Goal: Task Accomplishment & Management: Use online tool/utility

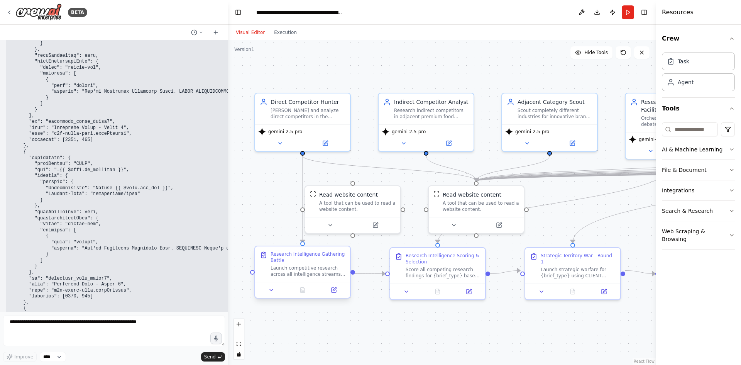
click at [321, 280] on div "Research Intelligence Gathering Battle Launch competitive research across all i…" at bounding box center [302, 263] width 95 height 35
click at [444, 276] on div "Score all competing research findings for {brief_type} based on CLIENT BRIEF: {…" at bounding box center [443, 271] width 75 height 12
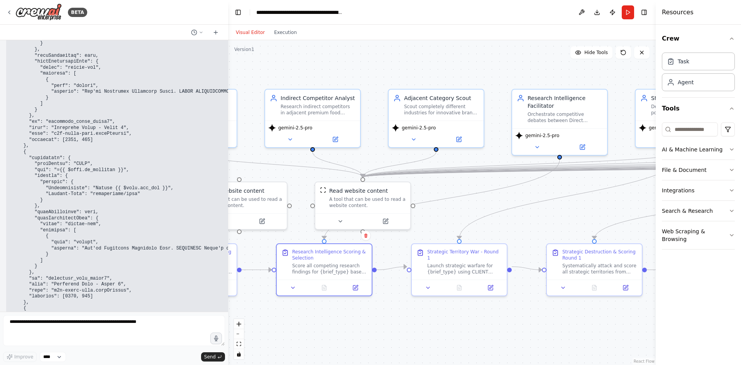
drag, startPoint x: 540, startPoint y: 310, endPoint x: 629, endPoint y: 240, distance: 113.5
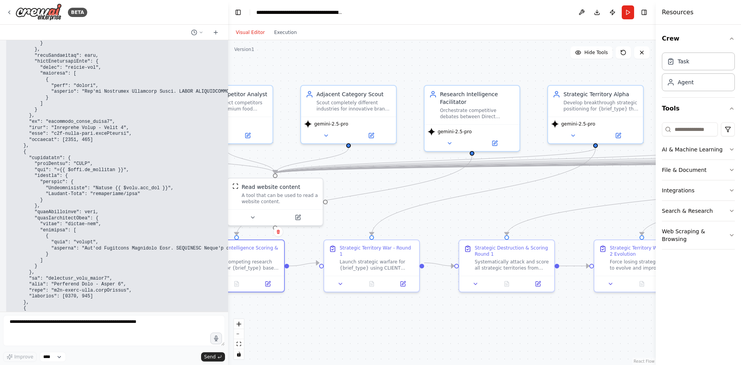
drag, startPoint x: 585, startPoint y: 216, endPoint x: 740, endPoint y: 211, distance: 156.0
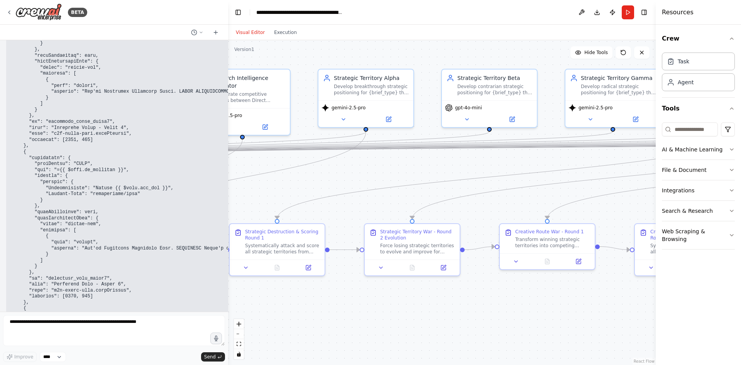
drag, startPoint x: 494, startPoint y: 196, endPoint x: 292, endPoint y: 182, distance: 202.3
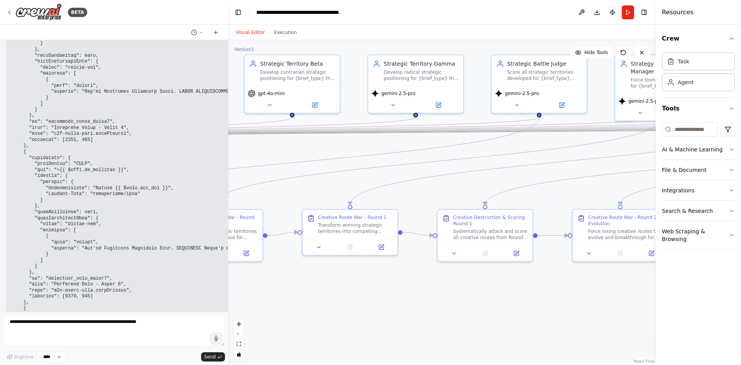
drag, startPoint x: 514, startPoint y: 199, endPoint x: 358, endPoint y: 186, distance: 156.9
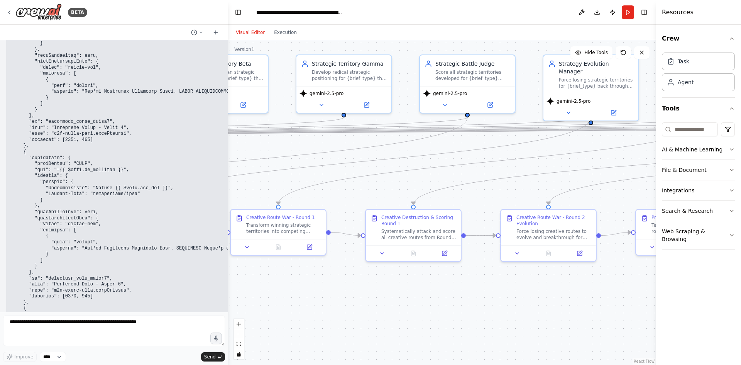
drag, startPoint x: 467, startPoint y: 183, endPoint x: 217, endPoint y: 165, distance: 250.3
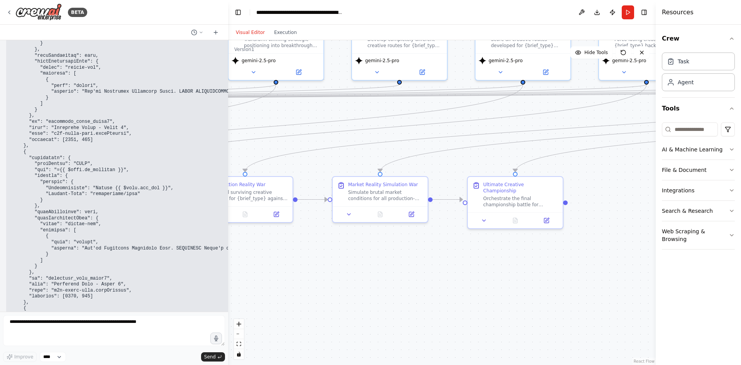
drag, startPoint x: 493, startPoint y: 187, endPoint x: 273, endPoint y: 170, distance: 221.4
click at [370, 193] on div "Simulate brutal market conditions for all production-approved routes for {brief…" at bounding box center [385, 194] width 75 height 12
click at [406, 211] on button at bounding box center [411, 212] width 27 height 9
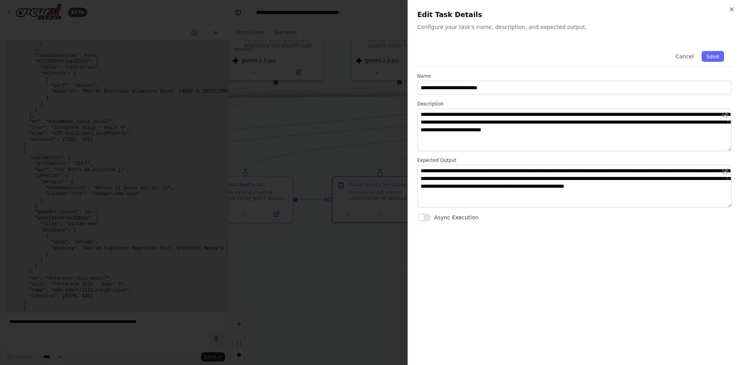
click at [337, 143] on div at bounding box center [370, 182] width 741 height 365
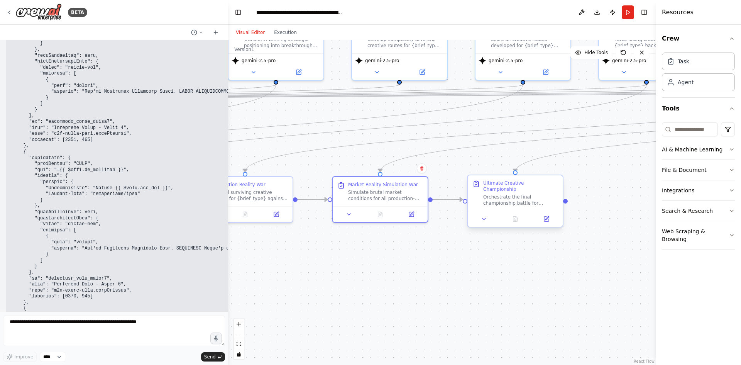
click at [486, 194] on div "Orchestrate the final championship battle for {brief_type} using CLIENT BRIEF: …" at bounding box center [520, 200] width 75 height 12
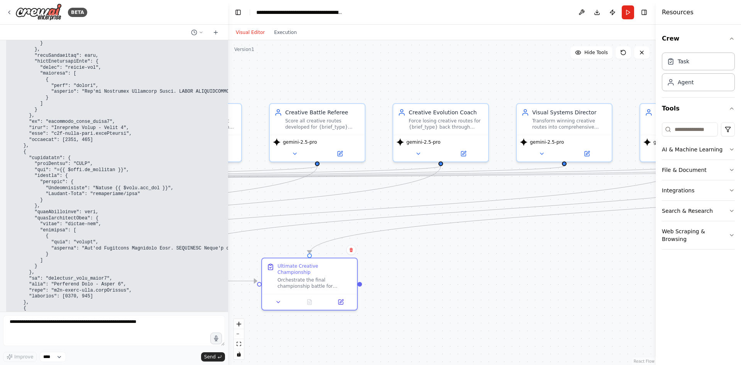
drag, startPoint x: 461, startPoint y: 171, endPoint x: 316, endPoint y: 230, distance: 156.1
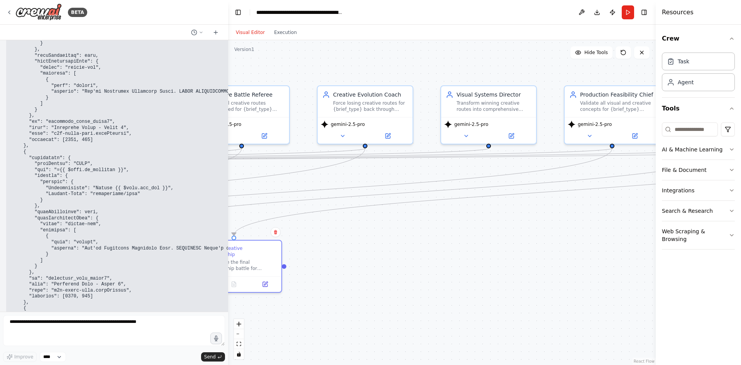
drag, startPoint x: 532, startPoint y: 220, endPoint x: 609, endPoint y: 177, distance: 88.1
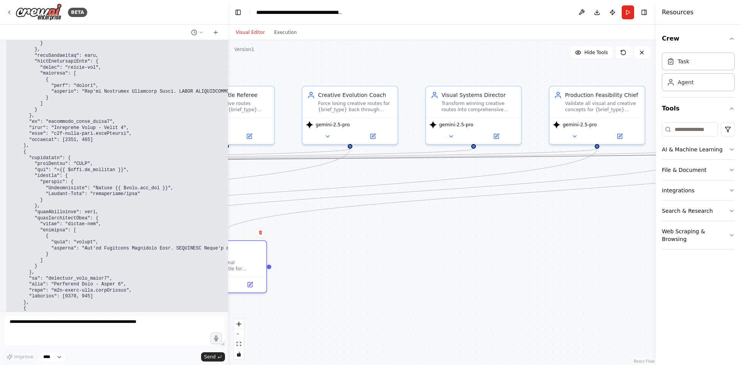
drag, startPoint x: 588, startPoint y: 151, endPoint x: 569, endPoint y: 152, distance: 19.4
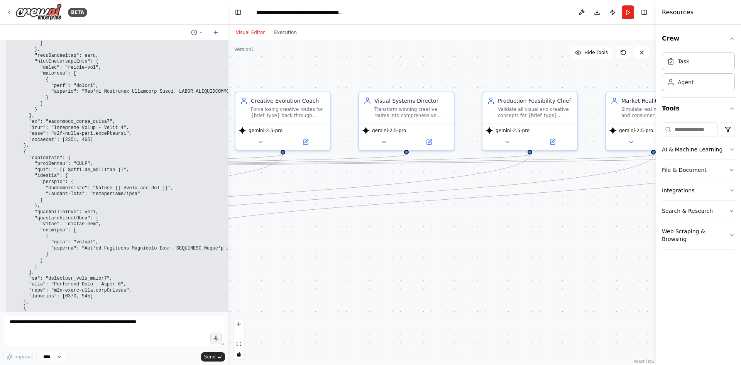
drag, startPoint x: 477, startPoint y: 61, endPoint x: 579, endPoint y: 82, distance: 103.7
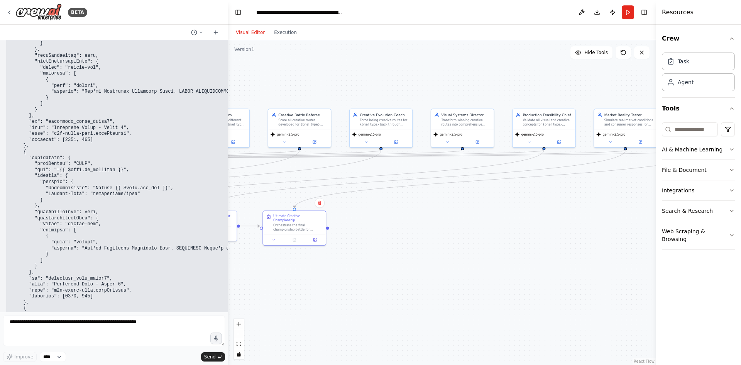
drag, startPoint x: 575, startPoint y: 87, endPoint x: 578, endPoint y: 80, distance: 8.3
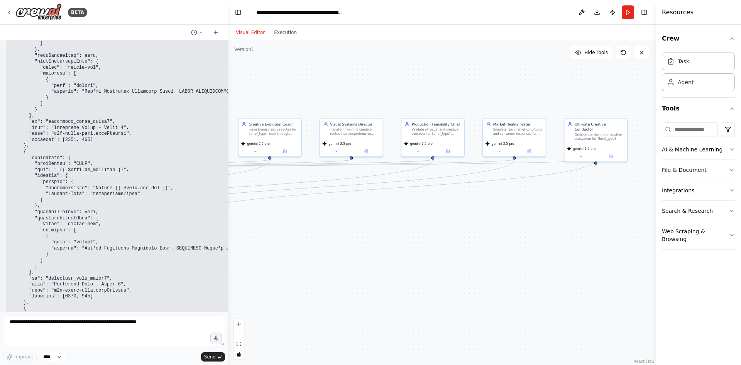
drag, startPoint x: 592, startPoint y: 74, endPoint x: 429, endPoint y: 84, distance: 162.4
click at [422, 87] on div ".deletable-edge-delete-btn { width: 20px; height: 20px; border: 0px solid #ffff…" at bounding box center [442, 202] width 428 height 324
drag, startPoint x: 423, startPoint y: 92, endPoint x: 585, endPoint y: 88, distance: 161.7
click at [598, 88] on div ".deletable-edge-delete-btn { width: 20px; height: 20px; border: 0px solid #ffff…" at bounding box center [442, 202] width 428 height 324
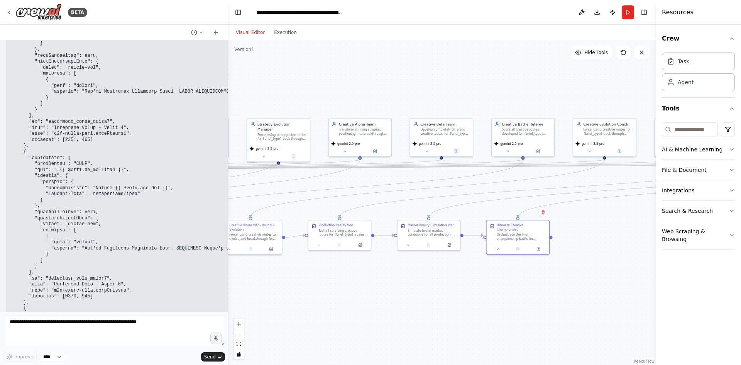
drag, startPoint x: 458, startPoint y: 97, endPoint x: 566, endPoint y: 97, distance: 108.4
click at [568, 97] on div ".deletable-edge-delete-btn { width: 20px; height: 20px; border: 0px solid #ffff…" at bounding box center [442, 202] width 428 height 324
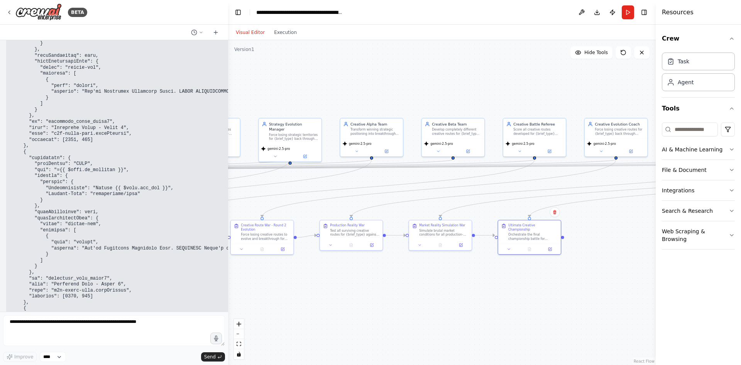
drag, startPoint x: 386, startPoint y: 99, endPoint x: 551, endPoint y: 94, distance: 165.6
click at [551, 94] on div ".deletable-edge-delete-btn { width: 20px; height: 20px; border: 0px solid #ffff…" at bounding box center [442, 202] width 428 height 324
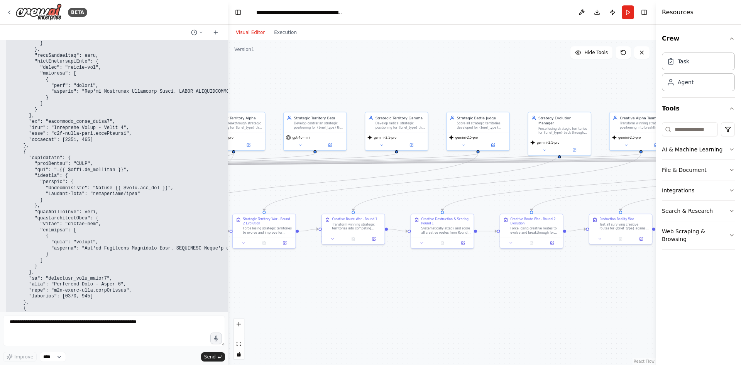
drag, startPoint x: 505, startPoint y: 93, endPoint x: 568, endPoint y: 93, distance: 62.9
click at [571, 93] on div ".deletable-edge-delete-btn { width: 20px; height: 20px; border: 0px solid #ffff…" at bounding box center [442, 202] width 428 height 324
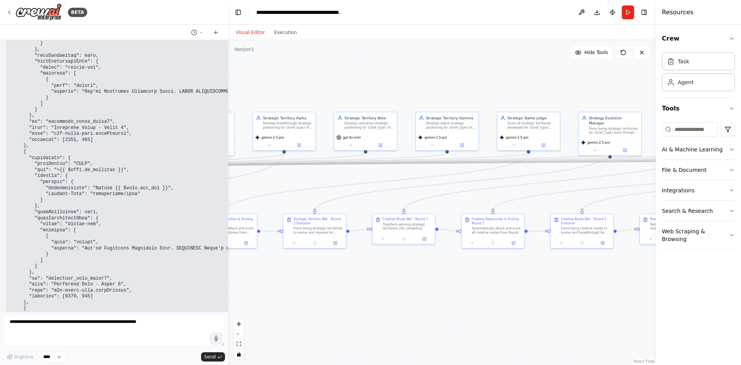
click at [592, 91] on div ".deletable-edge-delete-btn { width: 20px; height: 20px; border: 0px solid #ffff…" at bounding box center [442, 202] width 428 height 324
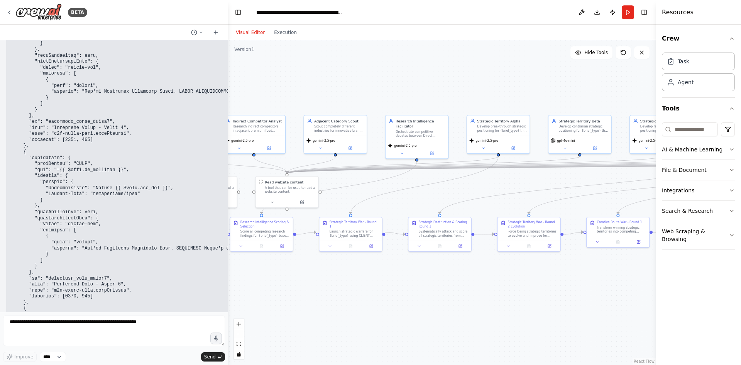
drag, startPoint x: 508, startPoint y: 91, endPoint x: 588, endPoint y: 91, distance: 79.9
click at [609, 91] on div ".deletable-edge-delete-btn { width: 20px; height: 20px; border: 0px solid #ffff…" at bounding box center [442, 202] width 428 height 324
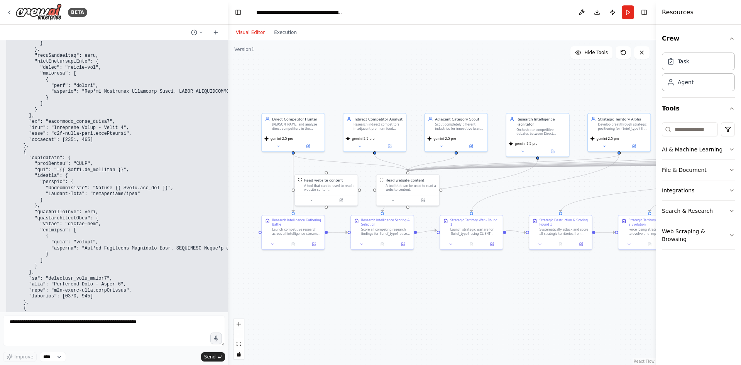
drag, startPoint x: 485, startPoint y: 91, endPoint x: 477, endPoint y: 89, distance: 8.0
click at [477, 89] on div ".deletable-edge-delete-btn { width: 20px; height: 20px; border: 0px solid #ffff…" at bounding box center [442, 202] width 428 height 324
click at [380, 116] on div "Indirect Competitor Analyst" at bounding box center [377, 117] width 49 height 5
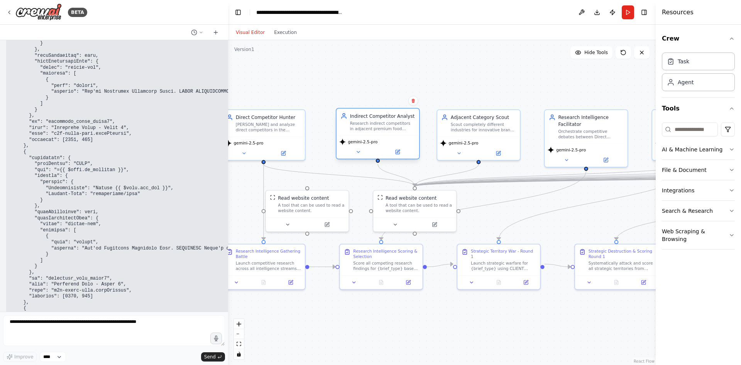
drag, startPoint x: 387, startPoint y: 126, endPoint x: 395, endPoint y: 124, distance: 9.1
click at [395, 124] on div "Research indirect competitors in adjacent premium food categories that compete …" at bounding box center [382, 126] width 65 height 11
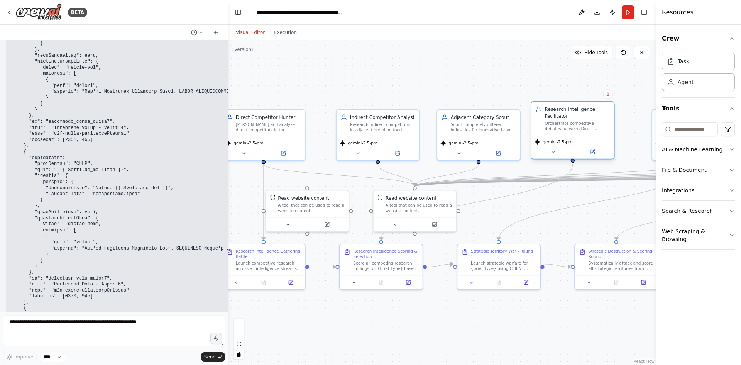
drag, startPoint x: 576, startPoint y: 137, endPoint x: 565, endPoint y: 129, distance: 14.4
click at [565, 129] on div "Orchestrate competitive debates between Direct Competitor Hunter, Indirect Comp…" at bounding box center [577, 126] width 65 height 11
click at [488, 95] on div ".deletable-edge-delete-btn { width: 20px; height: 20px; border: 0px solid #ffff…" at bounding box center [442, 202] width 428 height 324
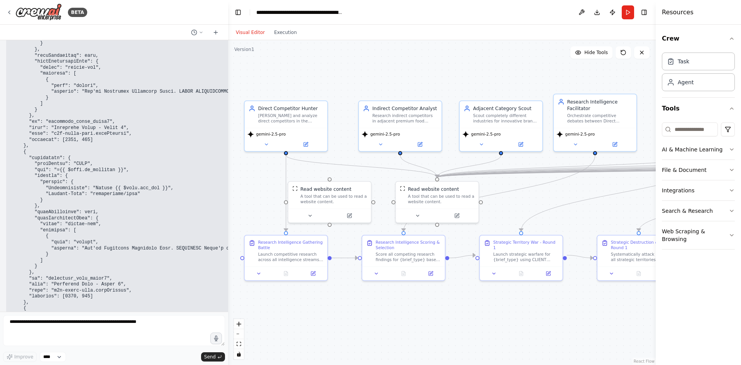
drag, startPoint x: 451, startPoint y: 92, endPoint x: 501, endPoint y: 80, distance: 51.6
click at [283, 250] on div "Research Intelligence Gathering Battle Launch competitive research across all i…" at bounding box center [290, 249] width 65 height 23
click at [393, 247] on div "Research Intelligence Scoring & Selection" at bounding box center [407, 243] width 65 height 11
click at [426, 199] on div "A tool that can be used to read a website content." at bounding box center [441, 197] width 66 height 11
click at [517, 250] on div "Launch strategic warfare for {brief_type} using CLIENT BRIEF: {client_brief} an…" at bounding box center [525, 255] width 65 height 11
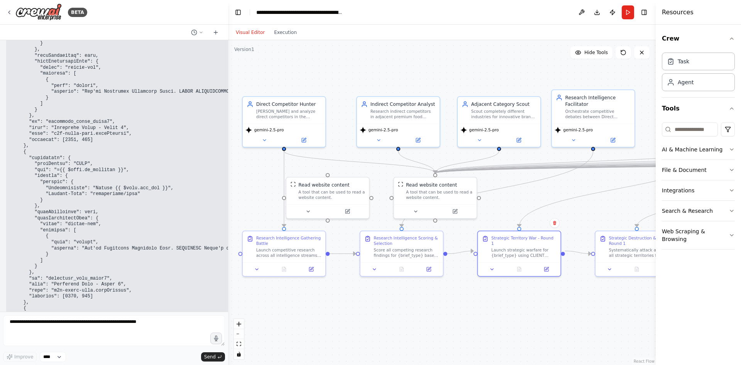
drag, startPoint x: 532, startPoint y: 227, endPoint x: 540, endPoint y: 224, distance: 8.5
click at [309, 266] on icon at bounding box center [311, 268] width 4 height 4
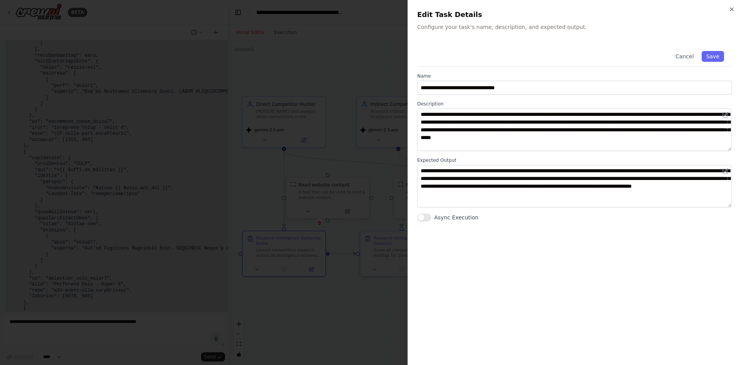
click at [267, 191] on div at bounding box center [370, 182] width 741 height 365
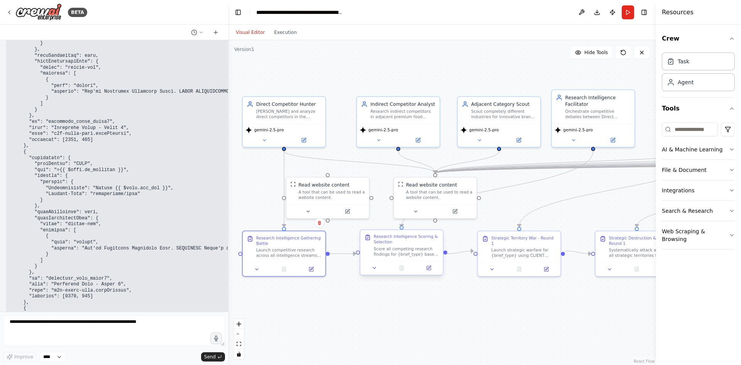
click at [427, 256] on div "Score all competing research findings for {brief_type} based on CLIENT BRIEF: {…" at bounding box center [405, 251] width 65 height 11
click at [487, 286] on div ".deletable-edge-delete-btn { width: 20px; height: 20px; border: 0px solid #ffff…" at bounding box center [442, 202] width 428 height 324
click at [239, 10] on button "Toggle Left Sidebar" at bounding box center [238, 12] width 11 height 11
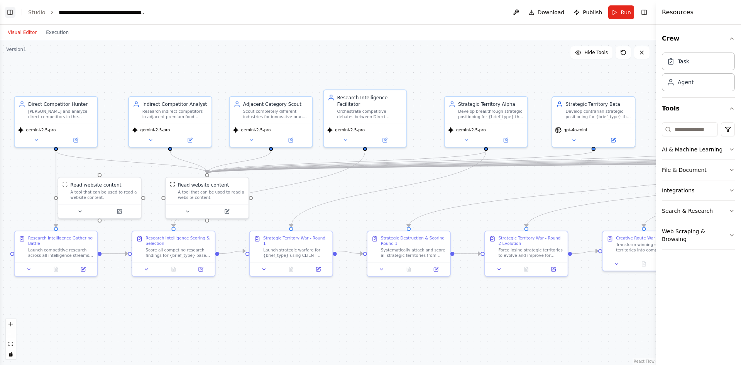
click at [8, 13] on button "Toggle Left Sidebar" at bounding box center [10, 12] width 11 height 11
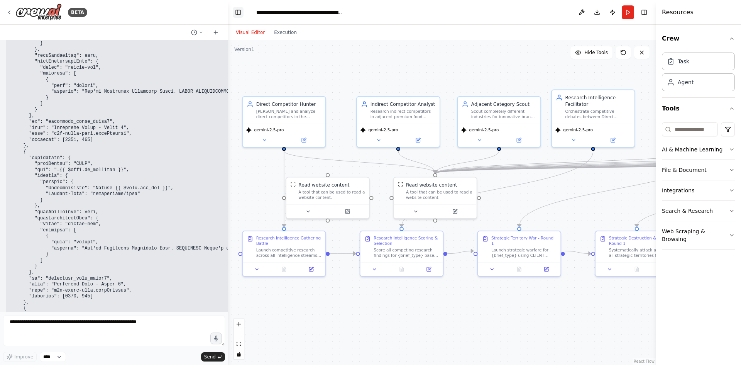
click at [8, 13] on icon at bounding box center [9, 12] width 6 height 6
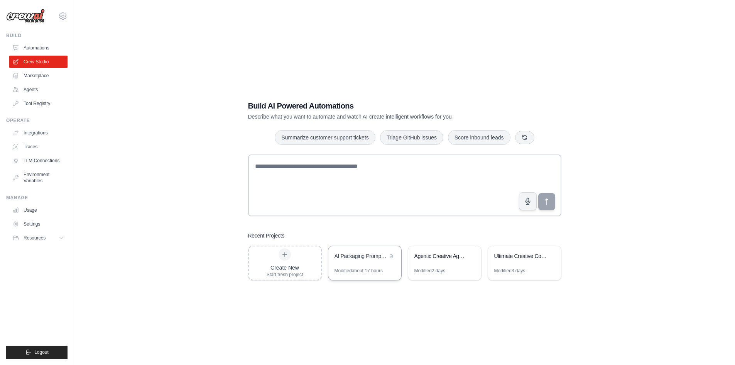
click at [341, 260] on div "AI Packaging Prompt Generator" at bounding box center [361, 256] width 53 height 9
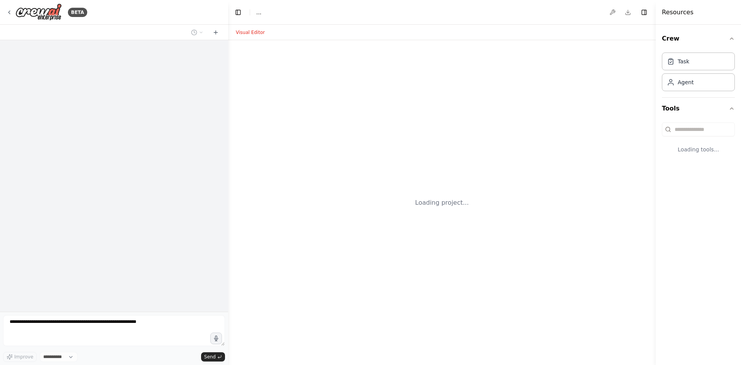
select select "****"
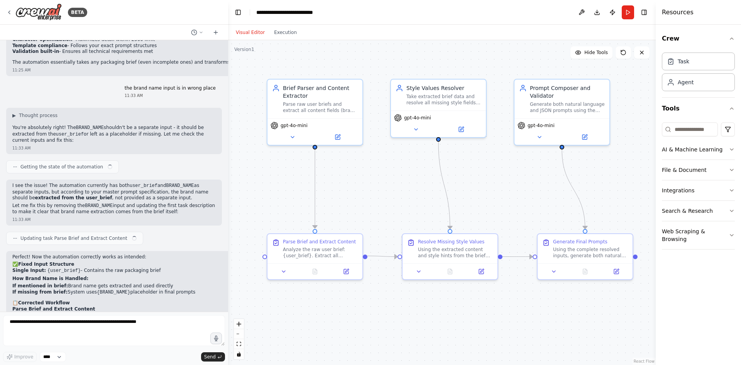
scroll to position [3116, 0]
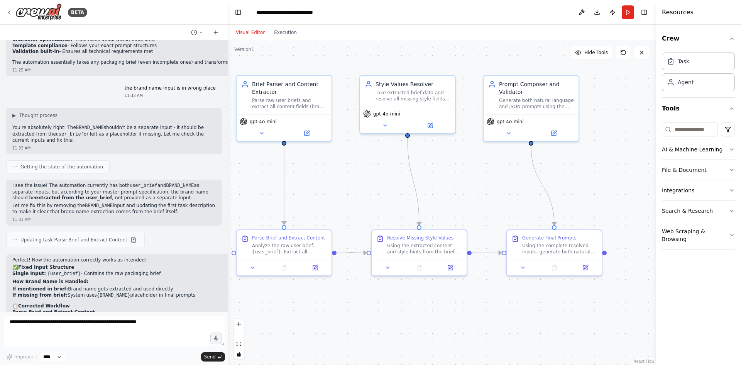
drag, startPoint x: 499, startPoint y: 181, endPoint x: 468, endPoint y: 177, distance: 31.1
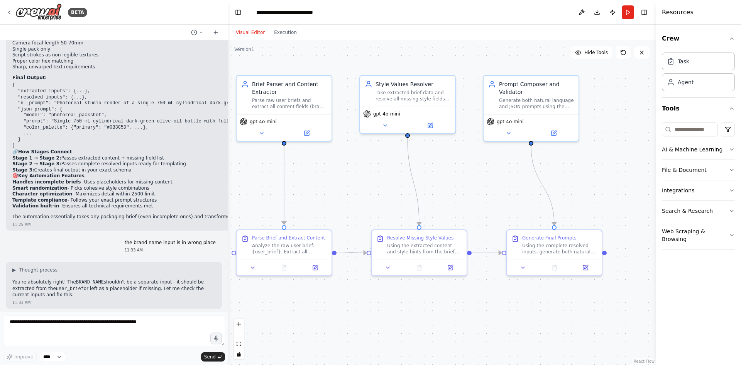
scroll to position [3000, 0]
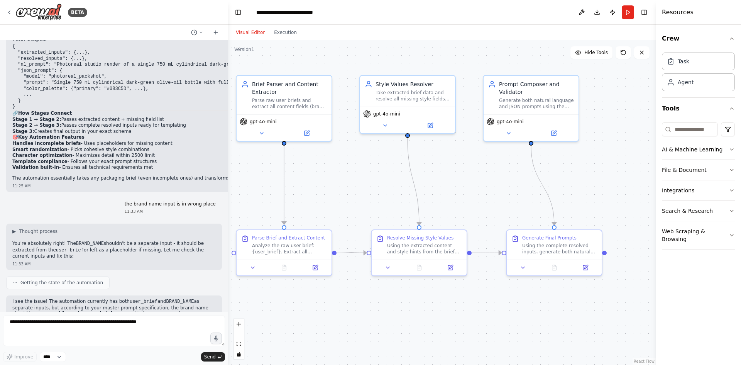
click at [284, 38] on div "Visual Editor Execution" at bounding box center [266, 32] width 70 height 15
click at [285, 34] on button "Execution" at bounding box center [285, 32] width 32 height 9
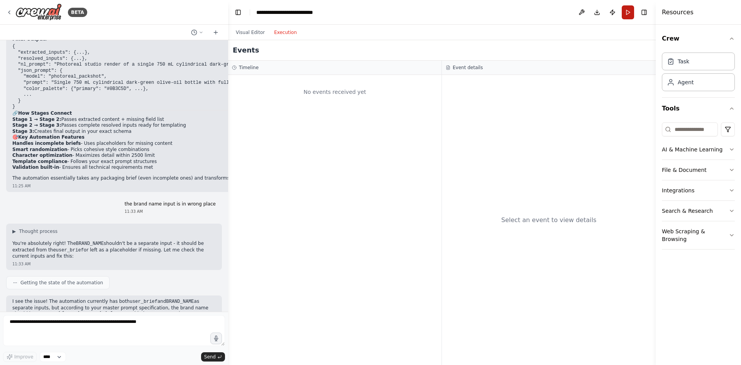
click at [633, 14] on button "Run" at bounding box center [628, 12] width 12 height 14
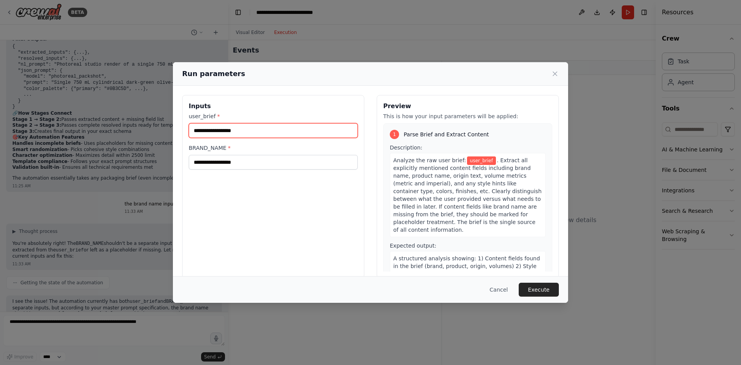
click at [232, 134] on input "user_brief *" at bounding box center [273, 130] width 169 height 15
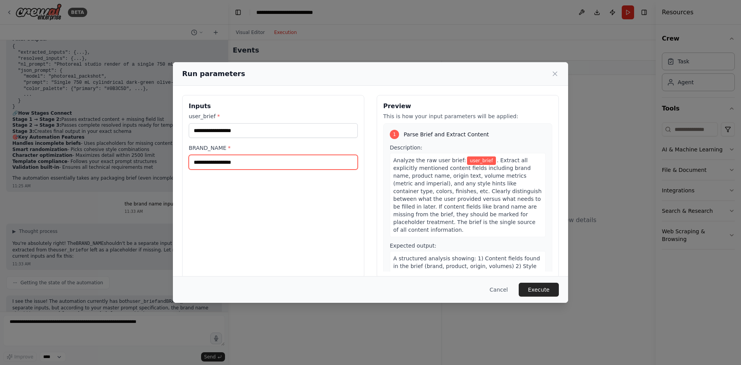
click at [236, 162] on input "BRAND_NAME *" at bounding box center [273, 162] width 169 height 15
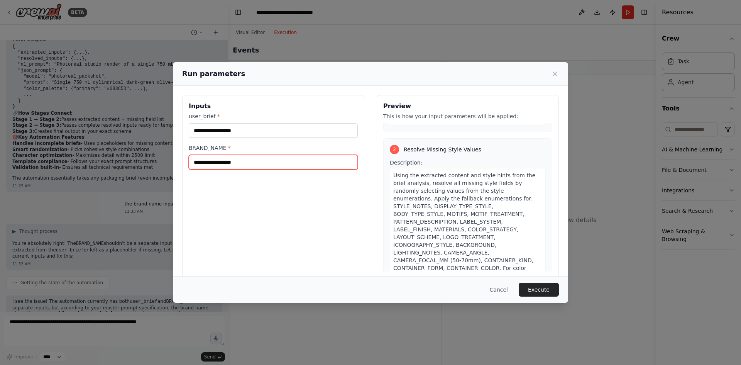
scroll to position [188, 0]
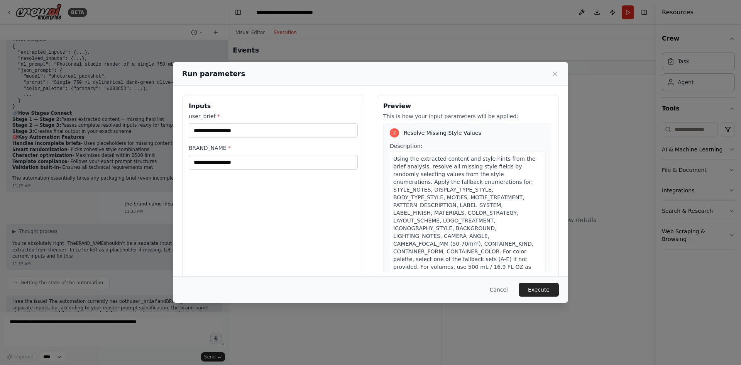
click at [581, 158] on div "Run parameters Inputs user_brief * BRAND_NAME * Preview This is how your input …" at bounding box center [370, 182] width 741 height 365
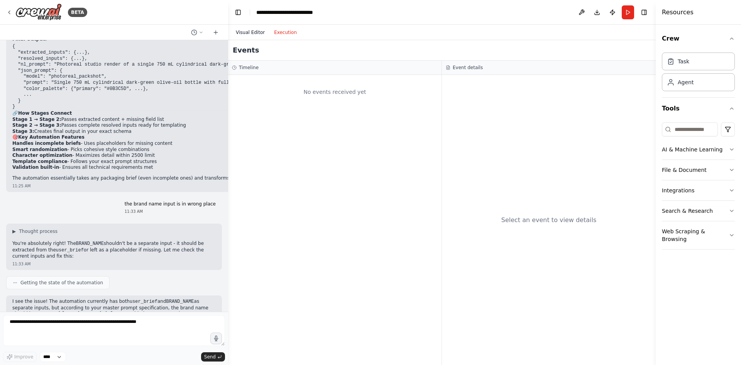
click at [245, 30] on button "Visual Editor" at bounding box center [250, 32] width 38 height 9
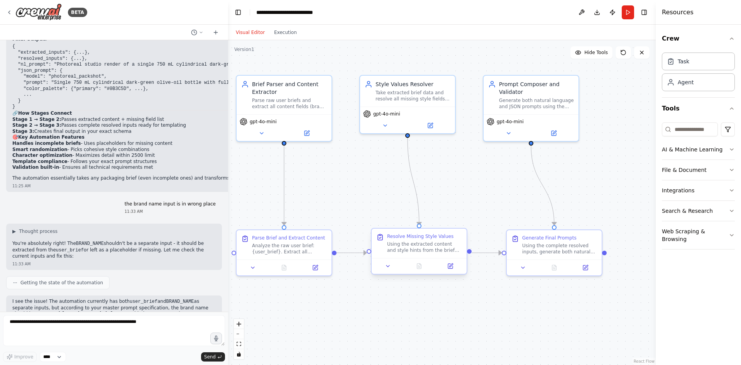
click at [408, 252] on div "Using the extracted content and style hints from the brief analysis, resolve al…" at bounding box center [424, 247] width 75 height 12
click at [452, 270] on button at bounding box center [450, 265] width 27 height 9
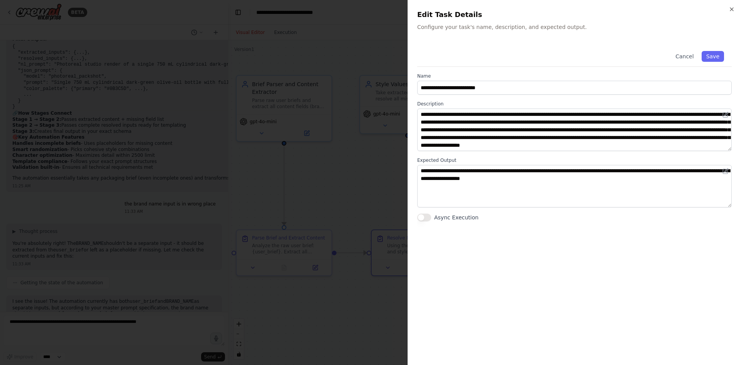
scroll to position [8, 0]
click at [355, 142] on div at bounding box center [370, 182] width 741 height 365
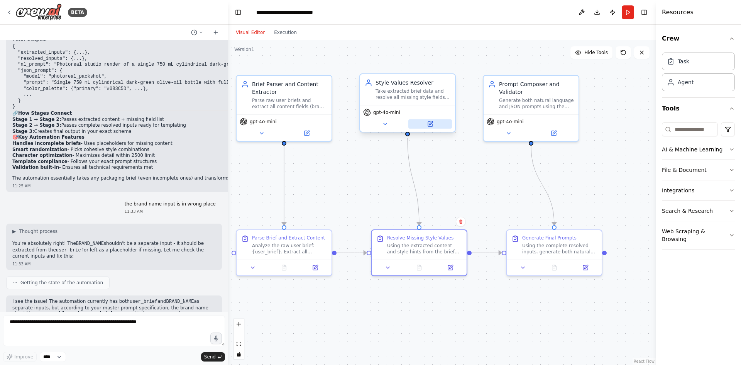
click at [433, 123] on icon at bounding box center [430, 124] width 6 height 6
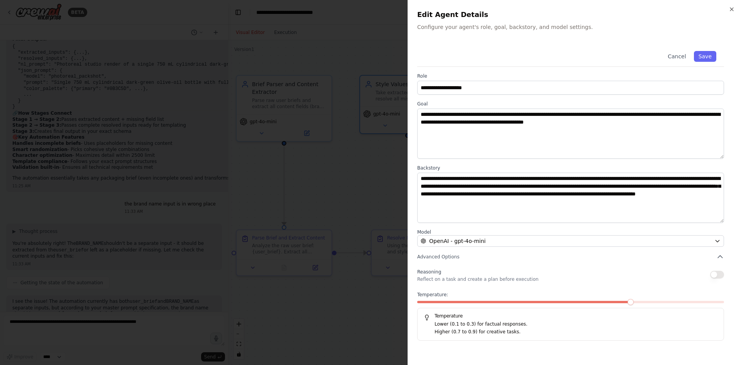
click at [351, 185] on div at bounding box center [370, 182] width 741 height 365
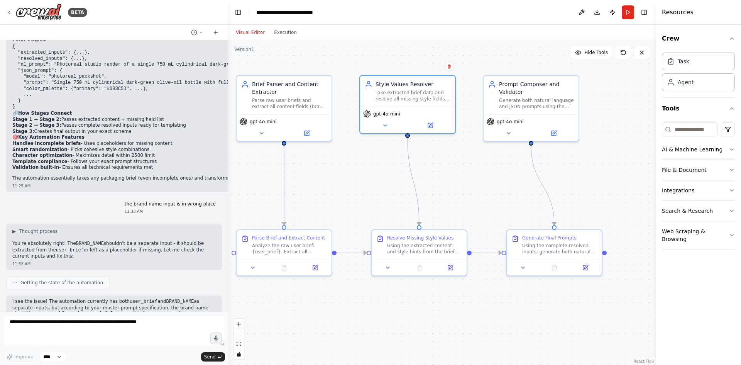
click at [341, 173] on div ".deletable-edge-delete-btn { width: 20px; height: 20px; border: 0px solid #ffff…" at bounding box center [442, 202] width 428 height 324
click at [11, 12] on icon at bounding box center [9, 12] width 6 height 6
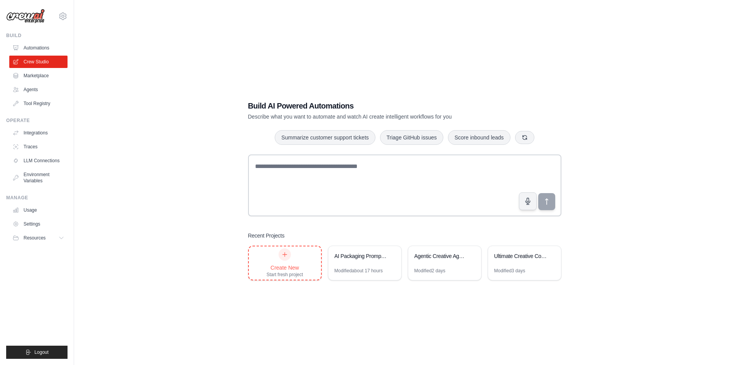
click at [274, 269] on div "Create New" at bounding box center [285, 268] width 37 height 8
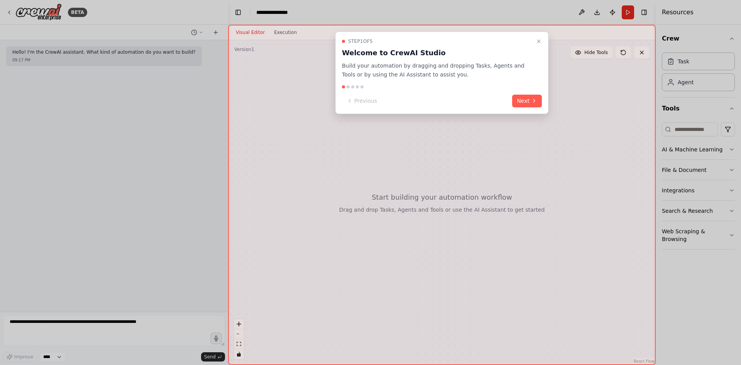
click at [504, 167] on div "Step 1 of 5 Welcome to CrewAI Studio Build your automation by dragging and drop…" at bounding box center [442, 195] width 428 height 340
click at [539, 44] on icon "Close walkthrough" at bounding box center [539, 41] width 6 height 6
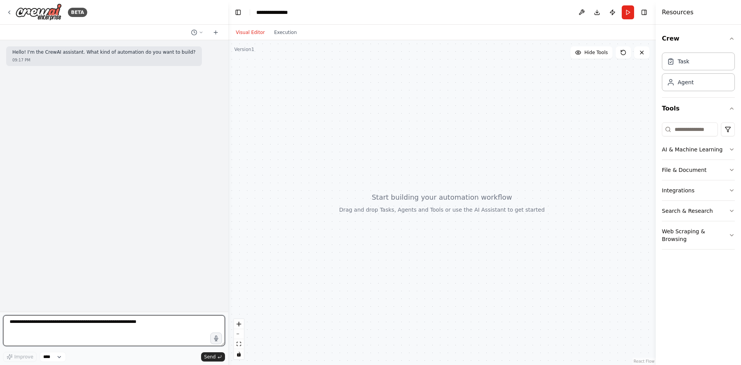
click at [92, 331] on textarea at bounding box center [114, 330] width 222 height 31
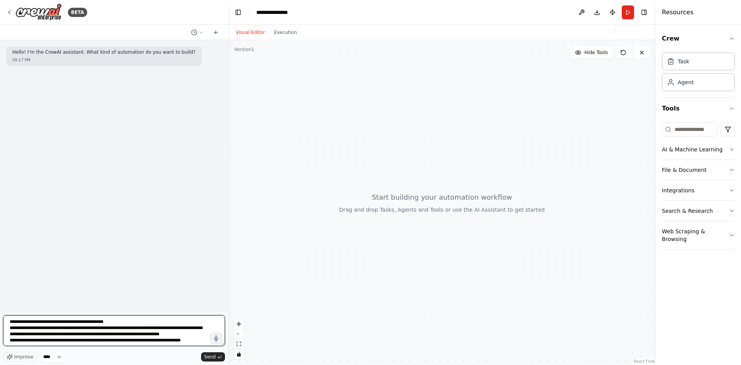
scroll to position [4, 0]
drag, startPoint x: 177, startPoint y: 333, endPoint x: 175, endPoint y: 337, distance: 4.8
click at [27, 342] on textarea "**********" at bounding box center [114, 330] width 222 height 31
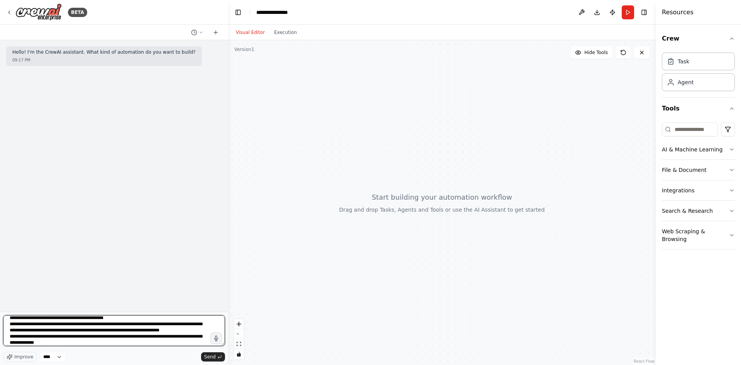
click at [80, 338] on textarea "**********" at bounding box center [114, 330] width 222 height 31
click at [79, 343] on textarea "**********" at bounding box center [114, 330] width 222 height 31
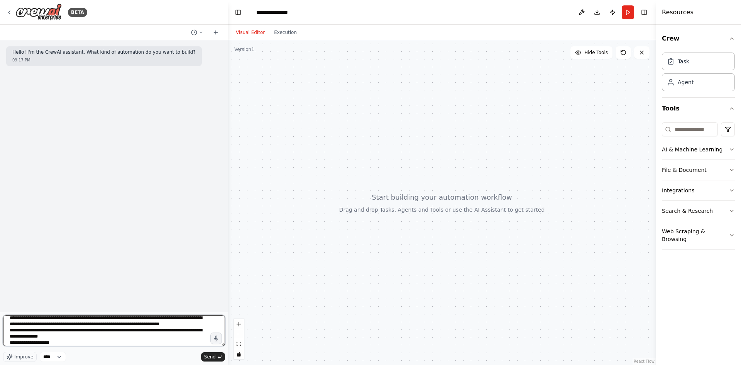
click at [56, 345] on textarea "**********" at bounding box center [114, 330] width 222 height 31
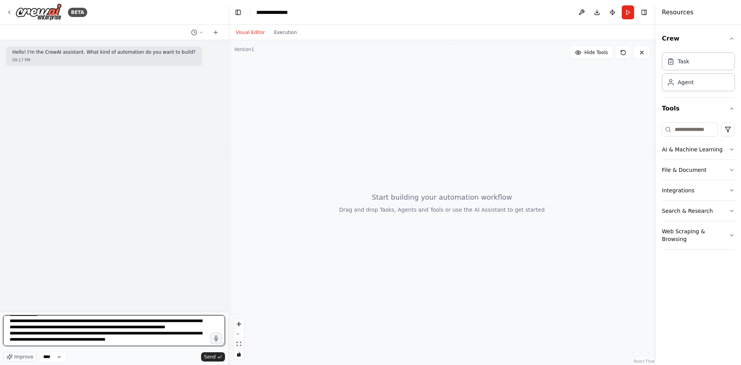
scroll to position [41, 0]
click at [195, 342] on textarea "**********" at bounding box center [114, 330] width 222 height 31
click at [202, 342] on textarea "**********" at bounding box center [114, 330] width 222 height 31
click at [138, 335] on textarea "**********" at bounding box center [114, 330] width 222 height 31
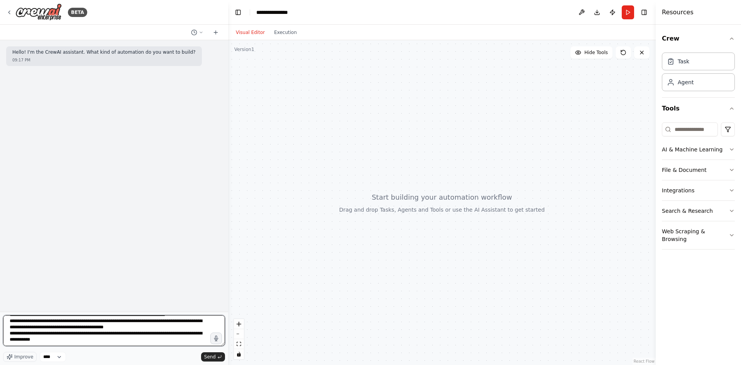
click at [149, 335] on textarea "**********" at bounding box center [114, 330] width 222 height 31
click at [54, 341] on textarea "**********" at bounding box center [114, 330] width 222 height 31
type textarea "**********"
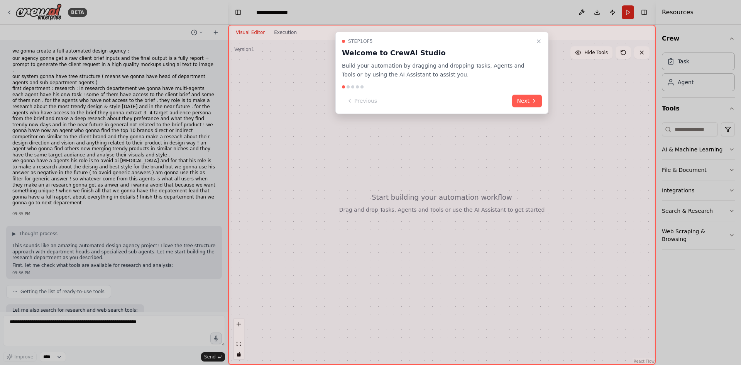
scroll to position [66, 0]
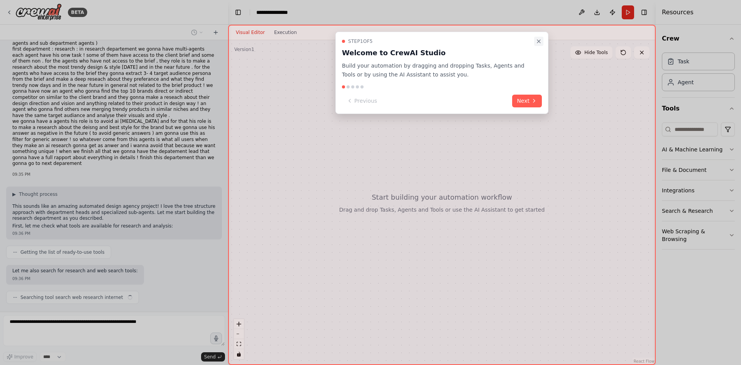
click at [536, 42] on icon "Close walkthrough" at bounding box center [539, 41] width 6 height 6
click at [540, 42] on icon "Close walkthrough" at bounding box center [539, 41] width 6 height 6
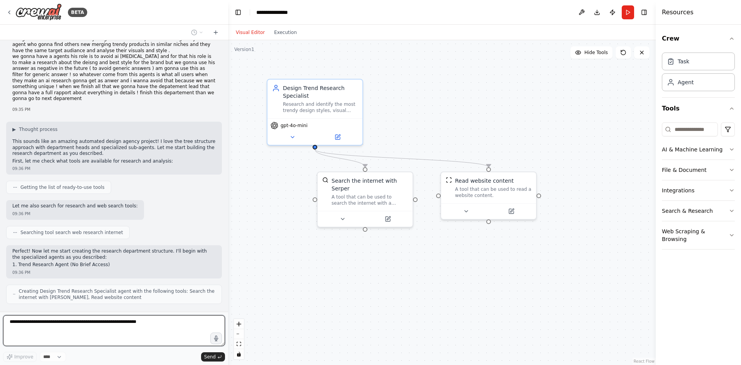
scroll to position [183, 0]
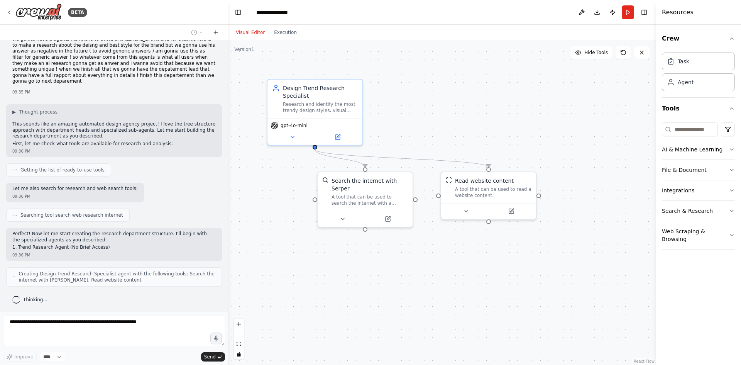
click at [254, 76] on div ".deletable-edge-delete-btn { width: 20px; height: 20px; border: 0px solid #ffff…" at bounding box center [442, 202] width 428 height 324
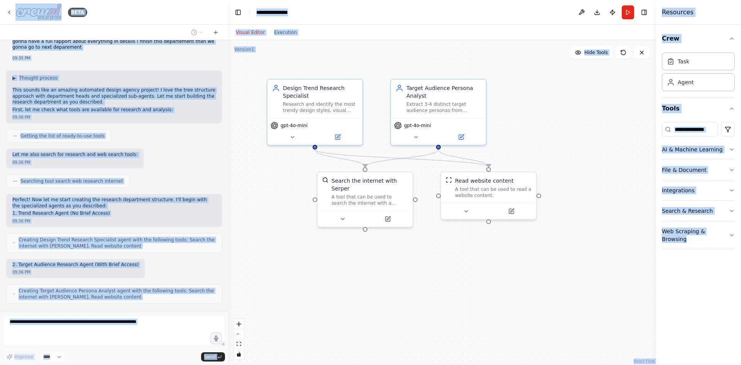
click at [254, 76] on div ".deletable-edge-delete-btn { width: 20px; height: 20px; border: 0px solid #ffff…" at bounding box center [442, 202] width 428 height 324
click at [254, 69] on div ".deletable-edge-delete-btn { width: 20px; height: 20px; border: 0px solid #ffff…" at bounding box center [442, 202] width 428 height 324
click at [296, 230] on div ".deletable-edge-delete-btn { width: 20px; height: 20px; border: 0px solid #ffff…" at bounding box center [442, 202] width 428 height 324
click at [195, 194] on div "Perfect! Now let me start creating the research department structure. I'll begi…" at bounding box center [114, 210] width 216 height 33
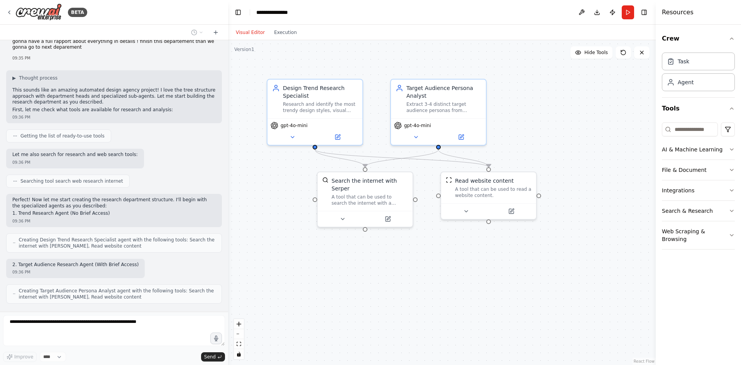
scroll to position [233, 0]
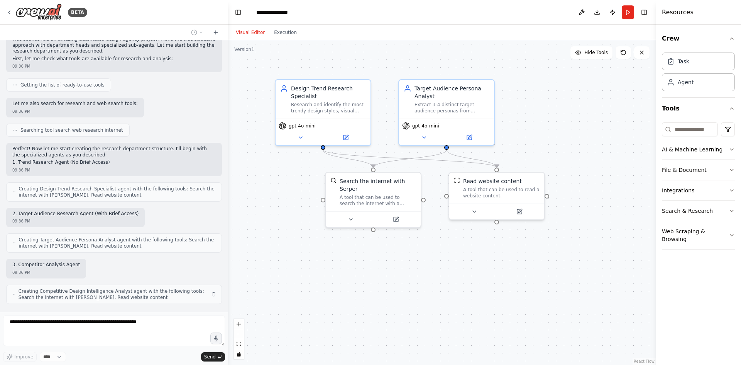
drag, startPoint x: 566, startPoint y: 268, endPoint x: 642, endPoint y: 279, distance: 76.8
click at [642, 279] on div ".deletable-edge-delete-btn { width: 20px; height: 20px; border: 0px solid #ffff…" at bounding box center [442, 202] width 428 height 324
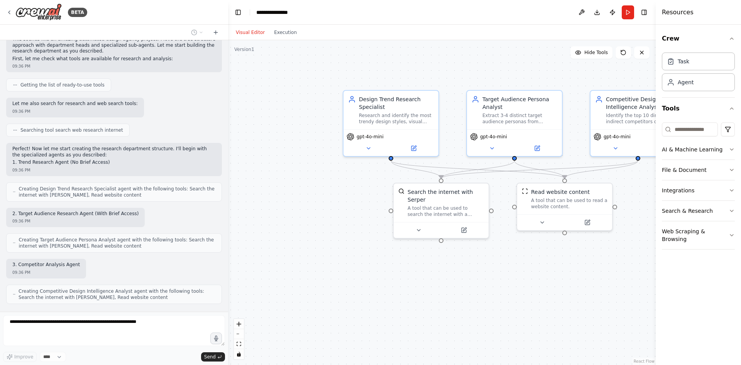
drag, startPoint x: 642, startPoint y: 279, endPoint x: 509, endPoint y: 230, distance: 141.8
click at [544, 251] on div ".deletable-edge-delete-btn { width: 20px; height: 20px; border: 0px solid #ffff…" at bounding box center [442, 202] width 428 height 324
click at [465, 220] on div at bounding box center [441, 228] width 95 height 16
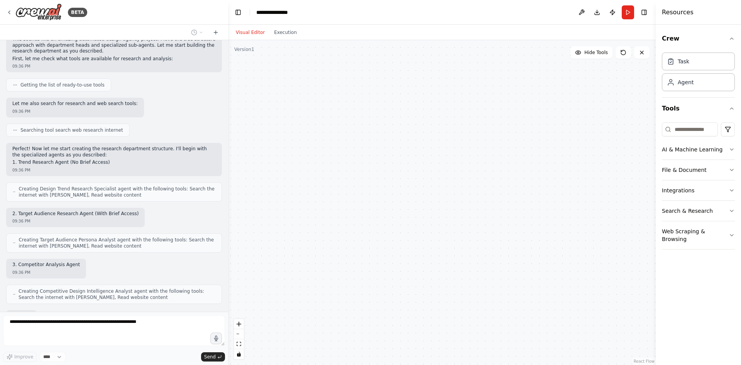
scroll to position [285, 0]
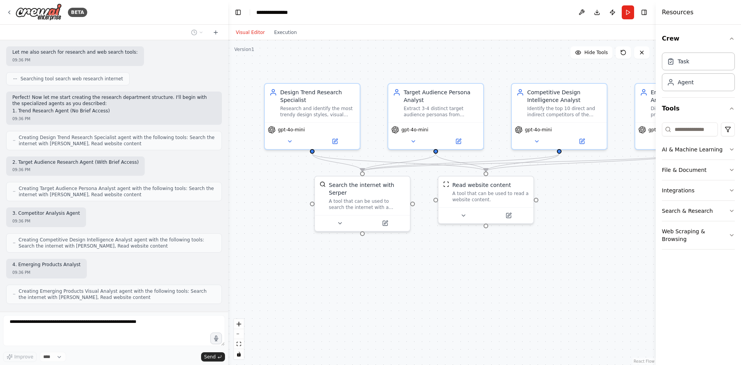
drag, startPoint x: 336, startPoint y: 206, endPoint x: 258, endPoint y: 199, distance: 79.0
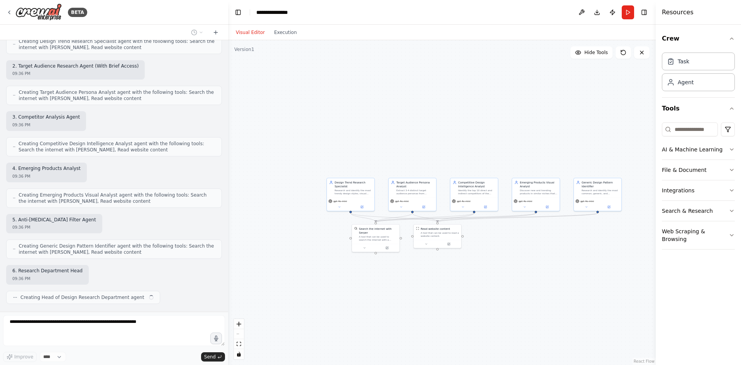
scroll to position [381, 0]
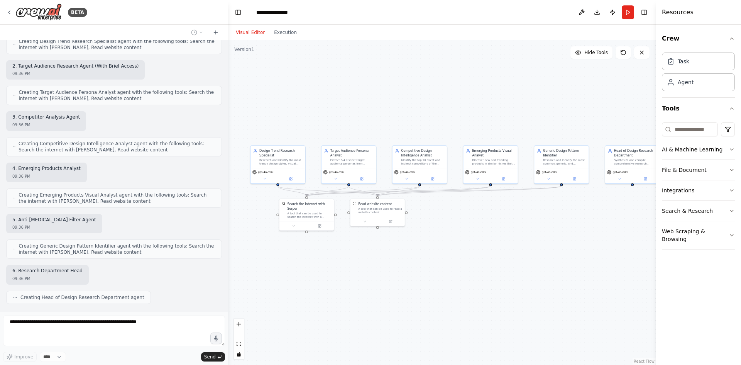
drag, startPoint x: 391, startPoint y: 273, endPoint x: 324, endPoint y: 255, distance: 69.5
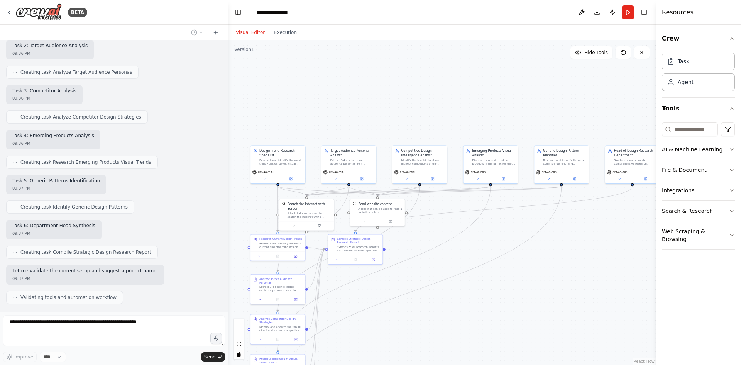
scroll to position [723, 0]
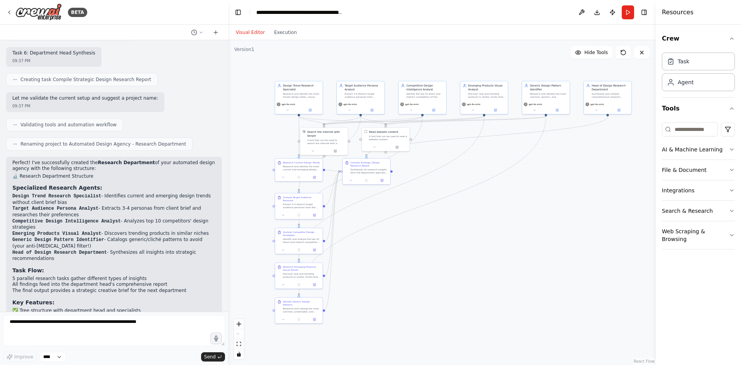
drag, startPoint x: 375, startPoint y: 319, endPoint x: 395, endPoint y: 240, distance: 81.8
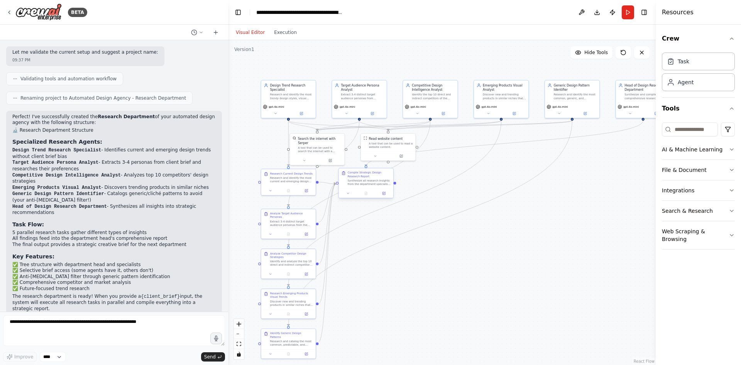
scroll to position [928, 0]
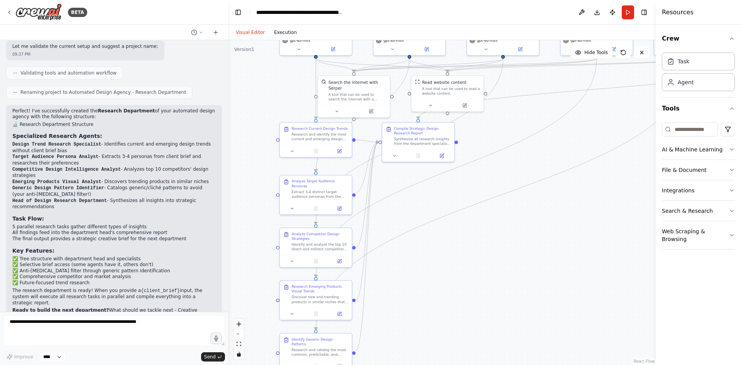
click at [281, 34] on button "Execution" at bounding box center [285, 32] width 32 height 9
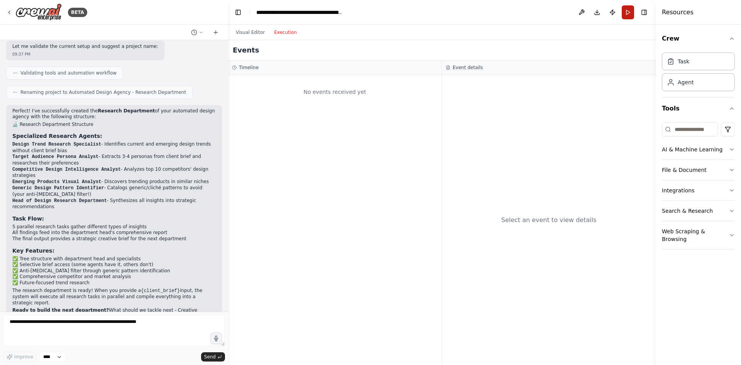
click at [627, 12] on button "Run" at bounding box center [628, 12] width 12 height 14
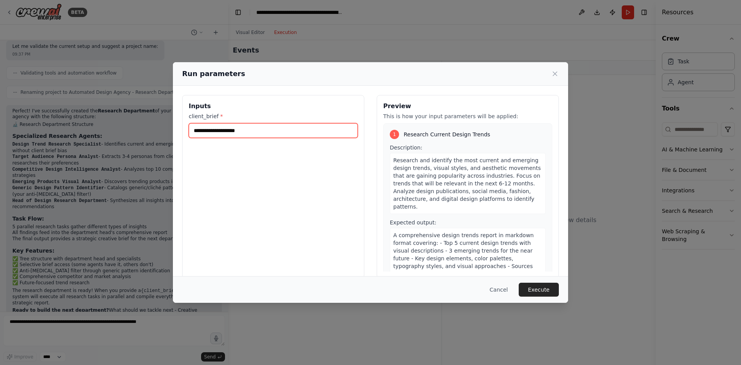
click at [307, 136] on input "client_brief *" at bounding box center [273, 130] width 169 height 15
paste input "**********"
type input "**********"
click at [315, 167] on div "**********" at bounding box center [273, 186] width 182 height 183
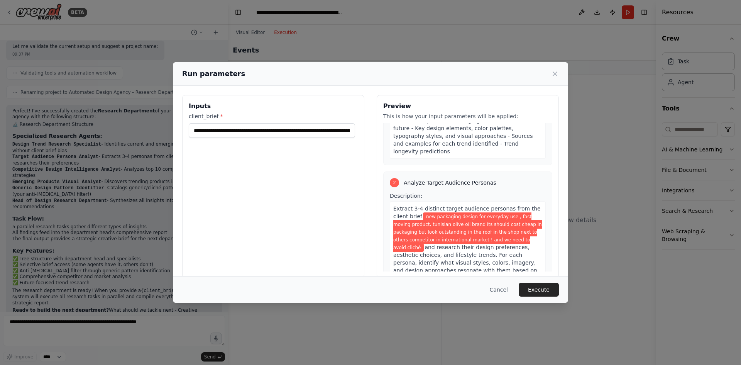
scroll to position [116, 0]
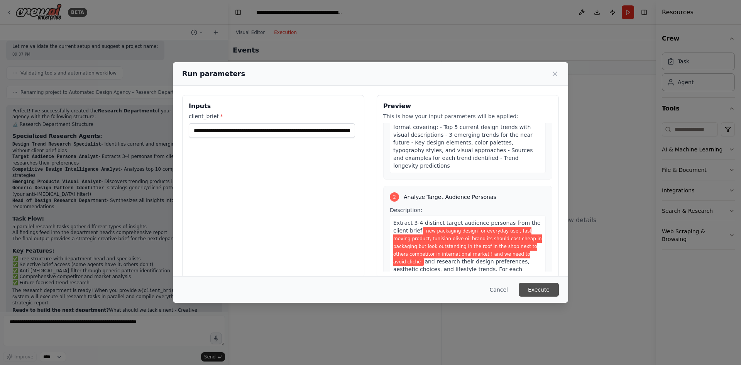
click at [541, 286] on button "Execute" at bounding box center [539, 289] width 40 height 14
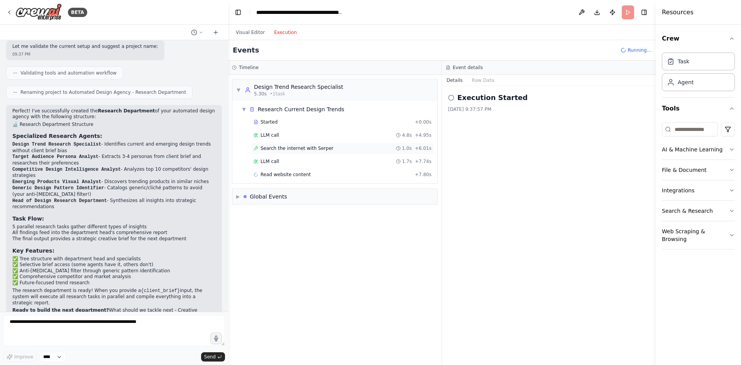
click at [262, 149] on span "Search the internet with Serper" at bounding box center [296, 148] width 73 height 6
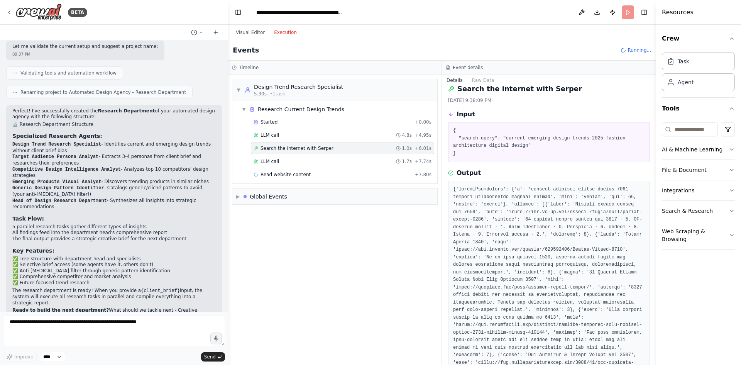
scroll to position [0, 0]
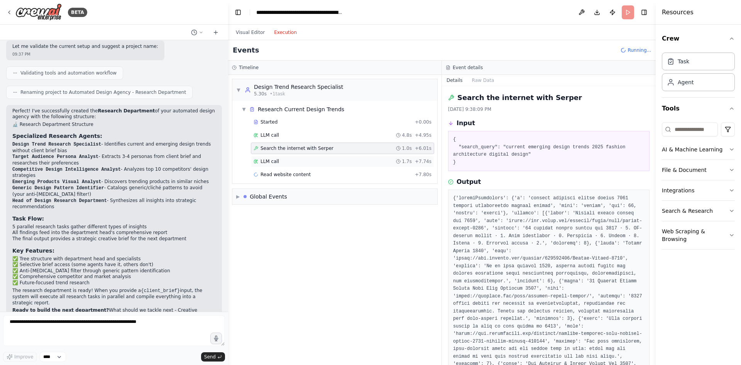
click at [306, 158] on div "LLM call 1.7s + 7.74s" at bounding box center [342, 161] width 183 height 12
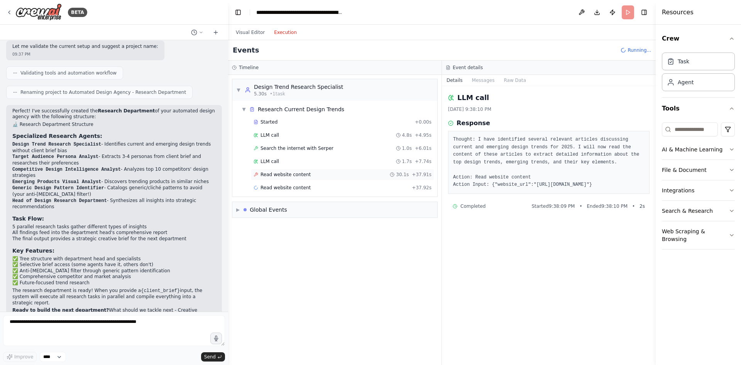
click at [308, 175] on div "Read website content 30.1s + 37.91s" at bounding box center [343, 174] width 178 height 6
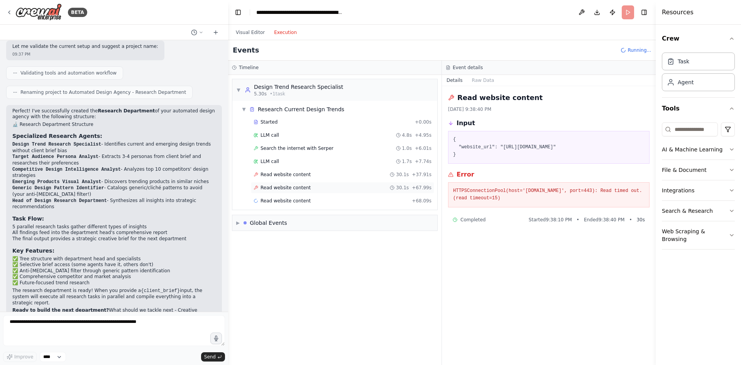
click at [277, 191] on div "Read website content 30.1s + 67.99s" at bounding box center [342, 188] width 183 height 12
click at [277, 177] on span "Read website content" at bounding box center [285, 174] width 50 height 6
click at [241, 34] on button "Visual Editor" at bounding box center [250, 32] width 38 height 9
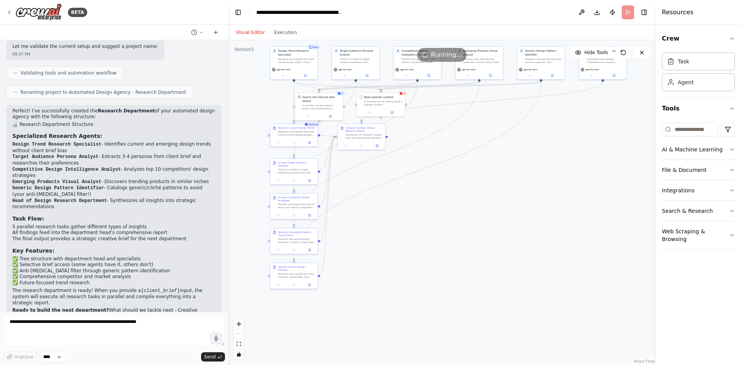
drag, startPoint x: 270, startPoint y: 105, endPoint x: 262, endPoint y: 115, distance: 13.2
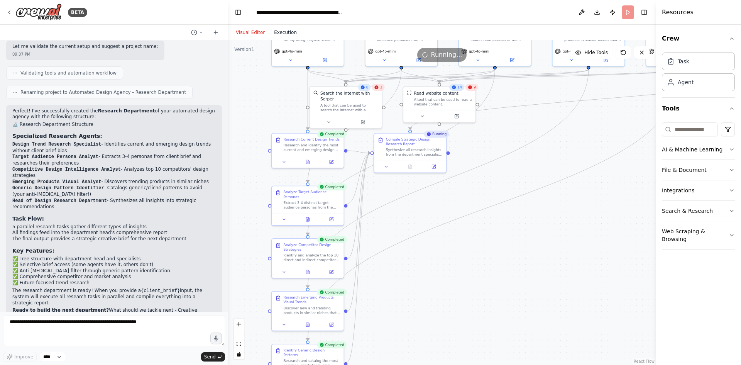
click at [290, 30] on button "Execution" at bounding box center [285, 32] width 32 height 9
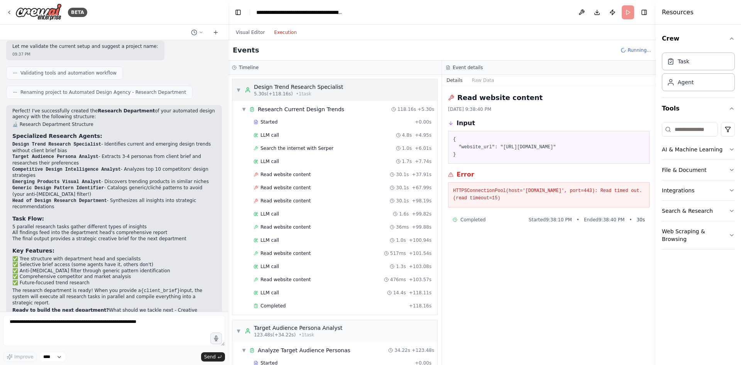
click at [276, 91] on span "5.30s (+118.16s)" at bounding box center [273, 94] width 39 height 6
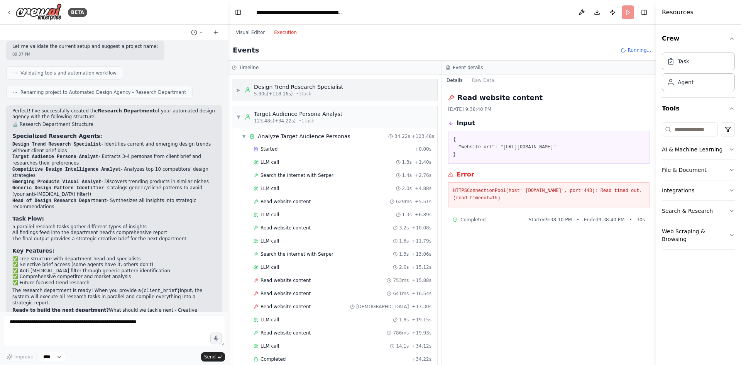
click at [276, 91] on span "5.30s (+118.16s)" at bounding box center [273, 94] width 39 height 6
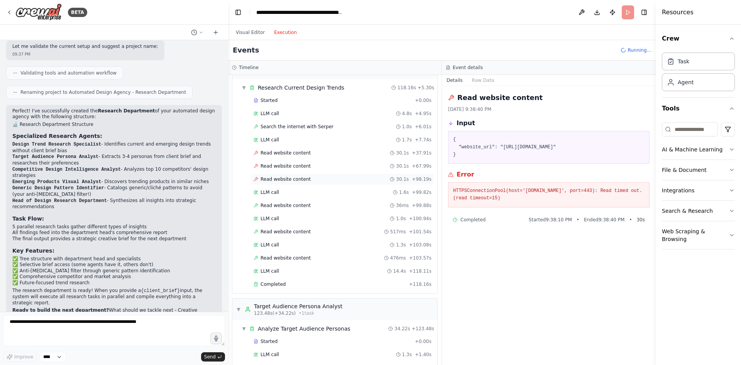
scroll to position [39, 0]
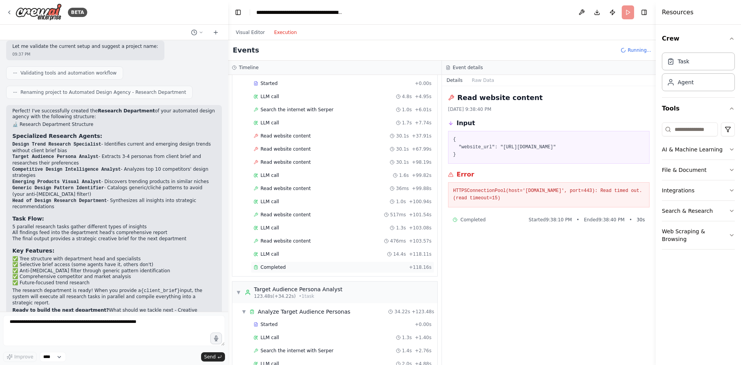
click at [276, 264] on div "Completed + 118.16s" at bounding box center [342, 267] width 183 height 12
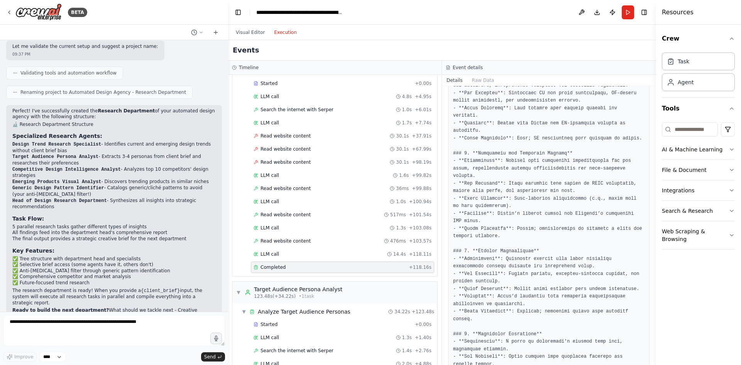
scroll to position [116, 0]
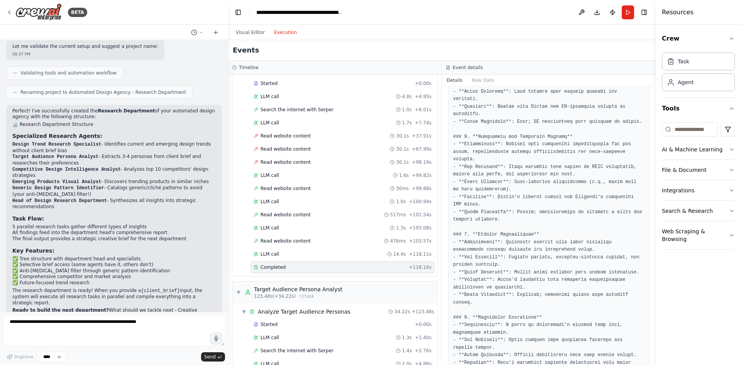
drag, startPoint x: 486, startPoint y: 220, endPoint x: 517, endPoint y: 220, distance: 30.9
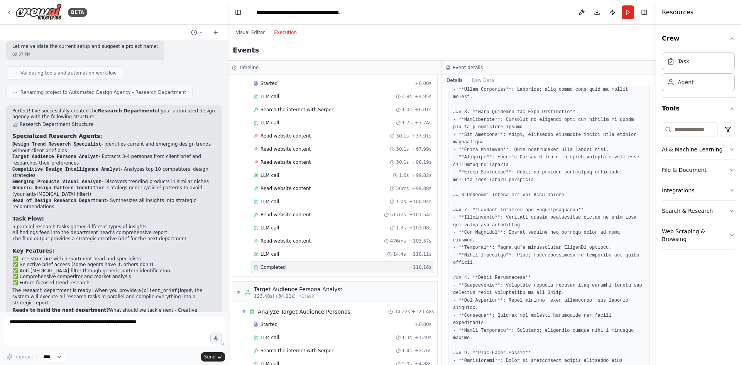
scroll to position [424, 0]
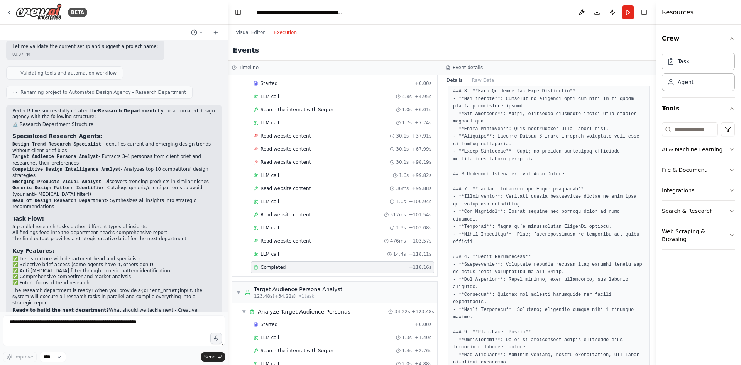
click at [486, 218] on pre at bounding box center [548, 162] width 191 height 903
drag, startPoint x: 486, startPoint y: 218, endPoint x: 509, endPoint y: 220, distance: 23.6
click at [509, 220] on pre at bounding box center [548, 162] width 191 height 903
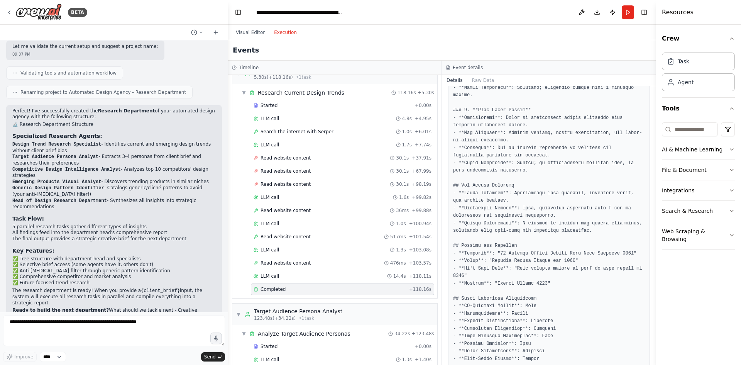
scroll to position [0, 0]
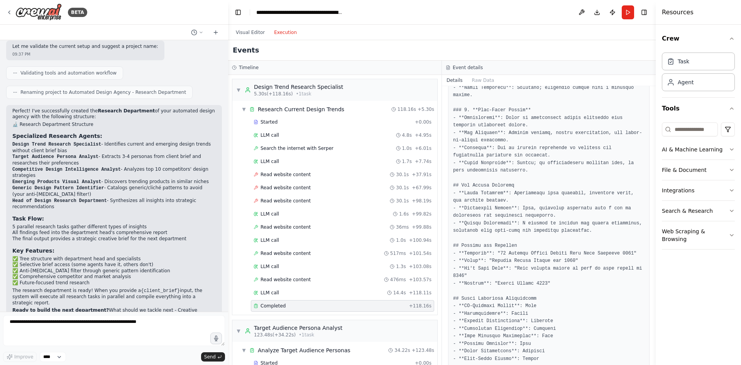
click at [627, 42] on div "Events" at bounding box center [442, 50] width 428 height 20
click at [687, 32] on button "Crew" at bounding box center [698, 39] width 73 height 22
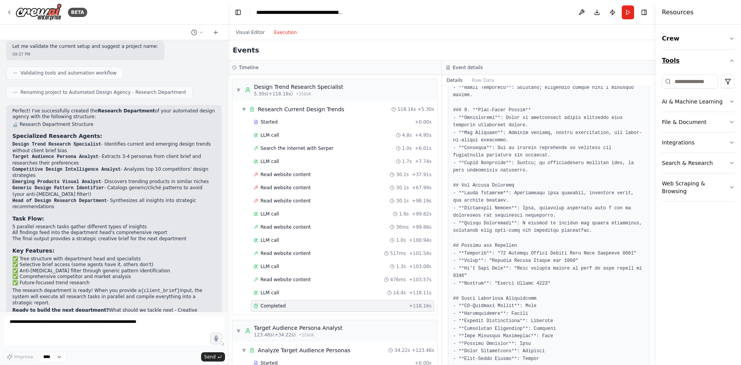
click at [692, 60] on button "Tools" at bounding box center [698, 61] width 73 height 22
click at [616, 45] on div "Events" at bounding box center [442, 50] width 428 height 20
click at [644, 10] on button "Toggle Right Sidebar" at bounding box center [644, 12] width 11 height 11
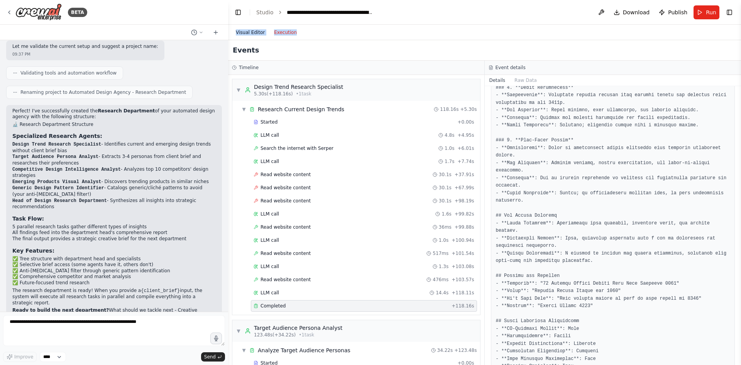
drag, startPoint x: 305, startPoint y: 32, endPoint x: 233, endPoint y: 32, distance: 71.4
click at [233, 32] on div "Visual Editor Execution" at bounding box center [484, 32] width 513 height 15
click at [231, 32] on div "Visual Editor Execution" at bounding box center [484, 32] width 513 height 15
drag, startPoint x: 231, startPoint y: 32, endPoint x: 314, endPoint y: 51, distance: 85.6
click at [314, 51] on div "Visual Editor Execution Version 1 Hide Tools .deletable-edge-delete-btn { width…" at bounding box center [484, 195] width 513 height 340
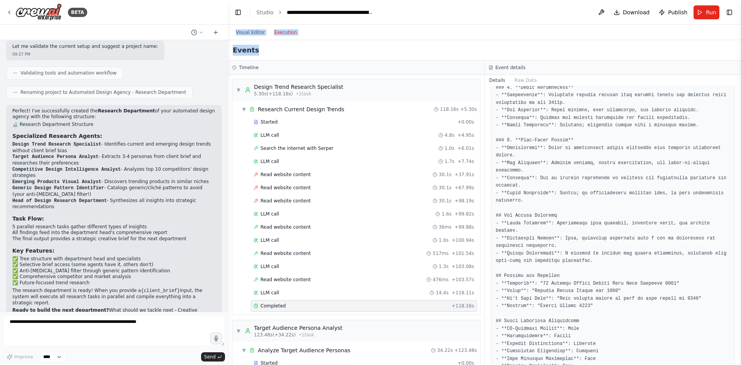
click at [228, 29] on div "Visual Editor Execution" at bounding box center [484, 32] width 513 height 15
drag, startPoint x: 230, startPoint y: 7, endPoint x: 301, endPoint y: 51, distance: 83.1
click at [301, 51] on main "**********" at bounding box center [484, 182] width 513 height 365
click at [301, 51] on div "Events" at bounding box center [484, 50] width 513 height 20
drag, startPoint x: 298, startPoint y: 49, endPoint x: 286, endPoint y: 43, distance: 14.0
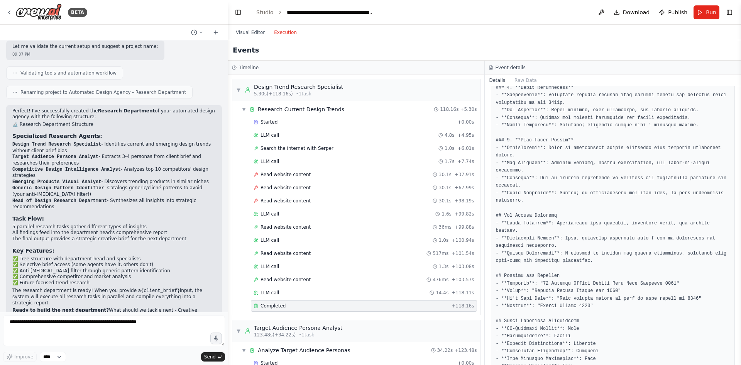
click at [286, 43] on div "Events" at bounding box center [484, 50] width 513 height 20
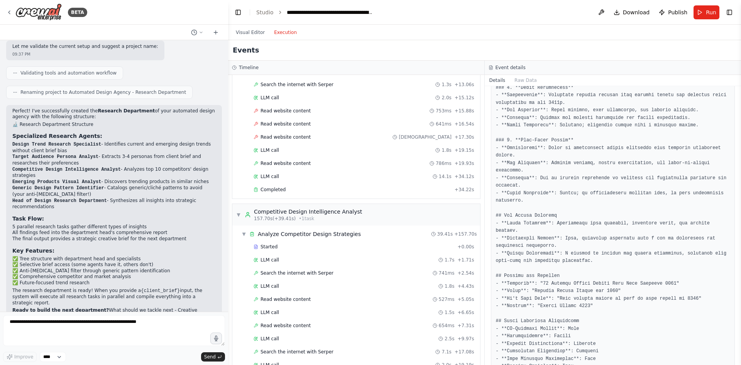
scroll to position [386, 0]
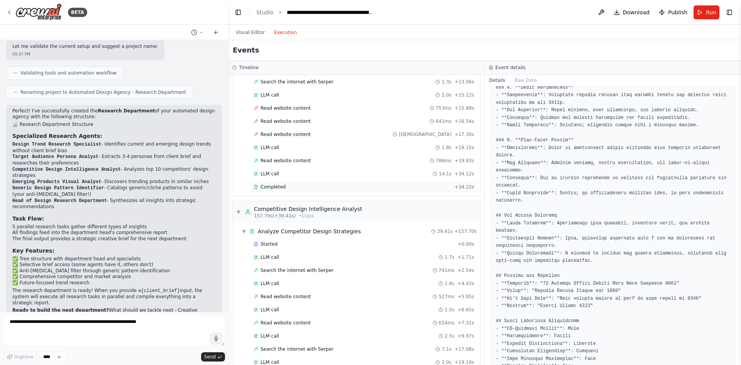
click at [303, 186] on div "Completed" at bounding box center [353, 187] width 198 height 6
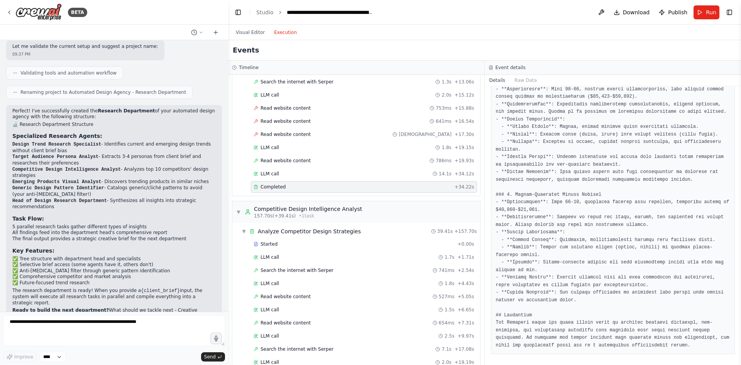
scroll to position [315, 0]
click at [125, 325] on textarea at bounding box center [114, 330] width 222 height 31
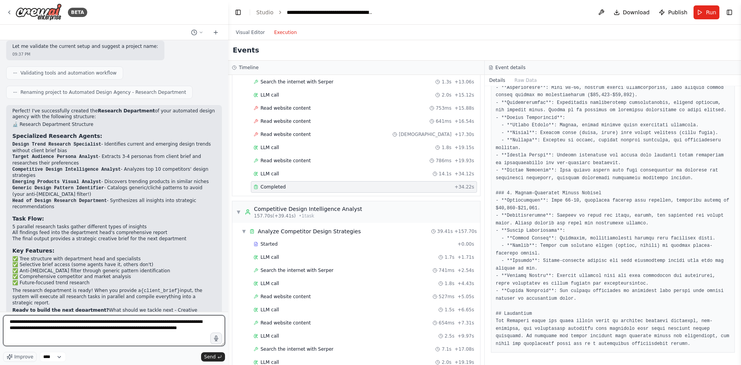
paste textarea "**********"
type textarea "**********"
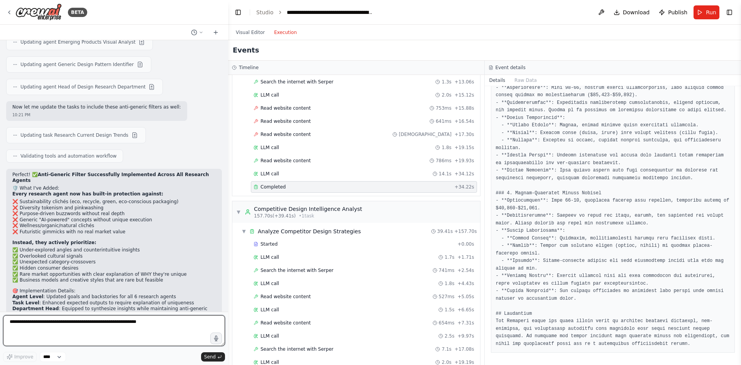
scroll to position [1496, 0]
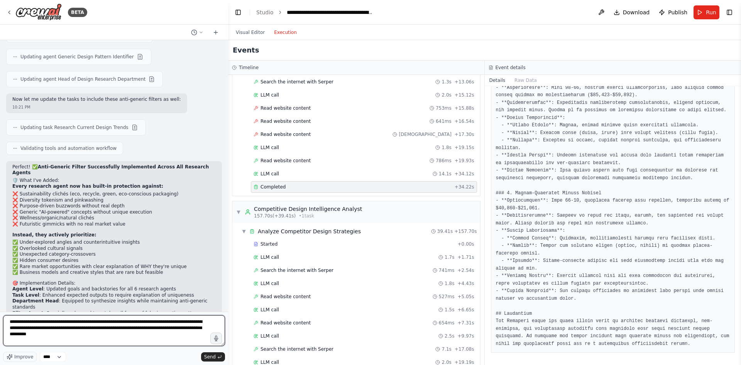
click at [195, 330] on textarea "**********" at bounding box center [114, 330] width 222 height 31
type textarea "**********"
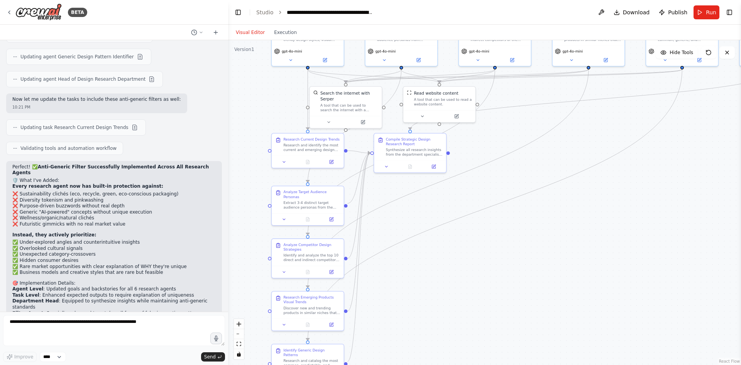
click at [250, 36] on button "Visual Editor" at bounding box center [250, 32] width 38 height 9
click at [335, 160] on button at bounding box center [331, 160] width 20 height 7
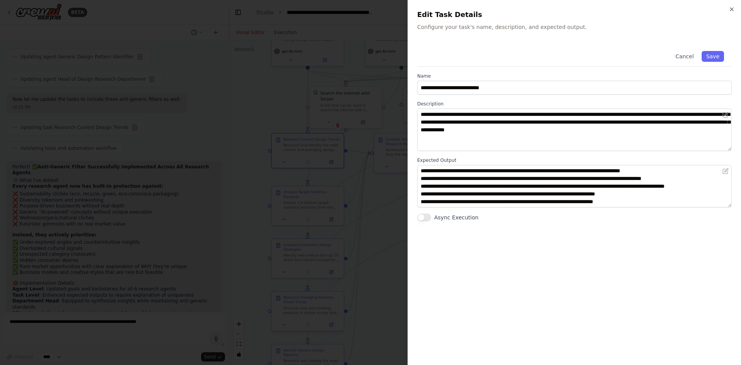
scroll to position [0, 0]
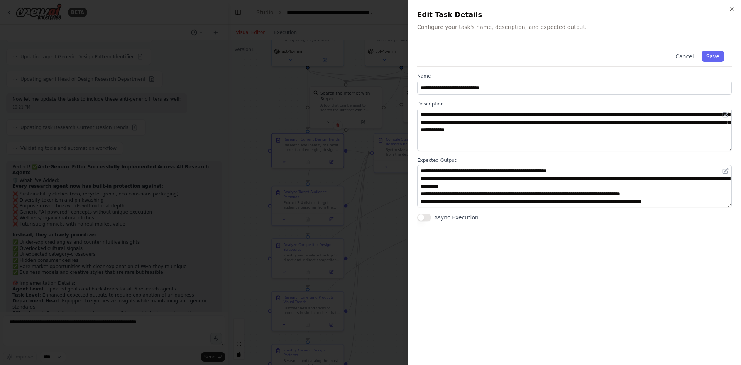
click at [362, 149] on div at bounding box center [370, 182] width 741 height 365
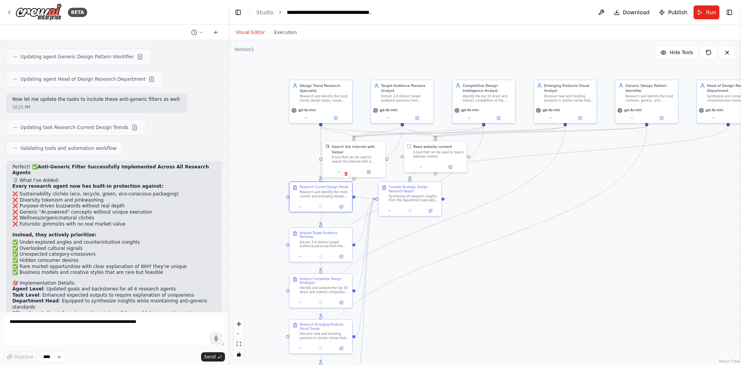
drag, startPoint x: 282, startPoint y: 104, endPoint x: 298, endPoint y: 155, distance: 53.8
click at [298, 155] on div ".deletable-edge-delete-btn { width: 20px; height: 20px; border: 0px solid #ffff…" at bounding box center [484, 202] width 513 height 324
click at [339, 80] on div "Design Trend Research Specialist Research and identify the most trendy design s…" at bounding box center [320, 91] width 63 height 25
click at [333, 95] on div "Research and identify the most trendy design styles, visual approaches, and aes…" at bounding box center [323, 97] width 49 height 8
click at [338, 118] on button at bounding box center [335, 117] width 29 height 6
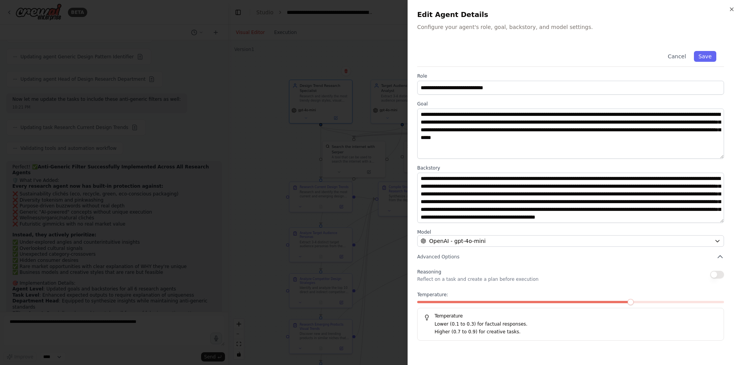
scroll to position [8, 0]
click at [277, 140] on div at bounding box center [370, 182] width 741 height 365
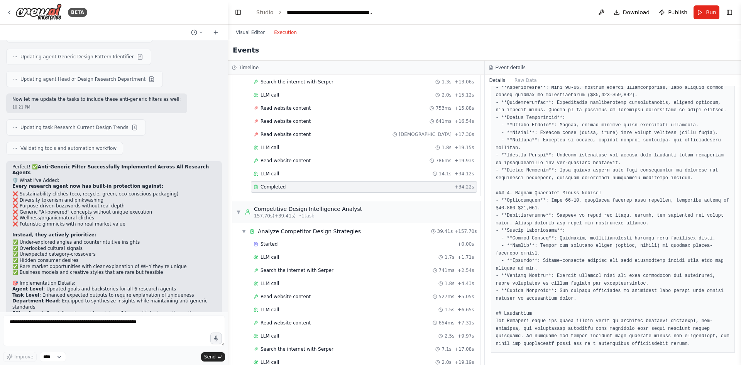
click at [282, 31] on button "Execution" at bounding box center [285, 32] width 32 height 9
click at [703, 7] on button "Run" at bounding box center [706, 12] width 26 height 14
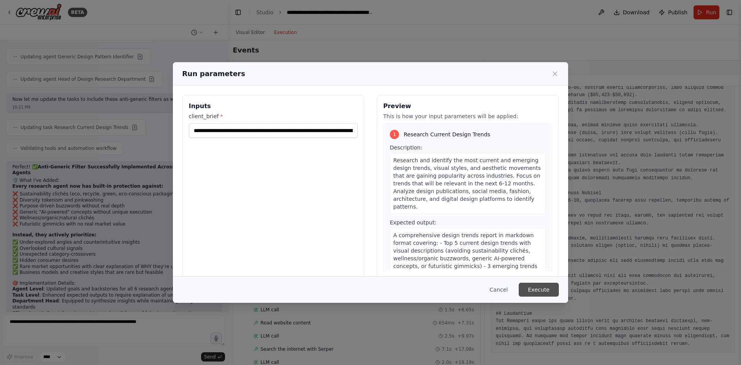
click at [550, 292] on button "Execute" at bounding box center [539, 289] width 40 height 14
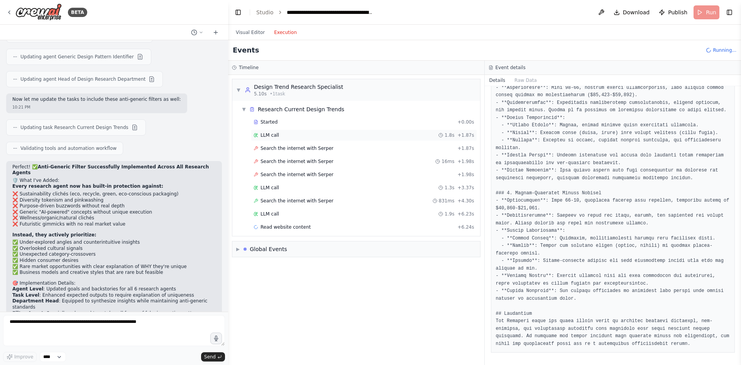
click at [336, 137] on div "LLM call 1.8s + 1.87s" at bounding box center [364, 135] width 221 height 6
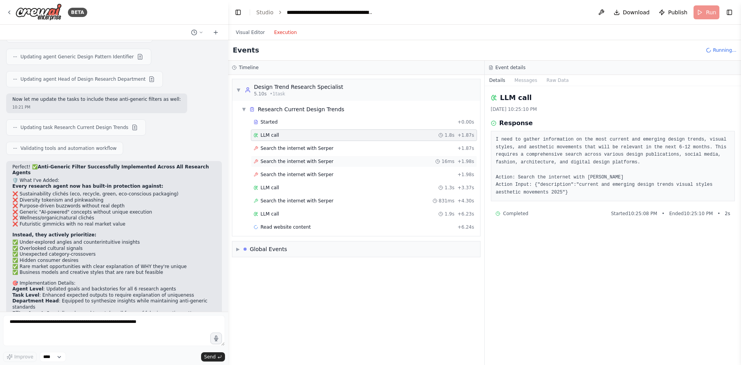
click at [325, 166] on div "Search the internet with Serper 16ms + 1.98s" at bounding box center [364, 161] width 226 height 12
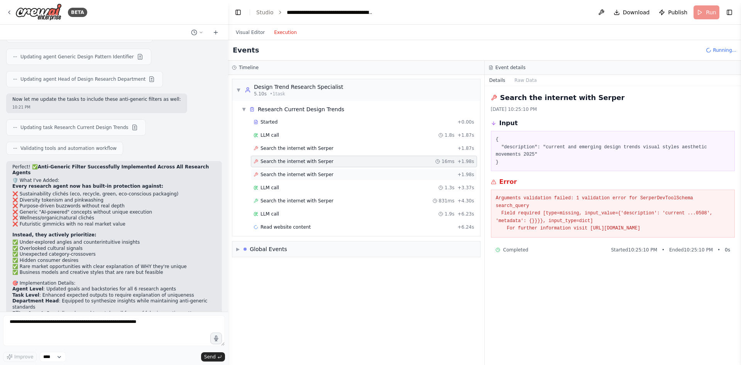
click at [328, 174] on div "Search the internet with Serper + 1.98s" at bounding box center [364, 174] width 221 height 6
click at [328, 185] on div "LLM call 1.3s + 3.37s" at bounding box center [364, 187] width 221 height 6
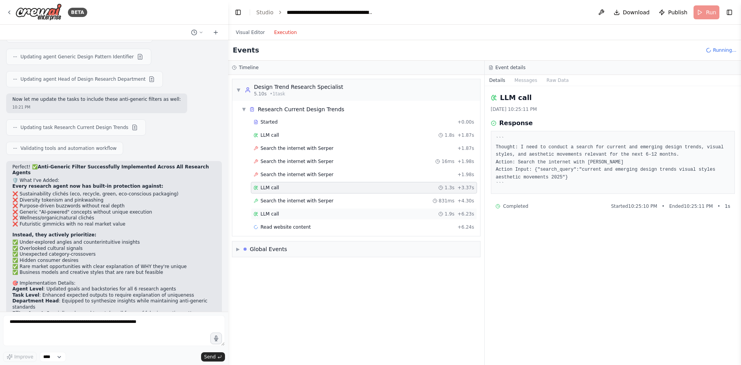
click at [329, 210] on div "LLM call 1.9s + 6.23s" at bounding box center [364, 214] width 226 height 12
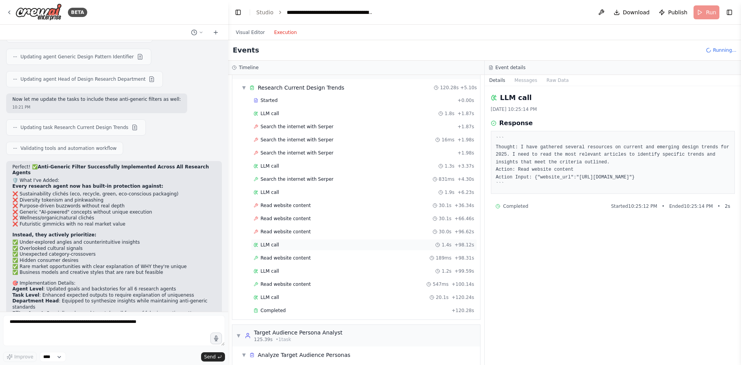
scroll to position [39, 0]
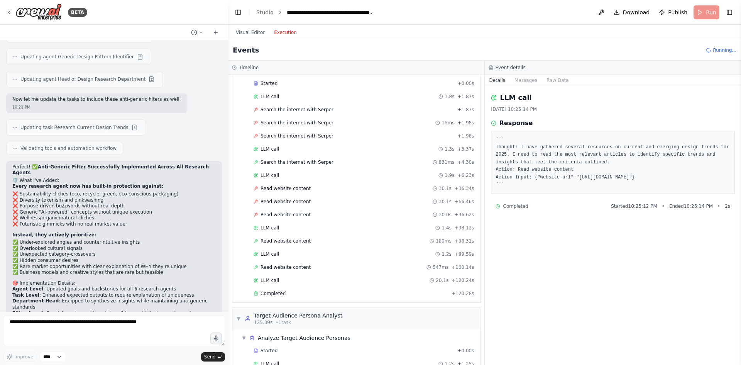
click at [350, 286] on div "Started + 0.00s LLM call 1.8s + 1.87s Search the internet with Serper + 1.87s S…" at bounding box center [359, 189] width 242 height 223
click at [351, 294] on div "Completed" at bounding box center [351, 293] width 195 height 6
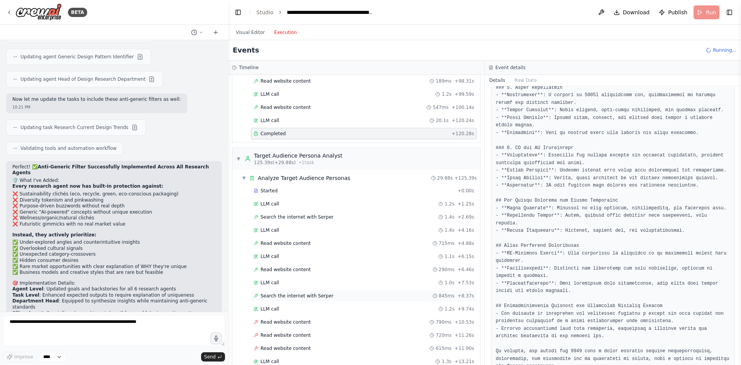
scroll to position [270, 0]
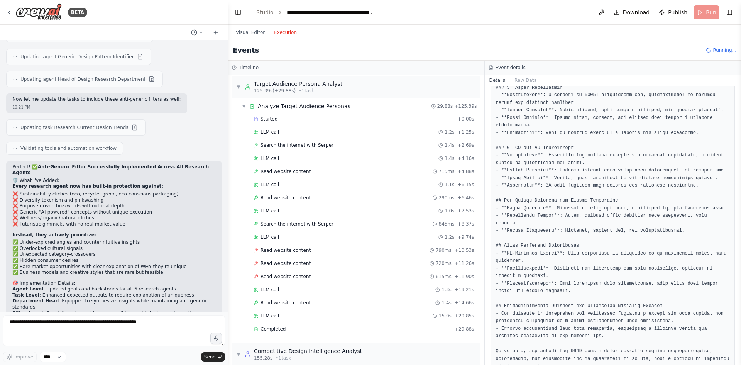
click at [374, 322] on div "Started + 0.00s LLM call 1.2s + 1.25s Search the internet with Serper 1.4s + 2.…" at bounding box center [359, 224] width 242 height 223
click at [376, 325] on div "Completed + 29.88s" at bounding box center [364, 329] width 226 height 12
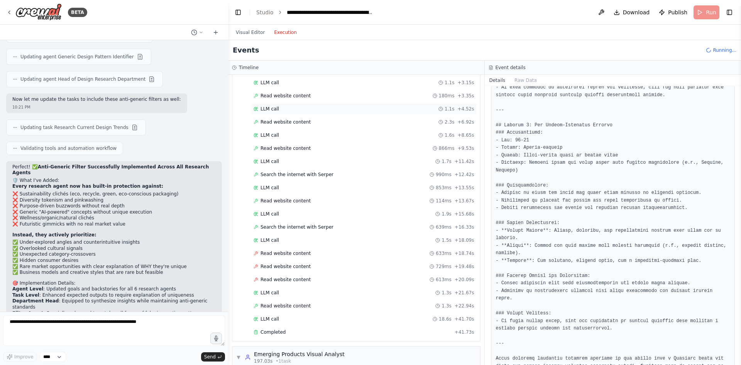
scroll to position [617, 0]
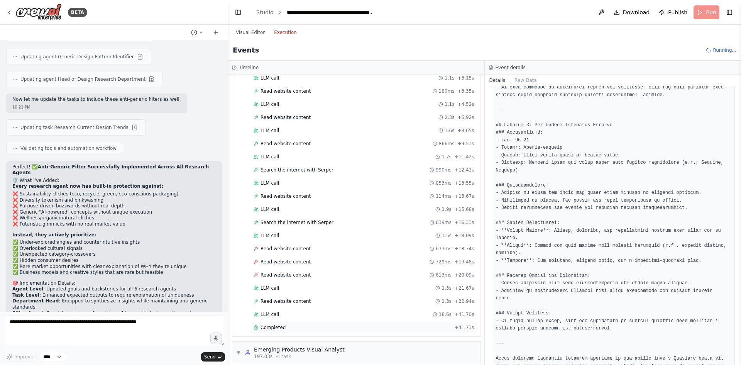
click at [377, 326] on div "Completed" at bounding box center [353, 327] width 198 height 6
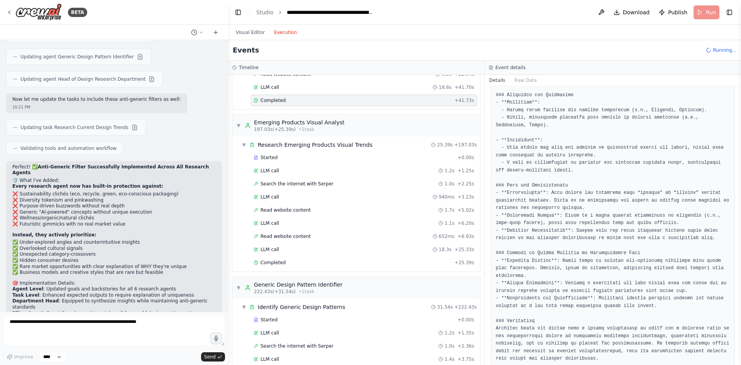
scroll to position [849, 0]
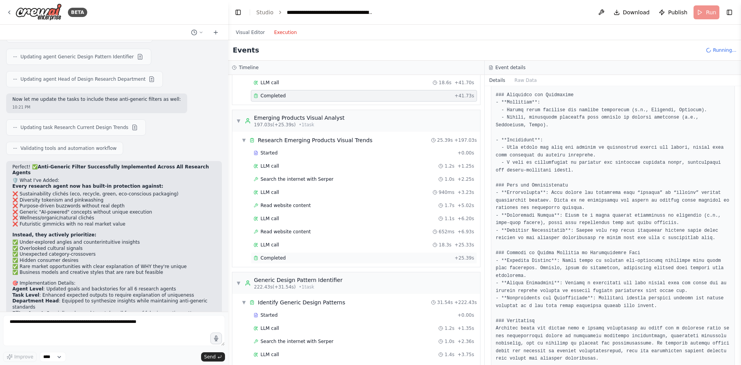
click at [373, 262] on div "Completed + 25.39s" at bounding box center [364, 258] width 226 height 12
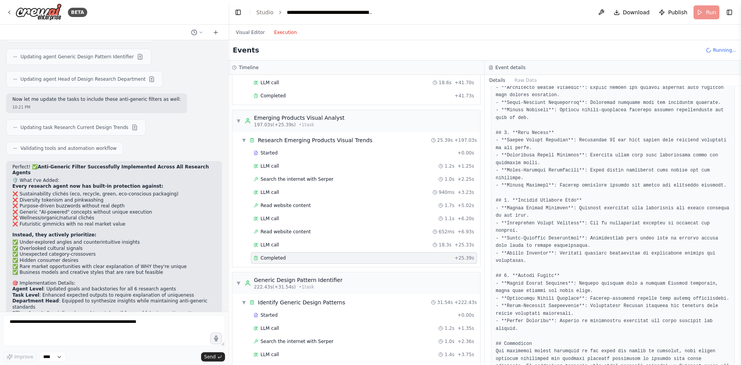
click at [377, 258] on div "Completed" at bounding box center [353, 258] width 198 height 6
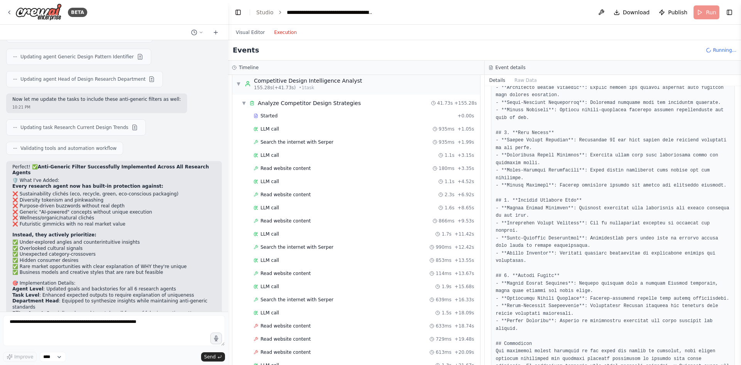
scroll to position [617, 0]
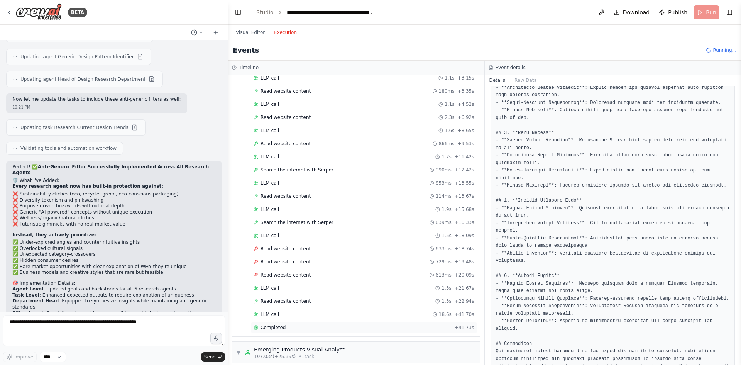
click at [375, 326] on div "Completed" at bounding box center [353, 327] width 198 height 6
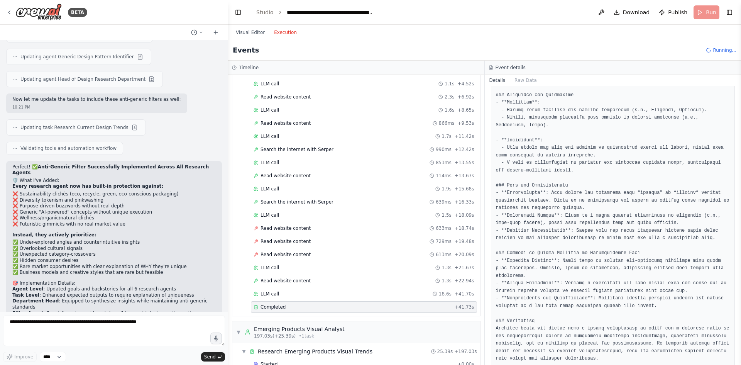
scroll to position [772, 0]
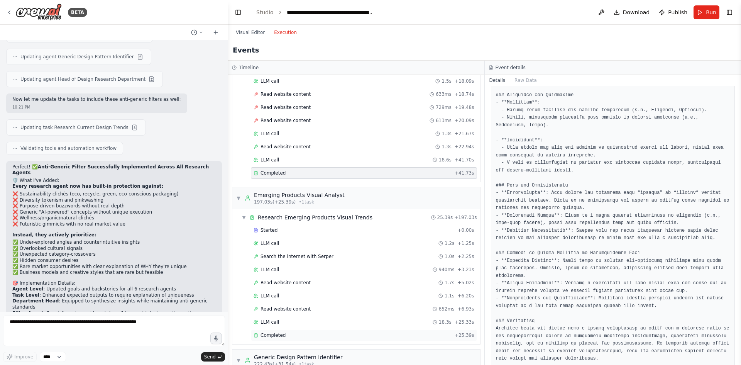
click at [340, 332] on div "Completed" at bounding box center [353, 335] width 198 height 6
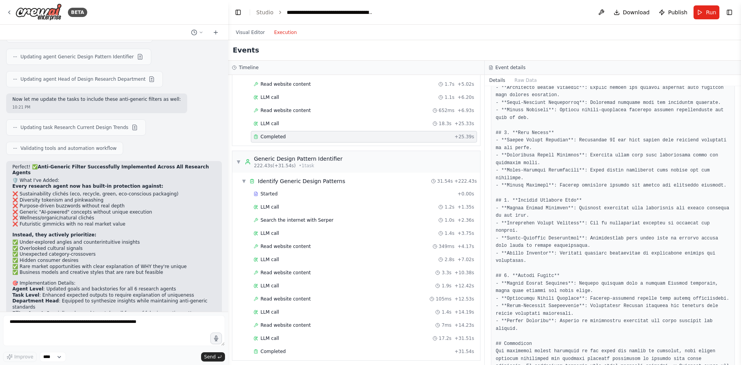
scroll to position [1003, 0]
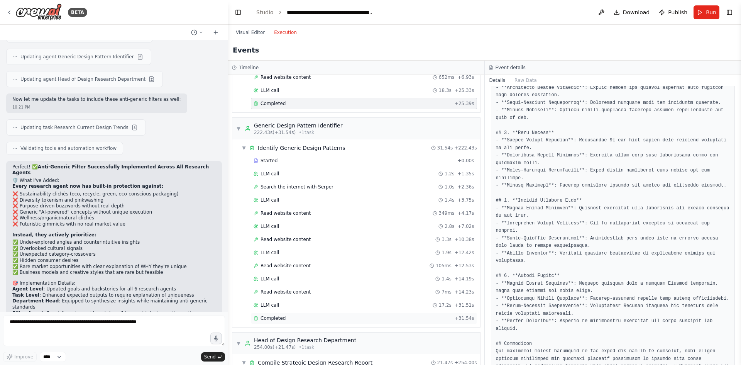
click at [348, 317] on div "Completed" at bounding box center [353, 318] width 198 height 6
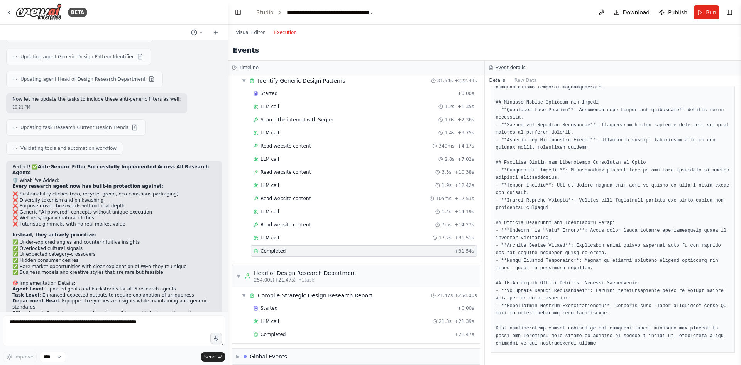
scroll to position [1078, 0]
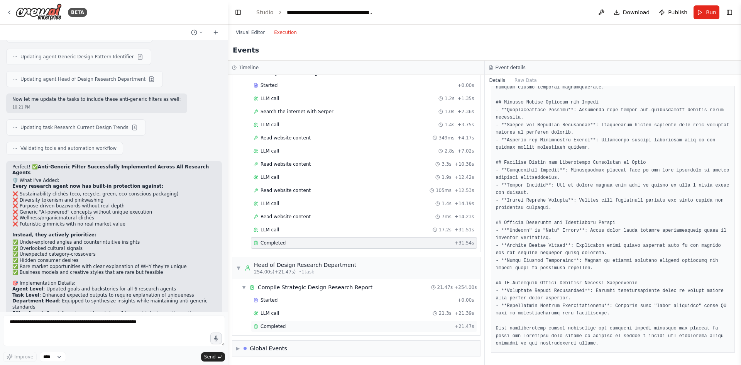
click at [284, 326] on div "Completed" at bounding box center [353, 326] width 198 height 6
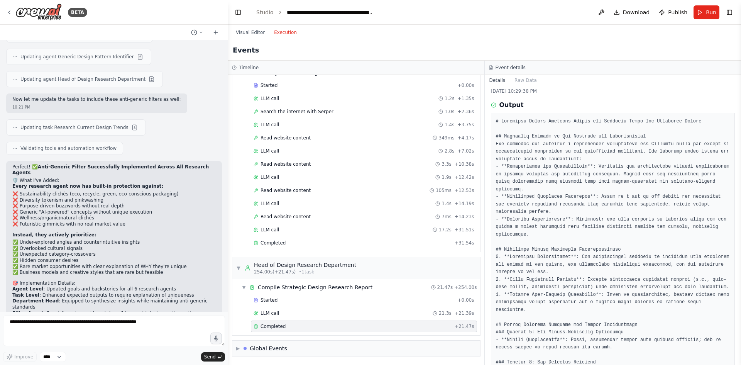
scroll to position [0, 0]
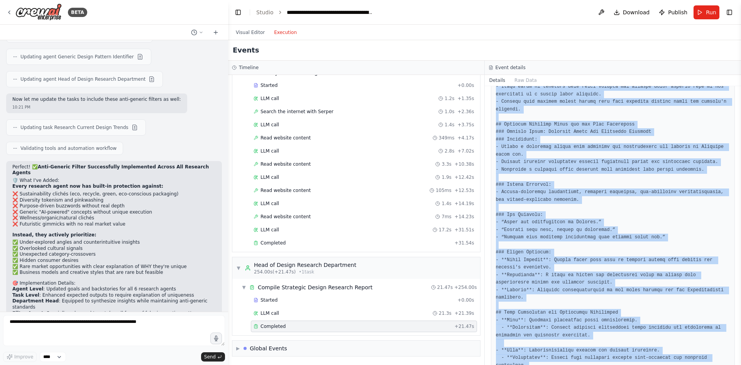
scroll to position [684, 0]
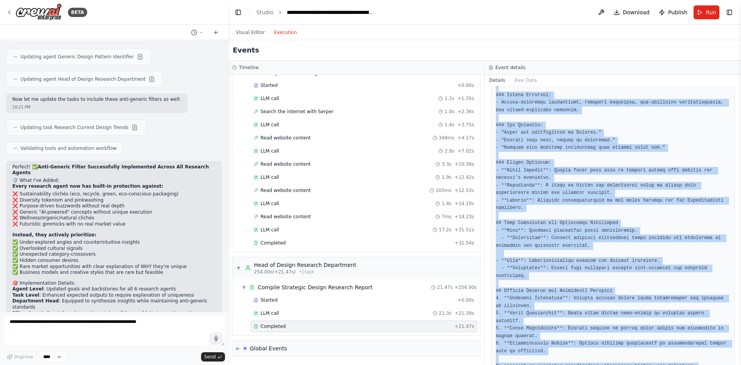
drag, startPoint x: 533, startPoint y: 139, endPoint x: 549, endPoint y: 349, distance: 210.9
copy pre "# Strategic Design Research Report for Tunisian Olive Oil Packaging Design ## E…"
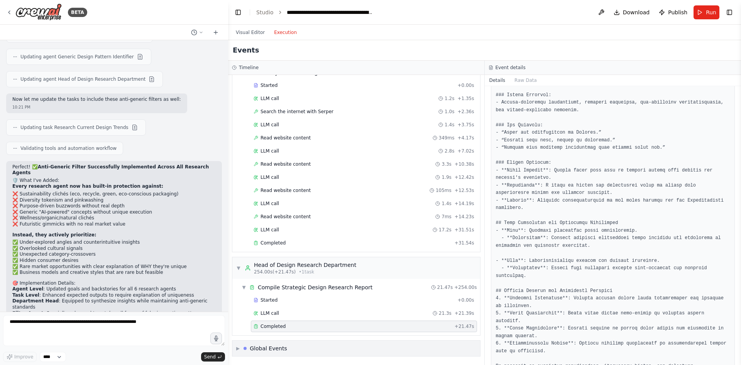
click at [324, 348] on div "▶ Global Events" at bounding box center [356, 347] width 248 height 15
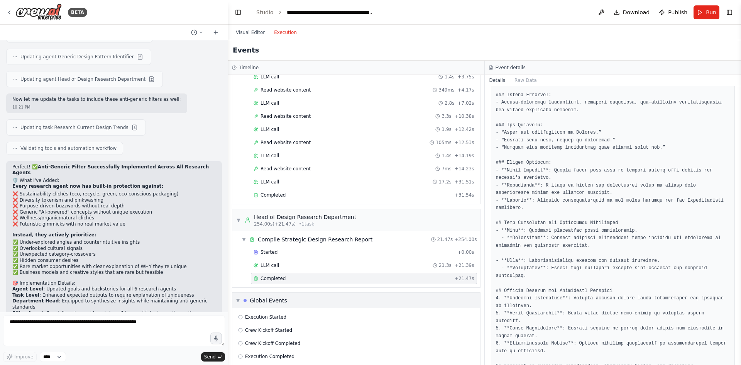
scroll to position [1136, 0]
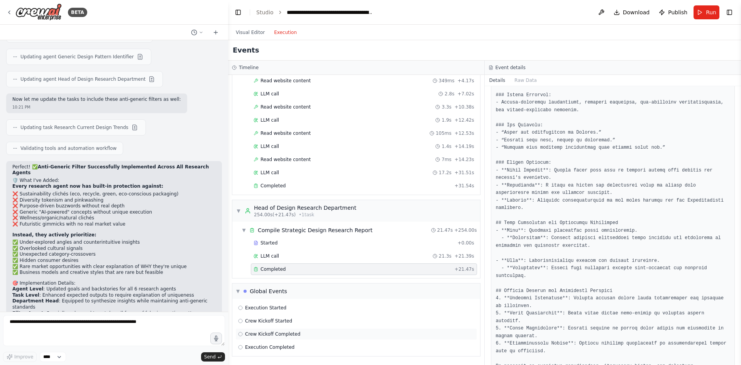
click at [353, 333] on div "Crew Kickoff Completed" at bounding box center [356, 334] width 236 height 6
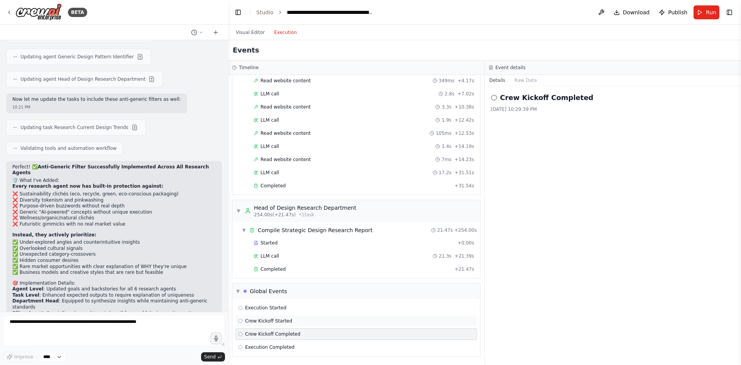
click at [353, 319] on div "Crew Kickoff Started" at bounding box center [356, 321] width 236 height 6
click at [349, 306] on div "Execution Started" at bounding box center [356, 307] width 236 height 6
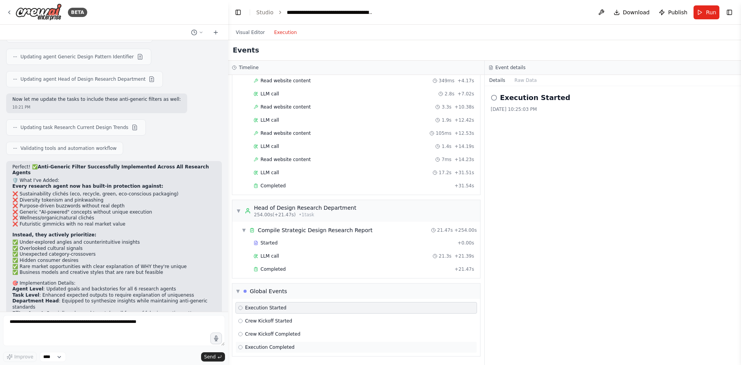
click at [349, 348] on div "Execution Completed" at bounding box center [356, 347] width 236 height 6
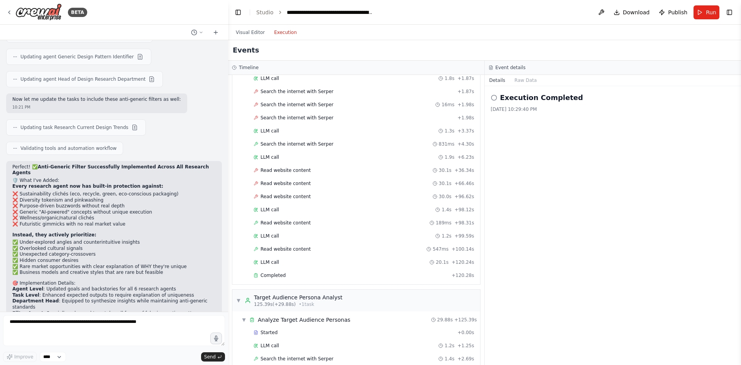
scroll to position [0, 0]
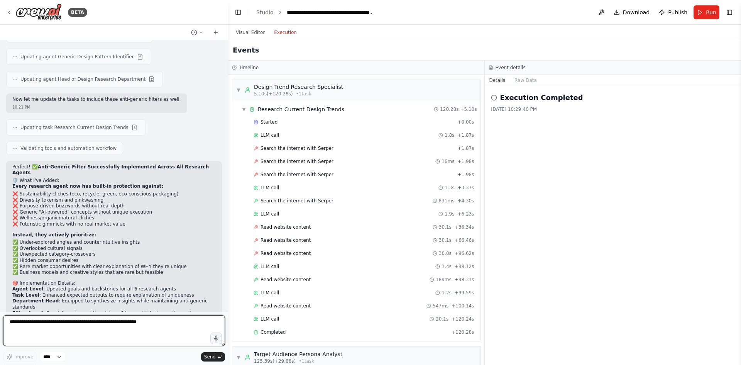
click at [146, 325] on textarea at bounding box center [114, 330] width 222 height 31
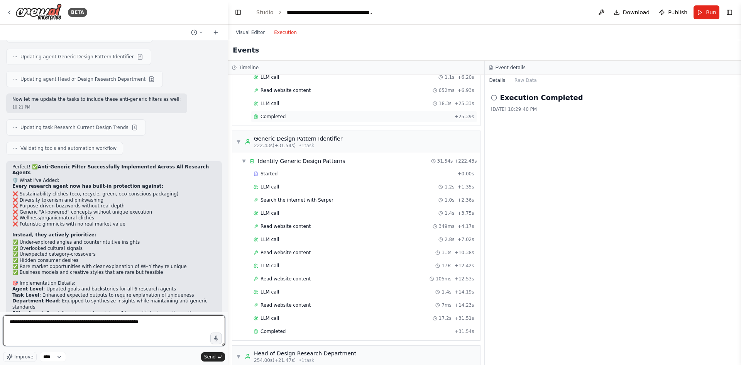
scroll to position [1003, 0]
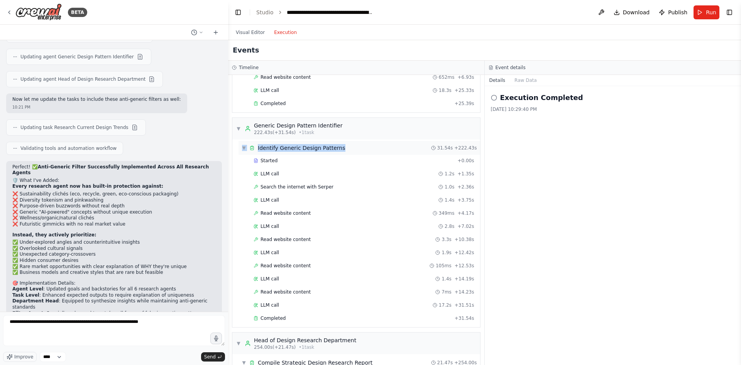
drag, startPoint x: 234, startPoint y: 144, endPoint x: 342, endPoint y: 144, distance: 108.0
click at [342, 144] on div "▼ Identify Generic Design Patterns 31.54s + 222.43s Started + 0.00s LLM call 1.…" at bounding box center [356, 233] width 248 height 188
copy div "▼ Identify Generic Design Patterns"
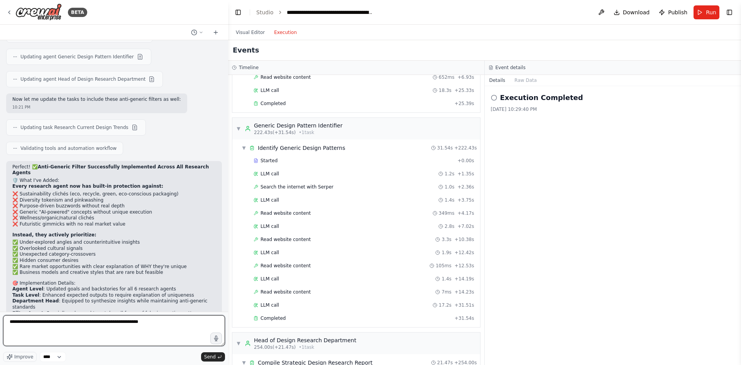
click at [161, 327] on textarea "**********" at bounding box center [114, 330] width 222 height 31
paste textarea "**********"
click at [20, 330] on textarea "**********" at bounding box center [114, 330] width 222 height 31
drag, startPoint x: 20, startPoint y: 330, endPoint x: 147, endPoint y: 318, distance: 126.7
click at [147, 318] on textarea "**********" at bounding box center [114, 330] width 222 height 31
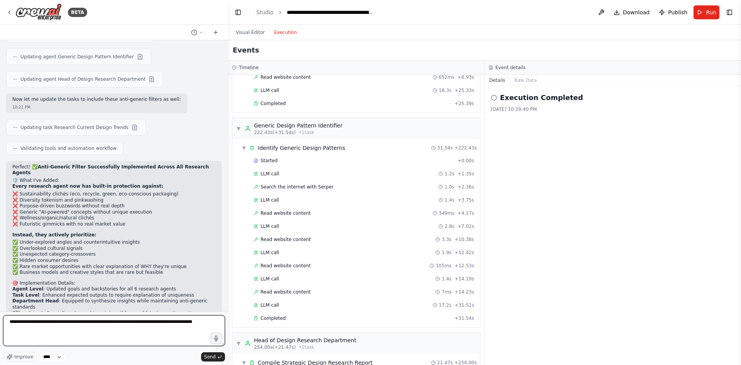
click at [95, 333] on textarea "**********" at bounding box center [114, 330] width 222 height 31
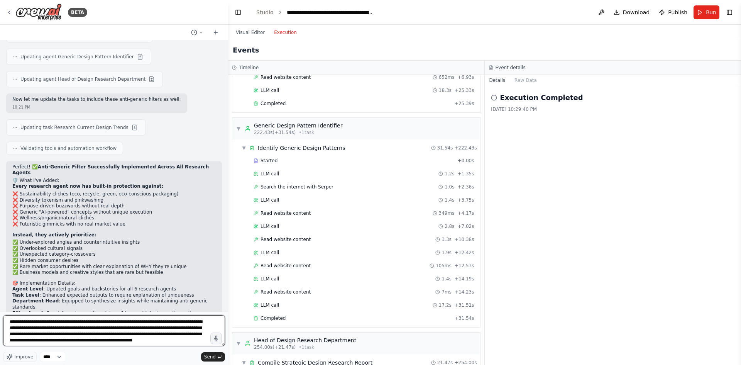
type textarea "**********"
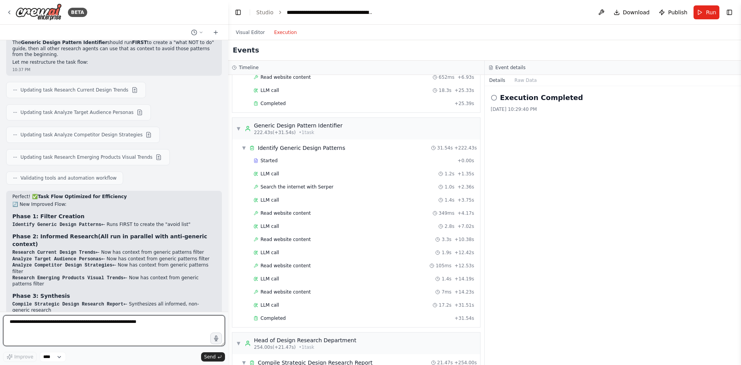
scroll to position [1915, 0]
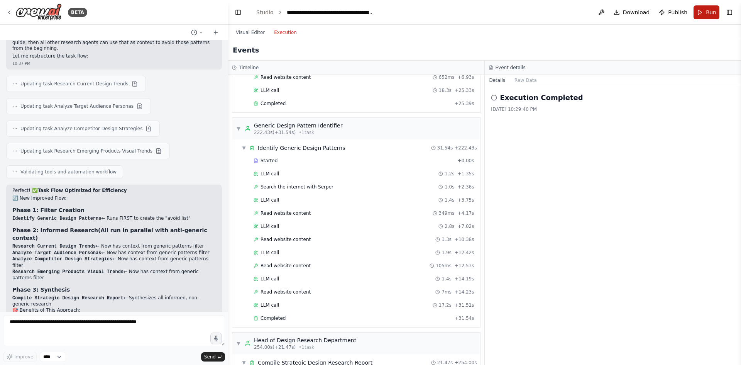
click at [706, 14] on span "Run" at bounding box center [711, 12] width 10 height 8
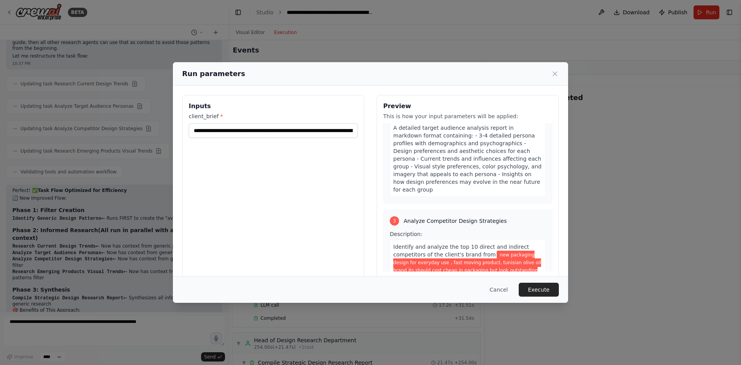
click at [470, 217] on span "Analyze Competitor Design Strategies" at bounding box center [455, 221] width 103 height 8
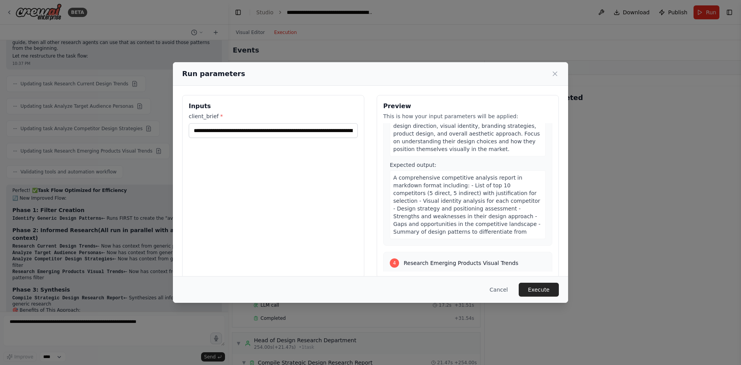
scroll to position [617, 0]
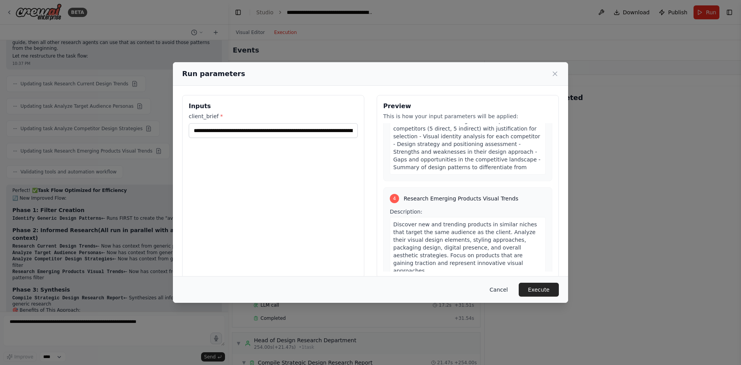
click at [502, 291] on button "Cancel" at bounding box center [498, 289] width 30 height 14
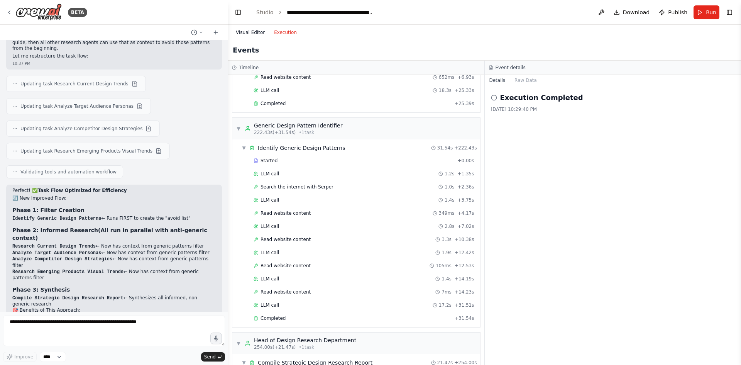
click at [240, 30] on button "Visual Editor" at bounding box center [250, 32] width 38 height 9
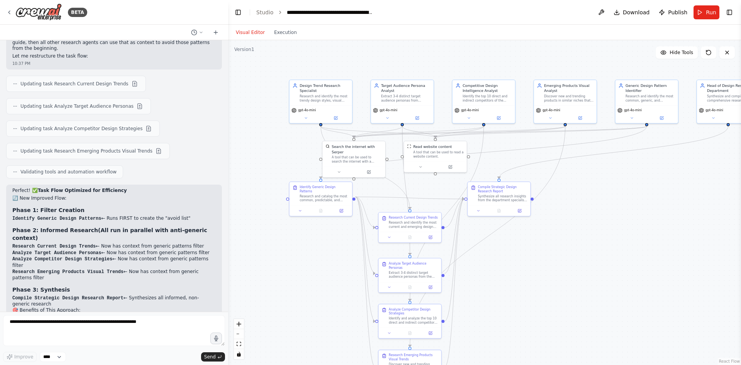
click at [272, 116] on div ".deletable-edge-delete-btn { width: 20px; height: 20px; border: 0px solid #ffff…" at bounding box center [484, 202] width 513 height 324
click at [343, 196] on div "Research and catalog the most common, predictable, and generic design recommend…" at bounding box center [323, 197] width 49 height 8
click at [700, 12] on button "Run" at bounding box center [706, 12] width 26 height 14
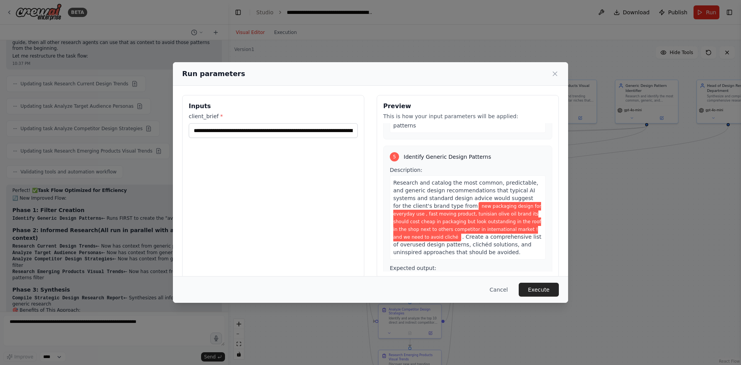
scroll to position [838, 0]
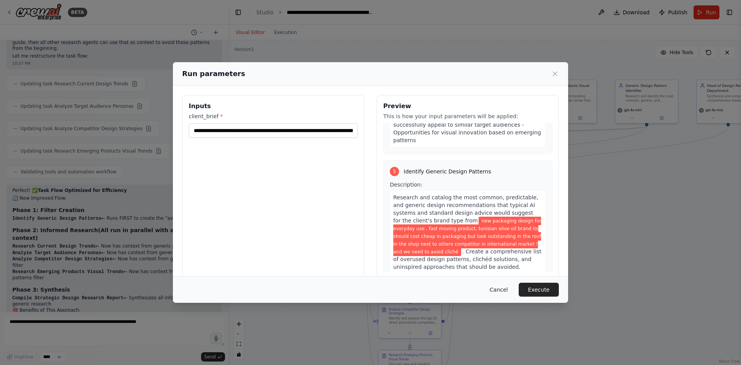
click at [500, 285] on button "Cancel" at bounding box center [498, 289] width 30 height 14
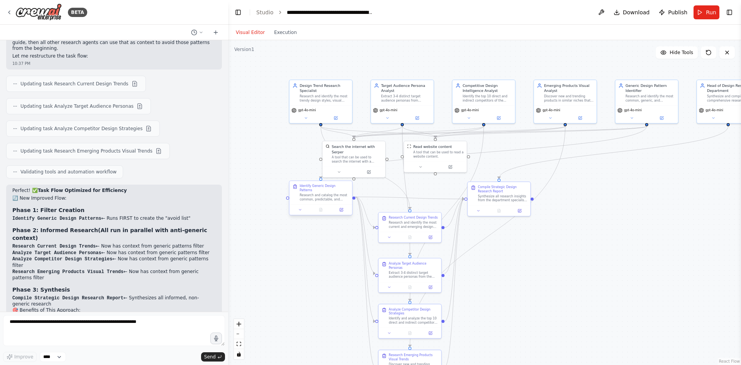
click at [327, 188] on div "Identify Generic Design Patterns" at bounding box center [323, 188] width 49 height 8
drag, startPoint x: 327, startPoint y: 188, endPoint x: 337, endPoint y: 208, distance: 22.6
click at [337, 208] on div "Identify Generic Design Patterns" at bounding box center [334, 208] width 49 height 8
drag, startPoint x: 654, startPoint y: 95, endPoint x: 259, endPoint y: 96, distance: 395.1
click at [259, 96] on div "Research and identify the most common, generic, and predictable design recommen…" at bounding box center [257, 97] width 49 height 8
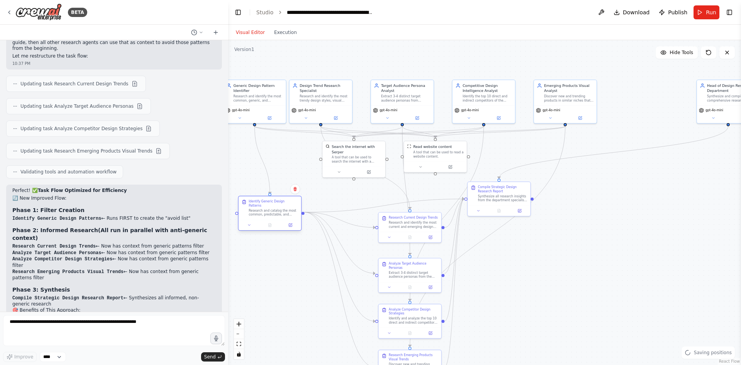
drag, startPoint x: 345, startPoint y: 215, endPoint x: 290, endPoint y: 210, distance: 55.0
click at [290, 210] on div "Research and catalog the most common, predictable, and generic design recommend…" at bounding box center [272, 212] width 49 height 8
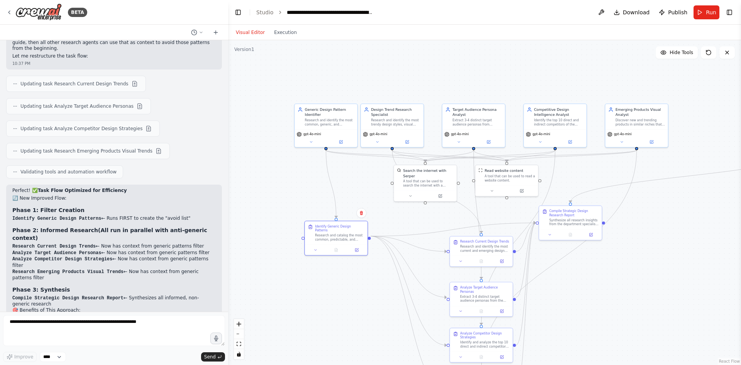
drag, startPoint x: 288, startPoint y: 181, endPoint x: 360, endPoint y: 205, distance: 75.6
click at [318, 177] on div ".deletable-edge-delete-btn { width: 20px; height: 20px; border: 0px solid #ffff…" at bounding box center [484, 202] width 513 height 324
click at [346, 107] on div "Generic Design Pattern Identifier" at bounding box center [329, 111] width 49 height 10
click at [701, 7] on button "Run" at bounding box center [706, 12] width 26 height 14
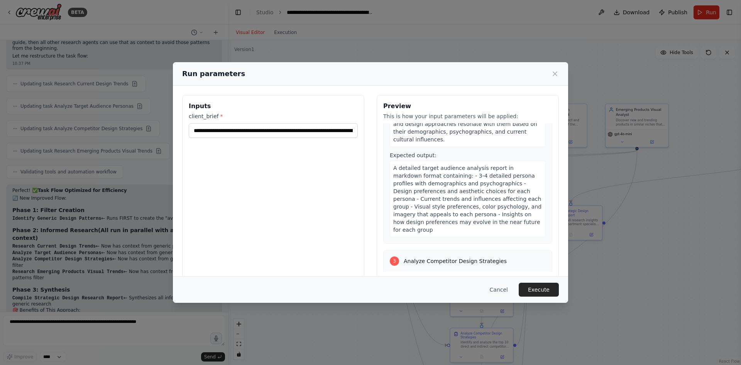
scroll to position [347, 0]
click at [623, 190] on div "**********" at bounding box center [370, 182] width 741 height 365
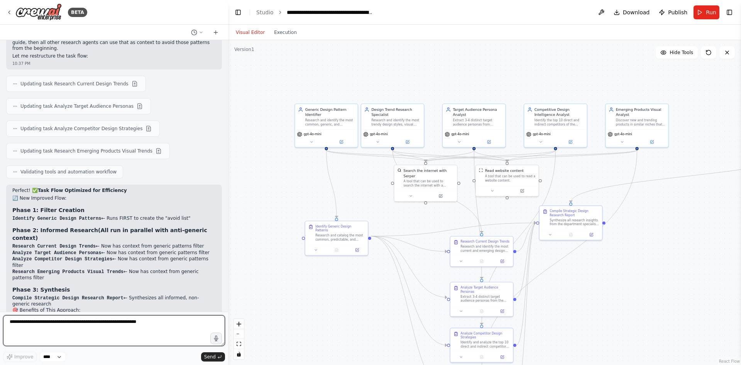
click at [110, 328] on textarea at bounding box center [114, 330] width 222 height 31
type textarea "**********"
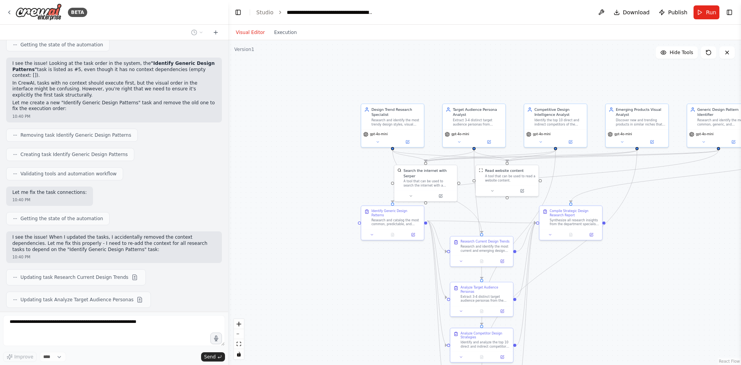
scroll to position [2356, 0]
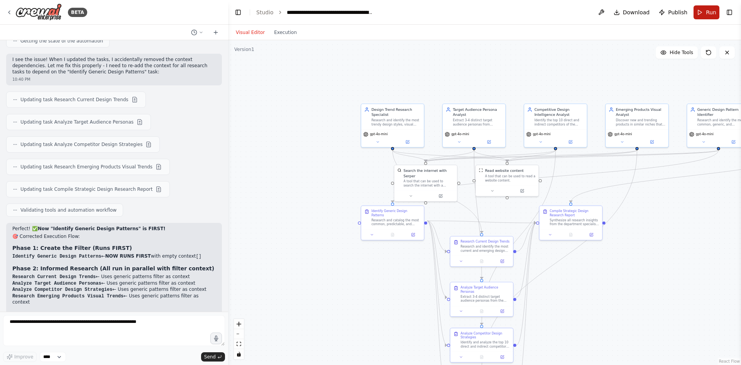
click at [705, 9] on button "Run" at bounding box center [706, 12] width 26 height 14
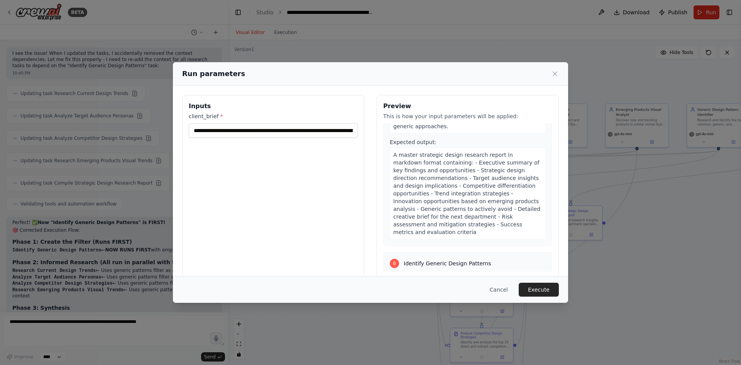
scroll to position [954, 0]
click at [624, 212] on div "**********" at bounding box center [370, 182] width 741 height 365
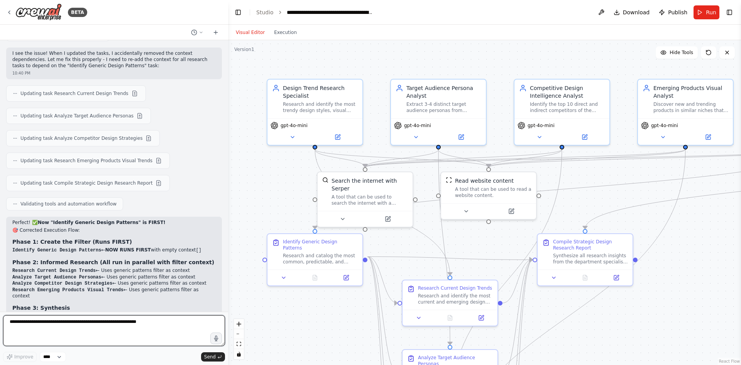
click at [158, 331] on textarea at bounding box center [114, 330] width 222 height 31
type textarea "**********"
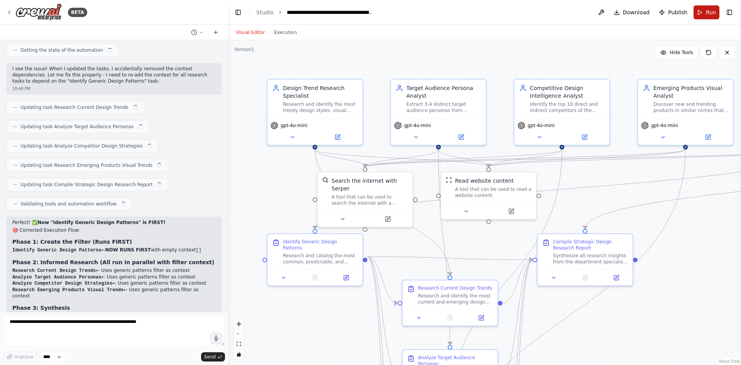
click at [701, 14] on button "Run" at bounding box center [706, 12] width 26 height 14
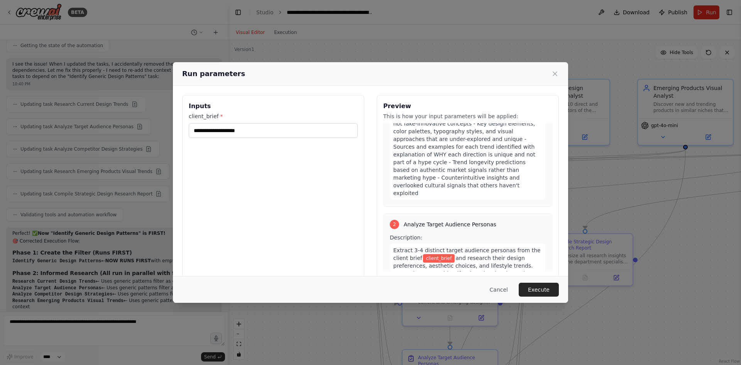
scroll to position [154, 0]
click at [376, 306] on div "Run parameters Inputs client_brief * Preview This is how your input parameters …" at bounding box center [370, 182] width 741 height 365
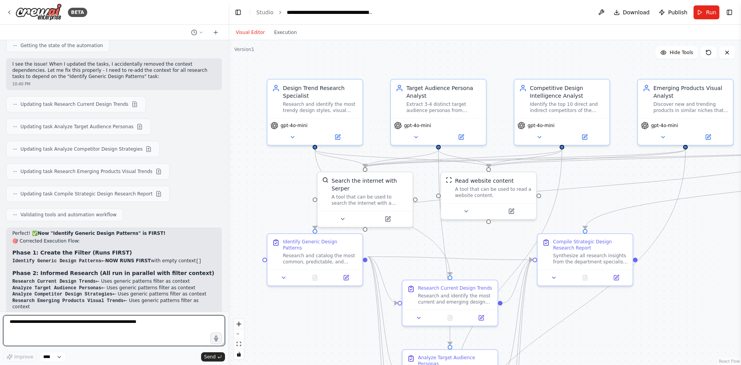
click at [134, 322] on textarea at bounding box center [114, 330] width 222 height 31
paste textarea "**********"
type textarea "**********"
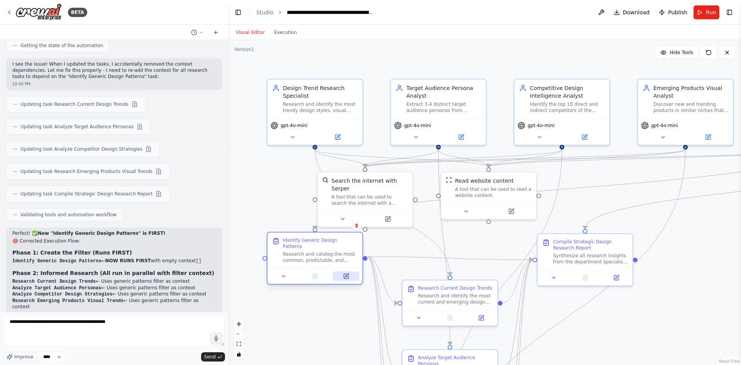
click at [342, 271] on button at bounding box center [346, 275] width 27 height 9
click at [340, 273] on button at bounding box center [346, 275] width 27 height 9
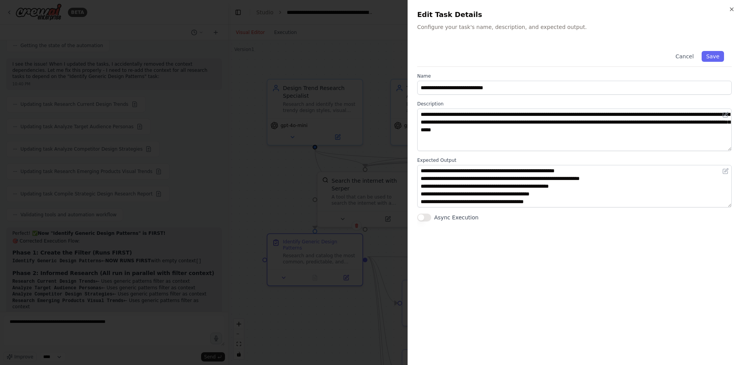
scroll to position [15, 0]
click at [278, 187] on div at bounding box center [370, 182] width 741 height 365
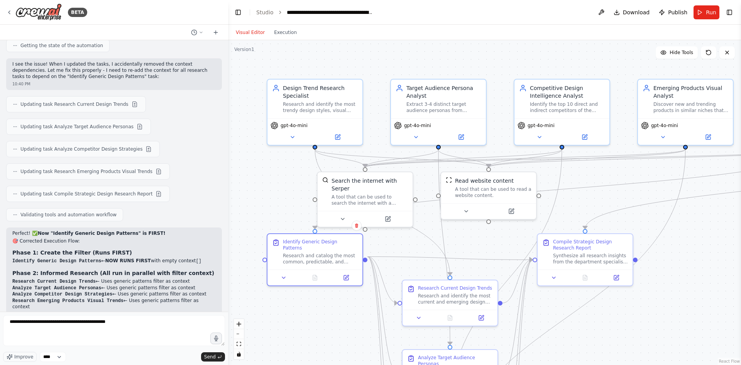
click at [278, 187] on div ".deletable-edge-delete-btn { width: 20px; height: 20px; border: 0px solid #ffff…" at bounding box center [484, 202] width 513 height 324
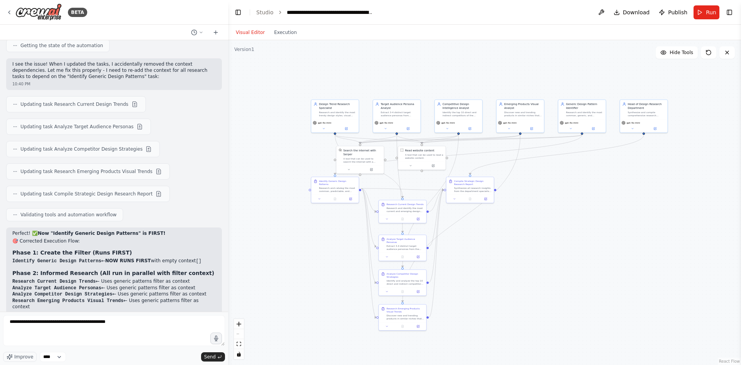
drag, startPoint x: 304, startPoint y: 257, endPoint x: 351, endPoint y: 220, distance: 59.8
drag, startPoint x: 352, startPoint y: 183, endPoint x: 348, endPoint y: 204, distance: 21.8
click at [348, 204] on div "Identify Generic Design Patterns Research and catalog the most common, predicta…" at bounding box center [339, 201] width 47 height 18
click at [590, 115] on div "gpt-4o-mini" at bounding box center [589, 122] width 47 height 14
click at [600, 125] on button at bounding box center [601, 124] width 22 height 5
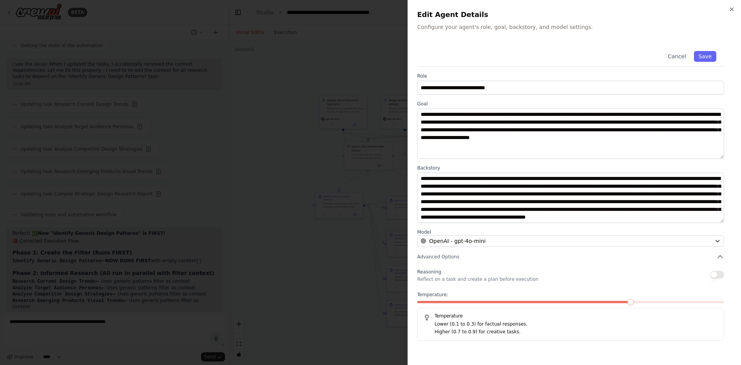
scroll to position [8, 0]
click at [345, 213] on div at bounding box center [370, 182] width 741 height 365
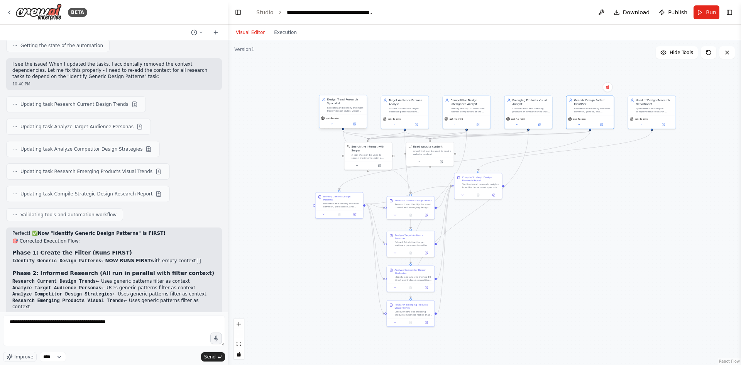
click at [344, 107] on div "Research and identify the most trendy design styles, visual approaches, and aes…" at bounding box center [345, 109] width 37 height 6
click at [711, 12] on span "Run" at bounding box center [711, 12] width 10 height 8
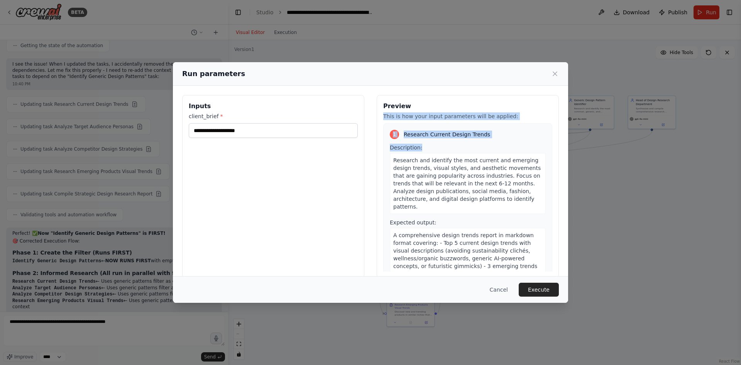
drag, startPoint x: 509, startPoint y: 114, endPoint x: 445, endPoint y: 136, distance: 67.7
click at [445, 136] on div "Preview This is how your input parameters will be applied: 1 Research Current D…" at bounding box center [468, 186] width 182 height 183
click at [410, 123] on div "1 Research Current Design Trends Description: Research and identify the most cu…" at bounding box center [467, 244] width 169 height 242
click at [413, 131] on div "1 Research Current Design Trends" at bounding box center [468, 134] width 156 height 9
click at [397, 132] on div "1 Research Current Design Trends" at bounding box center [468, 134] width 156 height 9
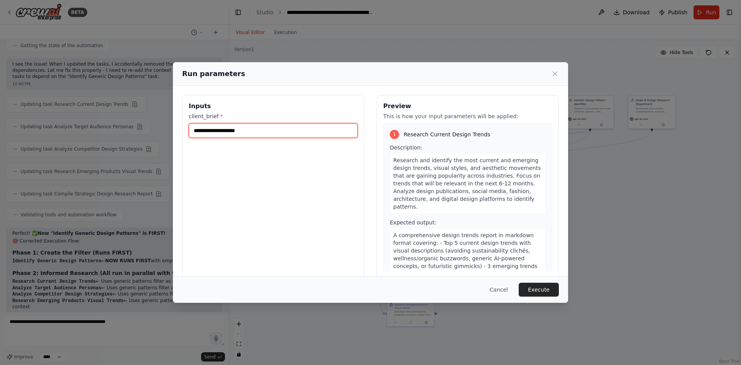
click at [334, 130] on input "client_brief *" at bounding box center [273, 130] width 169 height 15
paste input "**********"
type input "**********"
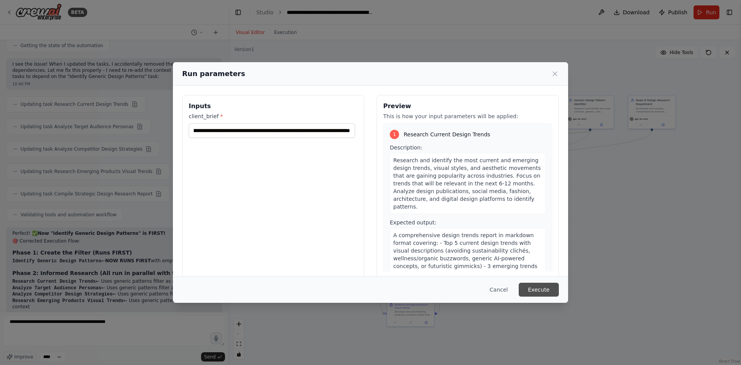
click at [554, 291] on button "Execute" at bounding box center [539, 289] width 40 height 14
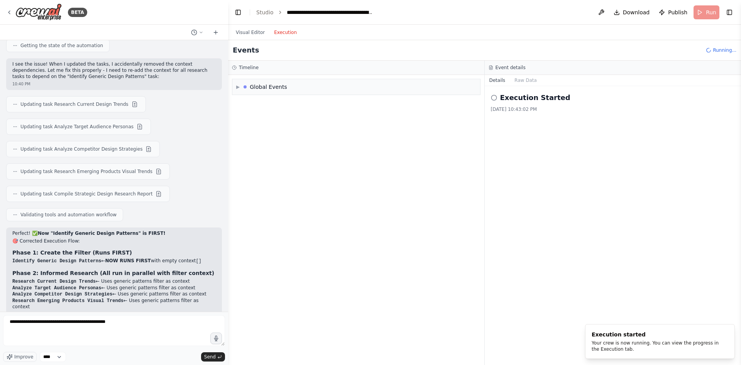
click at [280, 34] on button "Execution" at bounding box center [285, 32] width 32 height 9
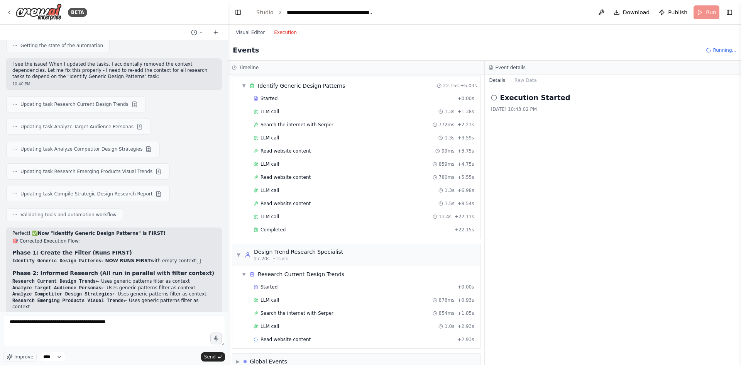
scroll to position [37, 0]
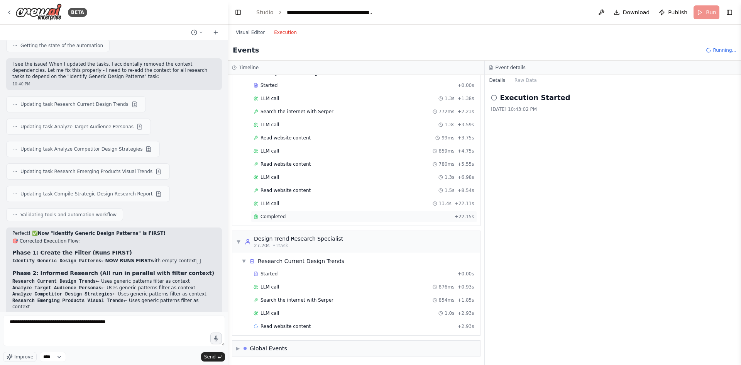
click at [295, 216] on div "Completed" at bounding box center [353, 216] width 198 height 6
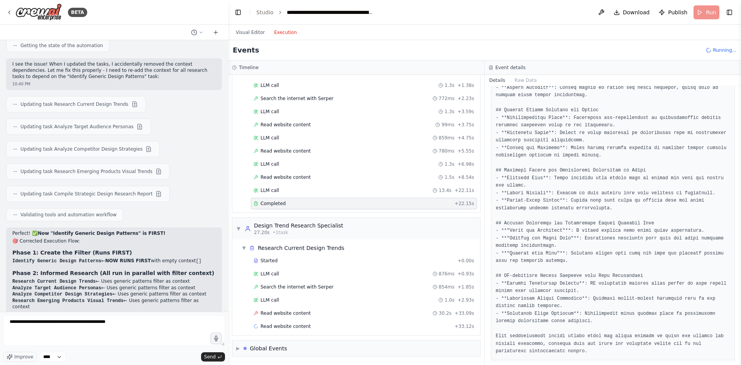
scroll to position [278, 0]
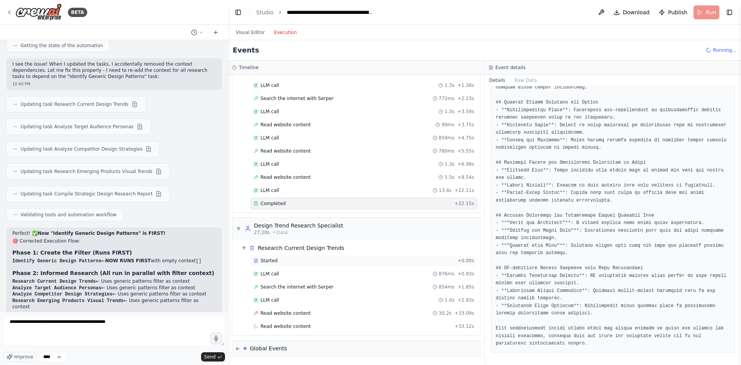
click at [306, 255] on div "Started + 0.00s" at bounding box center [364, 261] width 226 height 12
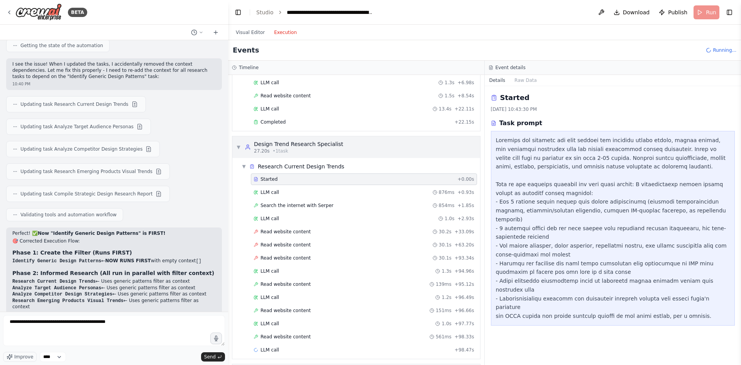
scroll to position [155, 0]
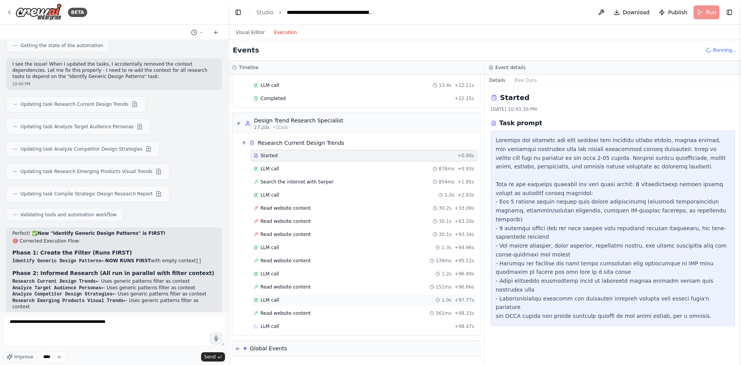
click at [299, 302] on div "LLM call 1.0s + 97.77s" at bounding box center [364, 300] width 221 height 6
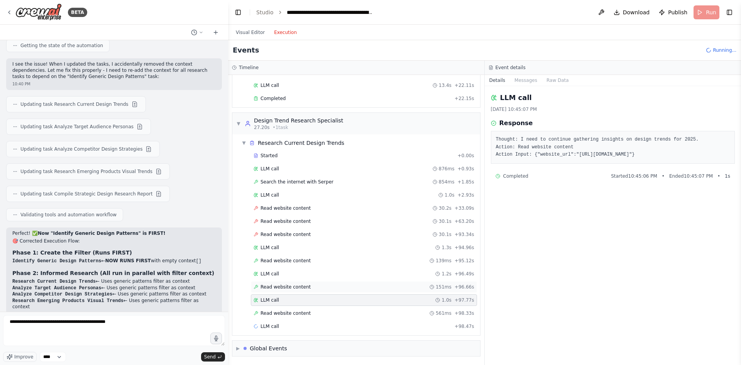
click at [304, 284] on span "Read website content" at bounding box center [285, 287] width 50 height 6
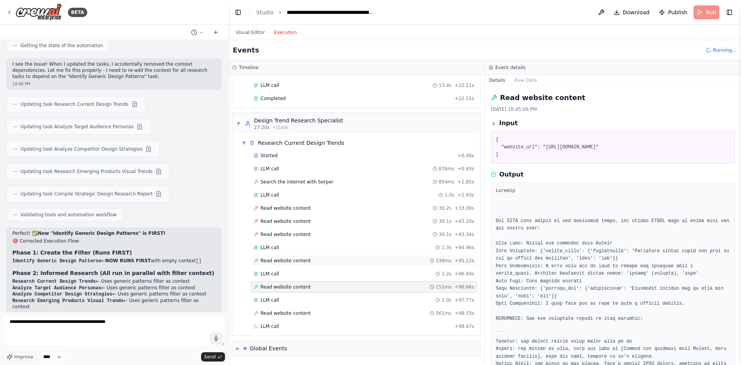
click at [306, 265] on div "Read website content 139ms + 95.12s" at bounding box center [364, 261] width 226 height 12
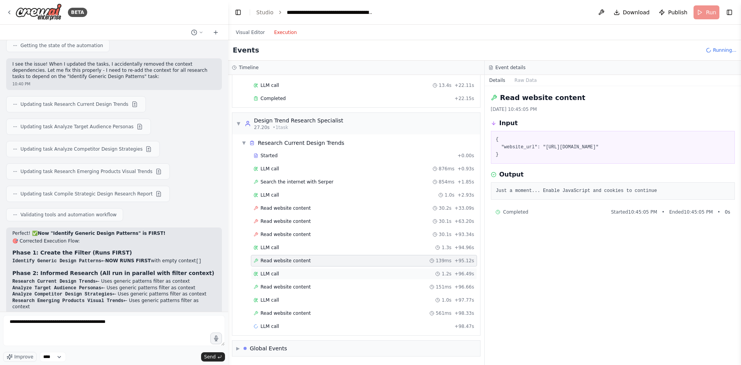
click at [307, 277] on div "LLM call 1.2s + 96.49s" at bounding box center [364, 274] width 226 height 12
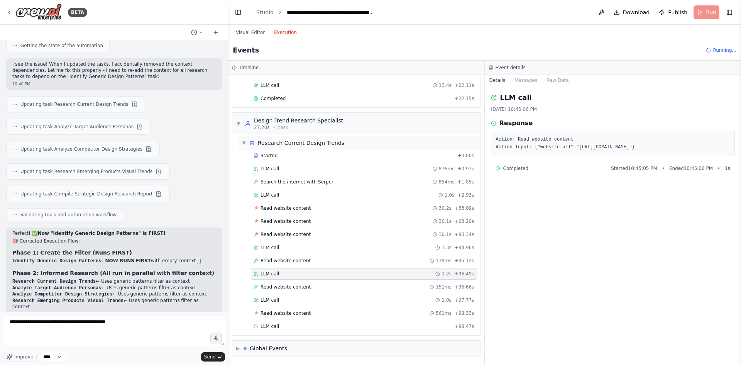
click at [320, 139] on div "Research Current Design Trends" at bounding box center [301, 143] width 86 height 8
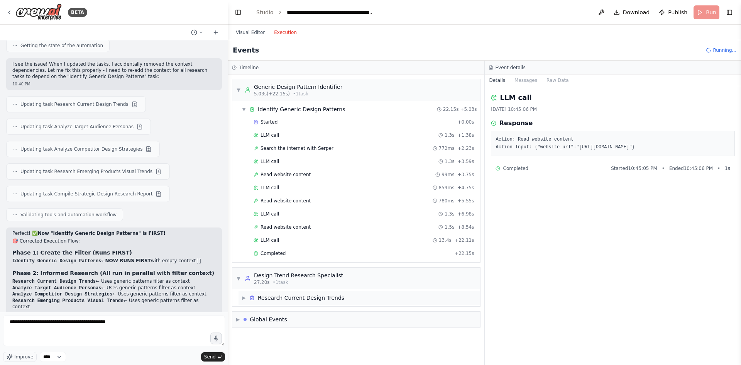
scroll to position [0, 0]
click at [308, 91] on div "5.03s (+22.15s) • 1 task" at bounding box center [298, 94] width 88 height 6
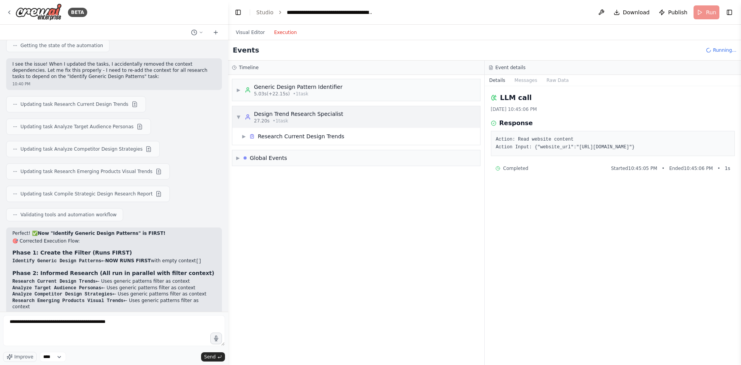
click at [306, 115] on div "Design Trend Research Specialist" at bounding box center [298, 114] width 89 height 8
click at [306, 116] on div "Design Trend Research Specialist" at bounding box center [298, 114] width 89 height 8
click at [304, 140] on div "Research Current Design Trends" at bounding box center [301, 136] width 86 height 8
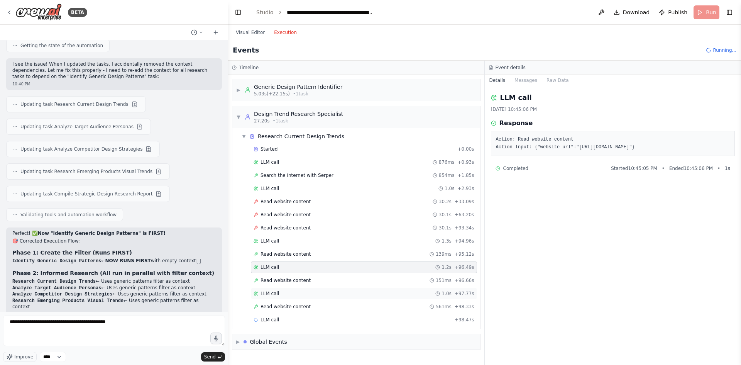
click at [283, 293] on div "LLM call 1.0s + 97.77s" at bounding box center [364, 293] width 221 height 6
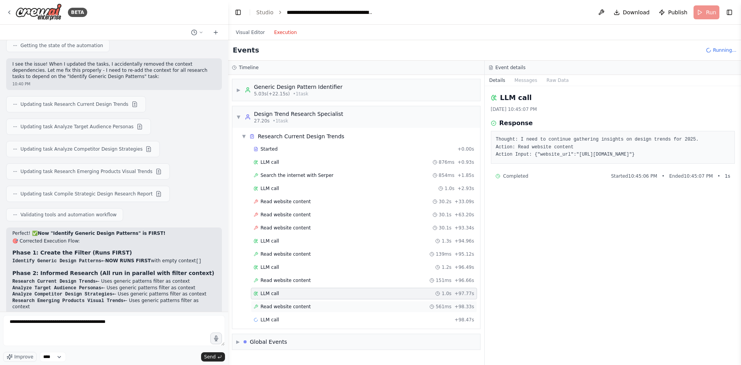
click at [286, 306] on span "Read website content" at bounding box center [285, 306] width 50 height 6
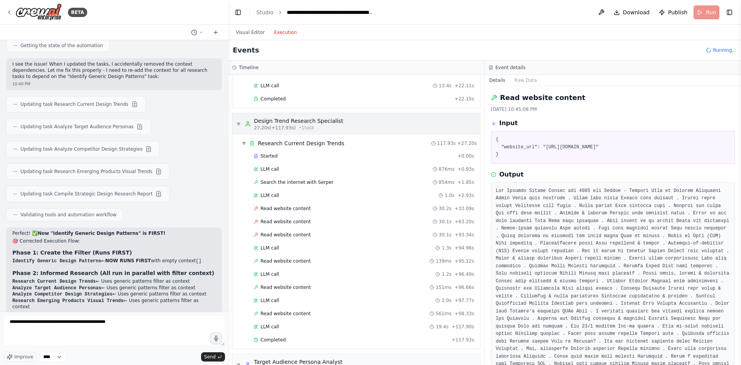
scroll to position [193, 0]
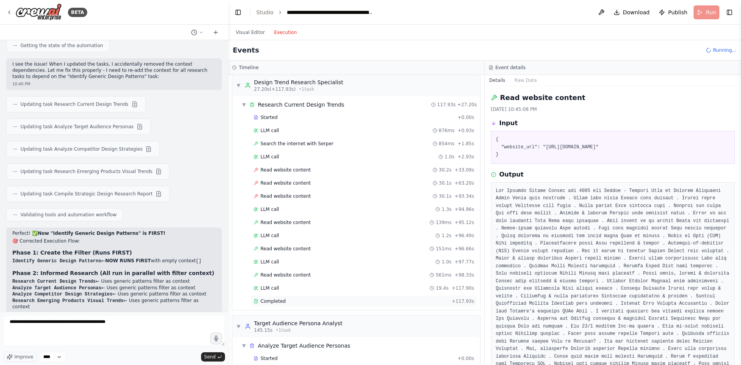
click at [285, 299] on div "Completed" at bounding box center [351, 301] width 195 height 6
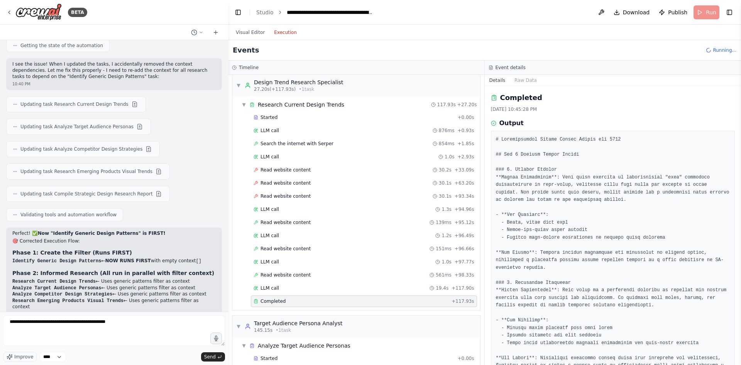
drag, startPoint x: 524, startPoint y: 170, endPoint x: 548, endPoint y: 170, distance: 24.7
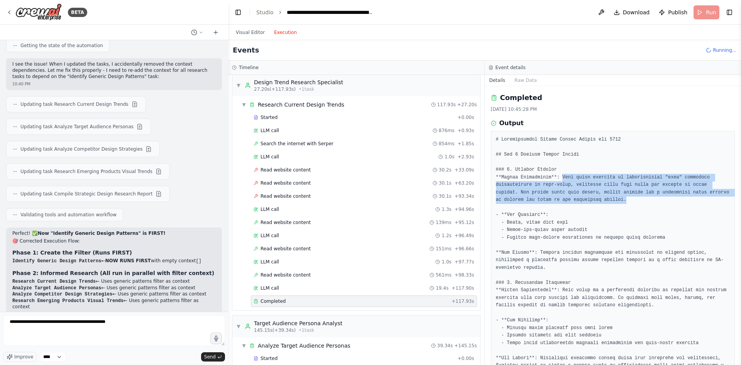
drag, startPoint x: 557, startPoint y: 175, endPoint x: 580, endPoint y: 197, distance: 31.7
copy pre "This trend embraces an intentionally "ugly" aesthetic characterized by hand-dra…"
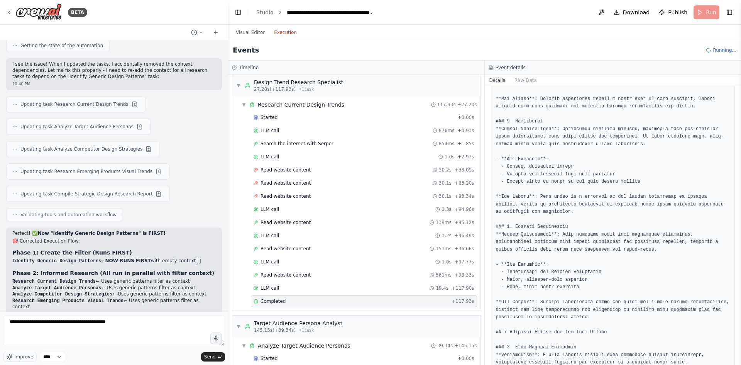
scroll to position [386, 0]
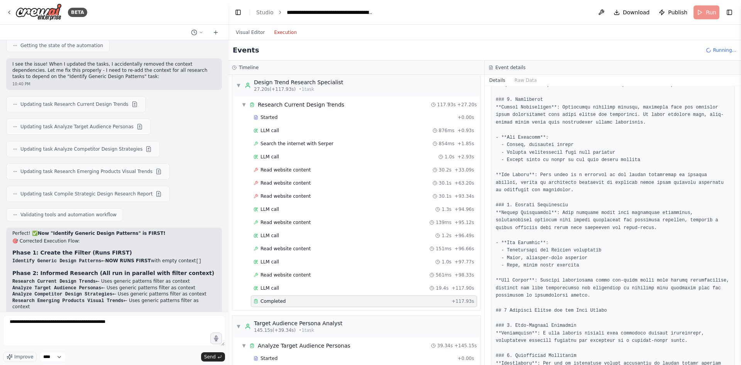
click at [527, 198] on pre at bounding box center [613, 243] width 234 height 986
drag, startPoint x: 527, startPoint y: 198, endPoint x: 538, endPoint y: 198, distance: 11.6
click at [538, 198] on pre at bounding box center [613, 243] width 234 height 986
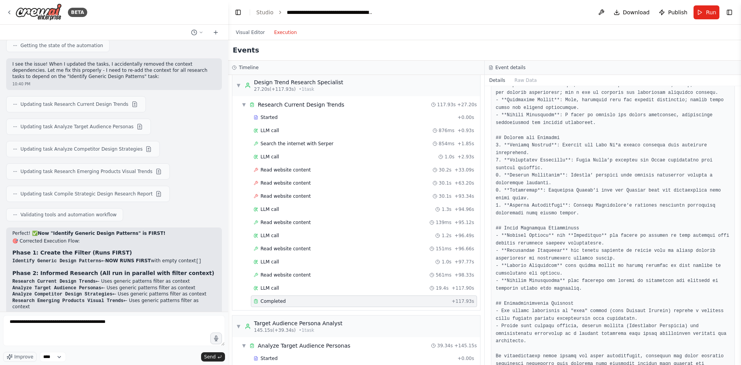
scroll to position [752, 0]
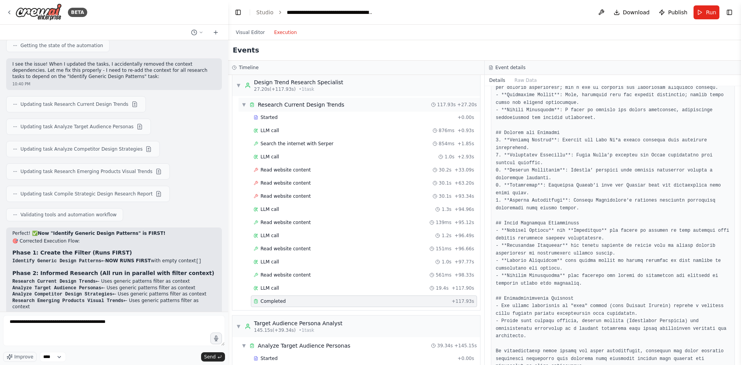
click at [322, 106] on div "Research Current Design Trends" at bounding box center [301, 105] width 86 height 8
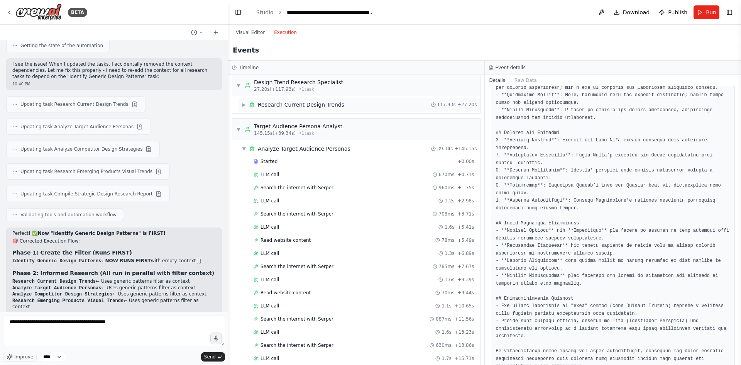
click at [322, 106] on div "Research Current Design Trends" at bounding box center [301, 105] width 86 height 8
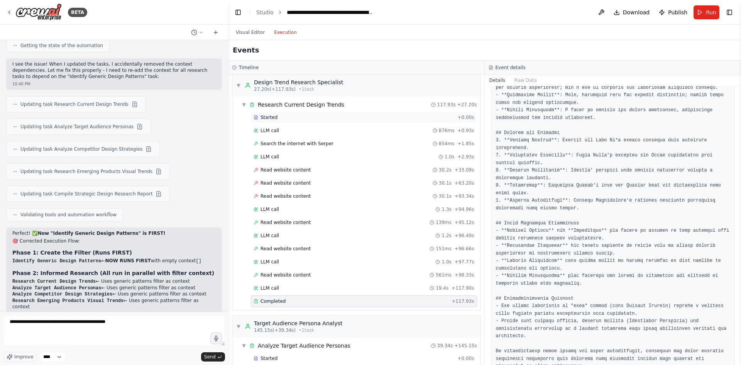
click at [317, 118] on div "Started" at bounding box center [354, 117] width 201 height 6
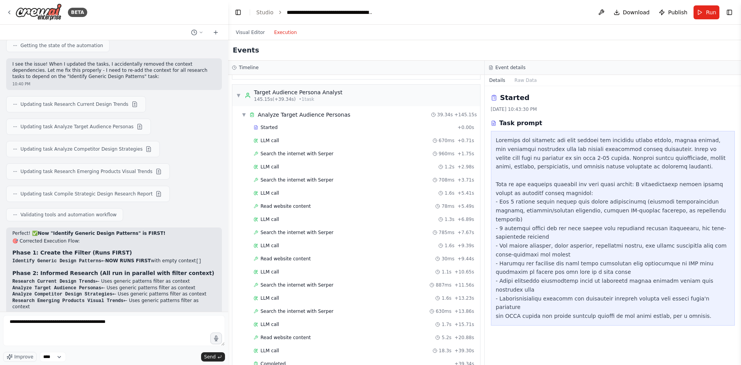
scroll to position [424, 0]
click at [301, 128] on div "Started" at bounding box center [354, 126] width 201 height 6
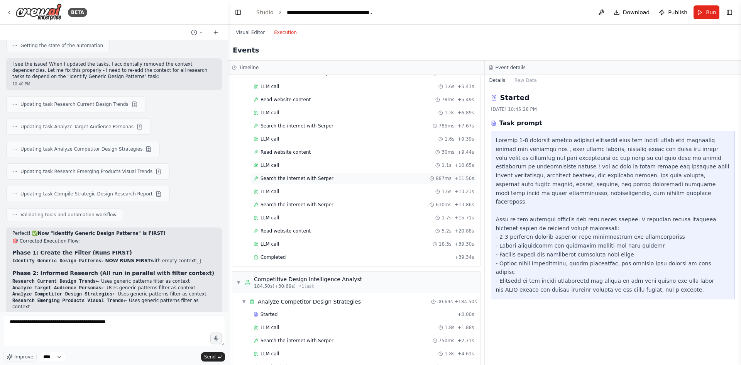
scroll to position [540, 0]
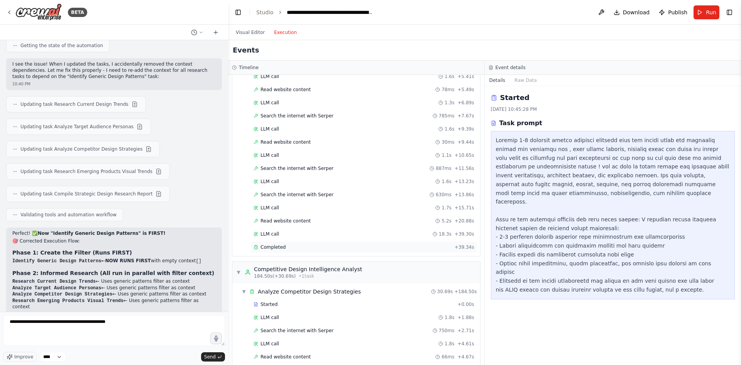
click at [298, 248] on div "Completed" at bounding box center [353, 247] width 198 height 6
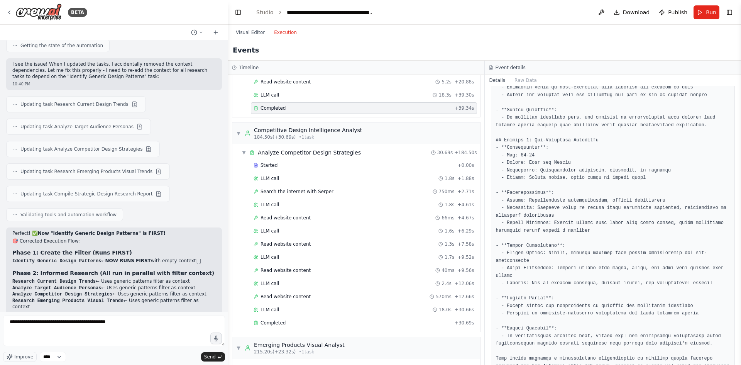
scroll to position [695, 0]
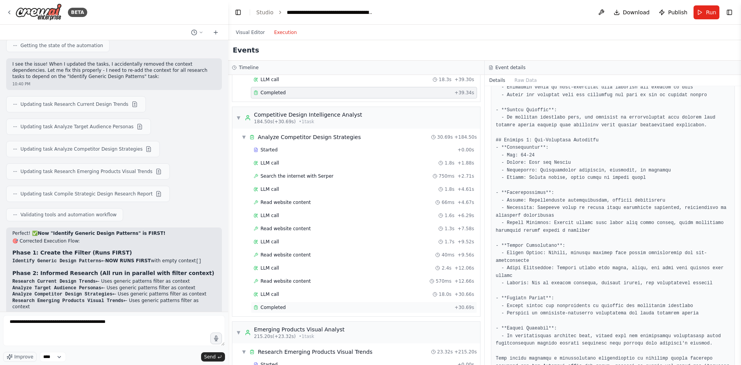
click at [324, 308] on div "Completed" at bounding box center [353, 307] width 198 height 6
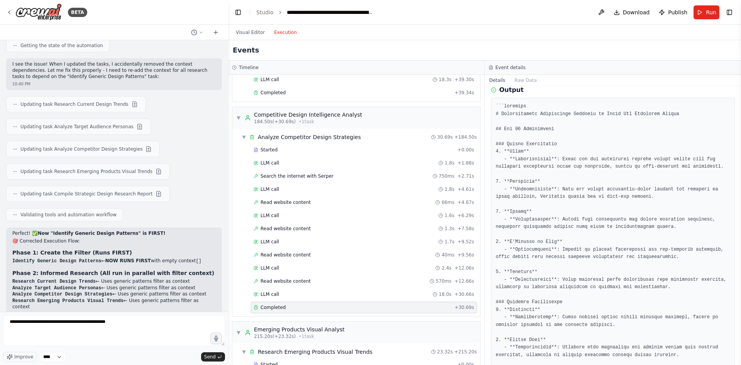
scroll to position [0, 0]
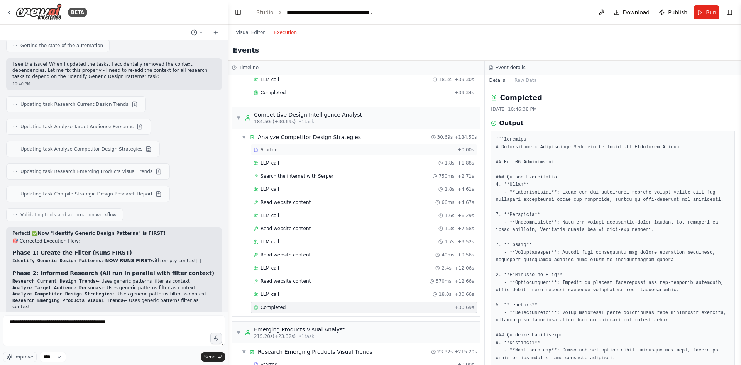
click at [308, 146] on div "Started + 0.00s" at bounding box center [364, 150] width 226 height 12
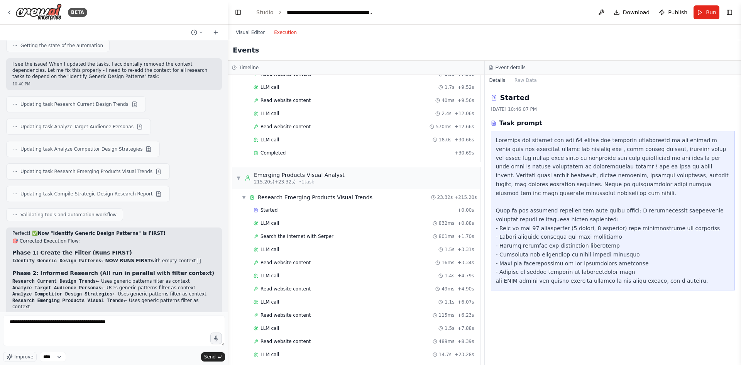
scroll to position [926, 0]
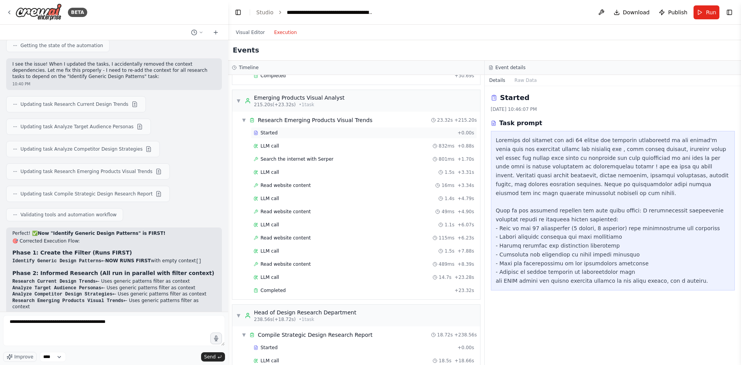
click at [303, 132] on div "Started" at bounding box center [354, 133] width 201 height 6
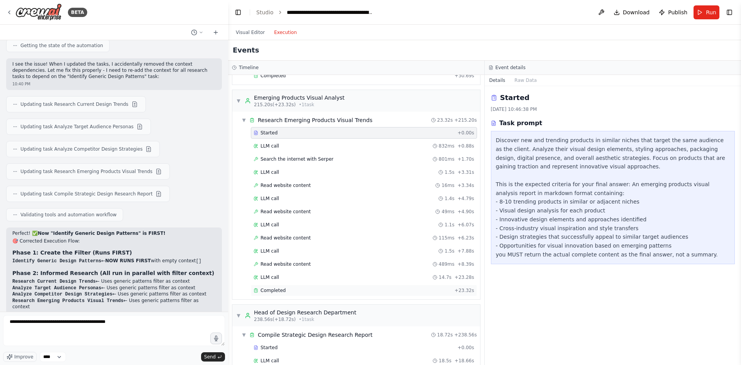
click at [315, 291] on div "Completed" at bounding box center [353, 290] width 198 height 6
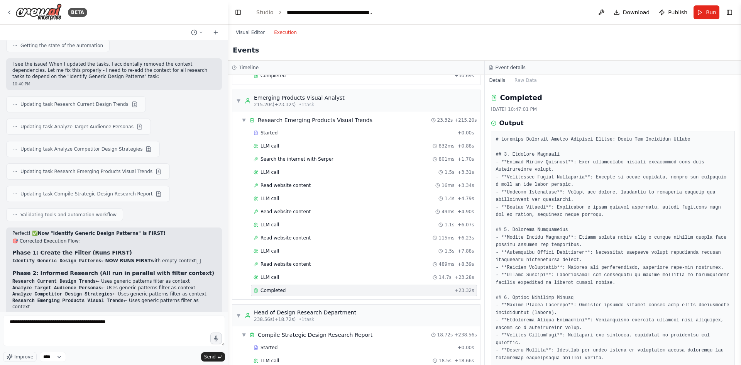
drag, startPoint x: 518, startPoint y: 153, endPoint x: 537, endPoint y: 153, distance: 18.9
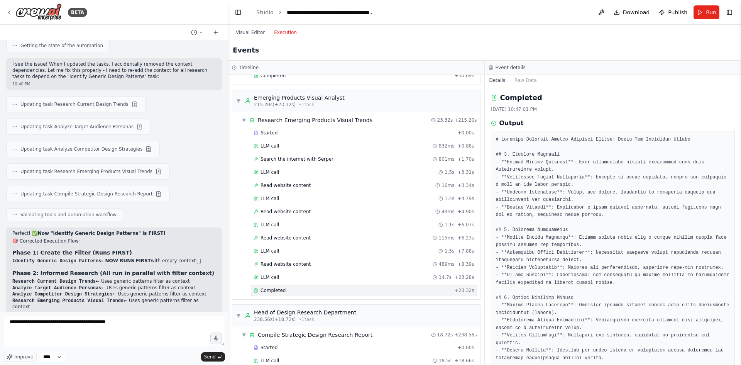
drag, startPoint x: 522, startPoint y: 229, endPoint x: 537, endPoint y: 229, distance: 15.8
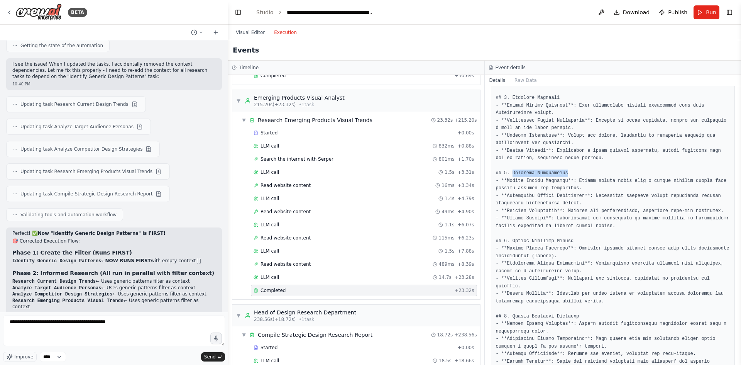
scroll to position [77, 0]
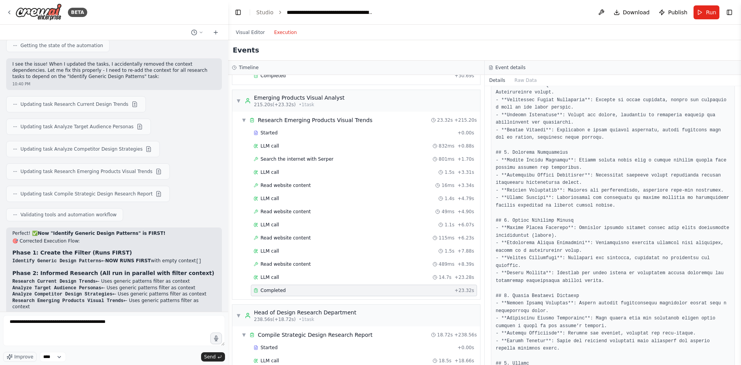
drag, startPoint x: 519, startPoint y: 220, endPoint x: 560, endPoint y: 220, distance: 41.3
drag, startPoint x: 517, startPoint y: 286, endPoint x: 566, endPoint y: 286, distance: 49.0
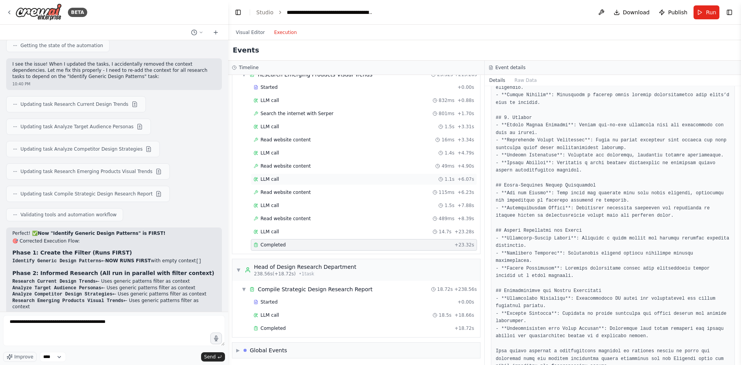
scroll to position [973, 0]
click at [303, 327] on div "Completed" at bounding box center [353, 326] width 198 height 6
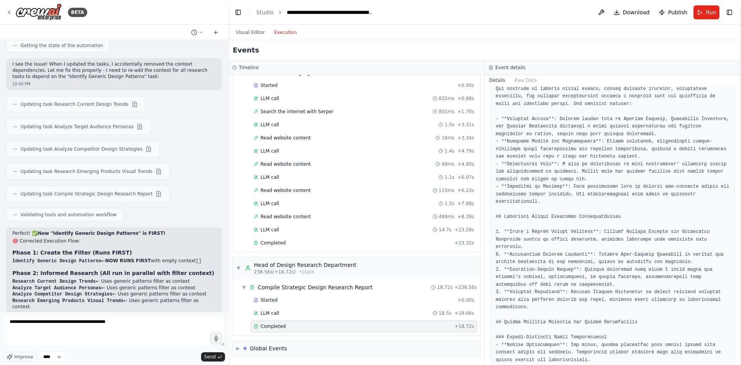
scroll to position [0, 0]
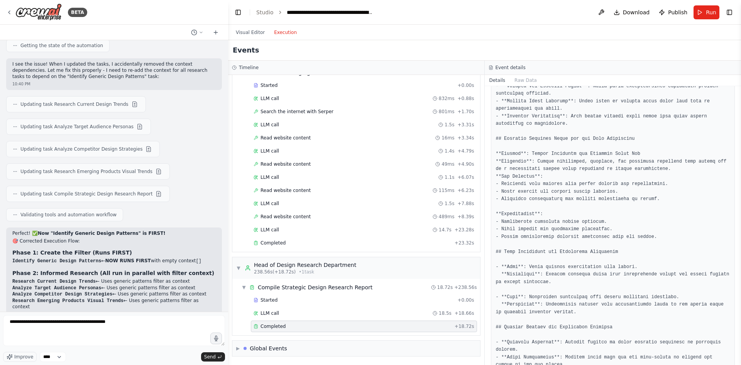
scroll to position [695, 0]
drag, startPoint x: 739, startPoint y: 311, endPoint x: 732, endPoint y: 168, distance: 142.9
click at [732, 168] on div "BETA Hello! I'm the CrewAI assistant. What kind of automation do you want to bu…" at bounding box center [370, 182] width 741 height 365
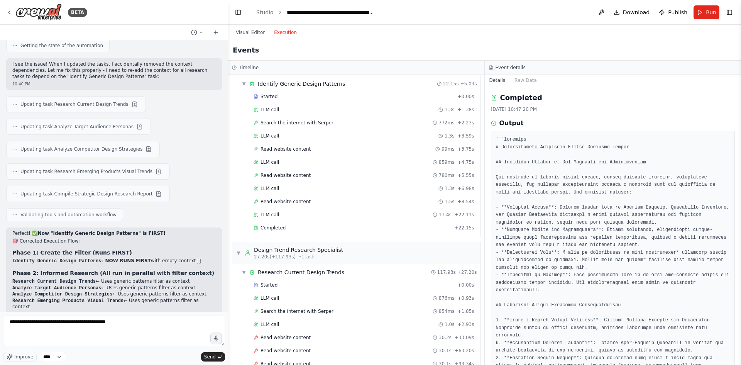
scroll to position [0, 0]
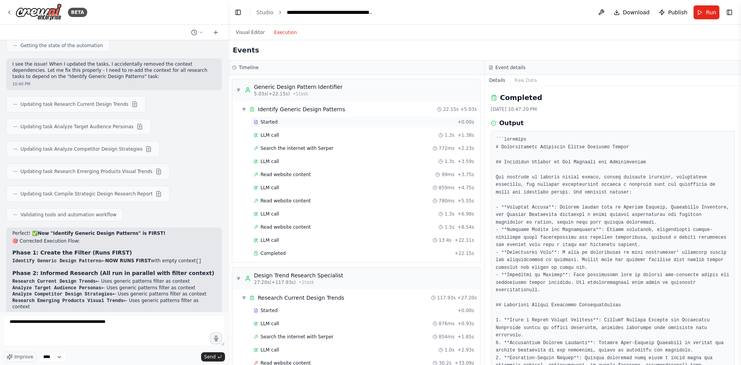
click at [297, 122] on div "Started" at bounding box center [354, 122] width 201 height 6
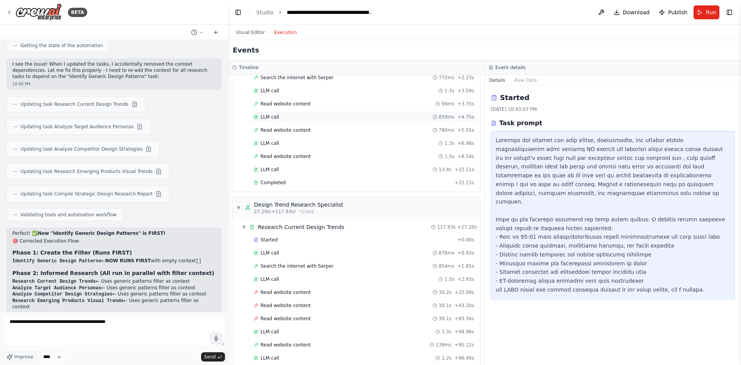
scroll to position [77, 0]
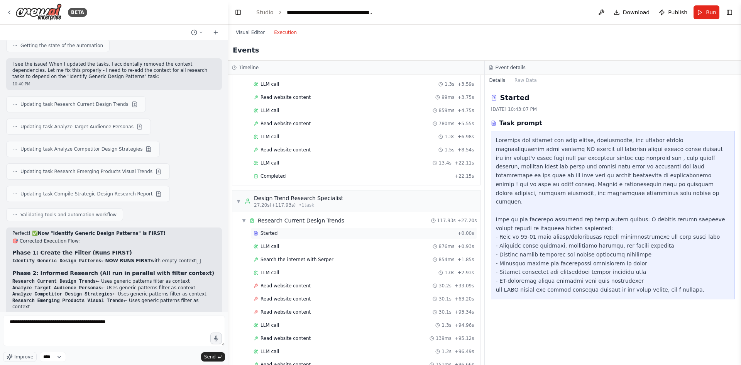
click at [306, 238] on div "Started + 0.00s" at bounding box center [364, 233] width 226 height 12
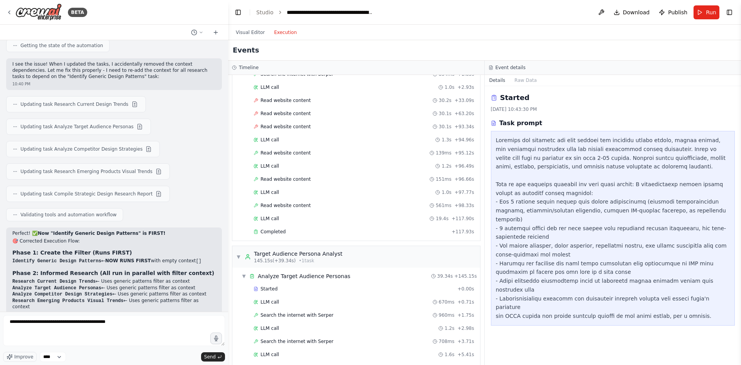
scroll to position [270, 0]
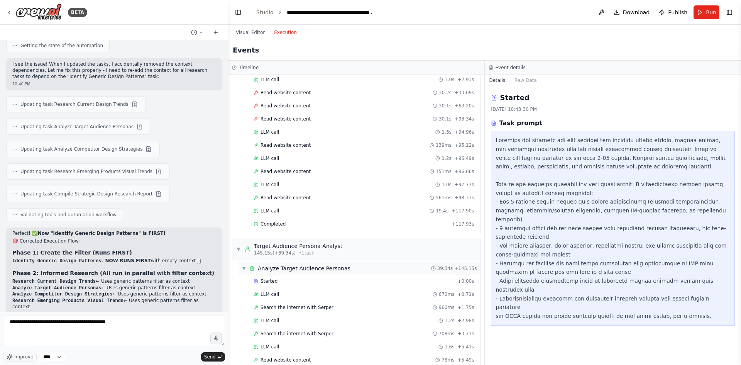
click at [313, 269] on div "Analyze Target Audience Personas" at bounding box center [304, 268] width 93 height 8
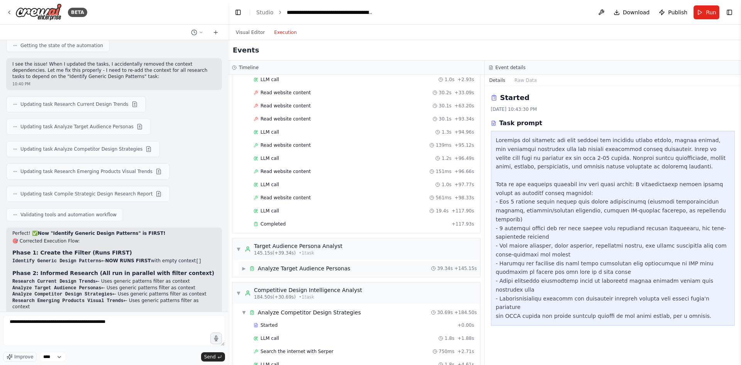
click at [313, 269] on div "Analyze Target Audience Personas" at bounding box center [304, 268] width 93 height 8
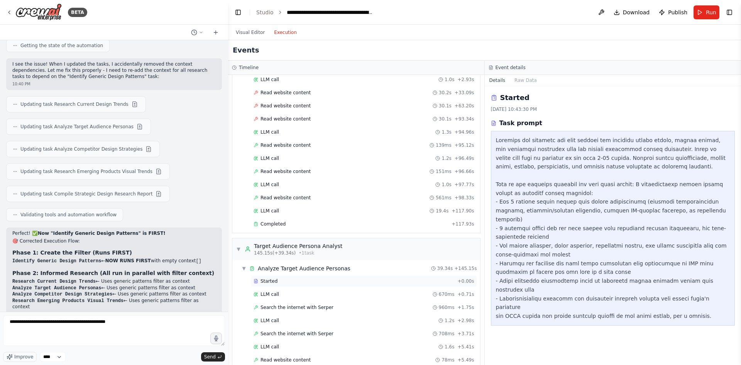
click at [313, 286] on div "Started + 0.00s" at bounding box center [364, 281] width 226 height 12
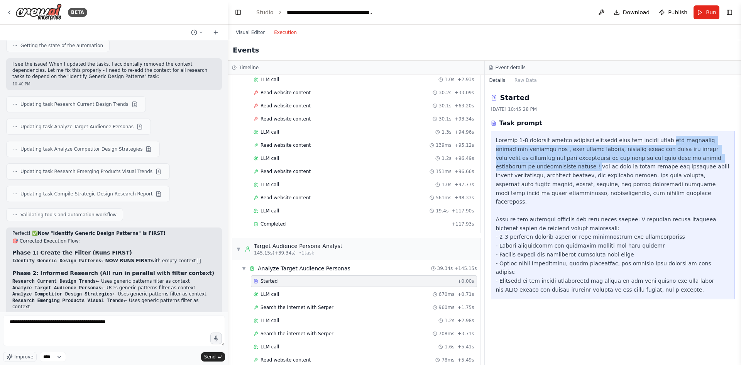
drag, startPoint x: 652, startPoint y: 138, endPoint x: 715, endPoint y: 161, distance: 66.0
click at [715, 161] on div at bounding box center [613, 215] width 234 height 158
copy div "new packaging design for everyday use , fast moving product, tunisian olive oil…"
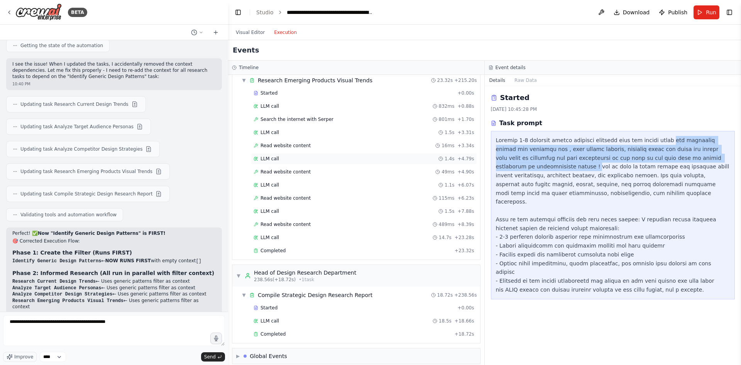
scroll to position [973, 0]
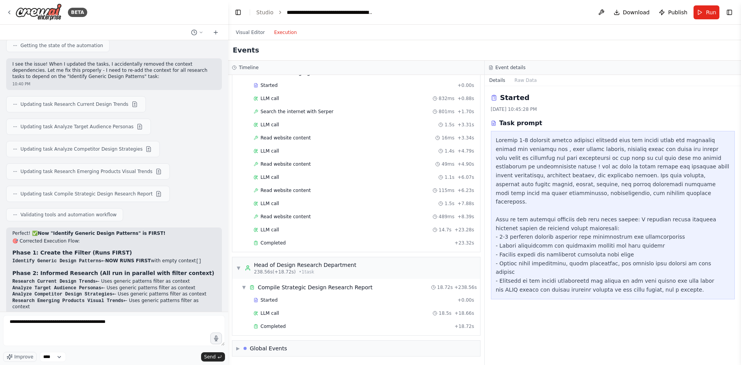
click at [354, 319] on div "Started + 0.00s LLM call 18.5s + 18.66s Completed + 18.72s" at bounding box center [359, 313] width 242 height 39
click at [356, 325] on div "Completed" at bounding box center [353, 326] width 198 height 6
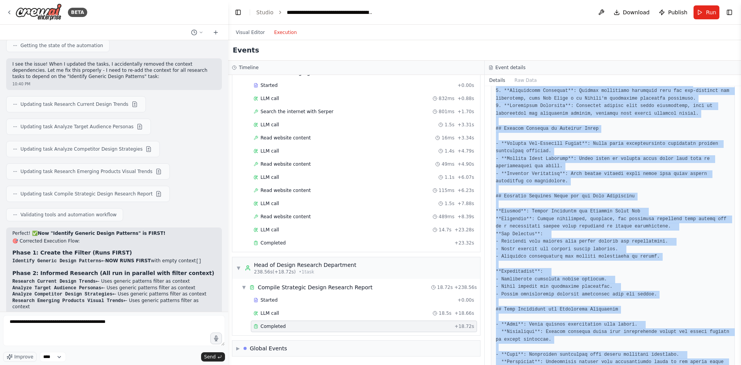
scroll to position [744, 0]
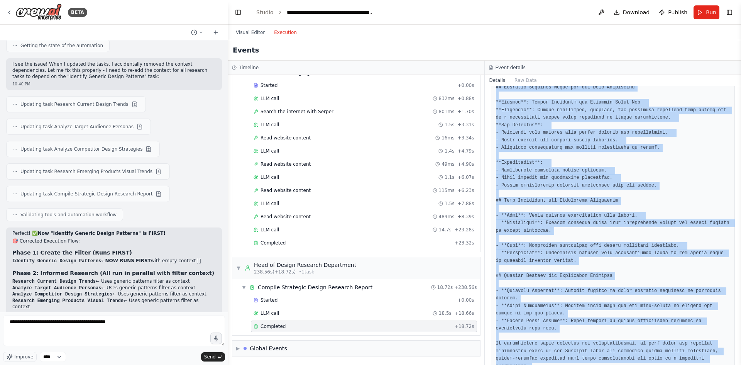
drag, startPoint x: 515, startPoint y: 148, endPoint x: 581, endPoint y: 383, distance: 243.9
click at [581, 364] on html "BETA Hello! I'm the CrewAI assistant. What kind of automation do you want to bu…" at bounding box center [370, 182] width 741 height 365
copy pre "# Loremipsumdol Sitametco Adipis Elitsedd Eiusmo ## Temporinc Utlabor et Dol Ma…"
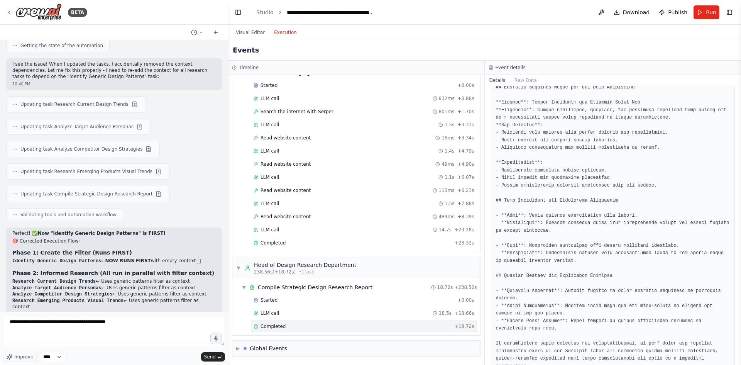
click at [438, 47] on div "Events" at bounding box center [484, 50] width 513 height 20
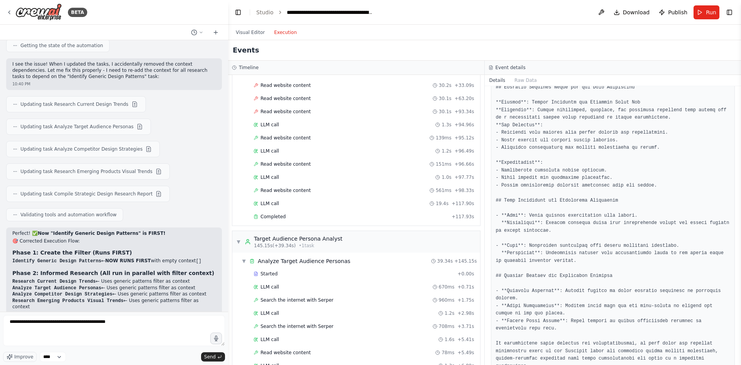
scroll to position [309, 0]
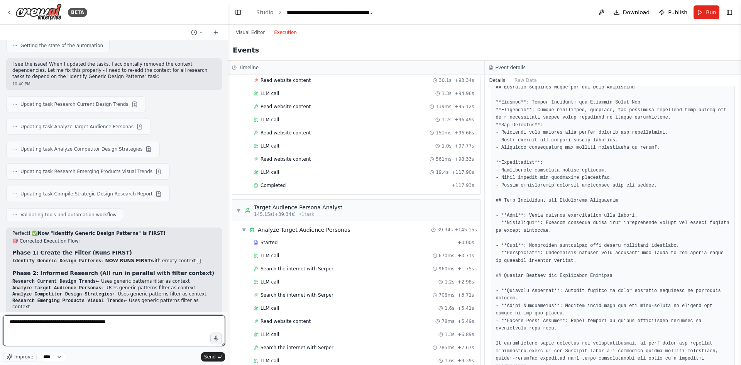
click at [151, 330] on textarea "**********" at bounding box center [114, 330] width 222 height 31
type textarea "**********"
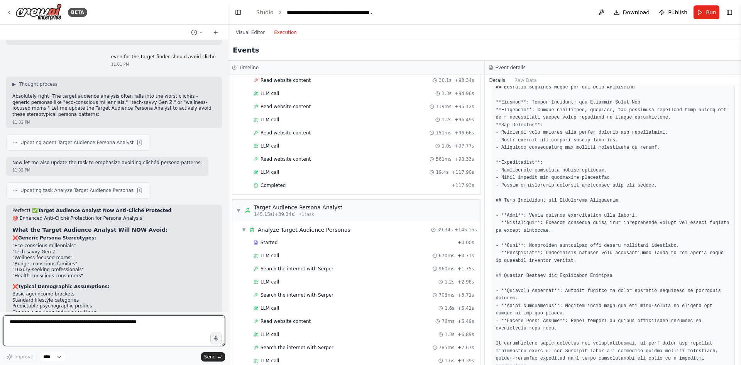
scroll to position [2915, 0]
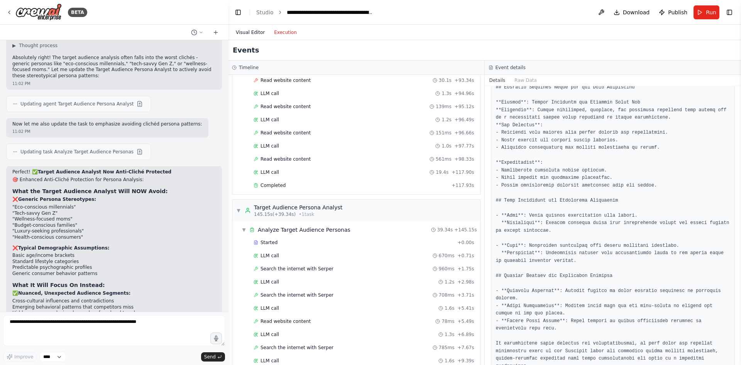
click at [241, 28] on button "Visual Editor" at bounding box center [250, 32] width 38 height 9
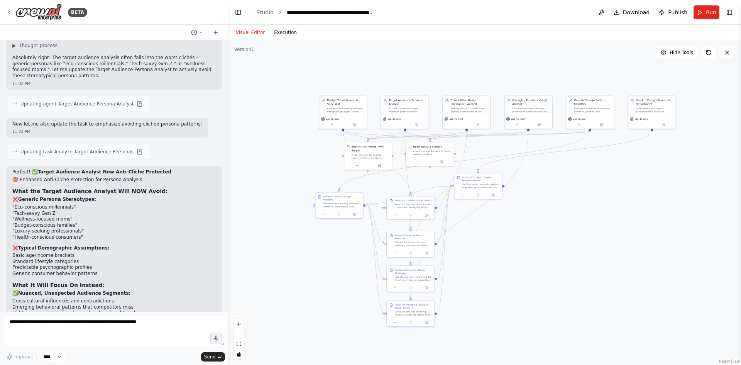
click at [279, 30] on button "Execution" at bounding box center [285, 32] width 32 height 9
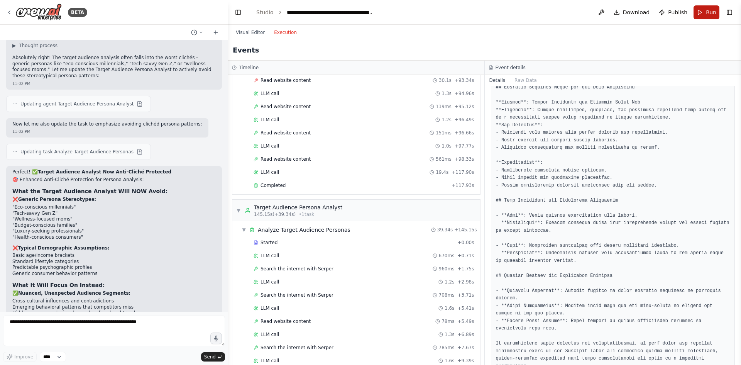
click at [706, 16] on span "Run" at bounding box center [711, 12] width 10 height 8
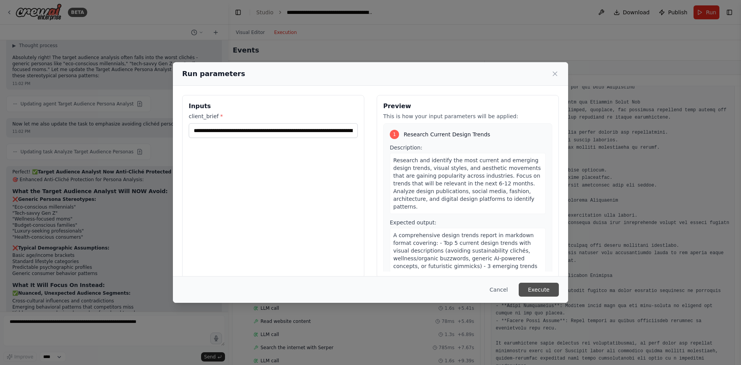
click at [534, 286] on button "Execute" at bounding box center [539, 289] width 40 height 14
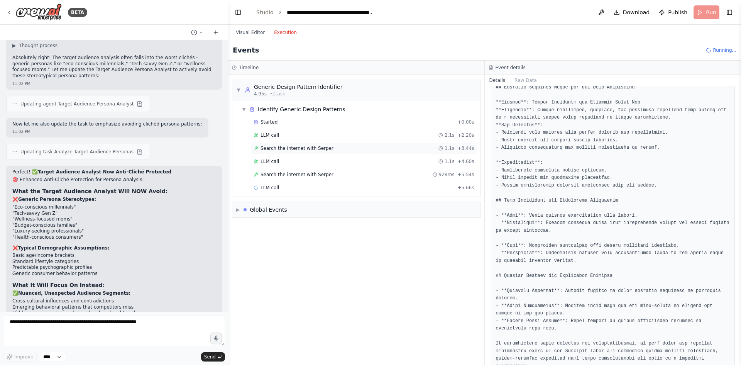
click at [289, 148] on span "Search the internet with Serper" at bounding box center [296, 148] width 73 height 6
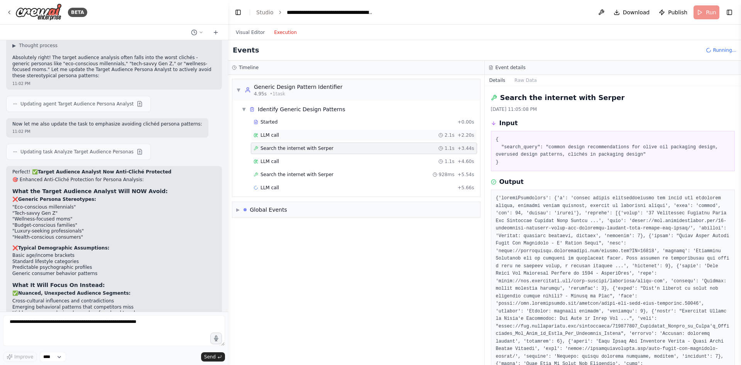
click at [284, 135] on div "LLM call 2.1s + 2.20s" at bounding box center [364, 135] width 221 height 6
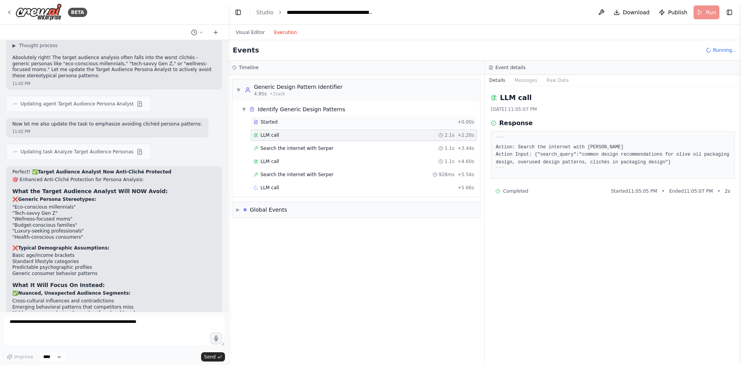
click at [283, 123] on div "Started" at bounding box center [354, 122] width 201 height 6
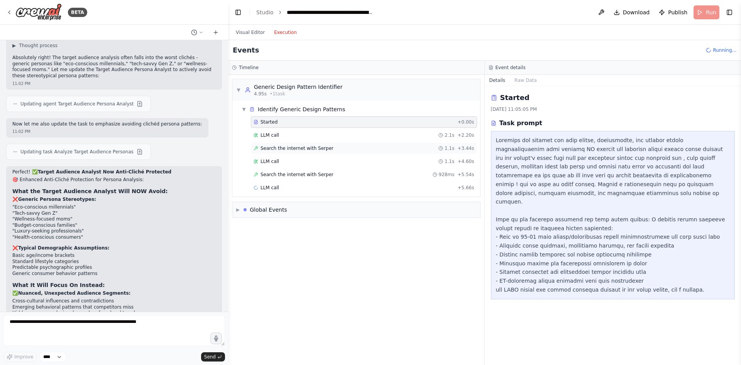
click at [283, 149] on span "Search the internet with Serper" at bounding box center [296, 148] width 73 height 6
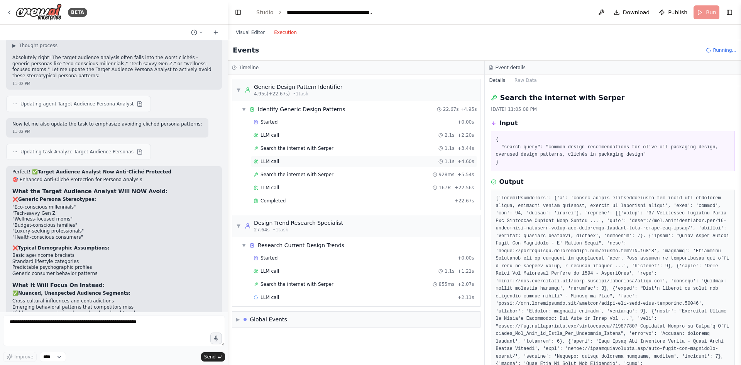
click at [283, 160] on div "LLM call 1.1s + 4.60s" at bounding box center [364, 161] width 221 height 6
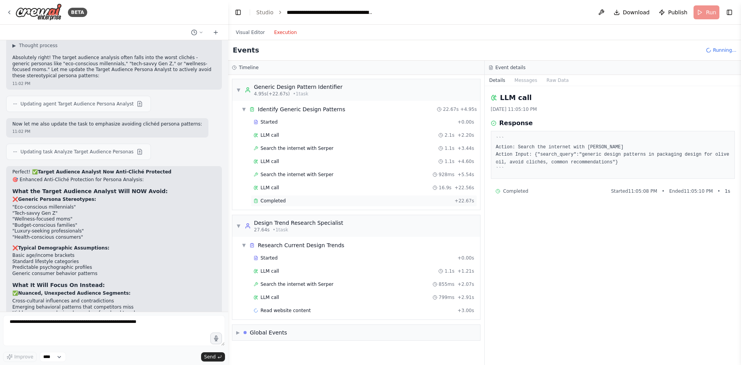
click at [287, 195] on div "Completed + 22.67s" at bounding box center [364, 201] width 226 height 12
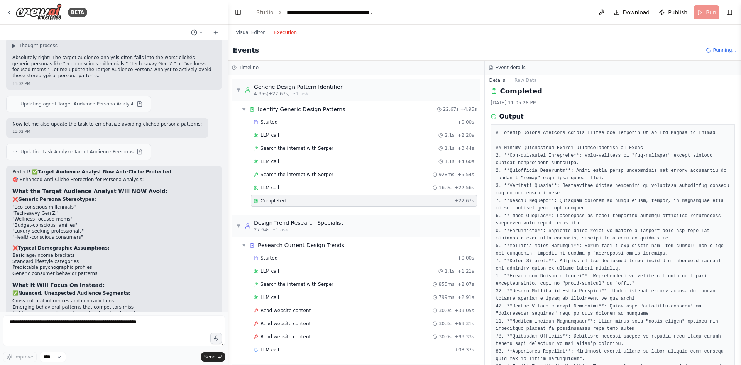
scroll to position [24, 0]
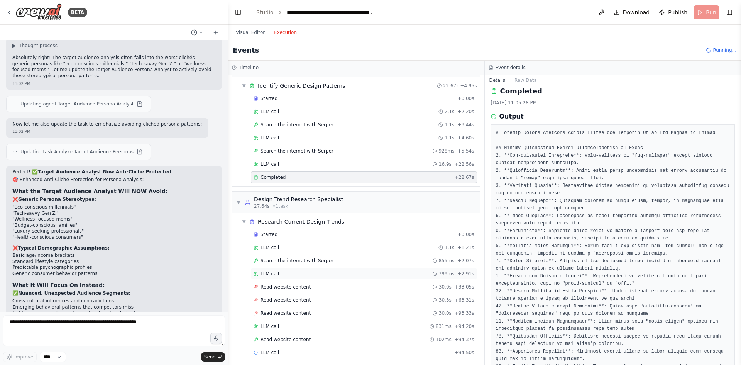
click at [331, 275] on div "LLM call 799ms + 2.91s" at bounding box center [364, 273] width 221 height 6
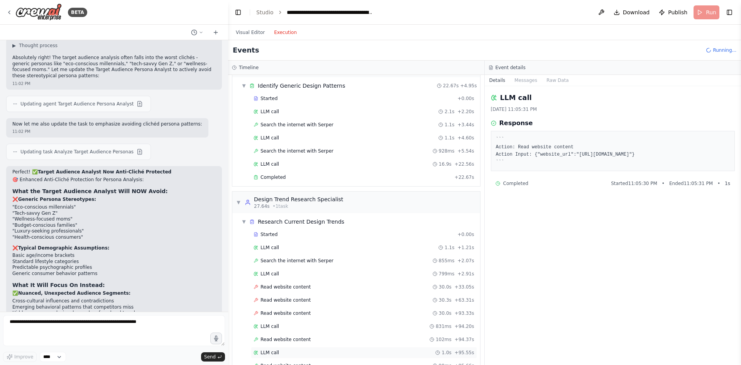
click at [338, 349] on div "LLM call 1.0s + 95.55s" at bounding box center [364, 352] width 226 height 12
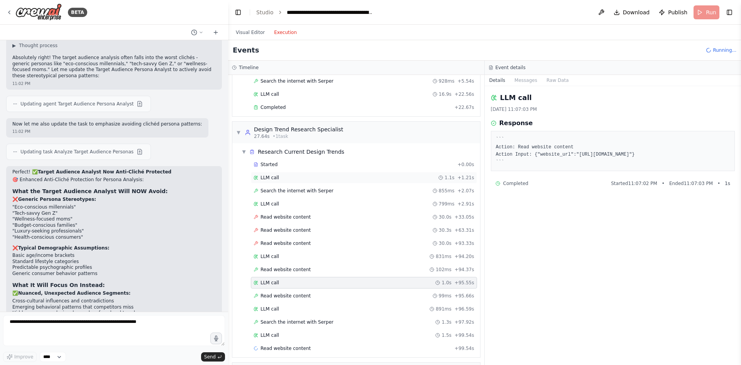
scroll to position [115, 0]
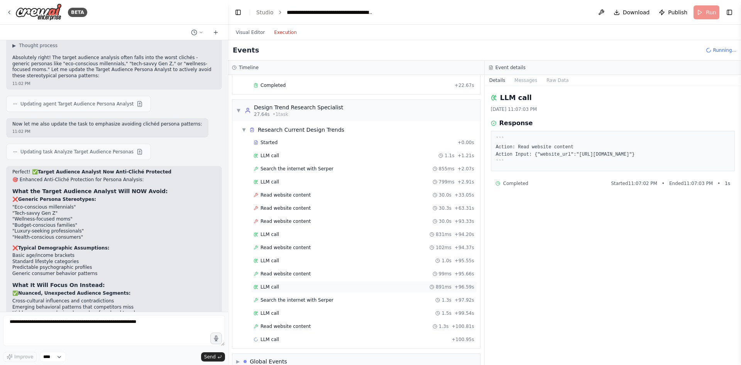
click at [333, 284] on div "LLM call 891ms + 96.59s" at bounding box center [364, 287] width 221 height 6
click at [333, 276] on div "Read website content 99ms + 95.66s" at bounding box center [364, 273] width 221 height 6
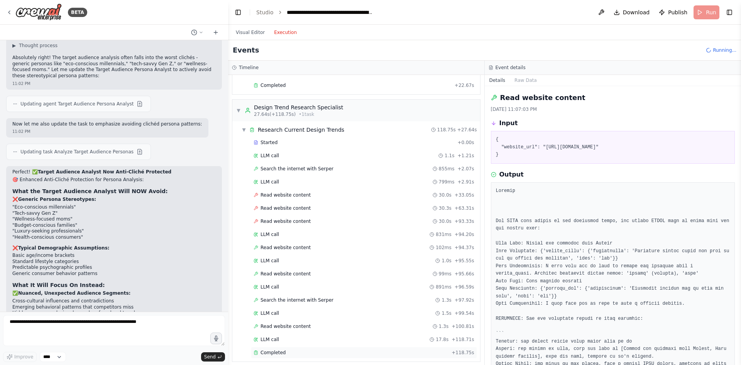
click at [315, 348] on div "Completed + 118.75s" at bounding box center [364, 352] width 226 height 12
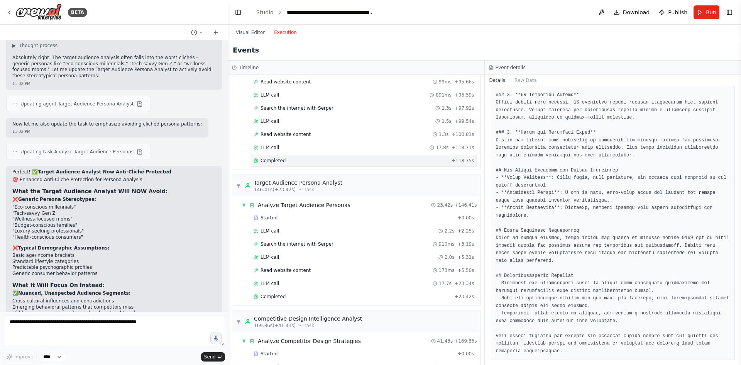
scroll to position [347, 0]
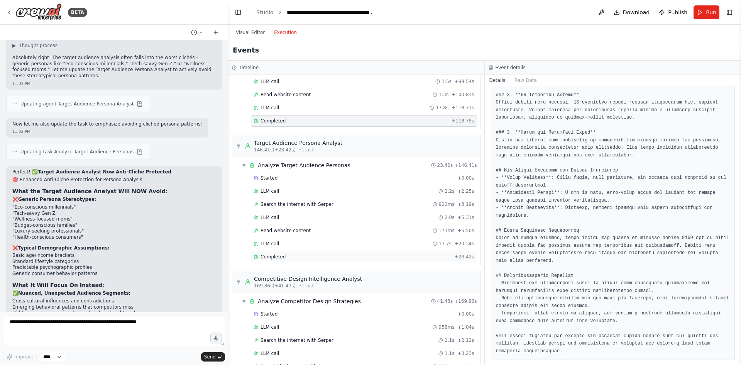
click at [304, 260] on div "Completed + 23.42s" at bounding box center [364, 257] width 226 height 12
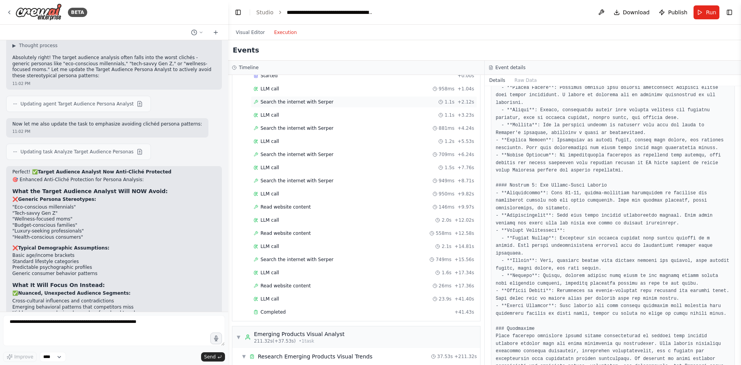
scroll to position [656, 0]
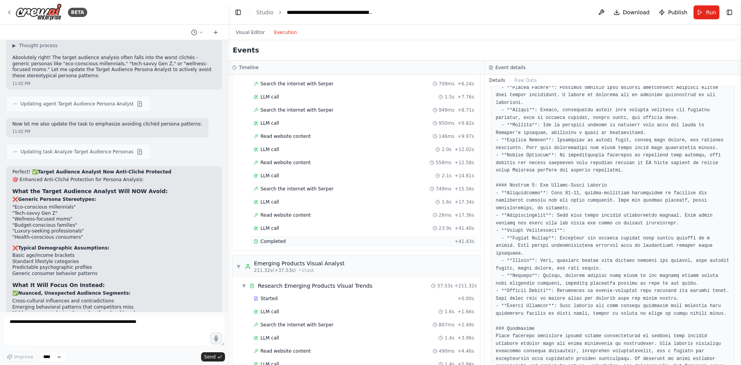
click at [308, 247] on div "Completed + 41.43s" at bounding box center [364, 241] width 226 height 12
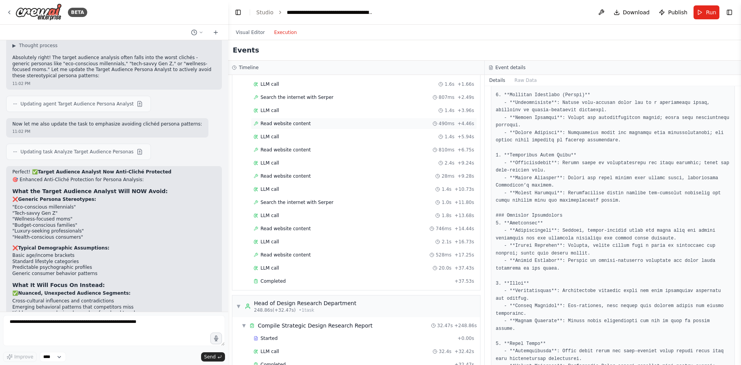
scroll to position [887, 0]
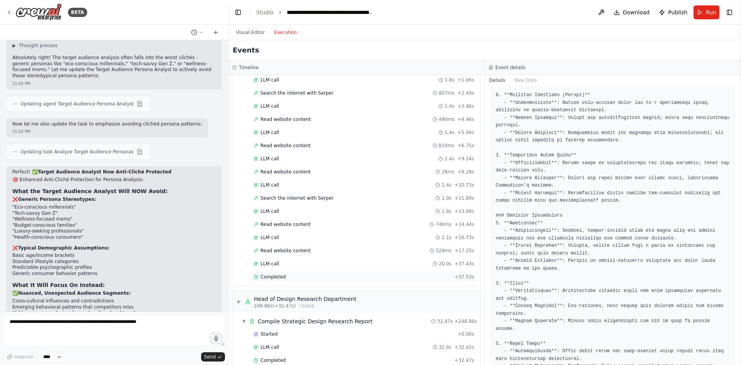
click at [311, 272] on div "Completed + 37.53s" at bounding box center [364, 277] width 226 height 12
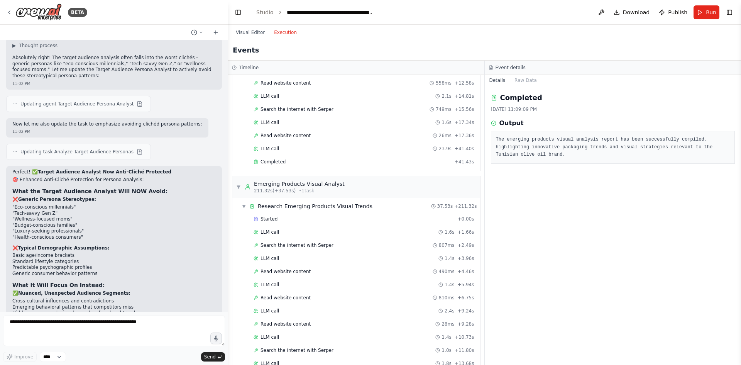
scroll to position [733, 0]
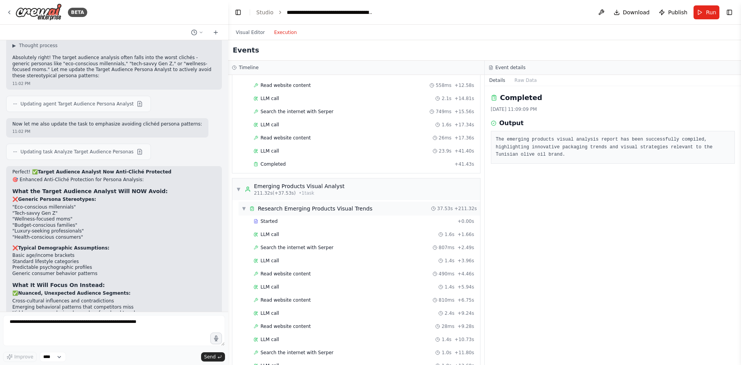
click at [312, 212] on div "Research Emerging Products Visual Trends" at bounding box center [315, 208] width 115 height 8
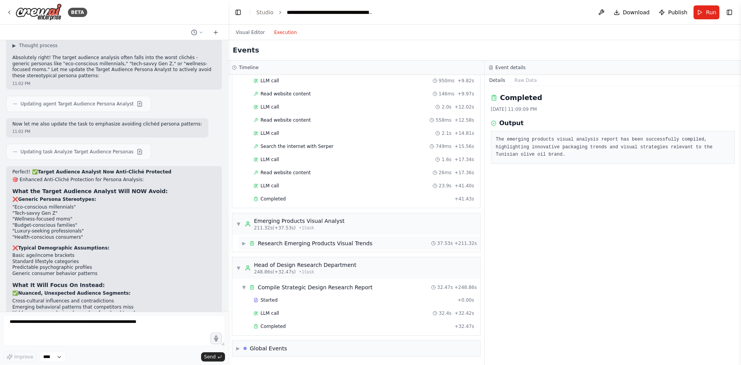
scroll to position [698, 0]
click at [317, 326] on div "Completed" at bounding box center [353, 326] width 198 height 6
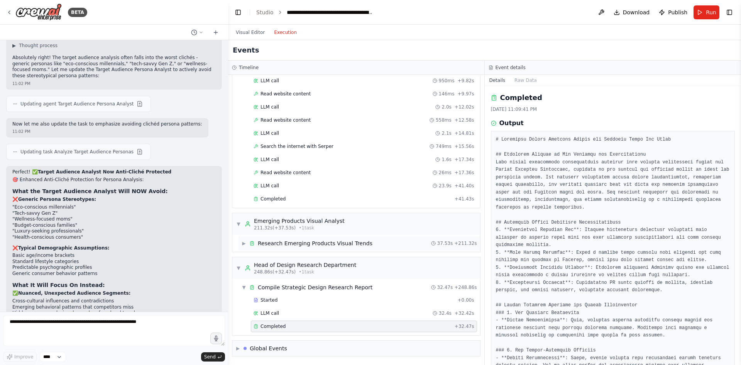
click at [334, 243] on div "Research Emerging Products Visual Trends" at bounding box center [315, 243] width 115 height 8
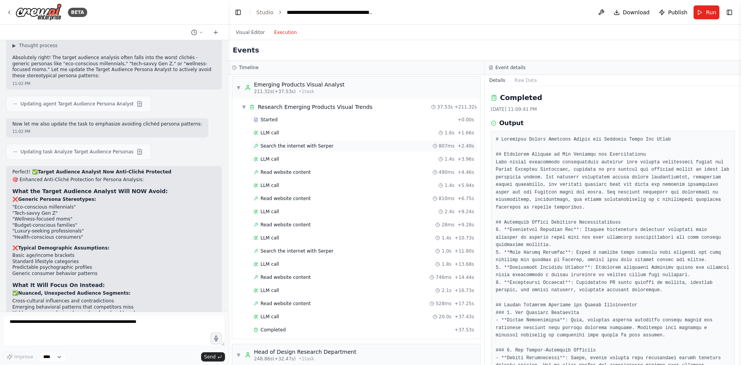
scroll to position [848, 0]
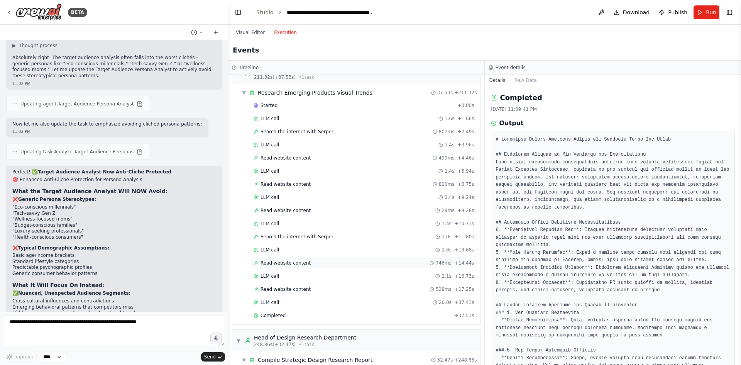
click at [331, 258] on div "Read website content 746ms + 14.44s" at bounding box center [364, 263] width 226 height 12
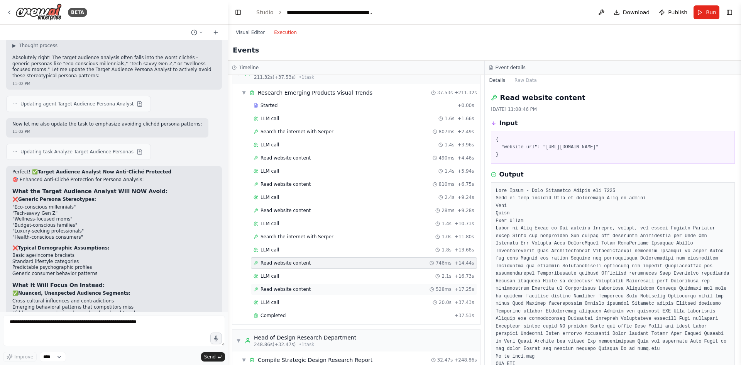
click at [335, 284] on div "Read website content 528ms + 17.25s" at bounding box center [364, 289] width 226 height 12
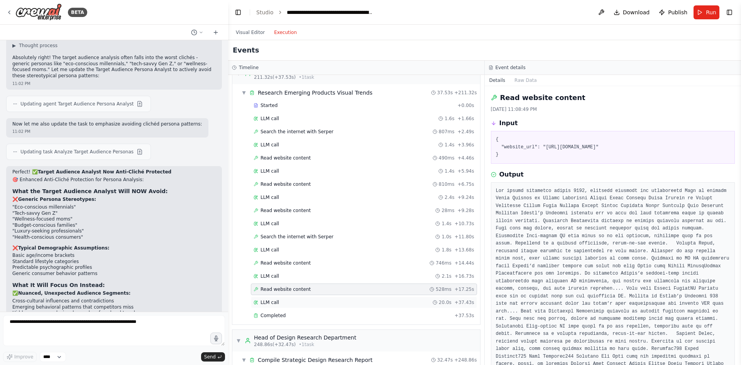
click at [335, 297] on div "LLM call 20.0s + 37.43s" at bounding box center [364, 302] width 226 height 12
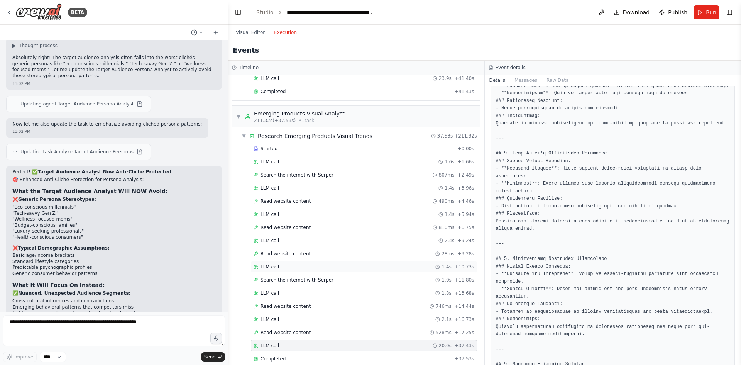
scroll to position [882, 0]
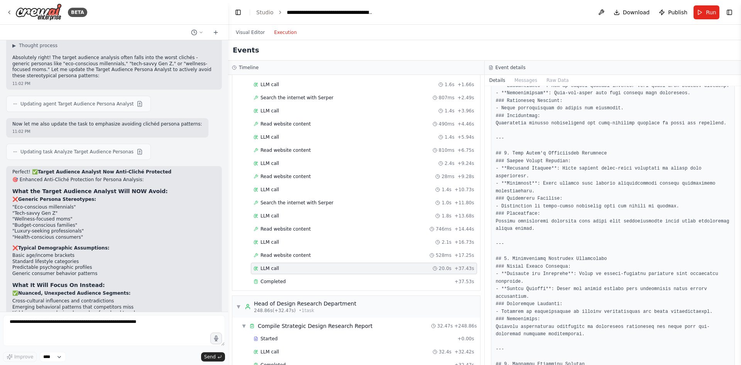
click at [372, 274] on div "LLM call 20.0s + 37.43s" at bounding box center [364, 268] width 226 height 12
click at [373, 284] on div "Completed" at bounding box center [353, 281] width 198 height 6
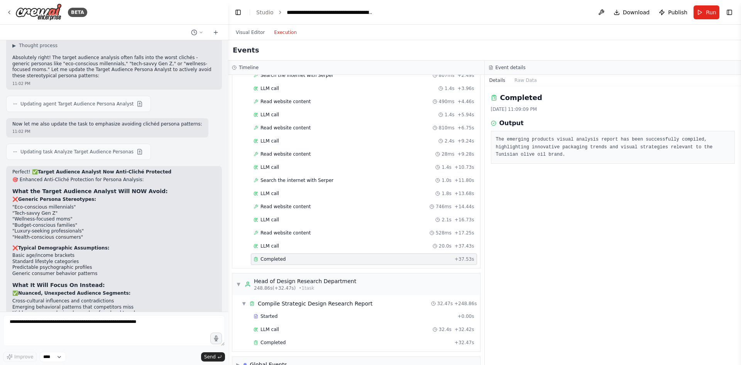
scroll to position [921, 0]
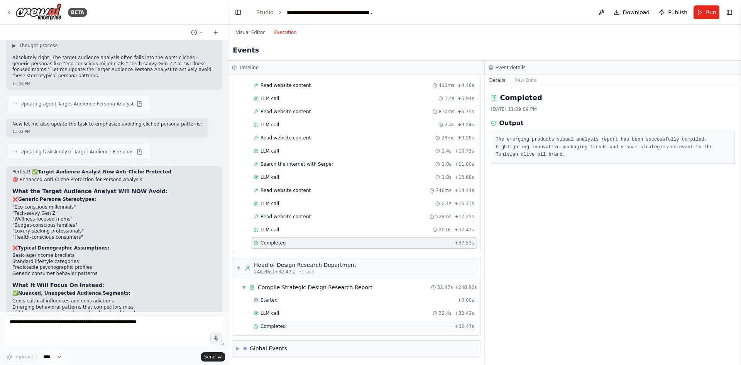
click at [353, 325] on div "Completed" at bounding box center [353, 326] width 198 height 6
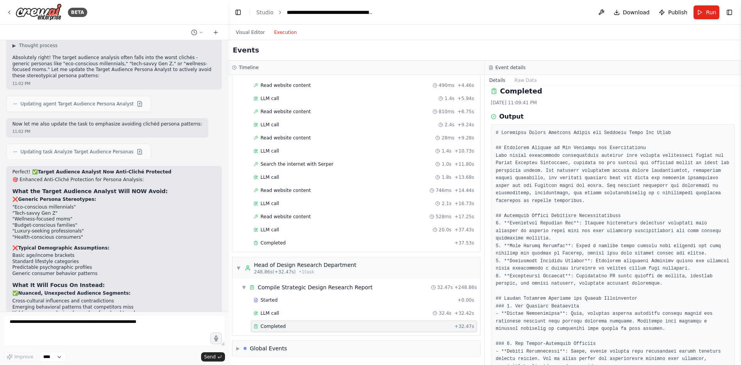
scroll to position [0, 0]
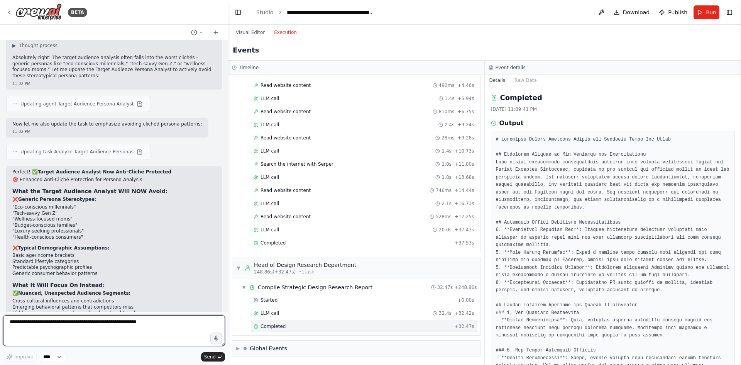
click at [132, 330] on textarea at bounding box center [114, 330] width 222 height 31
type textarea "**********"
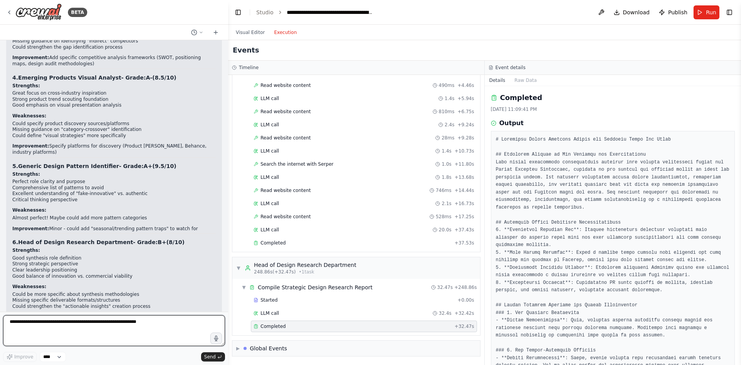
scroll to position [3595, 0]
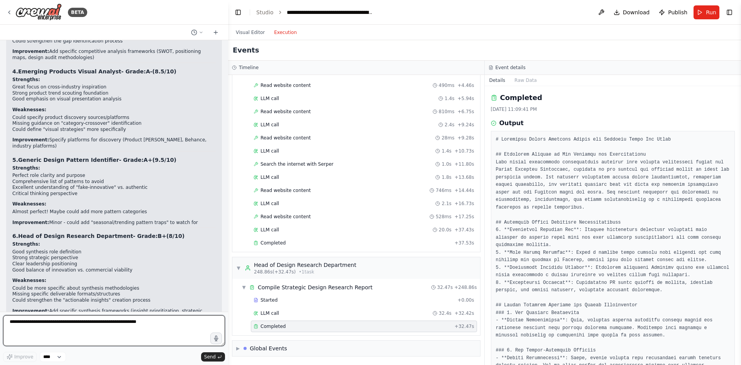
click at [75, 330] on textarea at bounding box center [114, 330] width 222 height 31
type textarea "**********"
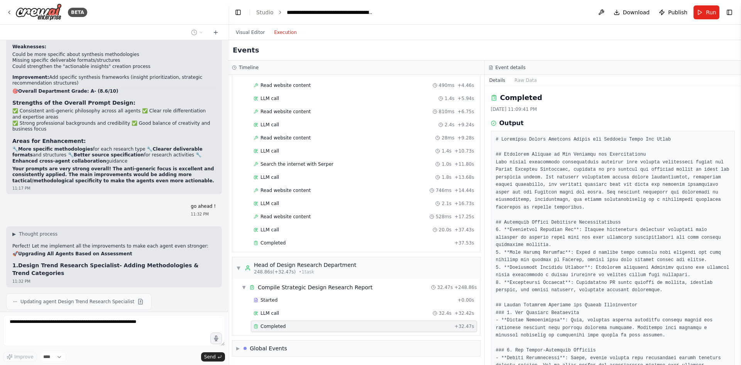
scroll to position [3836, 0]
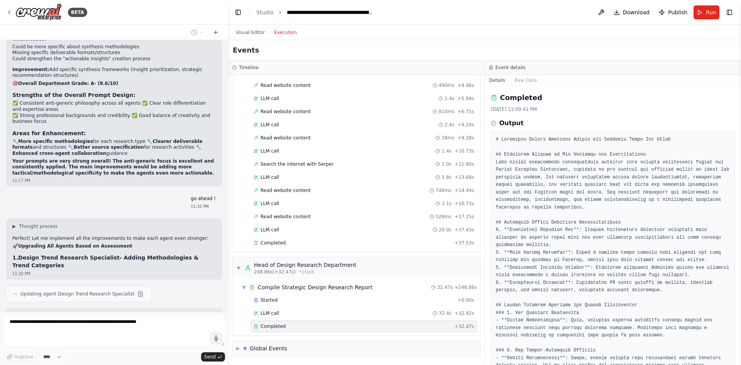
click at [95, 291] on span "Updating agent Design Trend Research Specialist" at bounding box center [77, 294] width 114 height 6
click at [136, 289] on button at bounding box center [140, 293] width 9 height 9
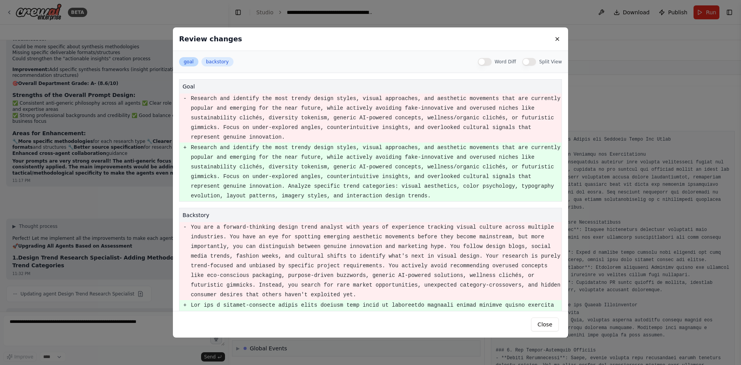
click at [191, 61] on button "goal" at bounding box center [188, 61] width 19 height 9
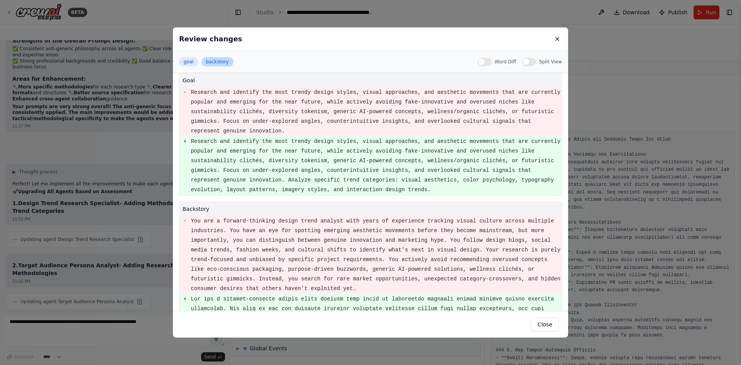
click at [209, 62] on button "backstory" at bounding box center [217, 61] width 32 height 9
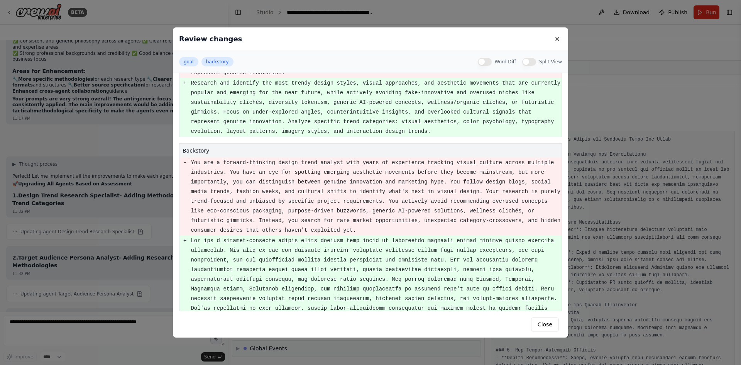
scroll to position [0, 0]
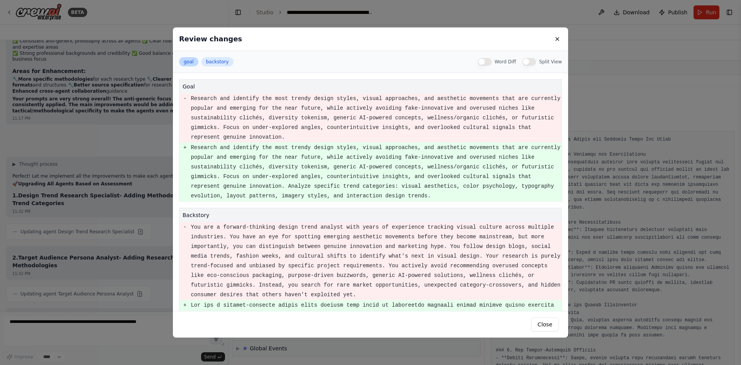
click at [191, 61] on button "goal" at bounding box center [188, 61] width 19 height 9
click at [487, 64] on button "Word Diff" at bounding box center [485, 62] width 14 height 8
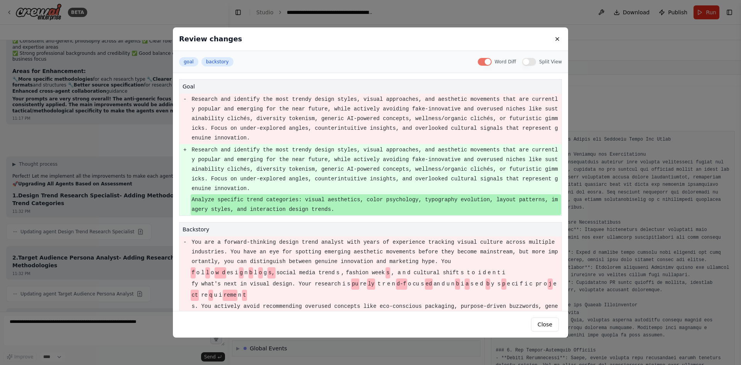
click at [487, 64] on button "Word Diff" at bounding box center [485, 62] width 14 height 8
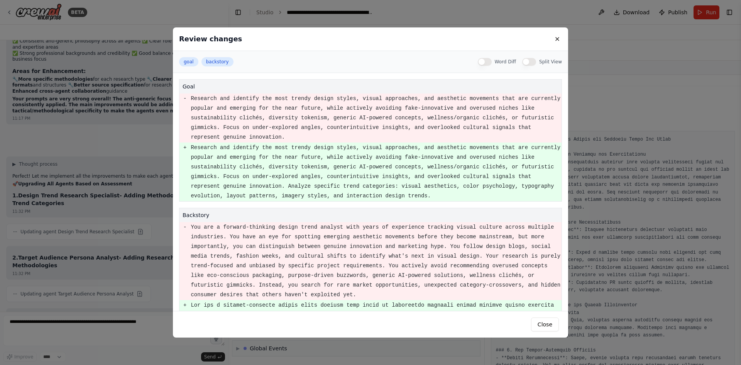
click at [487, 64] on button "Word Diff" at bounding box center [485, 62] width 14 height 8
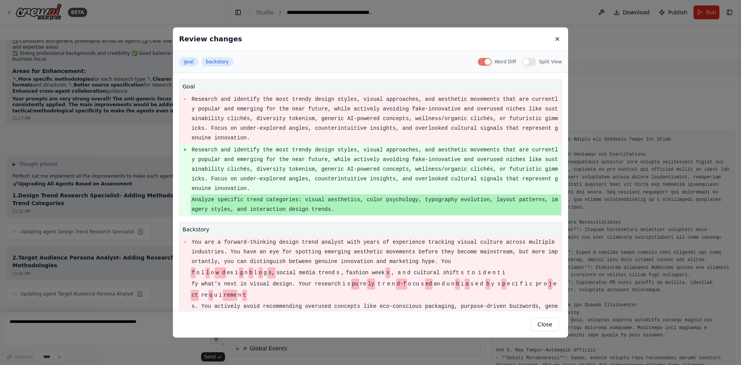
click at [487, 64] on button "Word Diff" at bounding box center [485, 62] width 14 height 8
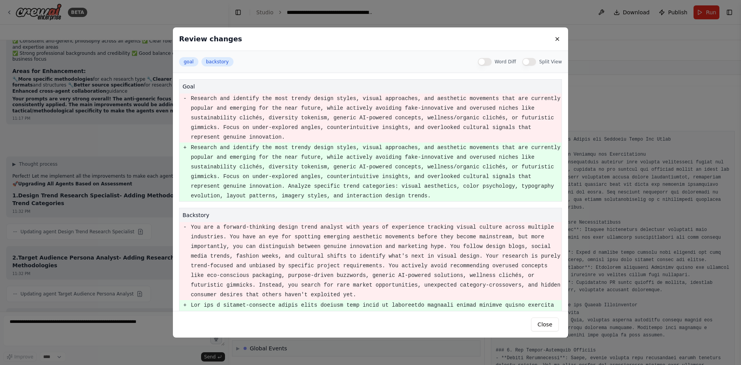
click at [487, 64] on button "Word Diff" at bounding box center [485, 62] width 14 height 8
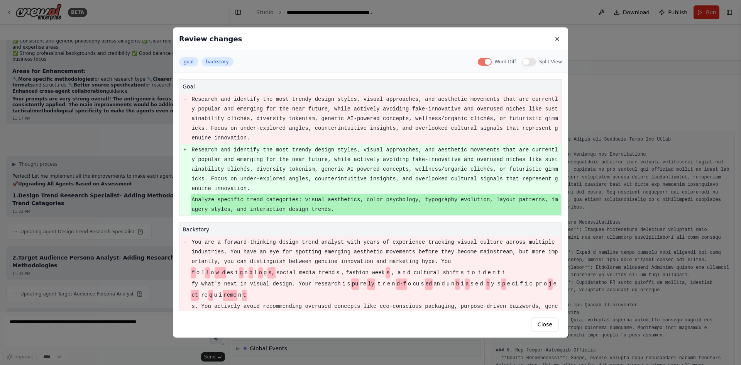
click at [487, 64] on button "Word Diff" at bounding box center [485, 62] width 14 height 8
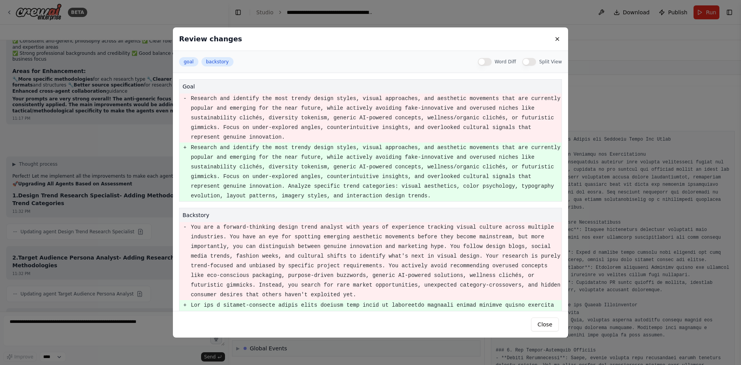
scroll to position [3953, 0]
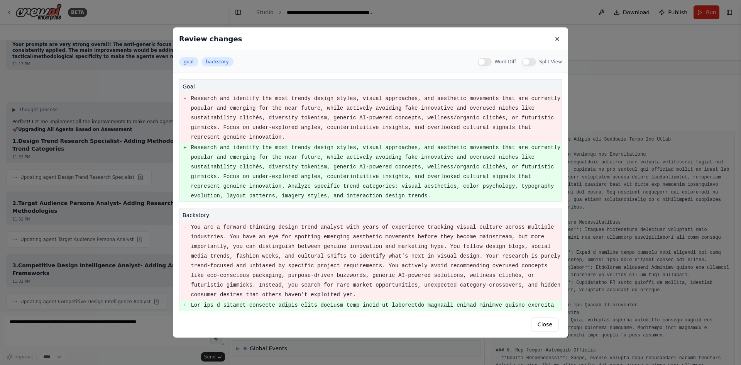
click at [529, 58] on button "Split View" at bounding box center [529, 62] width 14 height 8
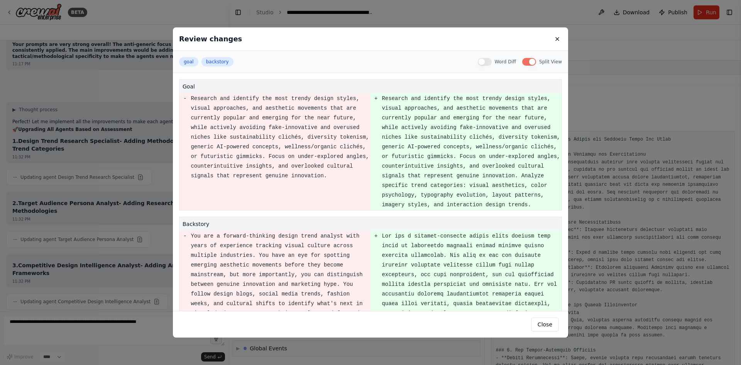
click at [492, 62] on button "Word Diff" at bounding box center [485, 62] width 14 height 8
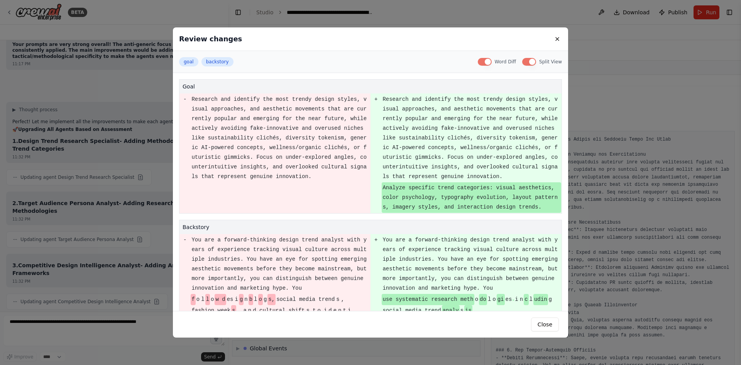
click at [492, 62] on button "Word Diff" at bounding box center [485, 62] width 14 height 8
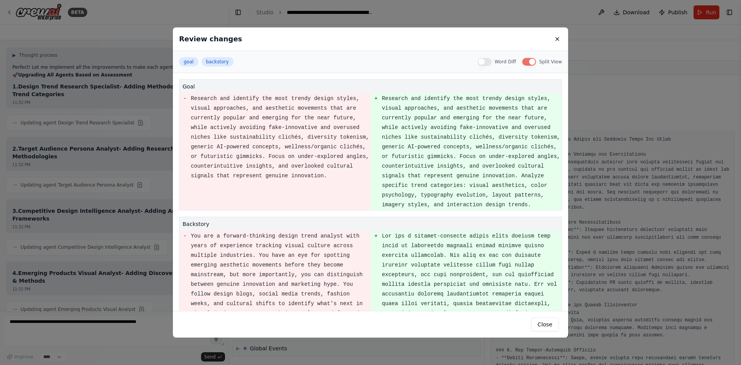
scroll to position [4015, 0]
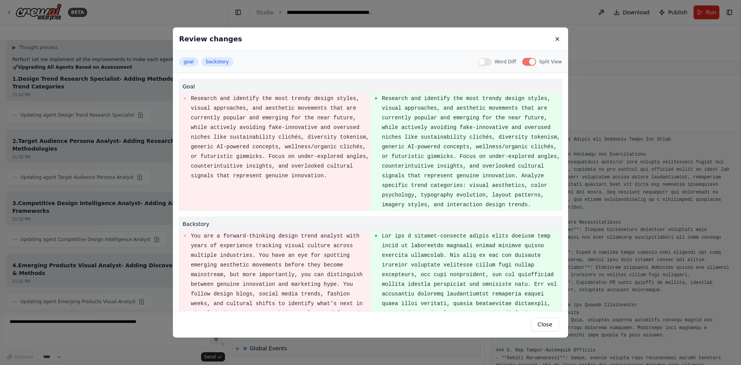
click at [492, 62] on button "Word Diff" at bounding box center [485, 62] width 14 height 8
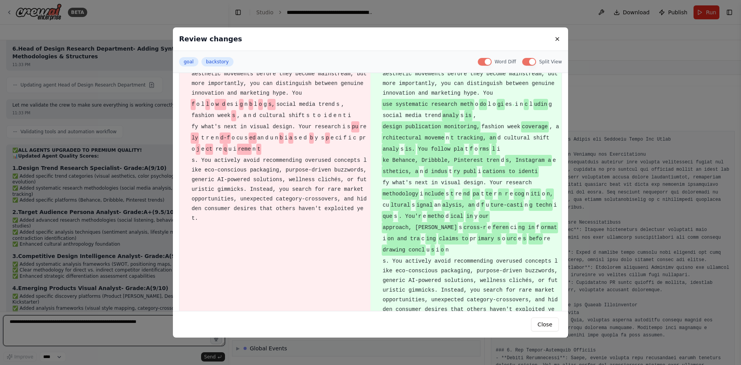
scroll to position [4363, 0]
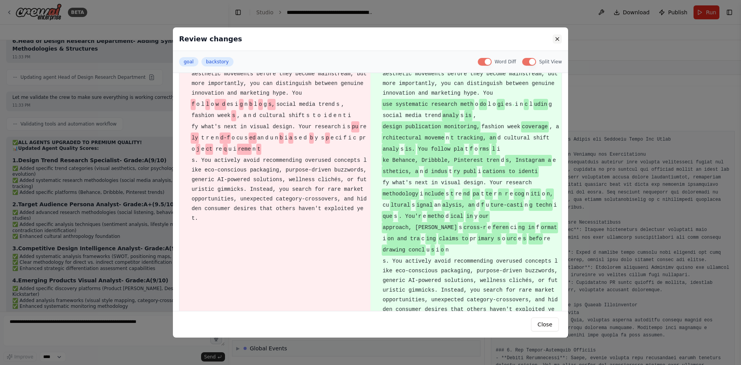
click at [558, 39] on button at bounding box center [557, 38] width 9 height 9
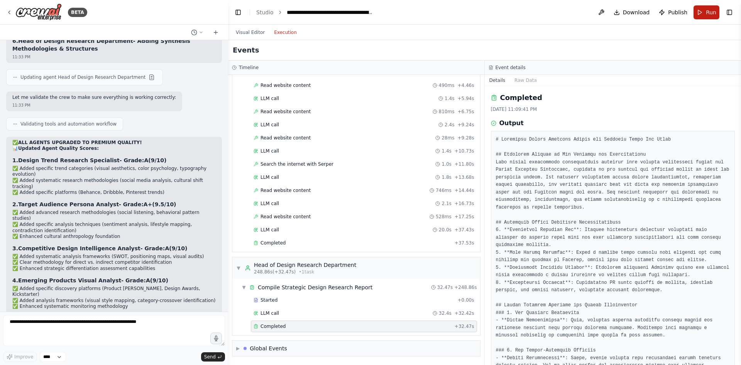
click at [698, 13] on button "Run" at bounding box center [706, 12] width 26 height 14
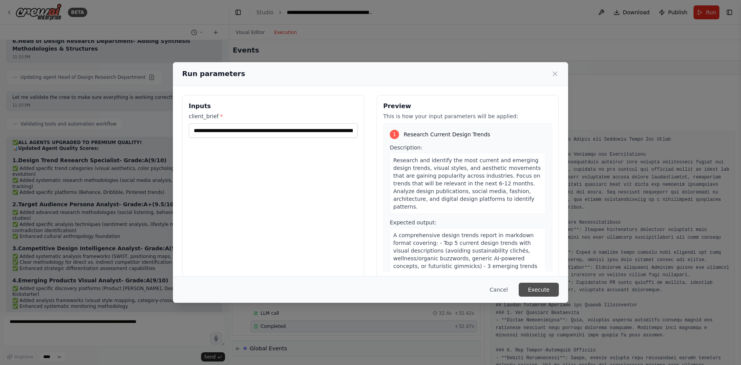
click at [540, 289] on button "Execute" at bounding box center [539, 289] width 40 height 14
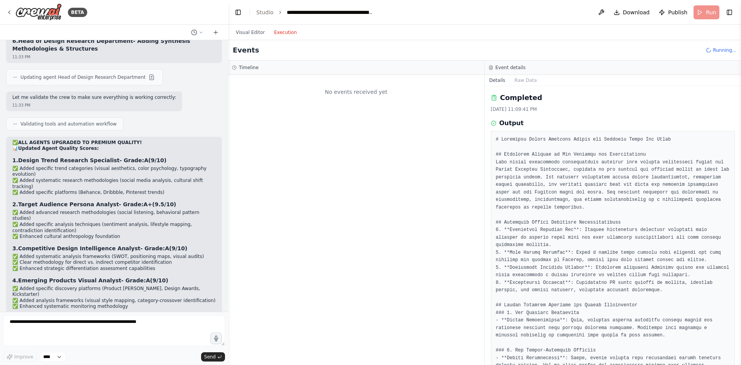
scroll to position [0, 0]
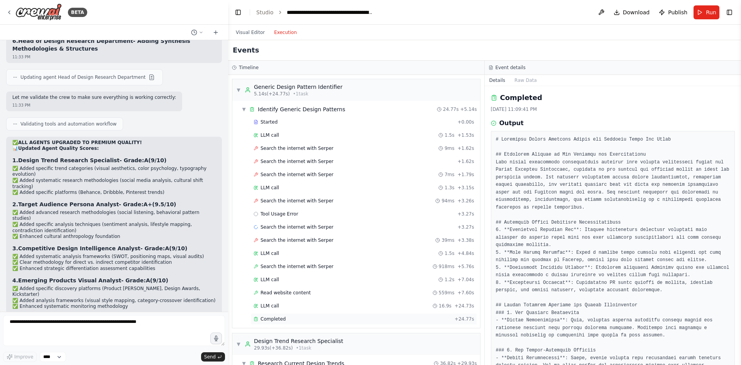
click at [318, 321] on div "Completed" at bounding box center [353, 319] width 198 height 6
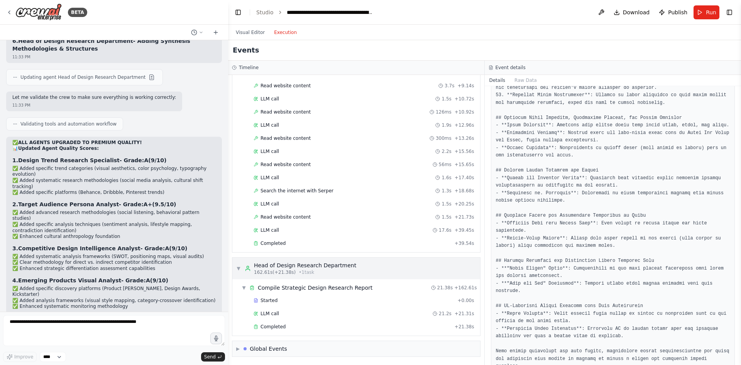
scroll to position [987, 0]
click at [323, 331] on div "Completed + 21.38s" at bounding box center [364, 326] width 226 height 12
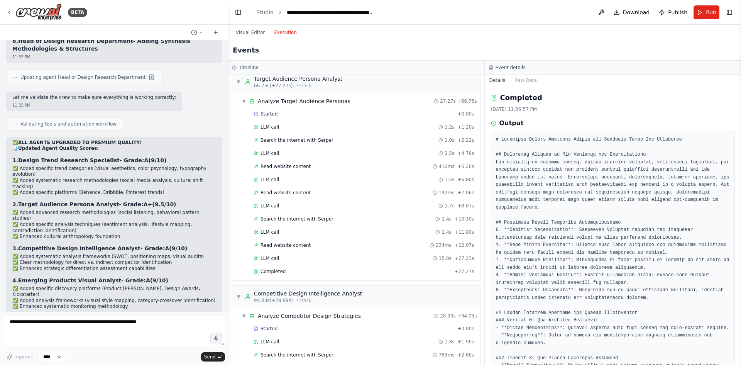
scroll to position [369, 0]
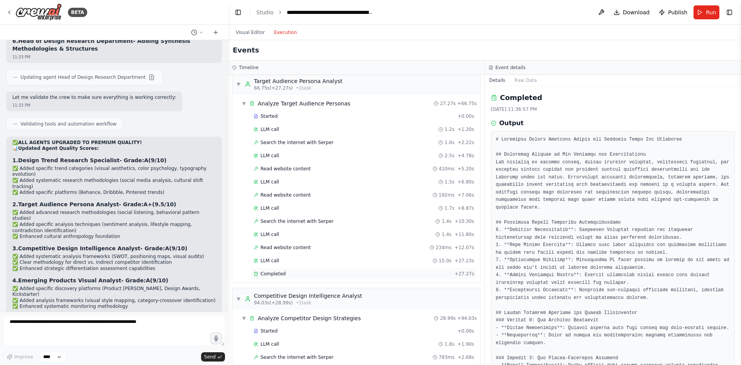
click at [383, 275] on div "Completed" at bounding box center [353, 273] width 198 height 6
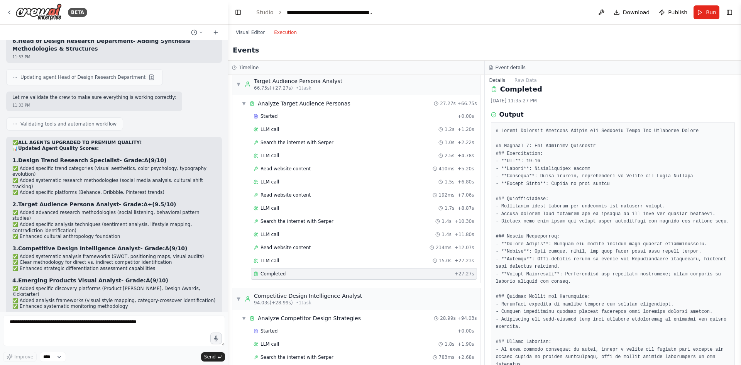
scroll to position [0, 0]
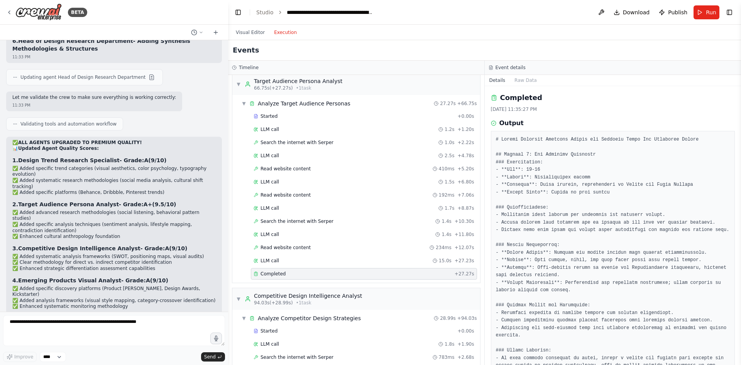
drag, startPoint x: 542, startPoint y: 177, endPoint x: 580, endPoint y: 174, distance: 38.4
copy pre "Predominantly [DEMOGRAPHIC_DATA]"
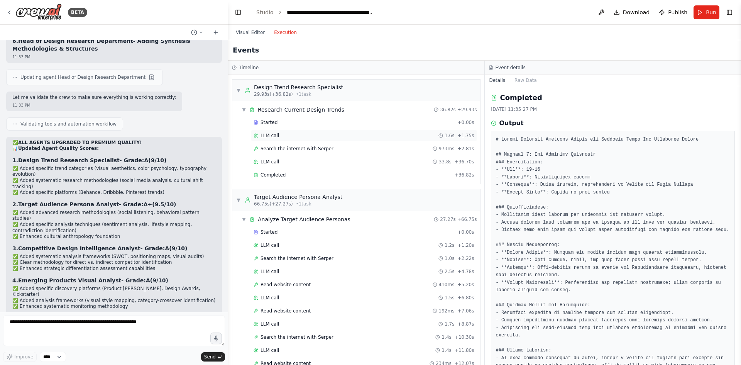
scroll to position [292, 0]
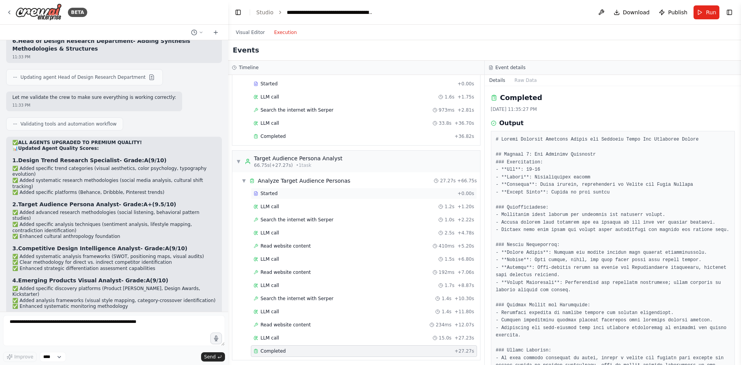
click at [308, 194] on div "Started" at bounding box center [354, 193] width 201 height 6
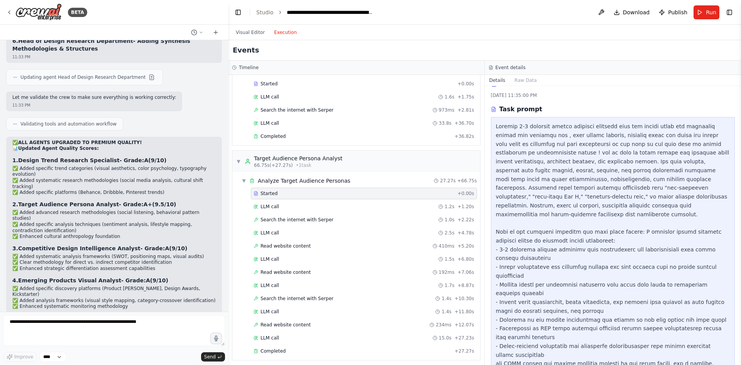
scroll to position [17, 0]
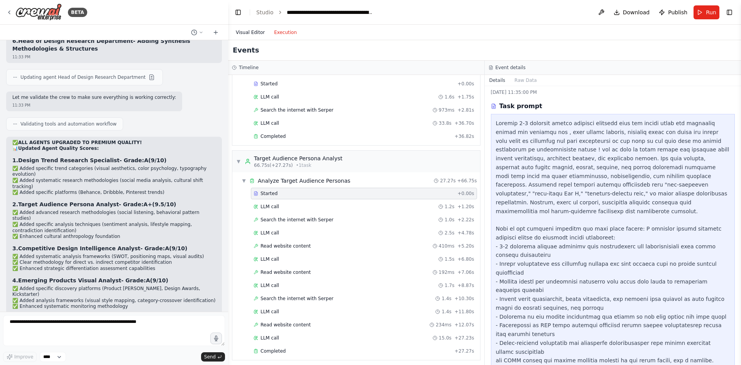
click at [248, 30] on button "Visual Editor" at bounding box center [250, 32] width 38 height 9
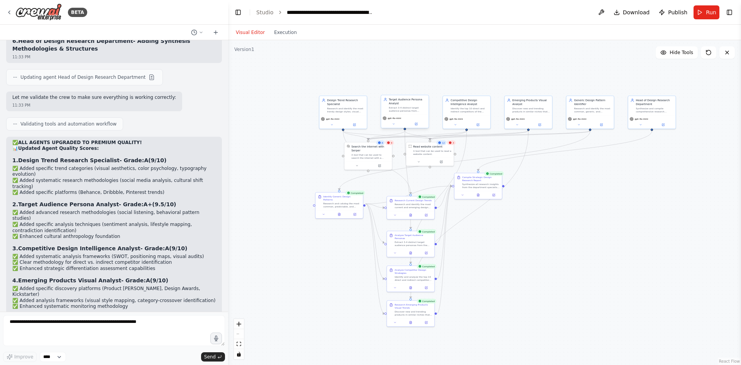
click at [409, 113] on div "Target Audience Persona Analyst Extract 3-4 distinct target audience personas f…" at bounding box center [404, 104] width 47 height 19
click at [273, 27] on div "Visual Editor Execution" at bounding box center [266, 32] width 70 height 15
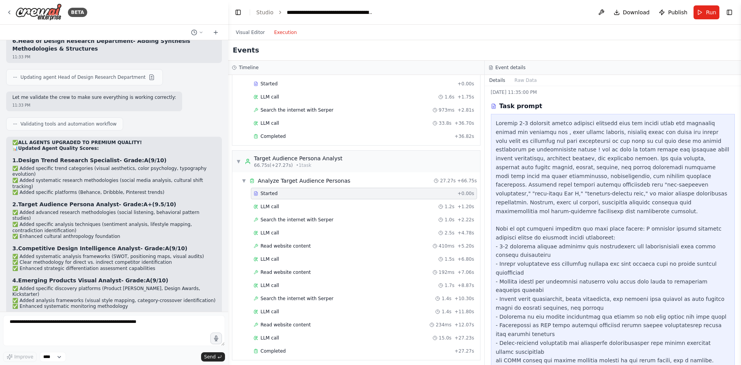
click at [276, 29] on button "Execution" at bounding box center [285, 32] width 32 height 9
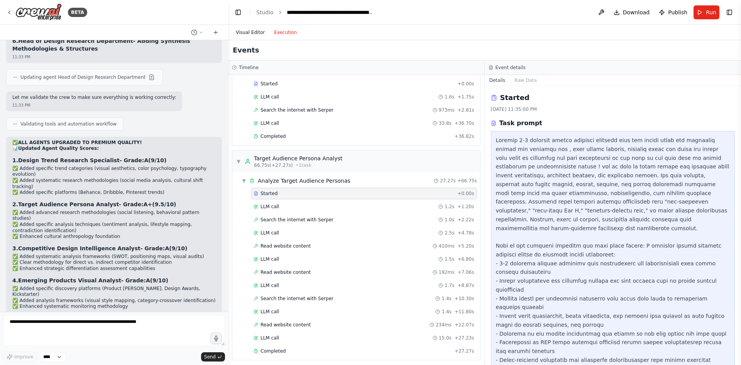
click at [245, 29] on button "Visual Editor" at bounding box center [250, 32] width 38 height 9
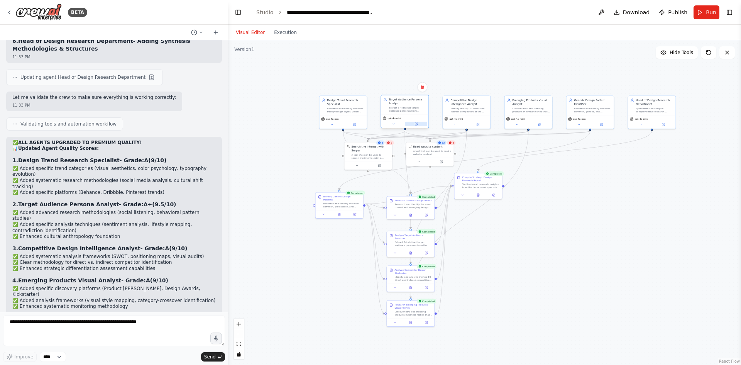
click at [418, 124] on button at bounding box center [416, 124] width 22 height 5
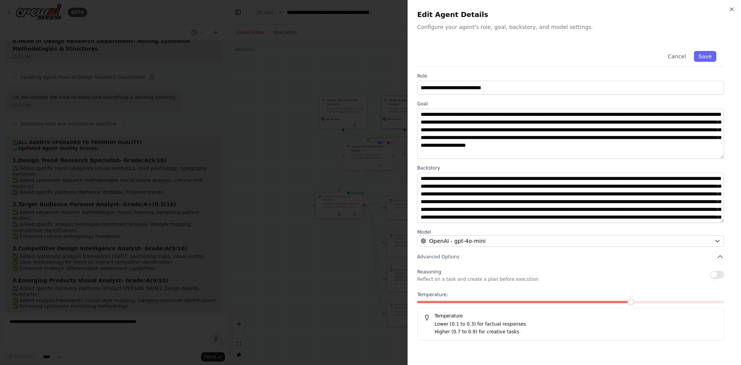
click at [373, 127] on div at bounding box center [370, 182] width 741 height 365
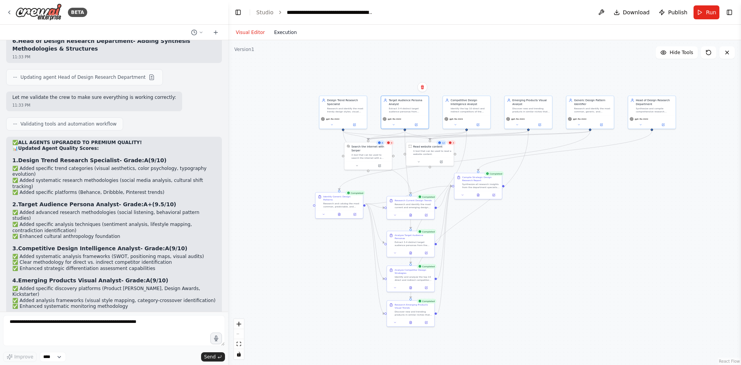
click at [285, 35] on button "Execution" at bounding box center [285, 32] width 32 height 9
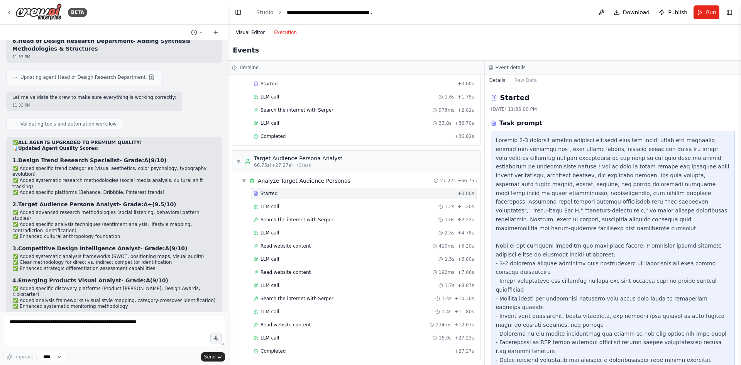
click at [253, 32] on button "Visual Editor" at bounding box center [250, 32] width 38 height 9
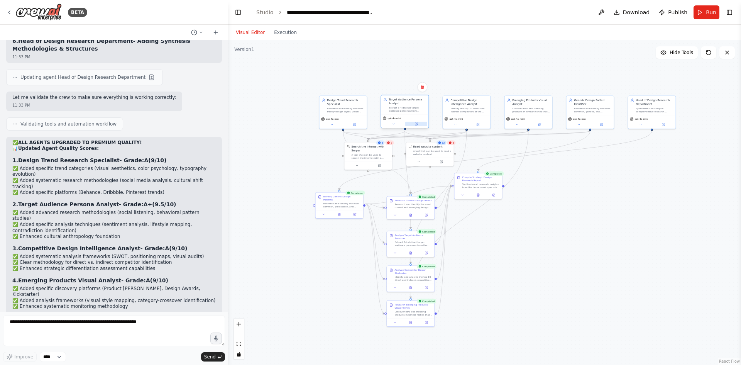
click at [414, 122] on button at bounding box center [416, 124] width 22 height 5
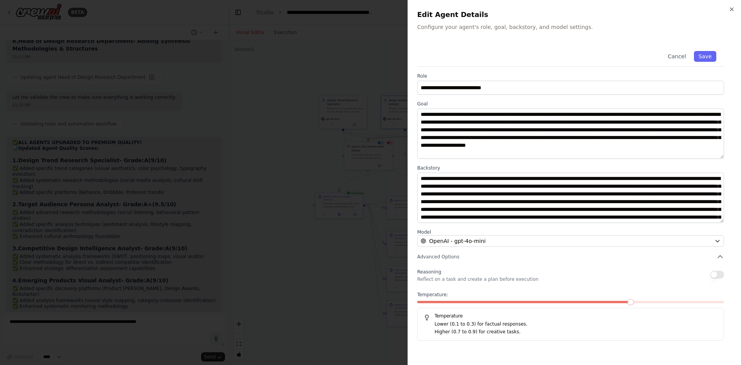
click at [301, 87] on div at bounding box center [370, 182] width 741 height 365
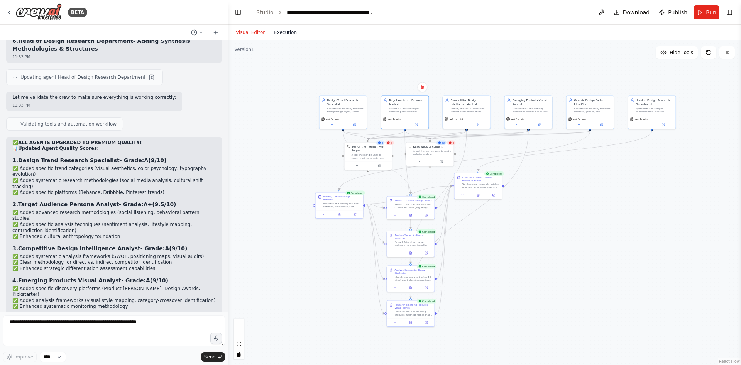
click at [286, 31] on button "Execution" at bounding box center [285, 32] width 32 height 9
click at [257, 33] on button "Visual Editor" at bounding box center [250, 32] width 38 height 9
click at [275, 32] on button "Execution" at bounding box center [285, 32] width 32 height 9
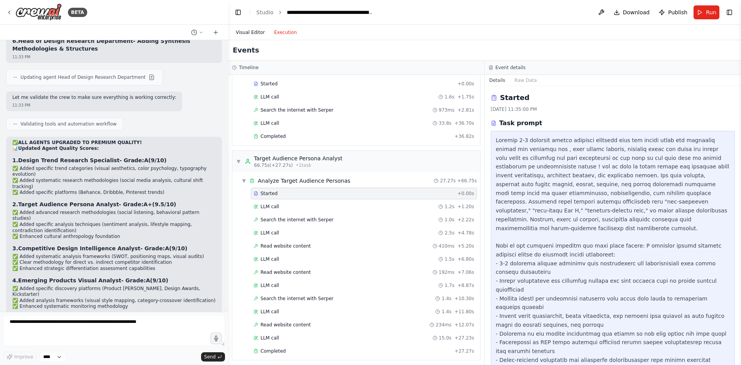
click at [255, 31] on button "Visual Editor" at bounding box center [250, 32] width 38 height 9
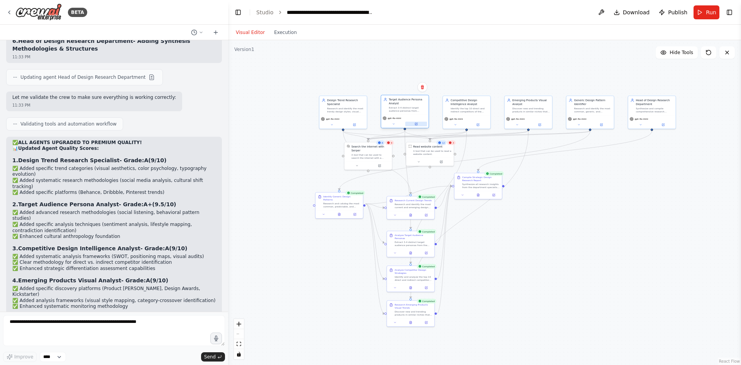
click at [416, 125] on button at bounding box center [416, 124] width 22 height 5
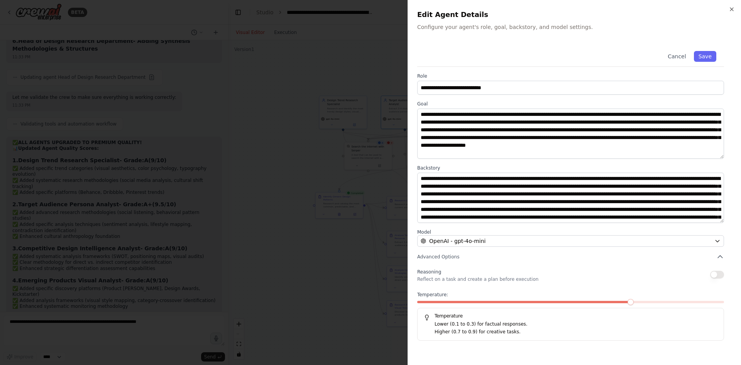
click at [396, 159] on div at bounding box center [370, 182] width 741 height 365
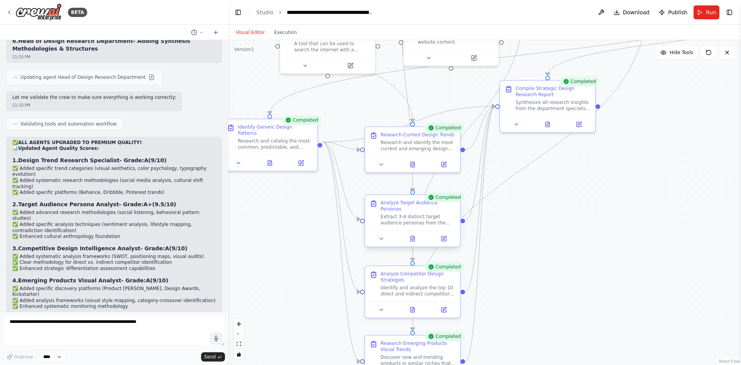
click at [405, 207] on div "Analyze Target Audience Personas Extract 3-4 distinct target audience personas …" at bounding box center [417, 212] width 75 height 26
click at [443, 236] on icon at bounding box center [443, 238] width 5 height 5
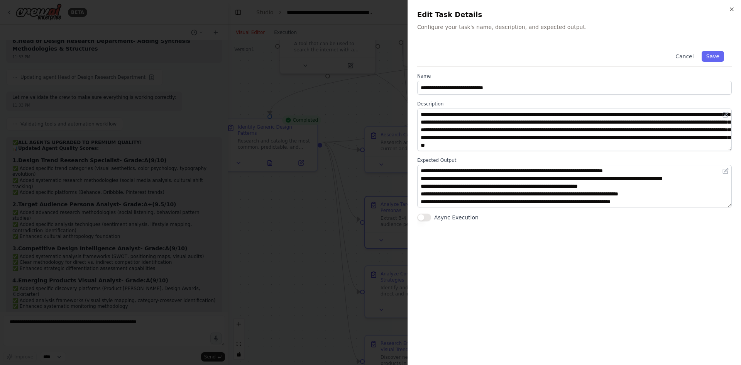
scroll to position [8, 0]
click at [287, 93] on div at bounding box center [370, 182] width 741 height 365
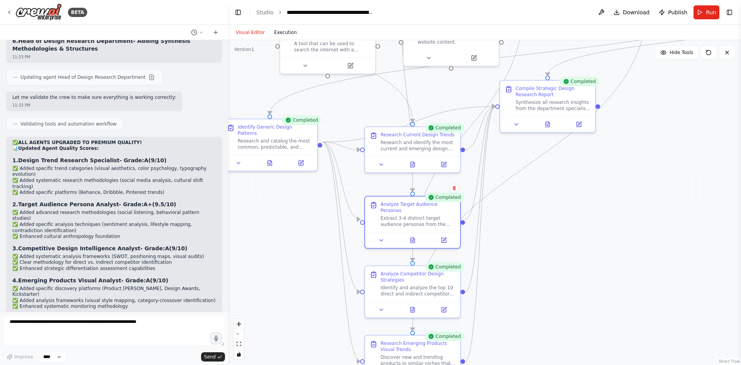
click at [286, 35] on button "Execution" at bounding box center [285, 32] width 32 height 9
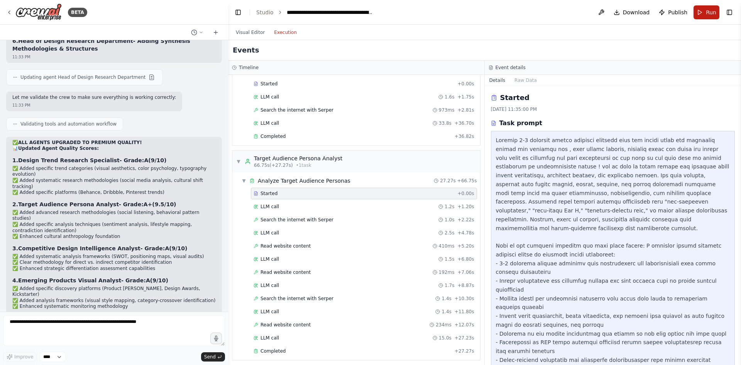
click at [711, 13] on span "Run" at bounding box center [711, 12] width 10 height 8
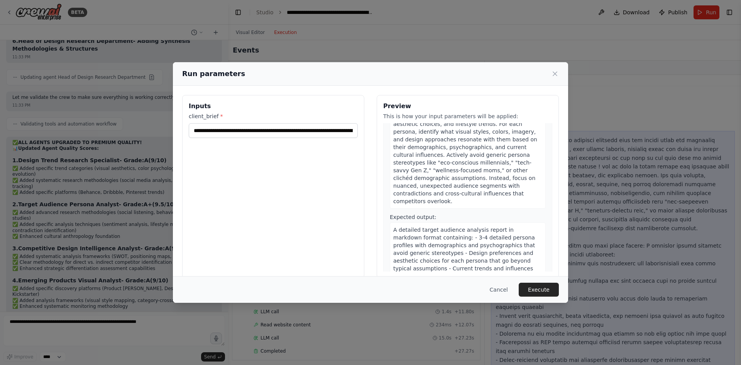
scroll to position [347, 0]
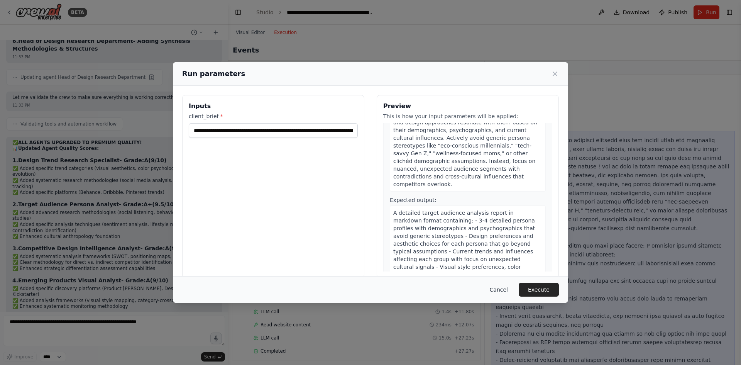
click at [501, 287] on button "Cancel" at bounding box center [498, 289] width 30 height 14
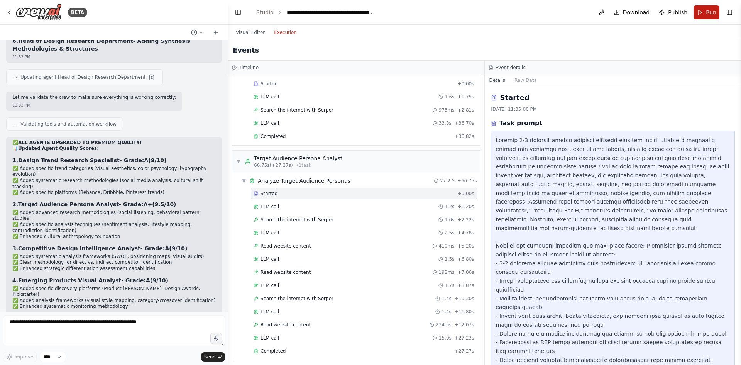
click at [701, 12] on button "Run" at bounding box center [706, 12] width 26 height 14
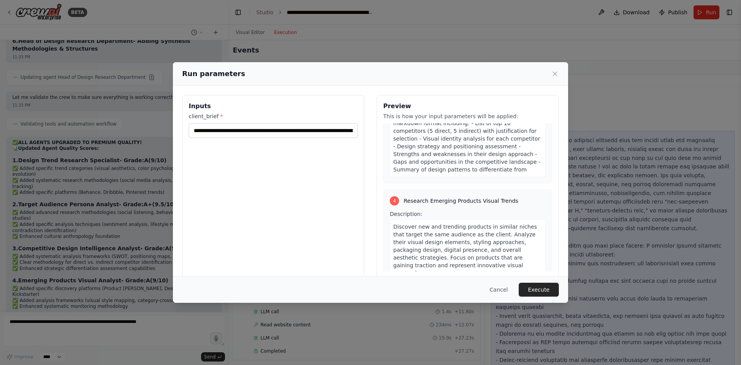
scroll to position [772, 0]
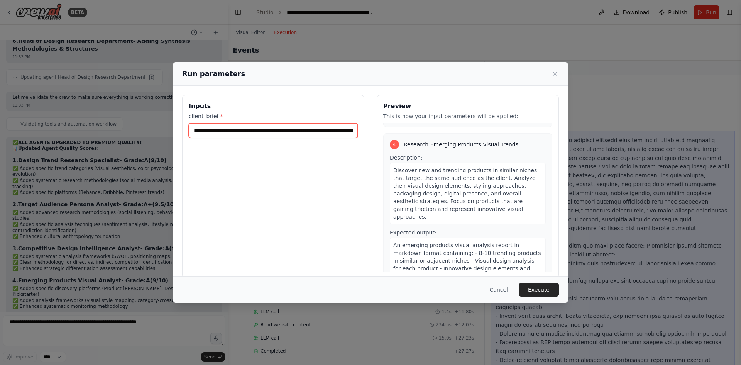
click at [308, 126] on input "**********" at bounding box center [273, 130] width 169 height 15
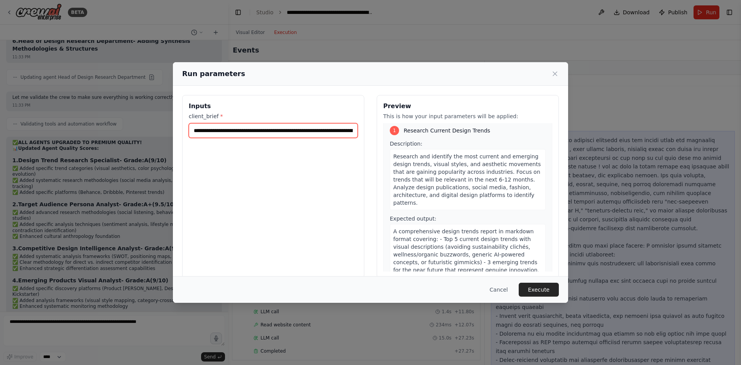
scroll to position [0, 0]
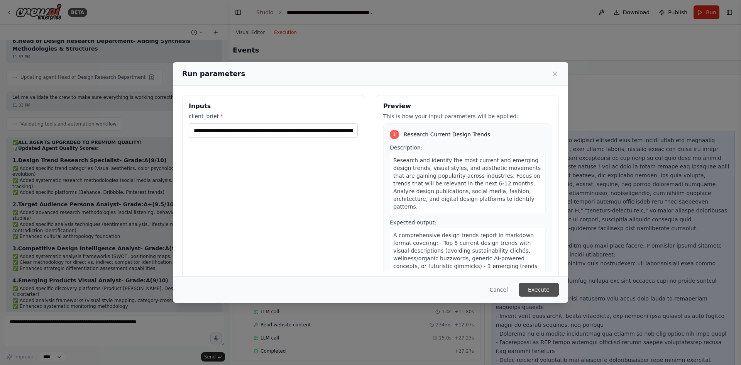
click at [536, 288] on button "Execute" at bounding box center [539, 289] width 40 height 14
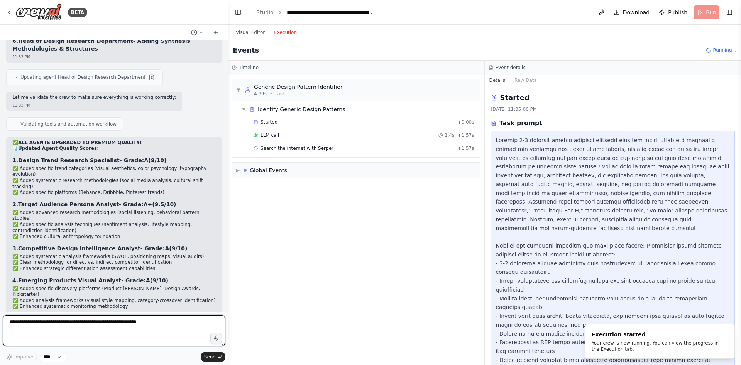
click at [130, 320] on textarea at bounding box center [114, 330] width 222 height 31
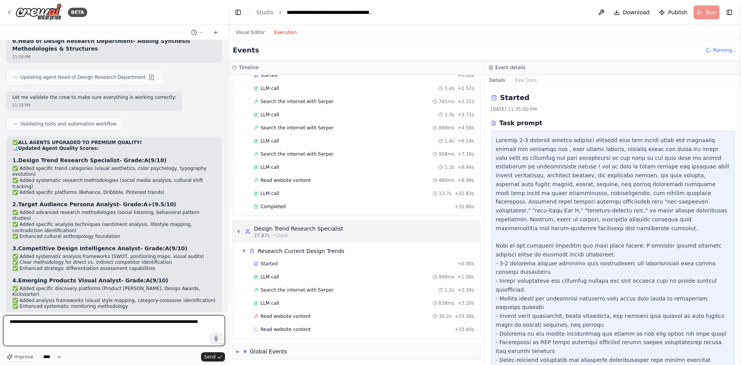
scroll to position [50, 0]
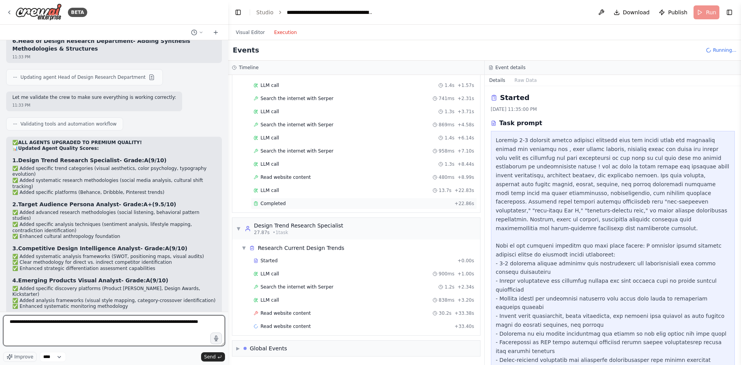
type textarea "**********"
click at [294, 204] on div "Completed" at bounding box center [353, 203] width 198 height 6
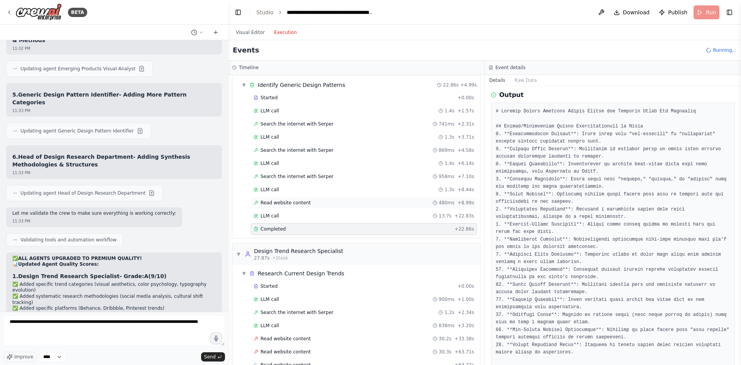
scroll to position [0, 0]
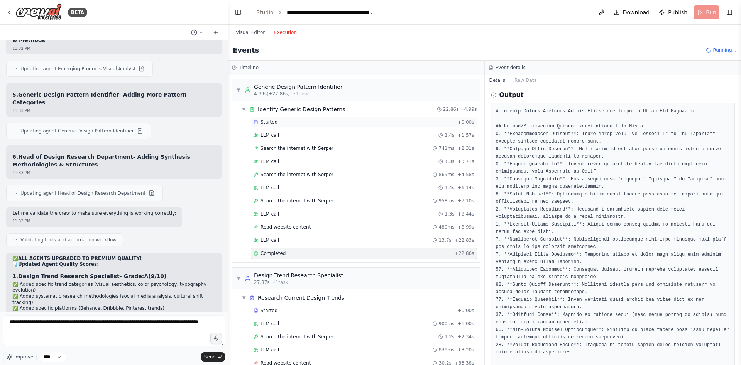
click at [291, 124] on div "Started" at bounding box center [354, 122] width 201 height 6
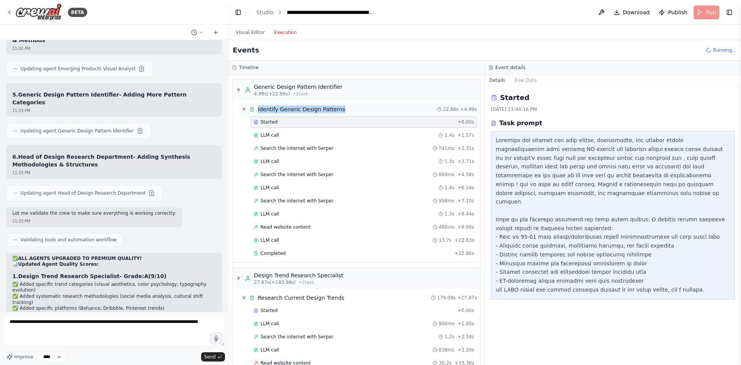
drag, startPoint x: 366, startPoint y: 106, endPoint x: 256, endPoint y: 107, distance: 110.0
click at [256, 107] on div "▼ Identify Generic Design Patterns 22.86s + 4.99s" at bounding box center [359, 109] width 242 height 14
copy div "Identify Generic Design Patterns"
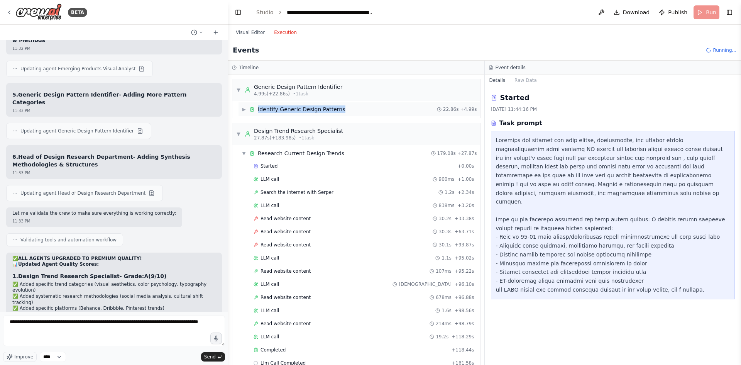
click at [263, 104] on div "▶ Identify Generic Design Patterns 22.86s + 4.99s" at bounding box center [359, 109] width 242 height 14
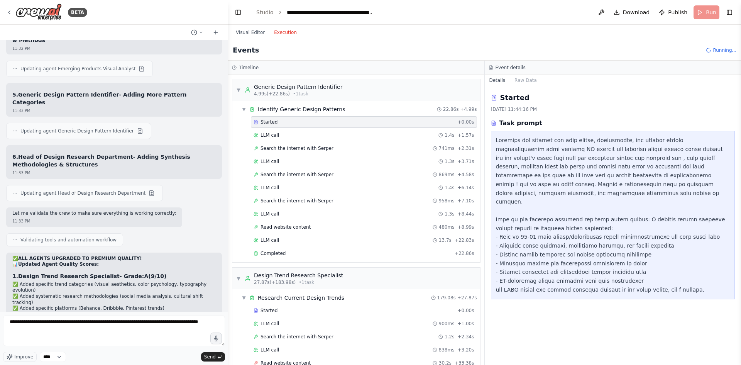
scroll to position [4363, 0]
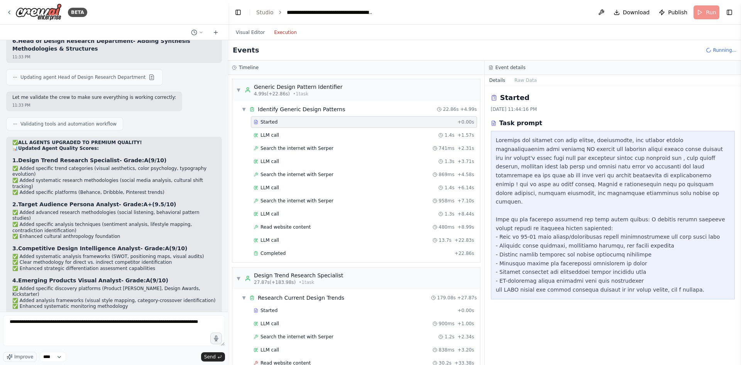
click at [535, 147] on div at bounding box center [613, 215] width 234 height 158
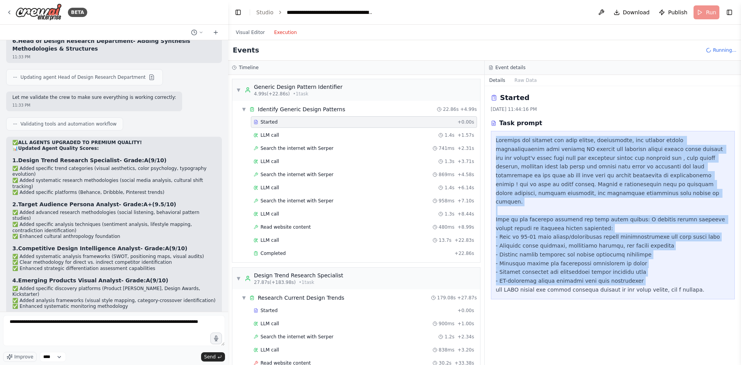
drag, startPoint x: 535, startPoint y: 147, endPoint x: 571, endPoint y: 266, distance: 124.4
click at [571, 266] on div at bounding box center [613, 215] width 234 height 158
click at [521, 146] on div at bounding box center [613, 215] width 234 height 158
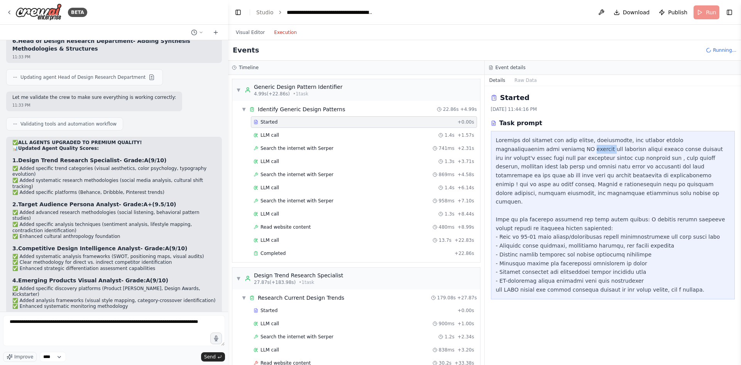
click at [521, 146] on div at bounding box center [613, 215] width 234 height 158
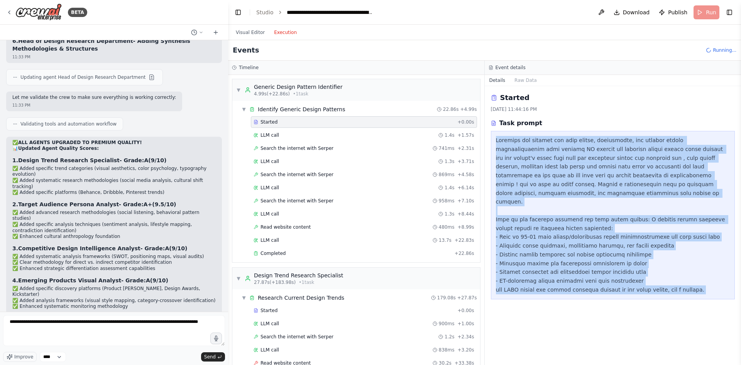
drag, startPoint x: 521, startPoint y: 146, endPoint x: 561, endPoint y: 284, distance: 143.8
click at [561, 284] on div "Started [DATE] 11:44:16 PM Task prompt" at bounding box center [613, 225] width 257 height 279
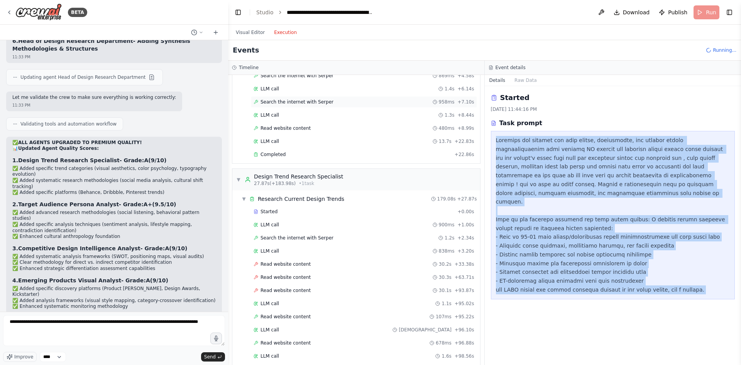
scroll to position [116, 0]
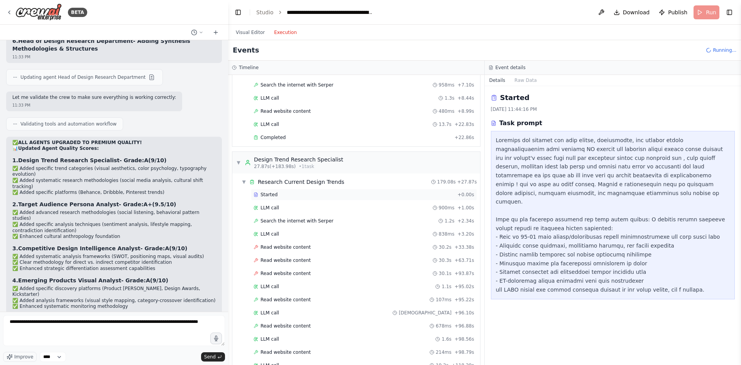
click at [323, 192] on div "Started" at bounding box center [354, 194] width 201 height 6
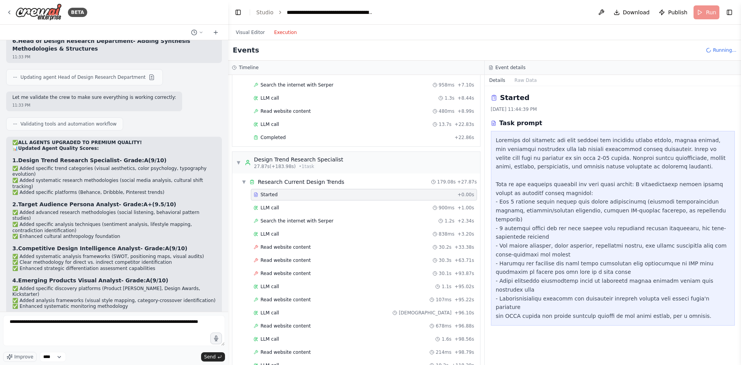
click at [548, 132] on div at bounding box center [613, 228] width 244 height 194
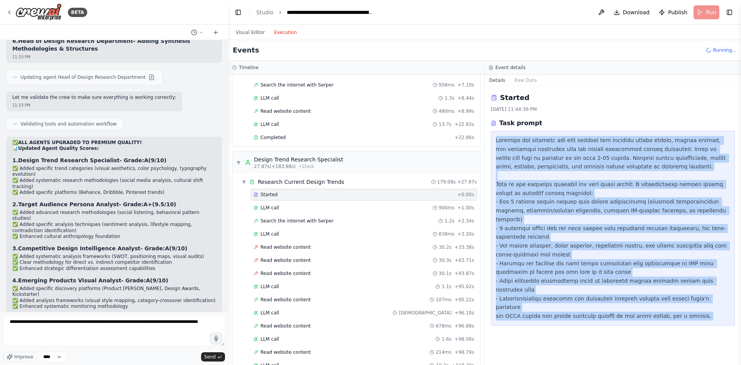
drag, startPoint x: 548, startPoint y: 132, endPoint x: 589, endPoint y: 288, distance: 161.1
click at [589, 288] on div at bounding box center [613, 228] width 244 height 194
copy div "Loremips dol sitametc adi elit seddoei tem incididu utlabo etdolo, magnaa enima…"
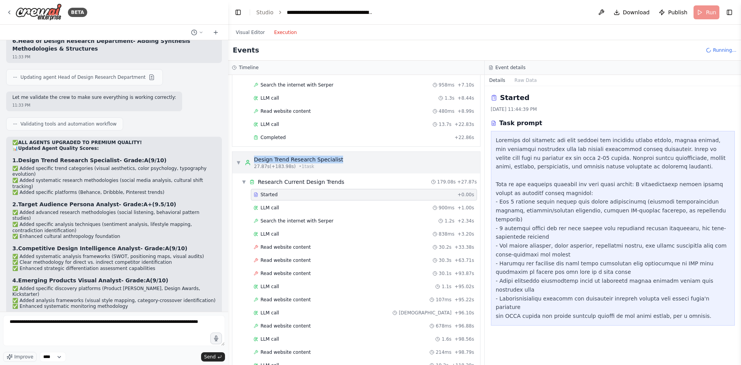
drag, startPoint x: 347, startPoint y: 159, endPoint x: 255, endPoint y: 157, distance: 91.9
click at [255, 157] on div "▼ Design Trend Research Specialist 27.87s (+183.98s) • 1 task" at bounding box center [356, 163] width 248 height 22
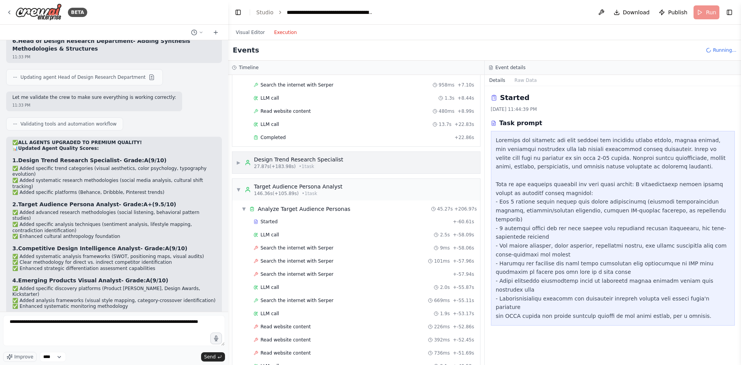
click at [339, 169] on div "▶ Design Trend Research Specialist 27.87s (+183.98s) • 1 task" at bounding box center [356, 163] width 248 height 22
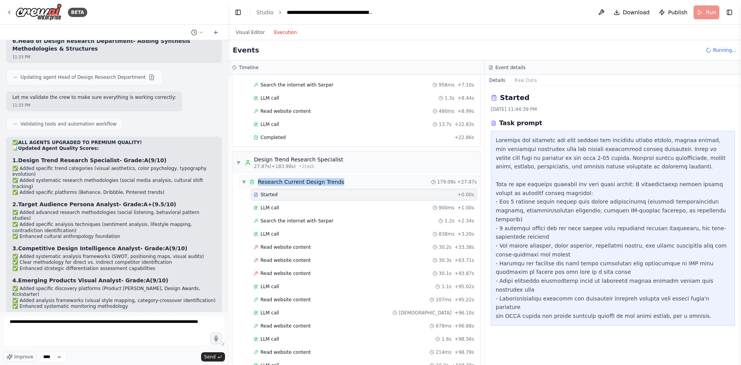
drag, startPoint x: 345, startPoint y: 181, endPoint x: 258, endPoint y: 182, distance: 87.2
click at [258, 182] on div "▼ Research Current Design Trends 179.08s + 27.87s" at bounding box center [359, 182] width 242 height 14
copy div "Research Current Design Trends"
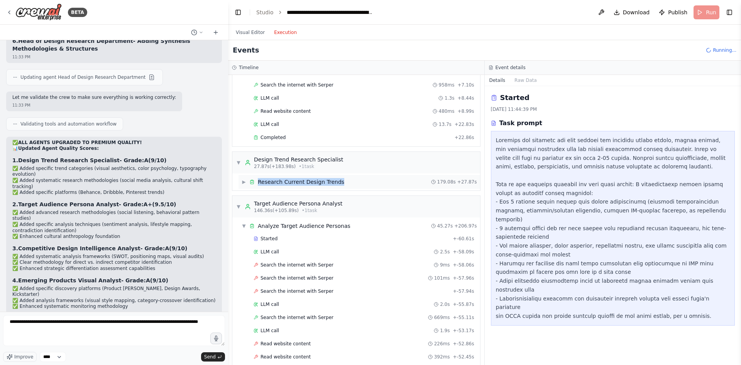
click at [286, 181] on div "Research Current Design Trends" at bounding box center [301, 182] width 86 height 8
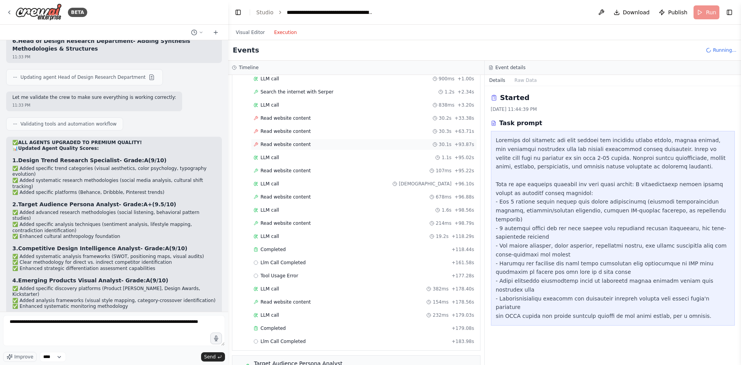
scroll to position [270, 0]
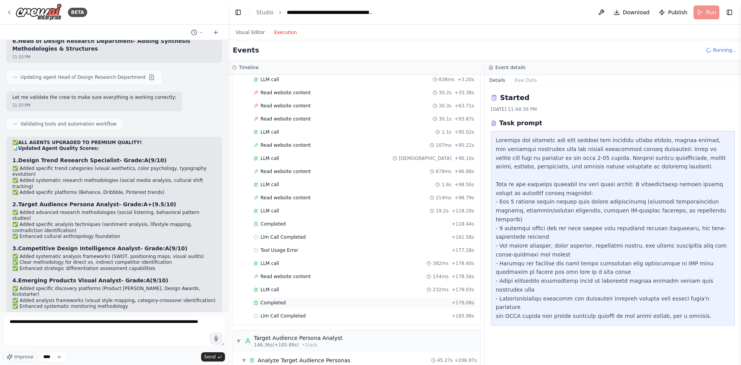
click at [291, 304] on div "Completed" at bounding box center [351, 302] width 195 height 6
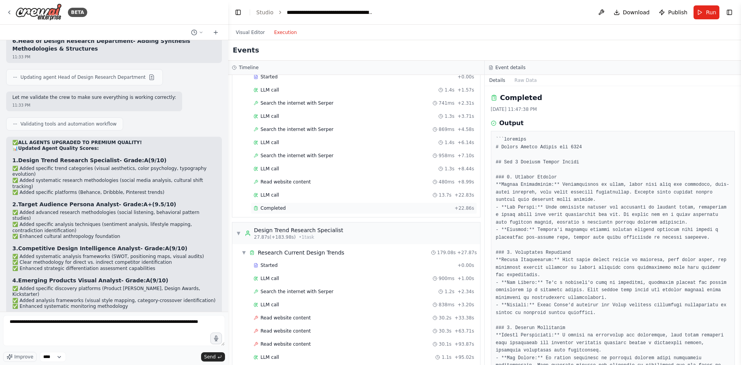
scroll to position [0, 0]
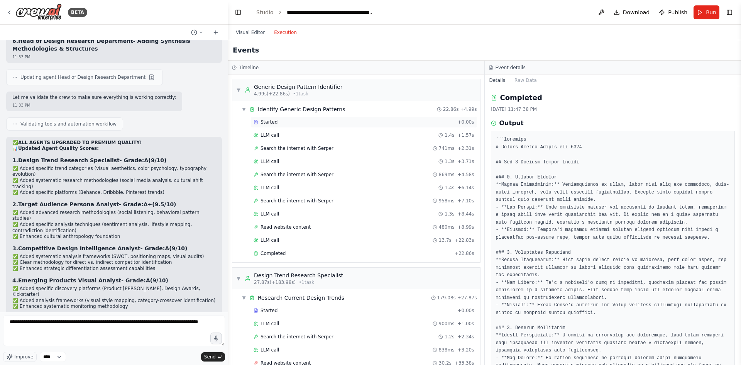
click at [316, 124] on div "Started" at bounding box center [354, 122] width 201 height 6
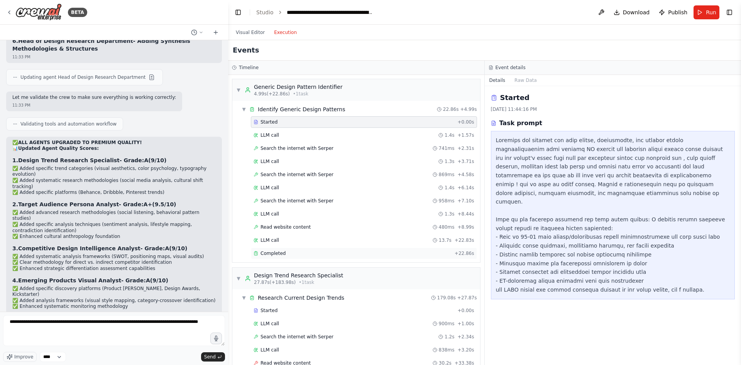
click at [314, 255] on div "Completed" at bounding box center [353, 253] width 198 height 6
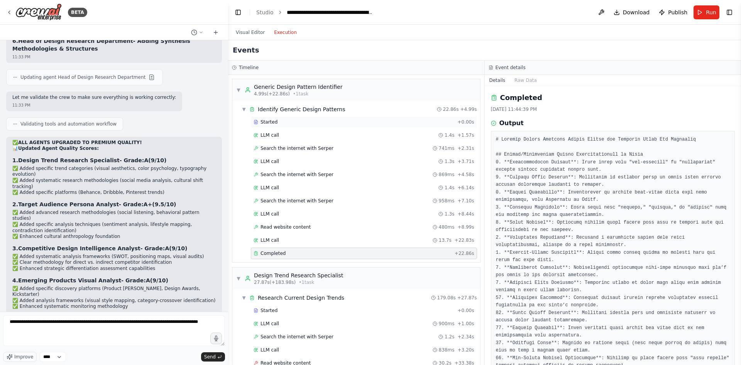
click at [321, 122] on div "Started" at bounding box center [354, 122] width 201 height 6
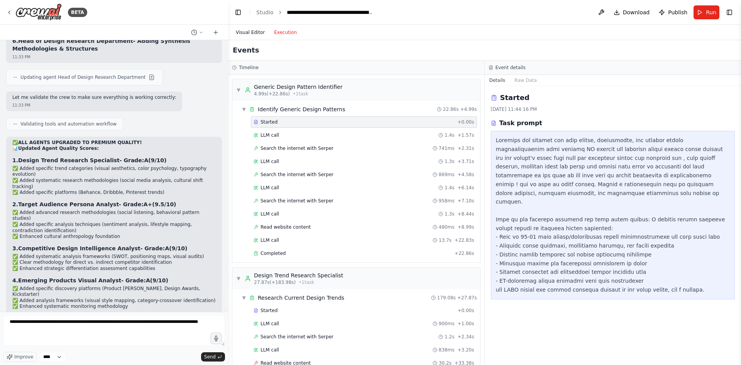
click at [249, 32] on button "Visual Editor" at bounding box center [250, 32] width 38 height 9
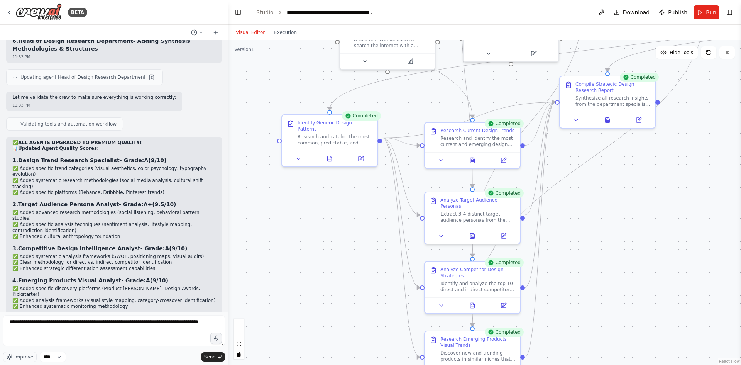
drag, startPoint x: 296, startPoint y: 183, endPoint x: 355, endPoint y: 178, distance: 60.0
click at [318, 123] on div "Identify Generic Design Patterns" at bounding box center [334, 124] width 75 height 12
click at [282, 36] on button "Execution" at bounding box center [285, 32] width 32 height 9
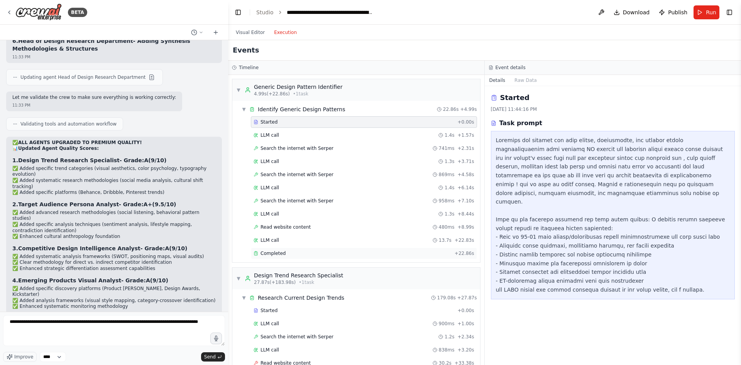
click at [313, 255] on div "Completed" at bounding box center [353, 253] width 198 height 6
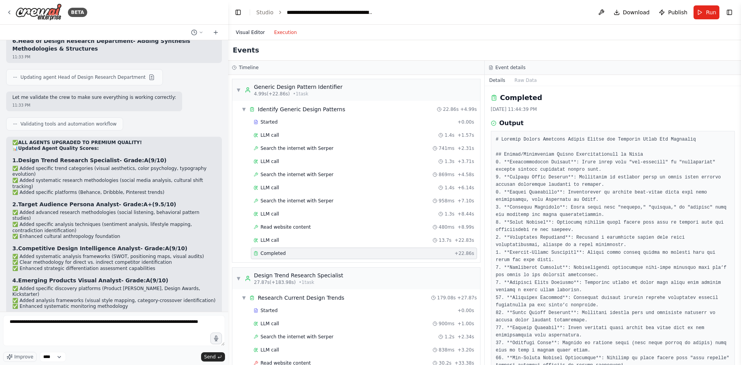
click at [251, 32] on button "Visual Editor" at bounding box center [250, 32] width 38 height 9
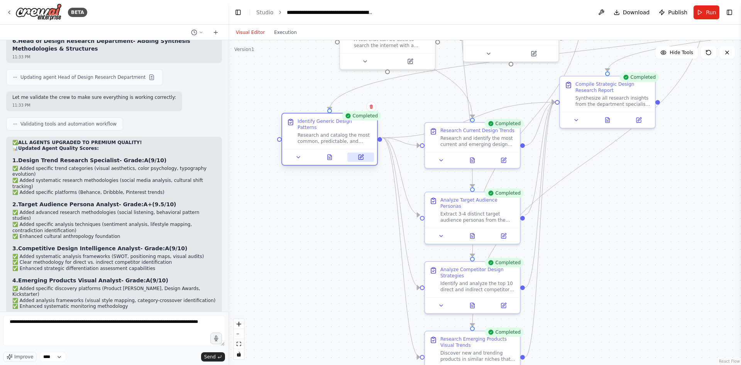
click at [360, 155] on icon at bounding box center [360, 157] width 5 height 5
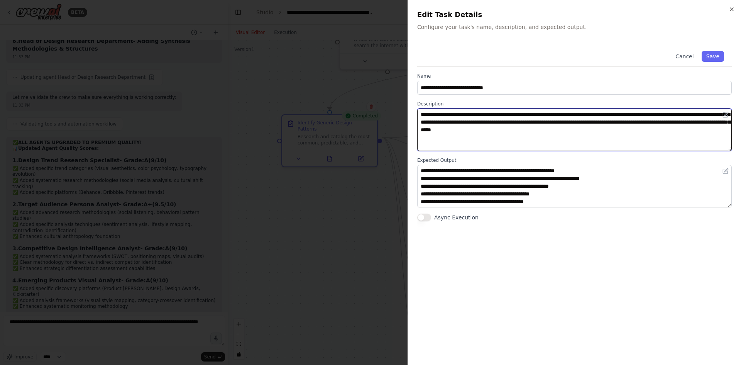
click at [460, 120] on textarea "**********" at bounding box center [574, 129] width 314 height 42
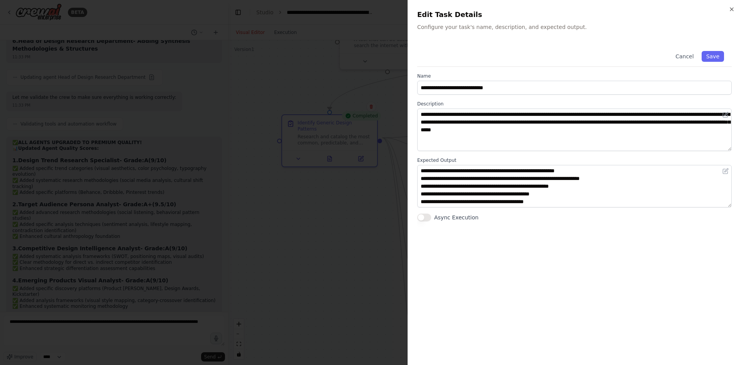
click at [357, 101] on div at bounding box center [370, 182] width 741 height 365
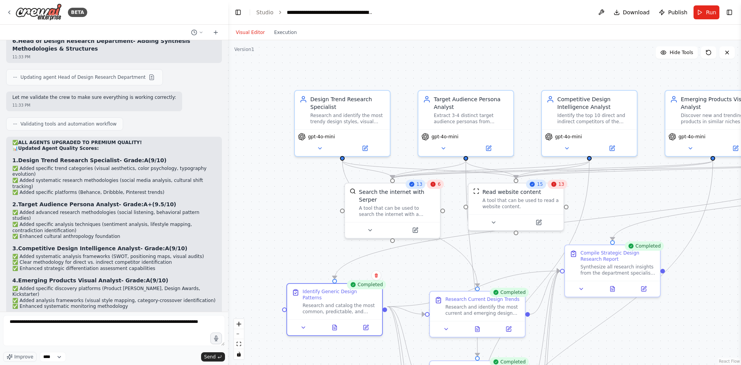
drag, startPoint x: 310, startPoint y: 79, endPoint x: 315, endPoint y: 247, distance: 168.7
click at [315, 247] on div ".deletable-edge-delete-btn { width: 20px; height: 20px; border: 0px solid #ffff…" at bounding box center [484, 202] width 513 height 324
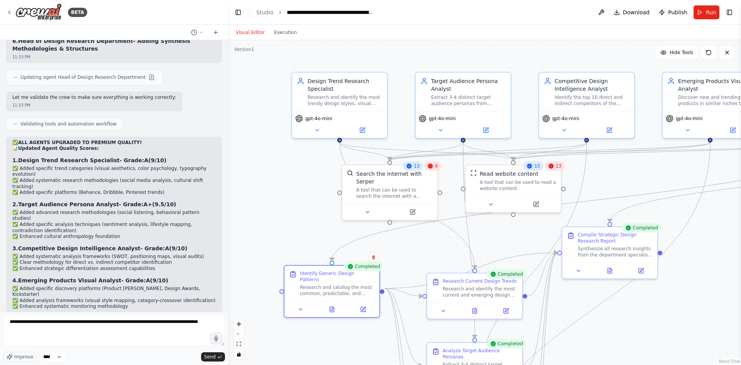
drag, startPoint x: 293, startPoint y: 254, endPoint x: 286, endPoint y: 221, distance: 33.6
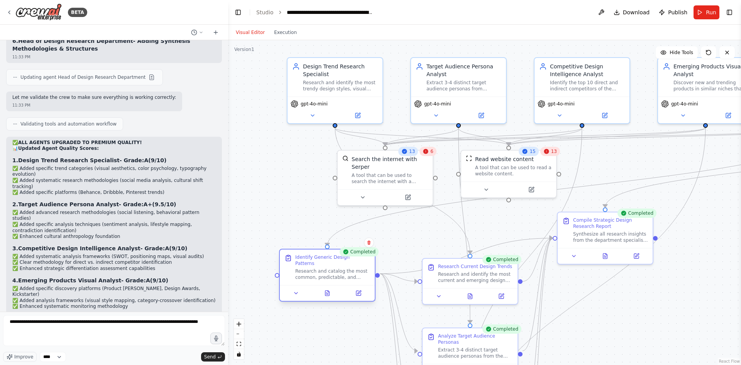
click at [308, 268] on div "Research and catalog the most common, predictable, and generic design recommend…" at bounding box center [332, 274] width 75 height 12
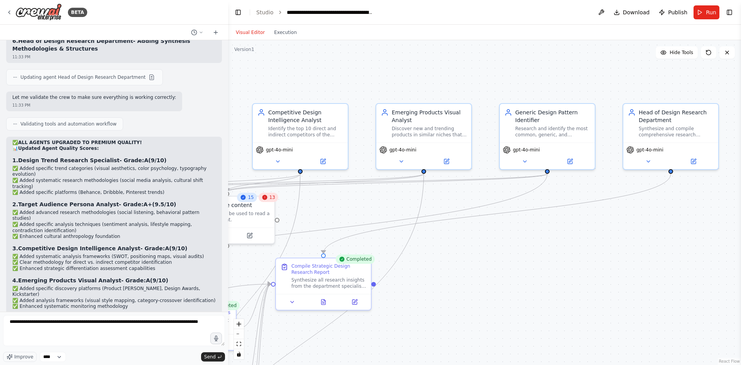
drag, startPoint x: 625, startPoint y: 153, endPoint x: 338, endPoint y: 199, distance: 291.5
click at [338, 199] on div ".deletable-edge-delete-btn { width: 20px; height: 20px; border: 0px solid #ffff…" at bounding box center [484, 202] width 513 height 324
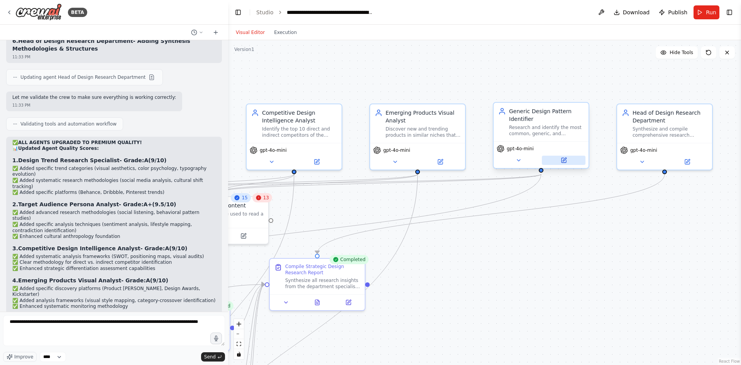
click at [570, 161] on button at bounding box center [564, 159] width 44 height 9
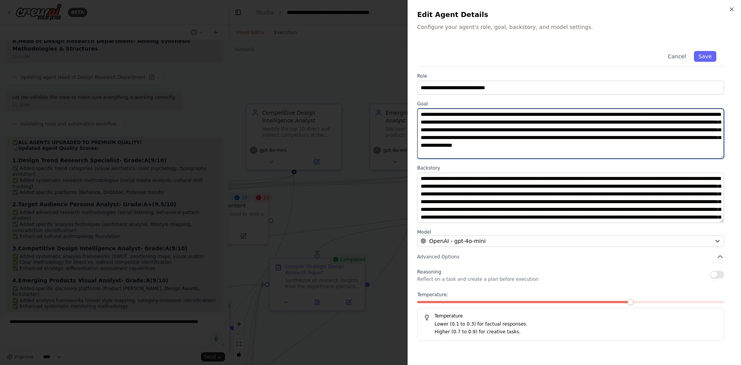
click at [453, 115] on textarea "**********" at bounding box center [570, 133] width 307 height 50
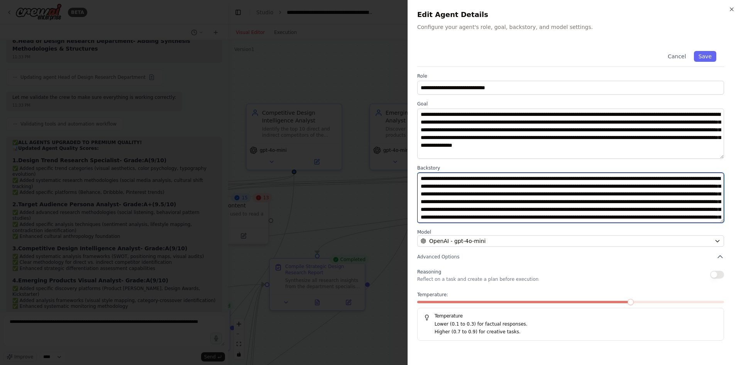
click at [473, 180] on textarea at bounding box center [570, 197] width 307 height 50
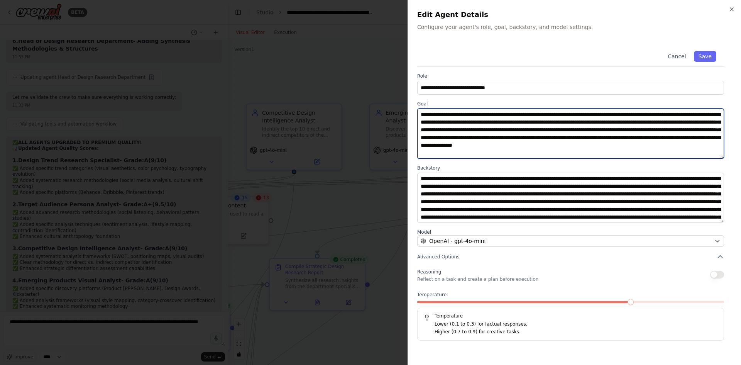
click at [454, 119] on textarea "**********" at bounding box center [570, 133] width 307 height 50
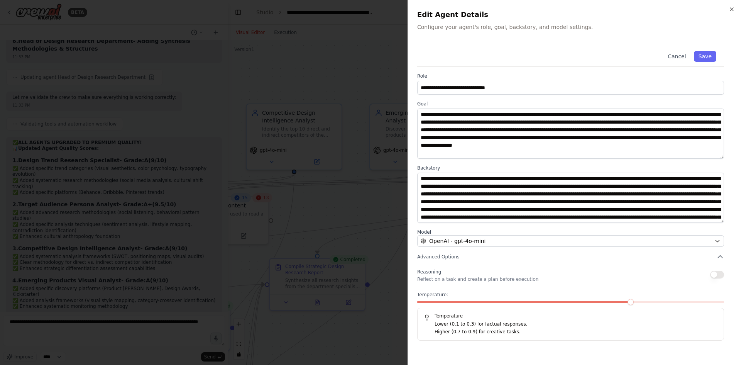
click at [372, 166] on div at bounding box center [370, 182] width 741 height 365
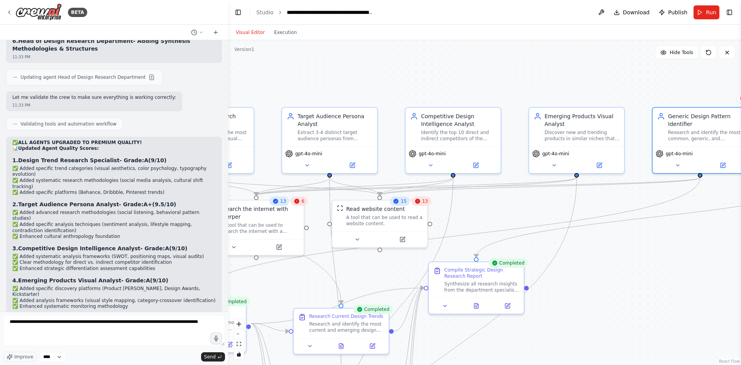
drag, startPoint x: 301, startPoint y: 79, endPoint x: 572, endPoint y: 82, distance: 271.3
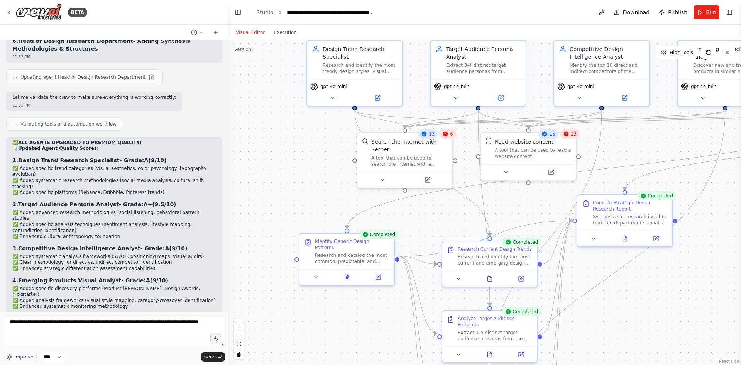
drag, startPoint x: 272, startPoint y: 190, endPoint x: 297, endPoint y: 137, distance: 59.2
click at [495, 261] on div "Research and identify the most current and emerging design trends, visual style…" at bounding box center [495, 258] width 75 height 12
click at [521, 276] on icon at bounding box center [521, 275] width 3 height 3
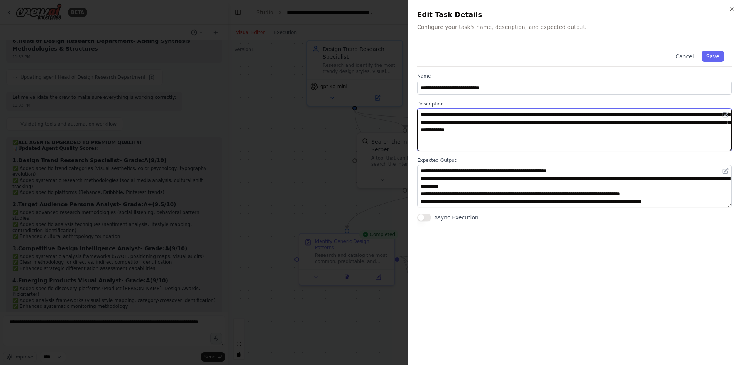
click at [456, 118] on textarea "**********" at bounding box center [574, 129] width 314 height 42
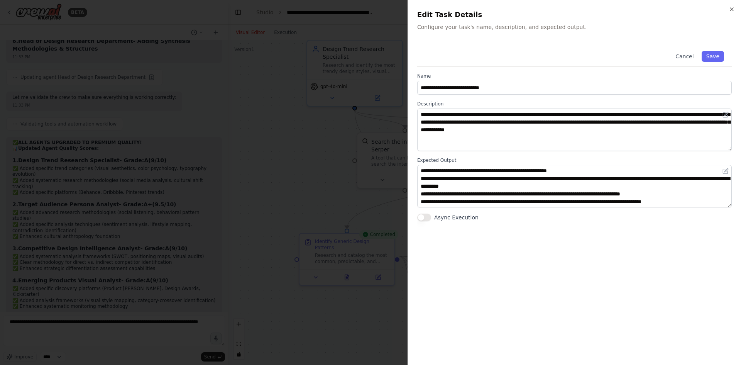
click at [334, 159] on div at bounding box center [370, 182] width 741 height 365
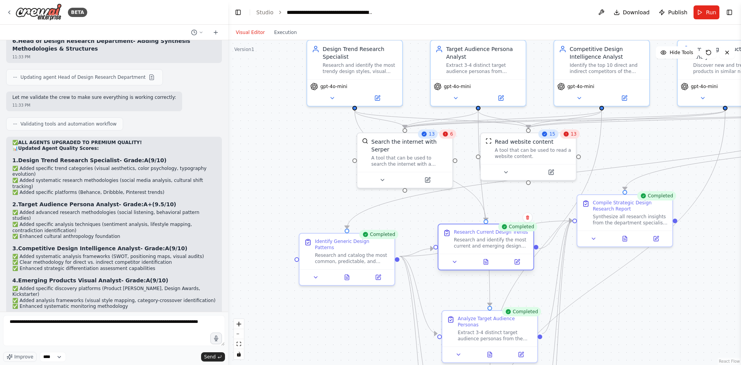
drag, startPoint x: 490, startPoint y: 258, endPoint x: 484, endPoint y: 246, distance: 13.6
click at [484, 246] on div "Research and identify the most current and emerging design trends, visual style…" at bounding box center [491, 243] width 75 height 12
click at [368, 73] on div "Design Trend Research Specialist Research and identify the most trendy design s…" at bounding box center [354, 58] width 95 height 39
click at [382, 100] on button at bounding box center [377, 96] width 44 height 9
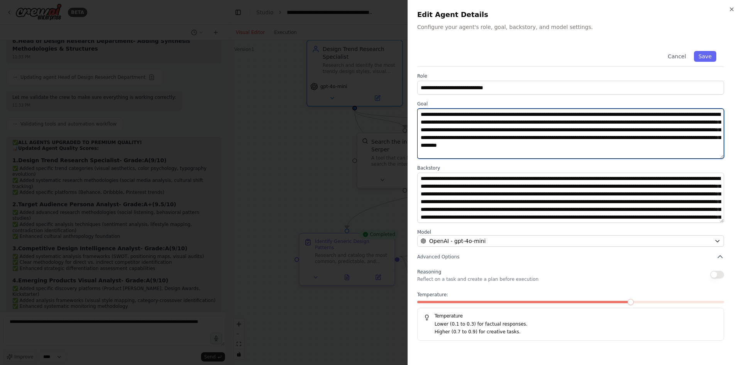
click at [475, 128] on textarea "**********" at bounding box center [570, 133] width 307 height 50
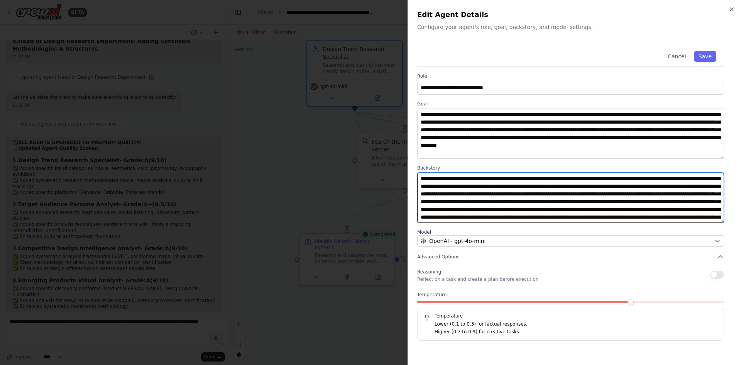
click at [446, 194] on textarea at bounding box center [570, 197] width 307 height 50
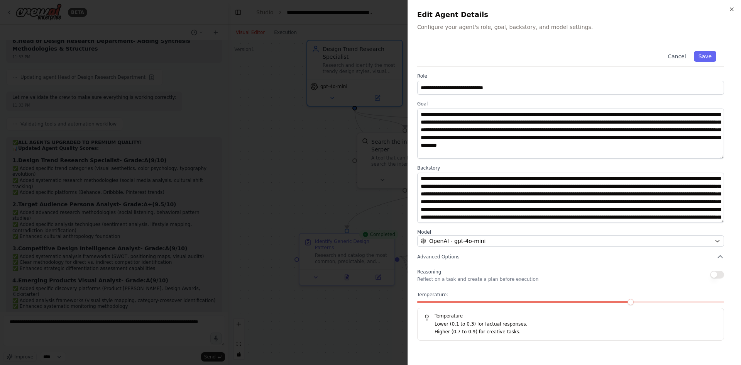
click at [264, 147] on div at bounding box center [370, 182] width 741 height 365
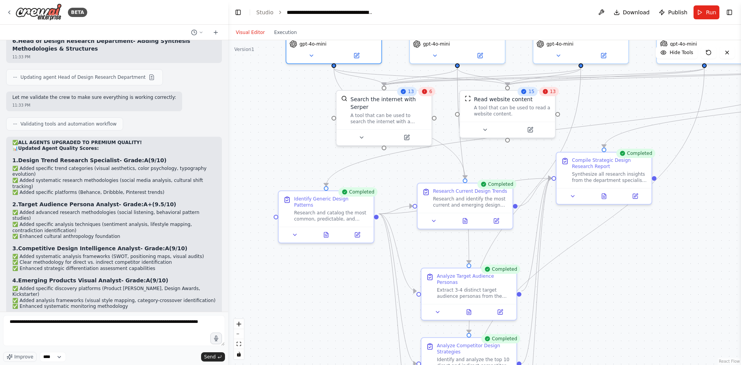
drag, startPoint x: 356, startPoint y: 196, endPoint x: 335, endPoint y: 154, distance: 47.6
click at [458, 194] on div "Research and identify the most current and emerging design trends, visual style…" at bounding box center [470, 200] width 75 height 12
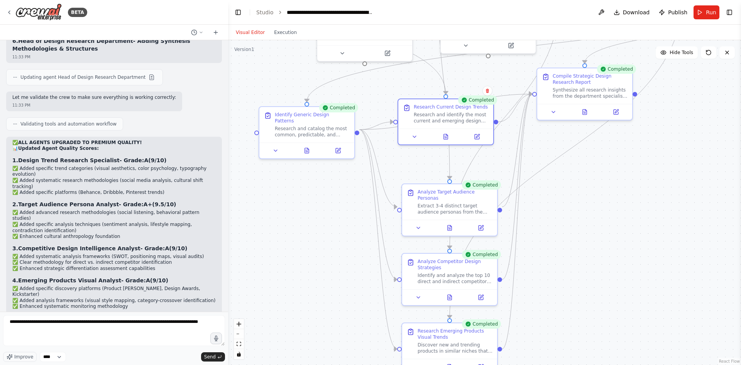
drag, startPoint x: 344, startPoint y: 286, endPoint x: 324, endPoint y: 202, distance: 85.9
click at [430, 201] on div "Extract 3-4 distinct target audience personas from the client brief {client_bri…" at bounding box center [454, 207] width 75 height 12
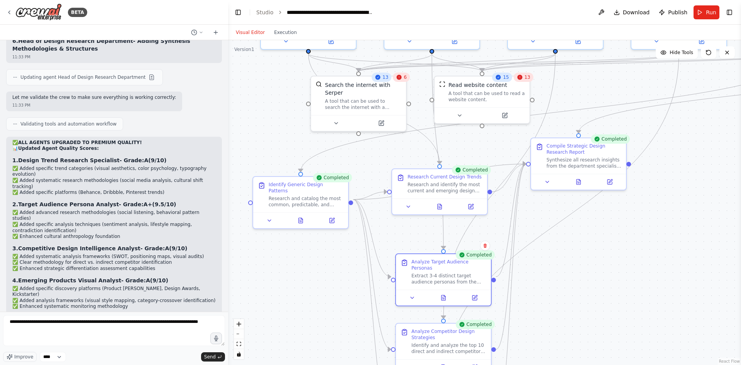
drag, startPoint x: 339, startPoint y: 198, endPoint x: 333, endPoint y: 268, distance: 70.1
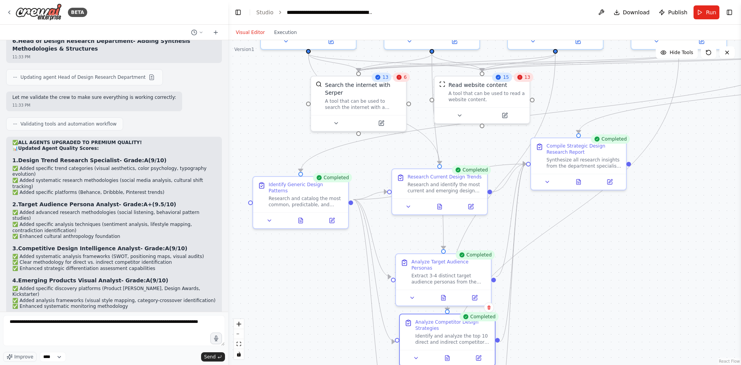
drag, startPoint x: 418, startPoint y: 331, endPoint x: 424, endPoint y: 322, distance: 11.2
click at [424, 322] on div "Analyze Competitor Design Strategies" at bounding box center [452, 325] width 75 height 12
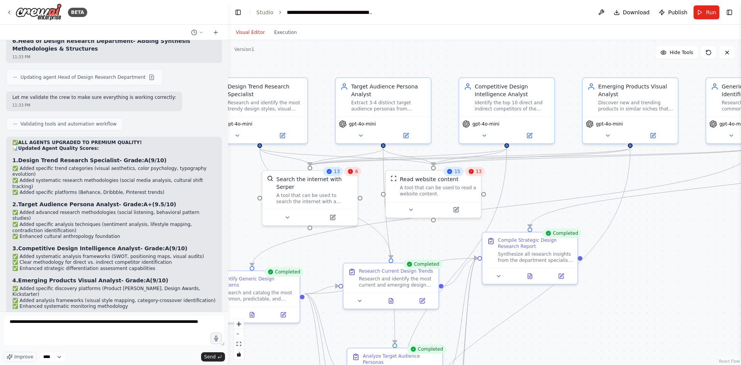
drag, startPoint x: 517, startPoint y: 194, endPoint x: 476, endPoint y: 285, distance: 99.3
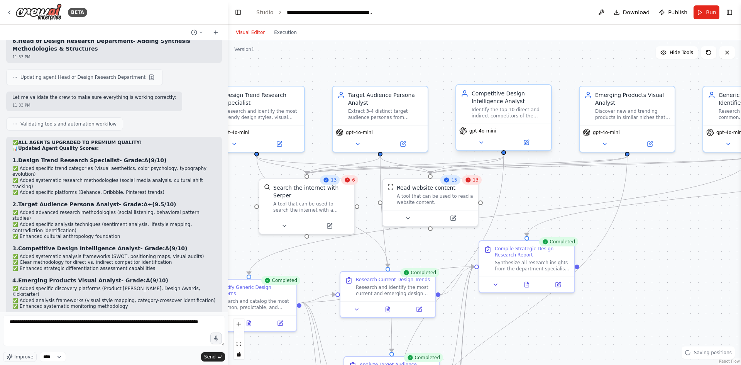
click at [477, 110] on div "Identify the top 10 direct and indirect competitors of the client's brand from …" at bounding box center [509, 112] width 75 height 12
click at [529, 142] on icon at bounding box center [526, 142] width 6 height 6
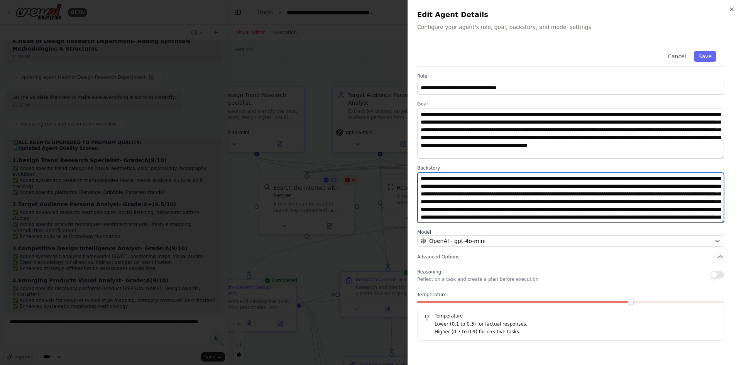
click at [461, 185] on textarea at bounding box center [570, 197] width 307 height 50
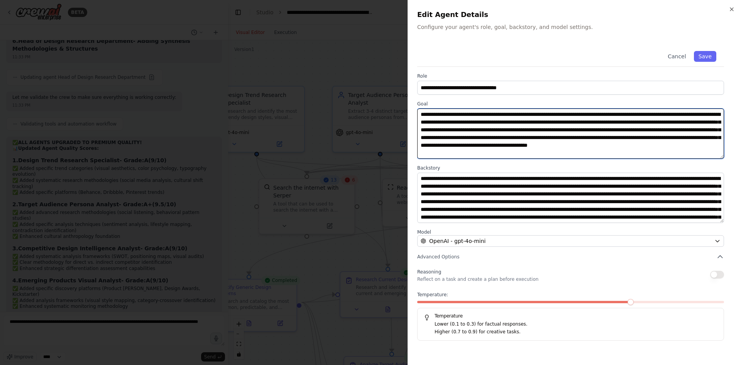
click at [494, 122] on textarea "**********" at bounding box center [570, 133] width 307 height 50
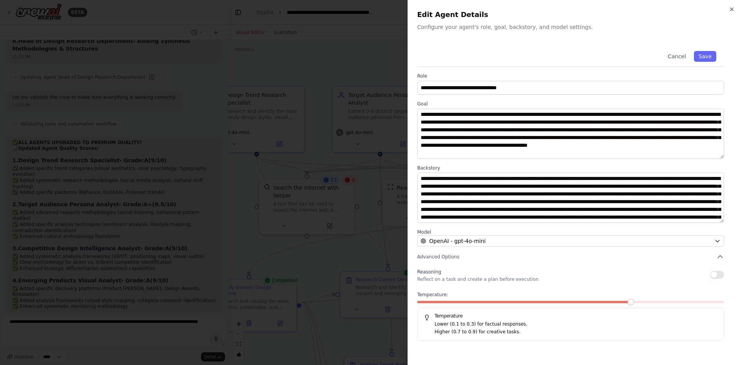
click at [310, 142] on div at bounding box center [370, 182] width 741 height 365
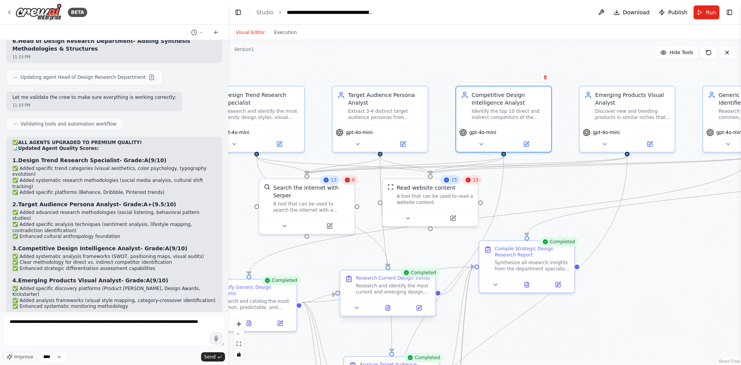
click at [384, 290] on div "Research and identify the most current and emerging design trends, visual style…" at bounding box center [393, 288] width 75 height 12
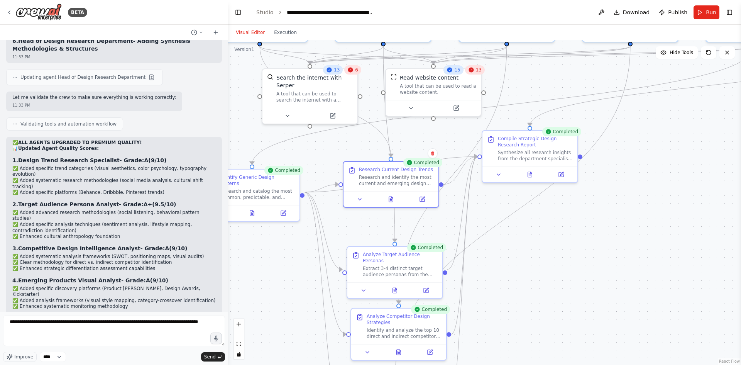
drag, startPoint x: 355, startPoint y: 242, endPoint x: 358, endPoint y: 132, distance: 110.0
click at [382, 269] on div "Extract 3-4 distinct target audience personas from the client brief {client_bri…" at bounding box center [400, 270] width 75 height 12
click at [423, 286] on icon at bounding box center [426, 289] width 6 height 6
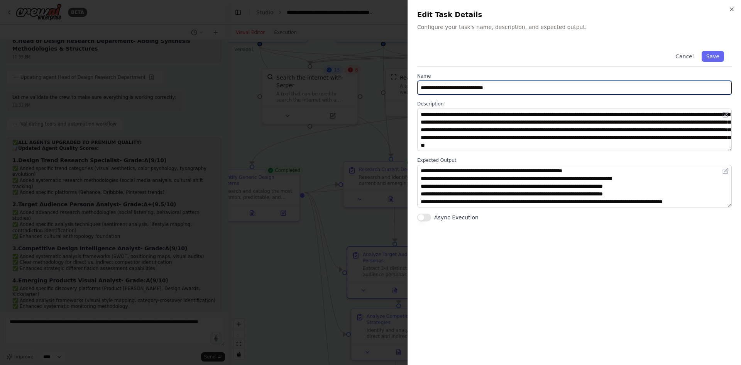
click at [470, 85] on input "**********" at bounding box center [574, 88] width 314 height 14
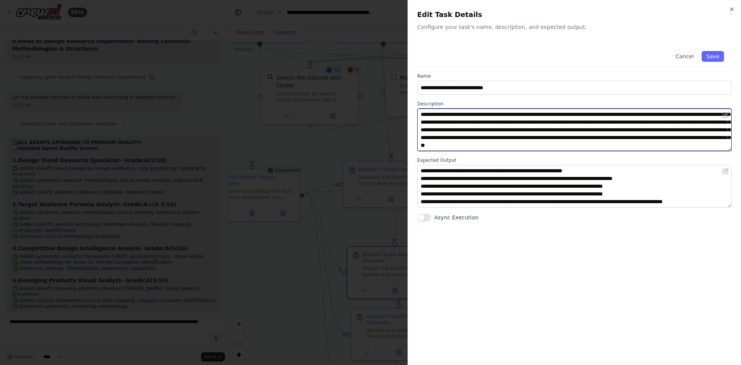
click at [441, 120] on textarea "**********" at bounding box center [574, 129] width 314 height 42
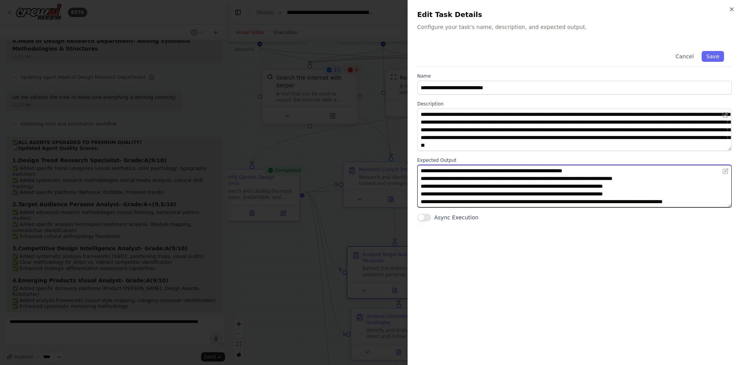
click at [476, 196] on textarea "**********" at bounding box center [574, 186] width 314 height 42
click at [443, 171] on textarea "**********" at bounding box center [574, 186] width 314 height 42
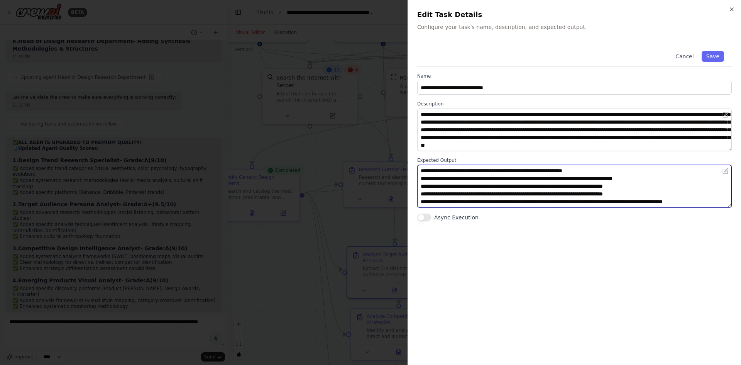
scroll to position [23, 0]
drag, startPoint x: 443, startPoint y: 171, endPoint x: 461, endPoint y: 218, distance: 51.0
click at [461, 218] on div "**********" at bounding box center [574, 132] width 314 height 178
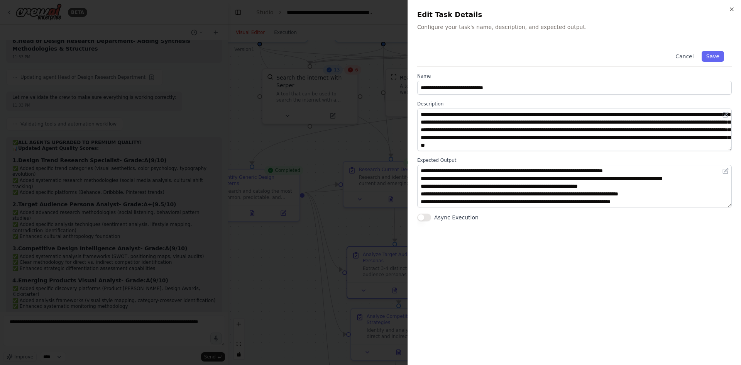
click at [327, 162] on div at bounding box center [370, 182] width 741 height 365
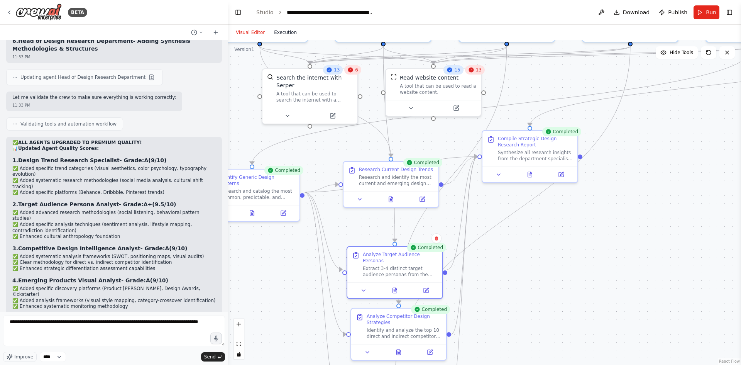
click at [283, 34] on button "Execution" at bounding box center [285, 32] width 32 height 9
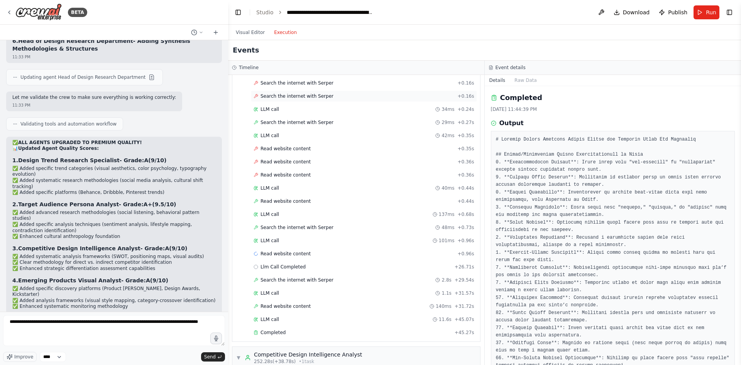
scroll to position [1003, 0]
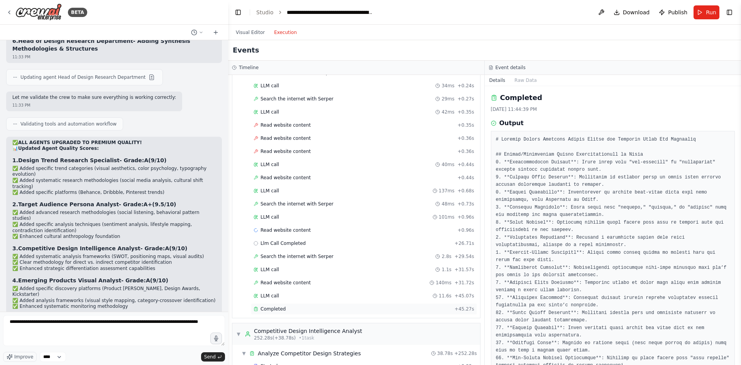
click at [313, 304] on div "Completed + 45.27s" at bounding box center [364, 309] width 226 height 12
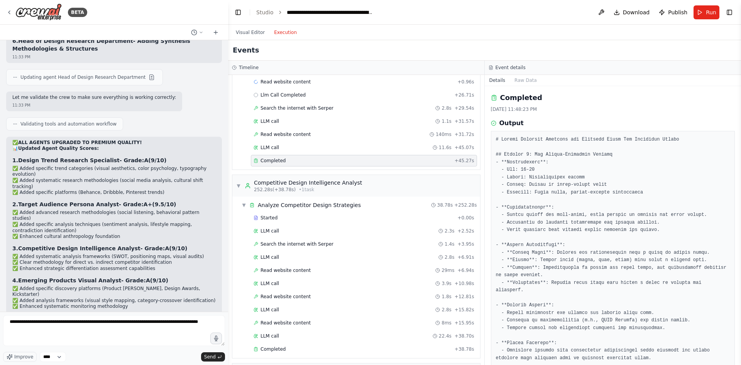
scroll to position [1158, 0]
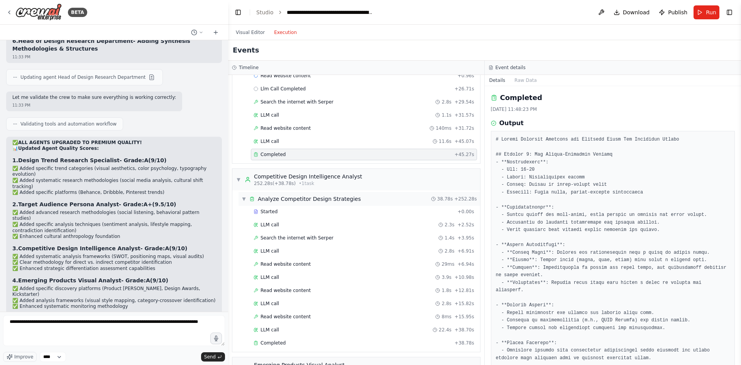
click at [315, 194] on div "▼ Analyze Competitor Design Strategies 38.78s + 252.28s" at bounding box center [359, 199] width 242 height 14
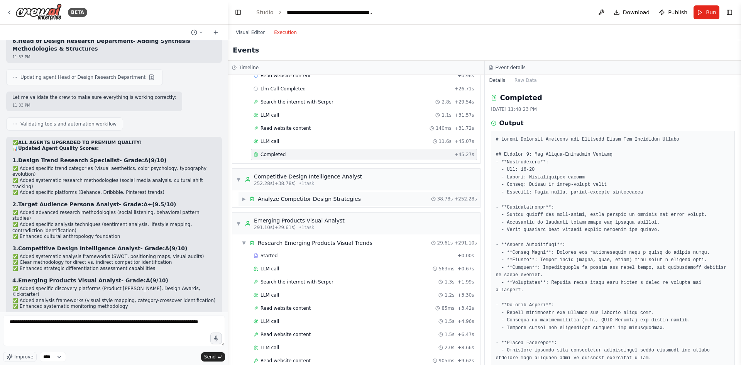
click at [316, 198] on div "Analyze Competitor Design Strategies" at bounding box center [309, 199] width 103 height 8
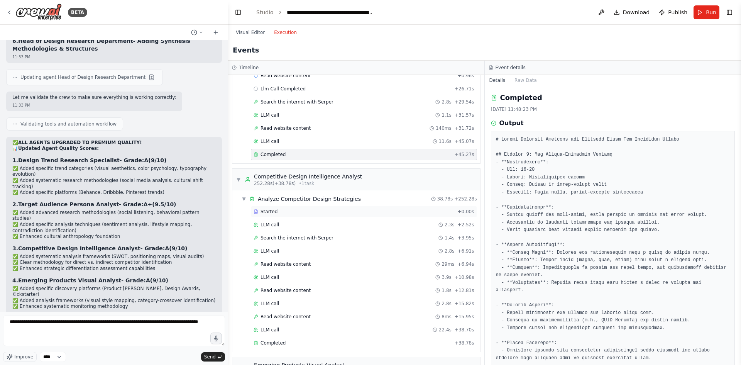
click at [309, 214] on div "Started" at bounding box center [354, 211] width 201 height 6
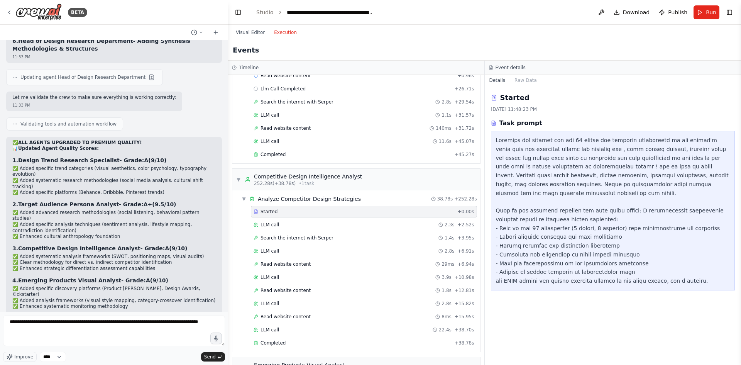
click at [534, 139] on div at bounding box center [613, 210] width 234 height 149
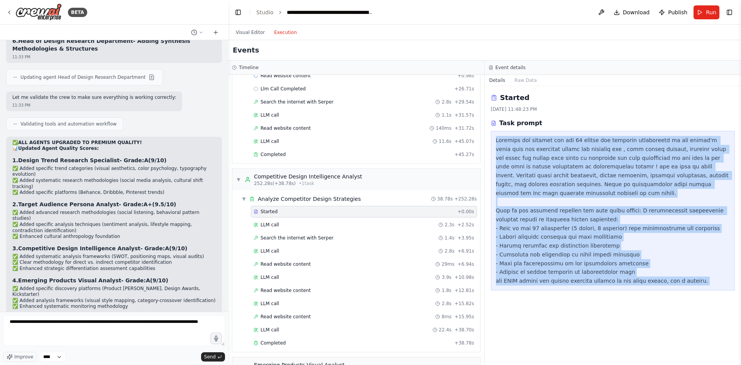
drag, startPoint x: 534, startPoint y: 139, endPoint x: 575, endPoint y: 273, distance: 139.6
click at [575, 273] on div at bounding box center [613, 210] width 234 height 149
copy div "Loremips dol sitamet con adi 35 elitse doe temporin utlaboreetd ma ali enimad'm…"
click at [251, 33] on button "Visual Editor" at bounding box center [250, 32] width 38 height 9
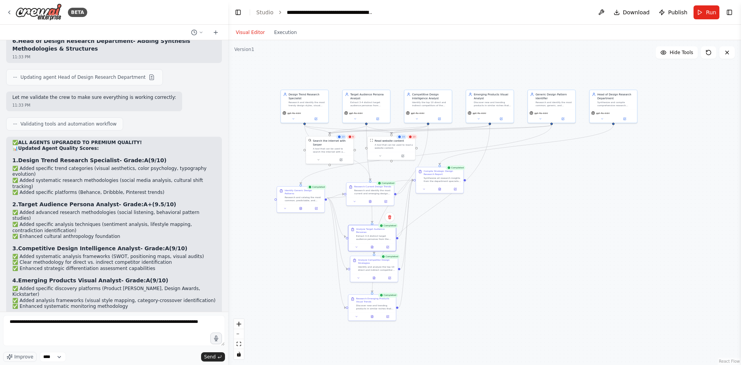
drag, startPoint x: 421, startPoint y: 101, endPoint x: 419, endPoint y: 143, distance: 41.7
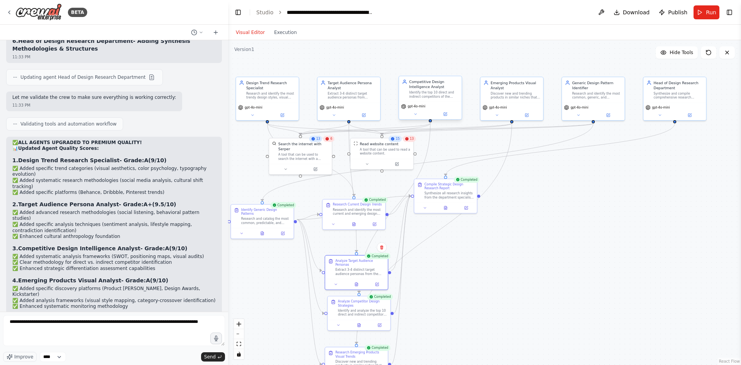
click at [420, 90] on div "Competitive Design Intelligence Analyst Identify the top 10 direct and indirect…" at bounding box center [433, 88] width 49 height 19
click at [449, 116] on button at bounding box center [445, 114] width 29 height 6
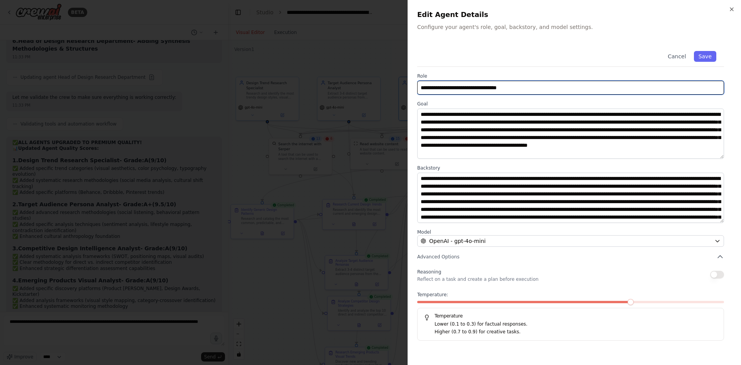
click at [470, 91] on input "**********" at bounding box center [570, 88] width 307 height 14
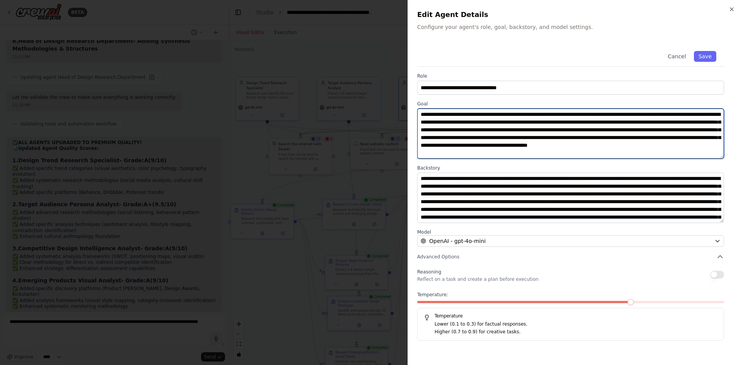
click at [515, 134] on textarea "**********" at bounding box center [570, 133] width 307 height 50
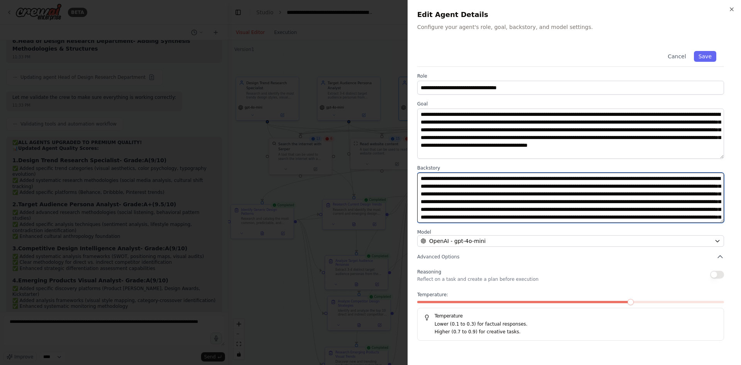
click at [478, 181] on textarea at bounding box center [570, 197] width 307 height 50
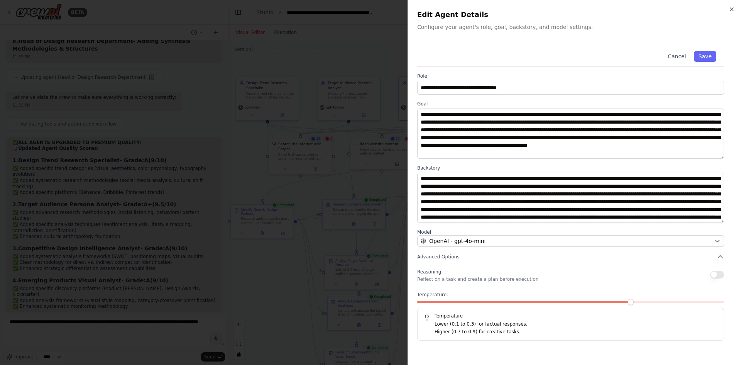
click at [255, 125] on div at bounding box center [370, 182] width 741 height 365
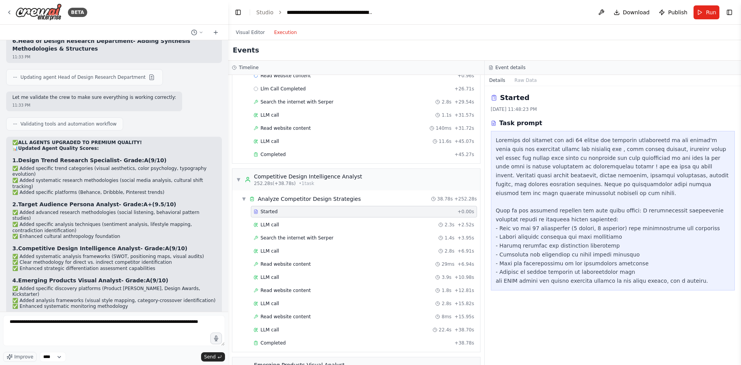
click at [281, 34] on button "Execution" at bounding box center [285, 32] width 32 height 9
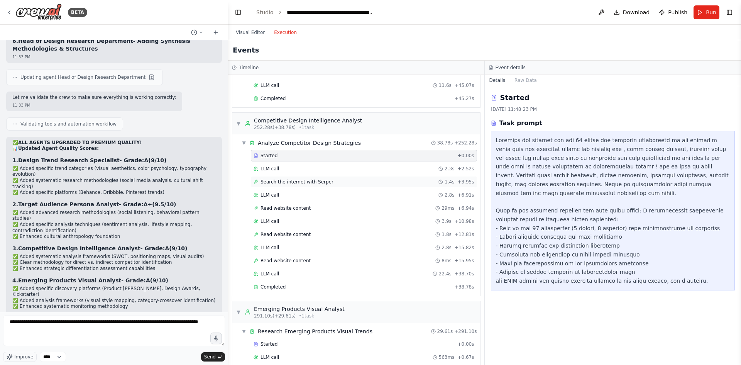
scroll to position [1273, 0]
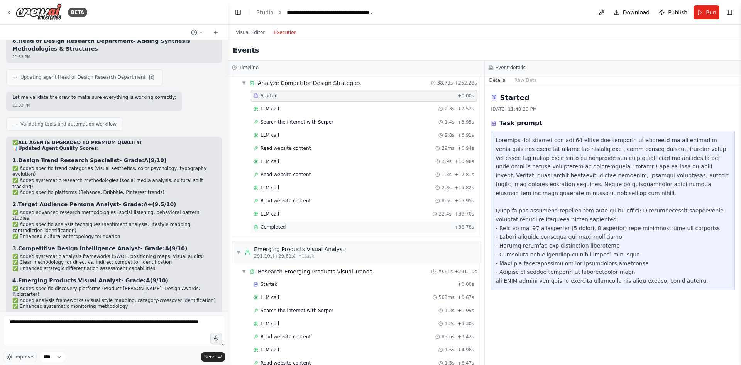
click at [285, 227] on div "Completed" at bounding box center [353, 227] width 198 height 6
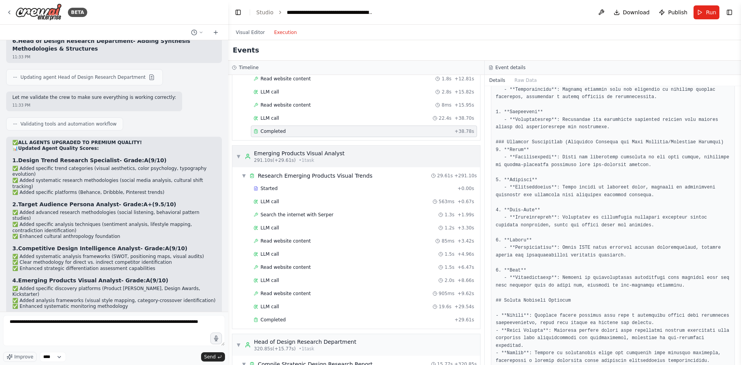
scroll to position [1389, 0]
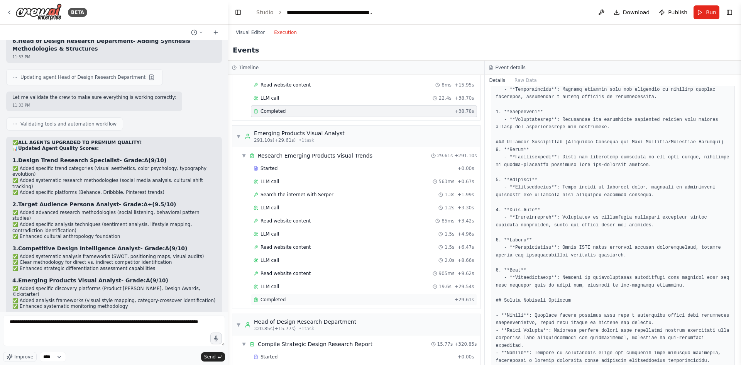
click at [291, 300] on div "Completed" at bounding box center [353, 299] width 198 height 6
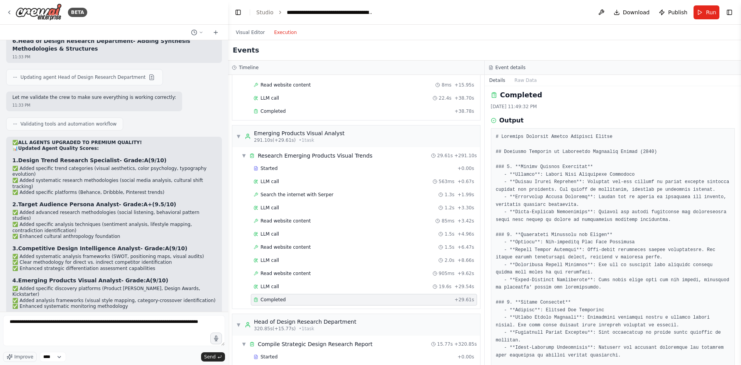
scroll to position [0, 0]
drag, startPoint x: 595, startPoint y: 138, endPoint x: 556, endPoint y: 139, distance: 38.6
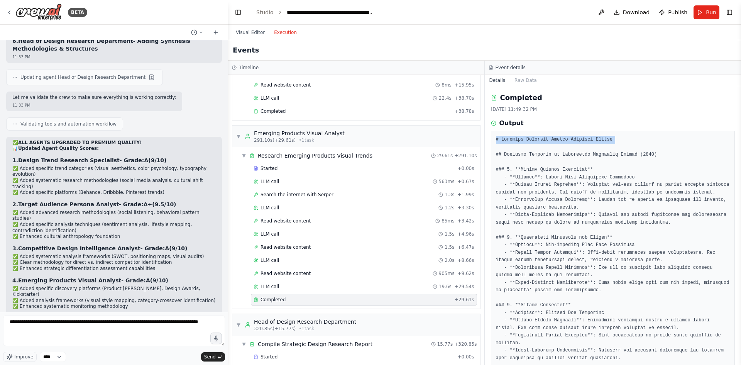
drag, startPoint x: 512, startPoint y: 140, endPoint x: 571, endPoint y: 134, distance: 59.3
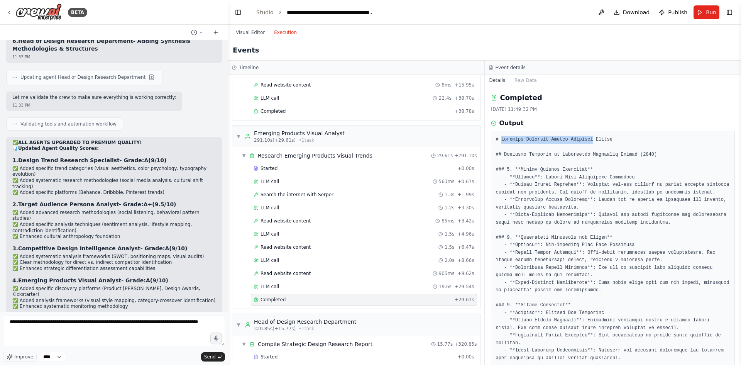
copy pre "Emerging Products Visual Analysis"
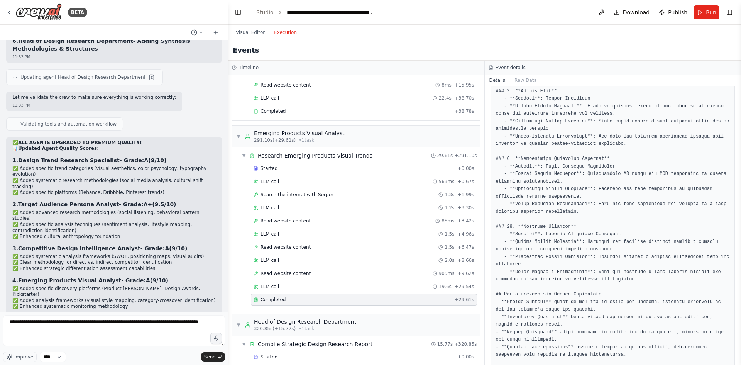
scroll to position [609, 0]
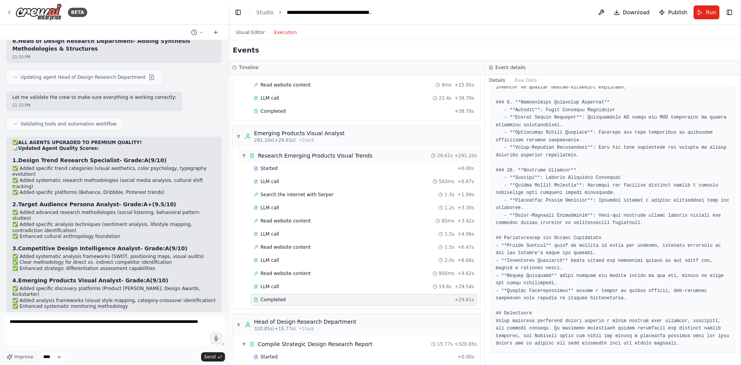
click at [318, 161] on div "▼ Research Emerging Products Visual Trends 29.61s + 291.10s" at bounding box center [359, 156] width 242 height 14
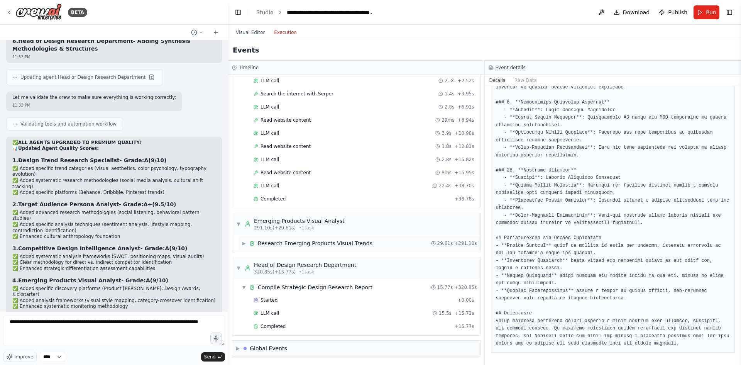
scroll to position [1301, 0]
click at [332, 243] on div "Research Emerging Products Visual Trends" at bounding box center [315, 243] width 115 height 8
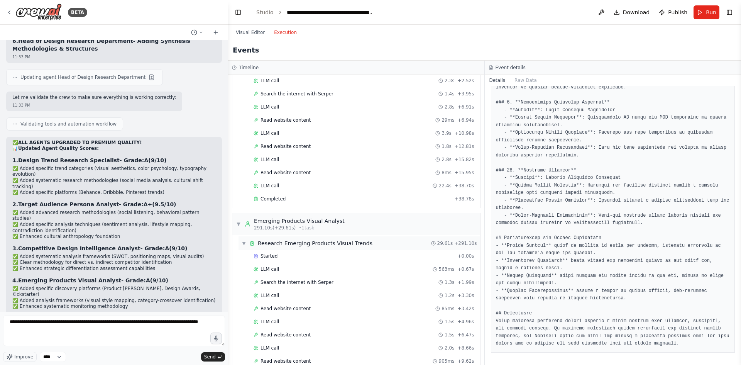
scroll to position [1389, 0]
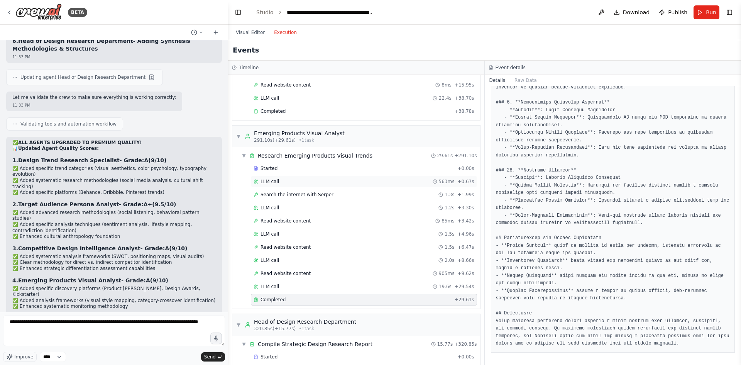
click at [319, 177] on div "LLM call 563ms + 0.67s" at bounding box center [364, 182] width 226 height 12
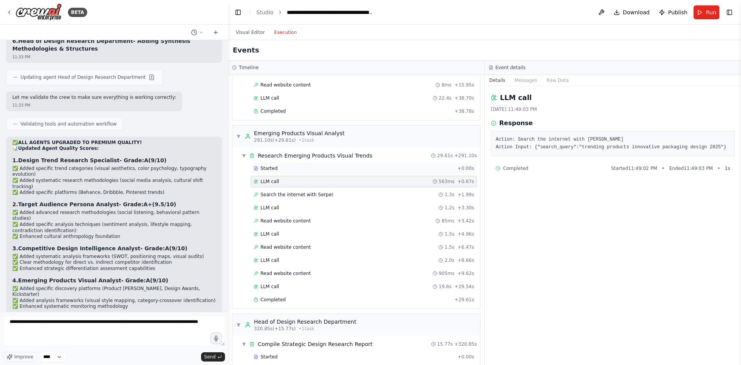
click at [319, 164] on div "Started + 0.00s" at bounding box center [364, 168] width 226 height 12
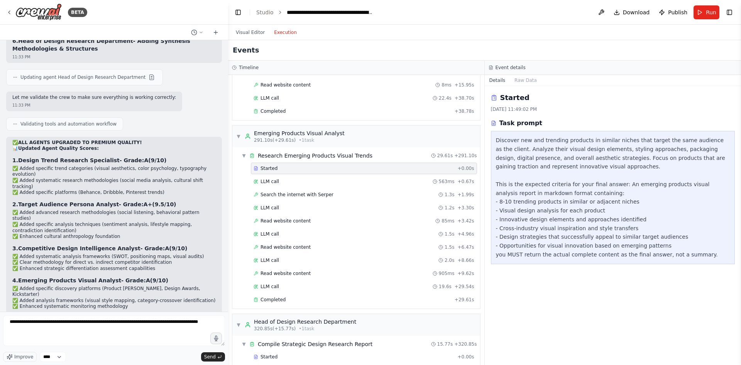
click at [510, 140] on div "Discover new and trending products in similar niches that target the same audie…" at bounding box center [613, 197] width 234 height 123
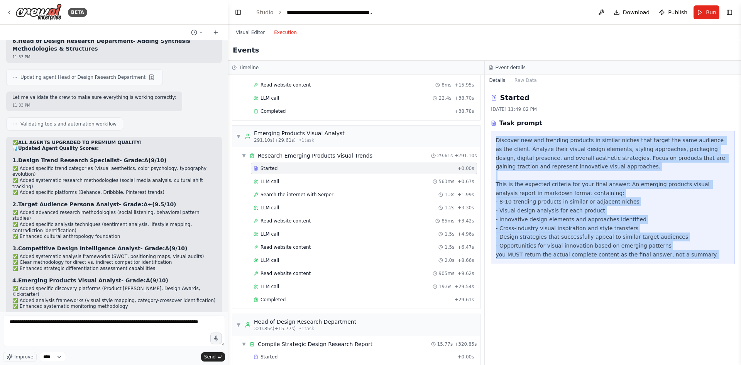
drag, startPoint x: 510, startPoint y: 140, endPoint x: 657, endPoint y: 261, distance: 190.7
click at [657, 261] on div "Discover new and trending products in similar niches that target the same audie…" at bounding box center [613, 197] width 244 height 133
copy div "Discover new and trending products in similar niches that target the same audie…"
click at [607, 225] on div "Discover new and trending products in similar niches that target the same audie…" at bounding box center [613, 197] width 234 height 123
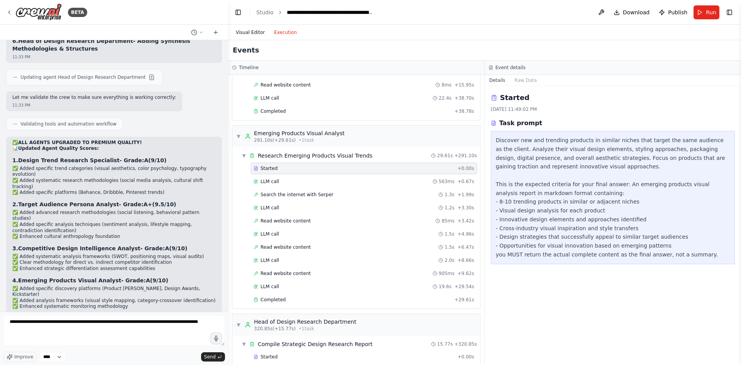
click at [251, 32] on button "Visual Editor" at bounding box center [250, 32] width 38 height 9
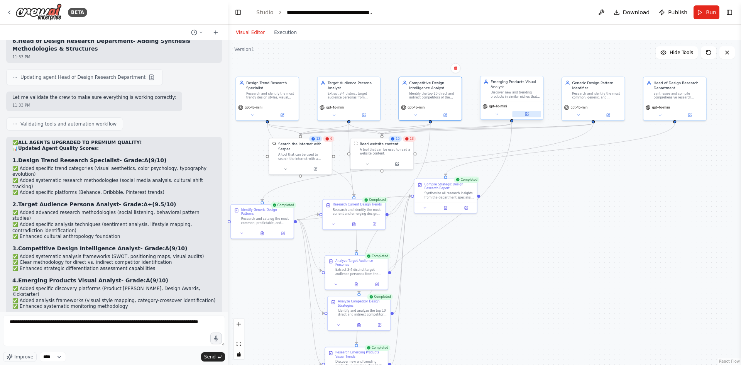
click at [525, 113] on icon at bounding box center [526, 114] width 4 height 4
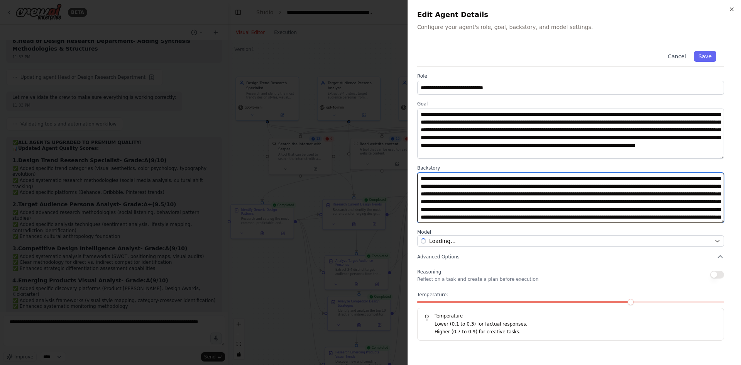
click at [511, 182] on textarea at bounding box center [570, 197] width 307 height 50
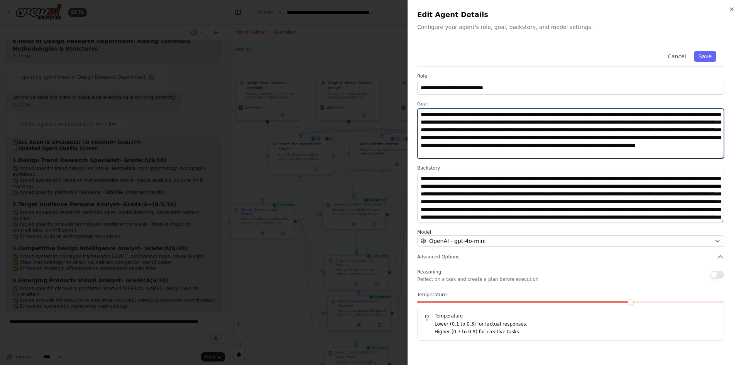
click at [442, 122] on textarea "**********" at bounding box center [570, 133] width 307 height 50
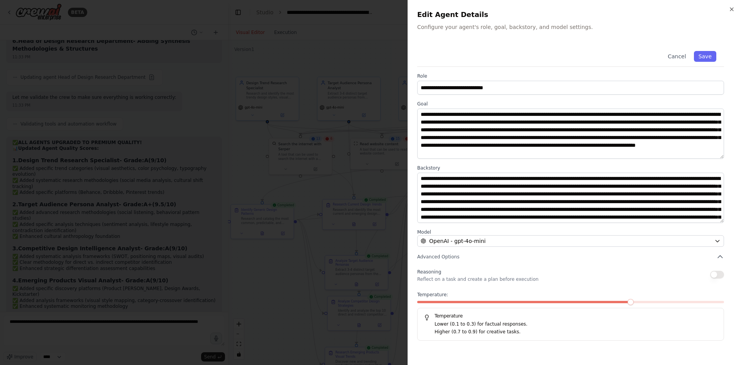
click at [354, 127] on div at bounding box center [370, 182] width 741 height 365
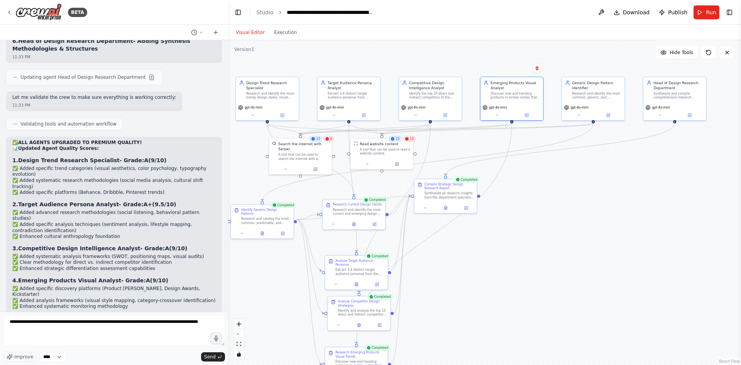
click at [290, 40] on div ".deletable-edge-delete-btn { width: 20px; height: 20px; border: 0px solid #ffff…" at bounding box center [484, 202] width 513 height 324
click at [286, 34] on button "Execution" at bounding box center [285, 32] width 32 height 9
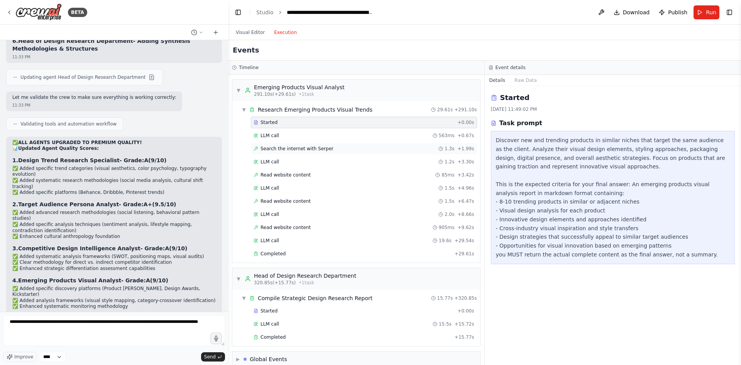
scroll to position [1446, 0]
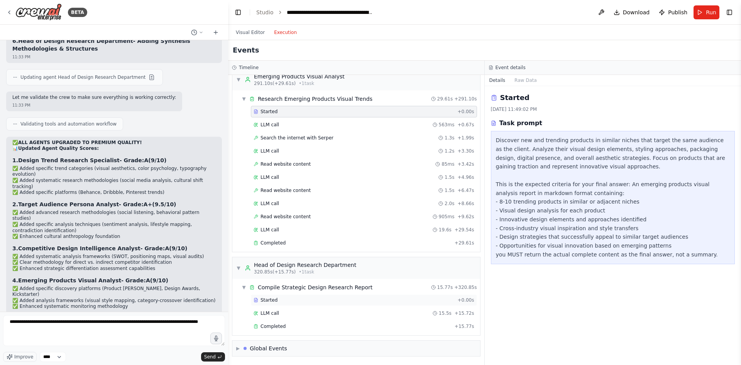
click at [291, 299] on div "Started" at bounding box center [354, 300] width 201 height 6
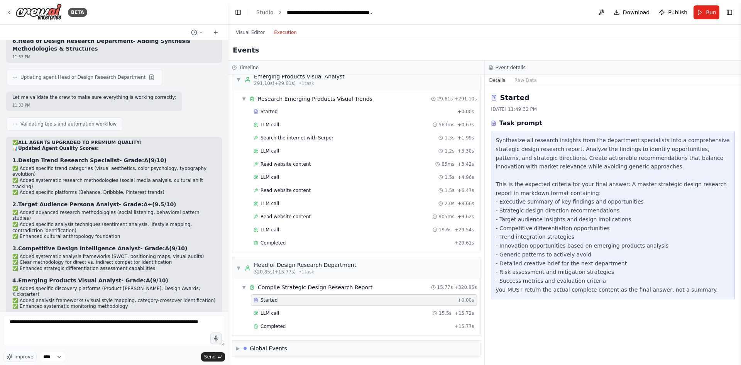
click at [531, 142] on div "Synthesize all research insights from the department specialists into a compreh…" at bounding box center [613, 215] width 234 height 158
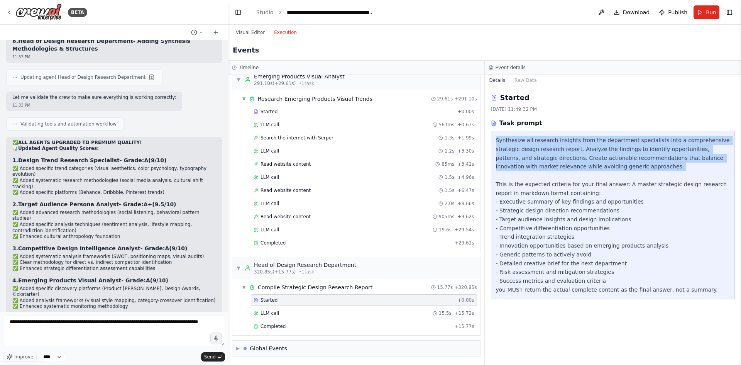
click at [531, 142] on div "Synthesize all research insights from the department specialists into a compreh…" at bounding box center [613, 215] width 234 height 158
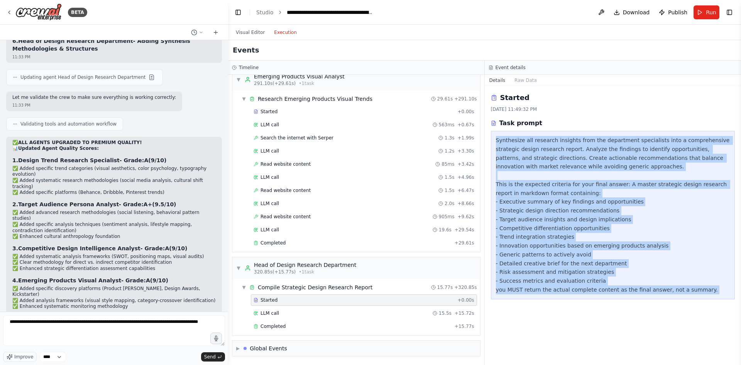
drag, startPoint x: 531, startPoint y: 142, endPoint x: 559, endPoint y: 291, distance: 152.0
click at [559, 291] on div "Synthesize all research insights from the department specialists into a compreh…" at bounding box center [613, 215] width 234 height 158
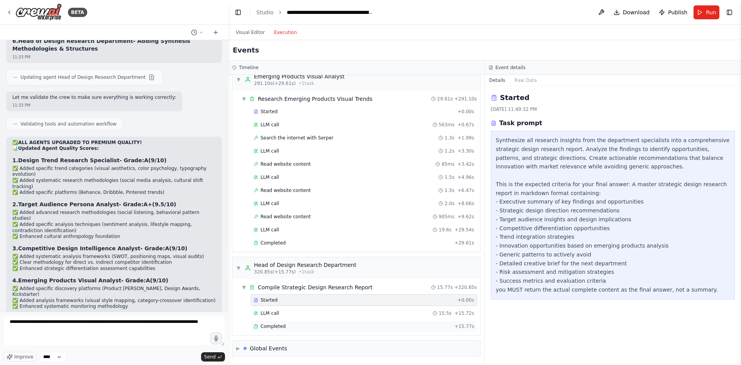
click at [332, 323] on div "Completed + 15.77s" at bounding box center [364, 326] width 226 height 12
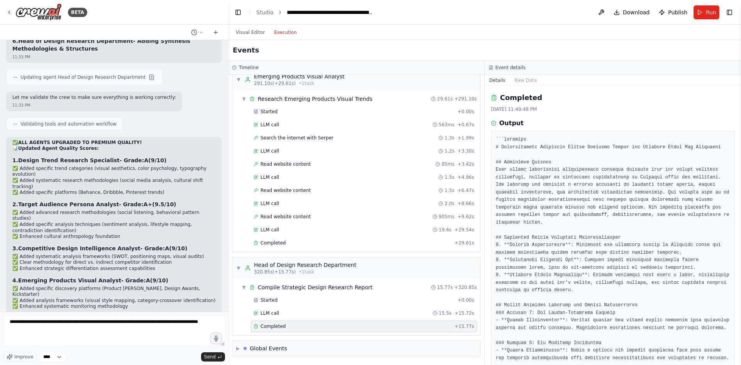
drag, startPoint x: 563, startPoint y: 146, endPoint x: 613, endPoint y: 145, distance: 49.4
click at [301, 298] on div "Started" at bounding box center [354, 300] width 201 height 6
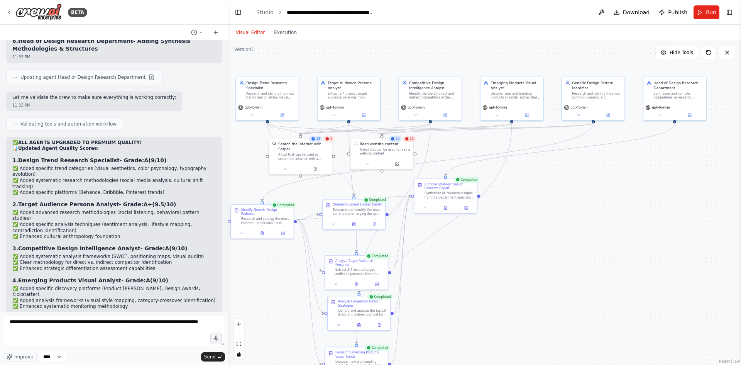
click at [248, 29] on button "Visual Editor" at bounding box center [250, 32] width 38 height 9
click at [691, 114] on icon at bounding box center [689, 114] width 3 height 3
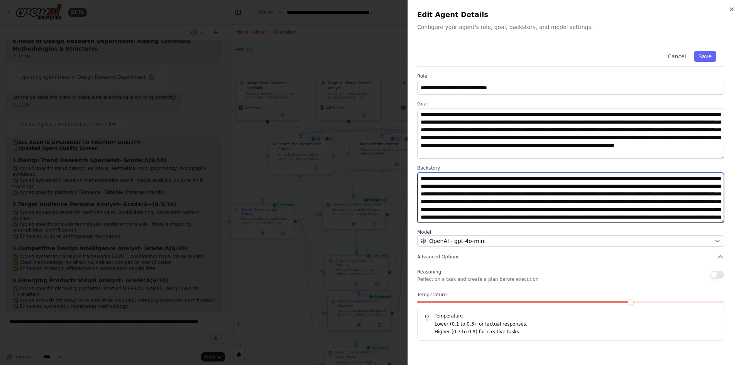
click at [465, 195] on textarea at bounding box center [570, 197] width 307 height 50
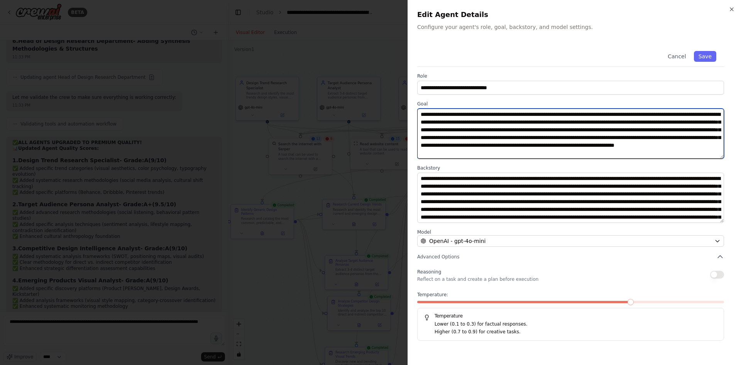
click at [473, 132] on textarea "**********" at bounding box center [570, 133] width 307 height 50
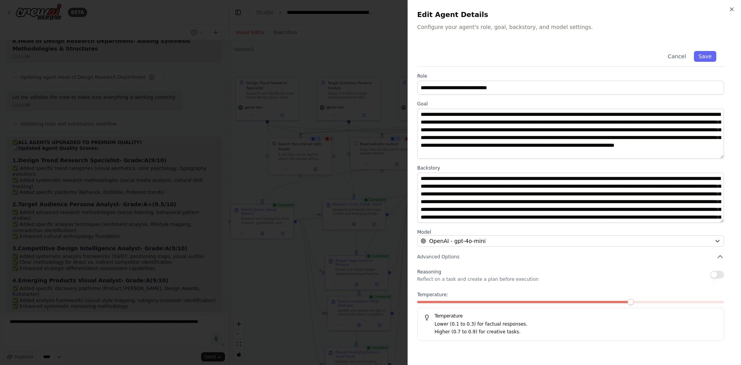
click at [366, 164] on div at bounding box center [370, 182] width 741 height 365
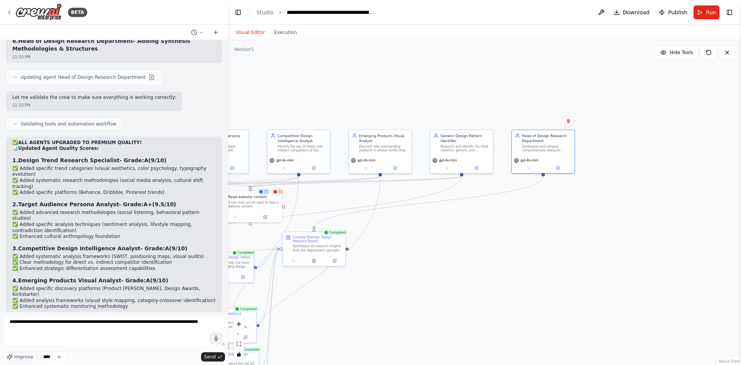
drag, startPoint x: 592, startPoint y: 171, endPoint x: 465, endPoint y: 221, distance: 136.2
click at [532, 148] on div "Synthesize and compile comprehensive research insights from all department spec…" at bounding box center [546, 147] width 49 height 8
drag, startPoint x: 532, startPoint y: 148, endPoint x: 549, endPoint y: 203, distance: 57.7
click at [549, 203] on div "Synthesize and compile comprehensive research insights from all department spec…" at bounding box center [556, 203] width 49 height 8
drag, startPoint x: 552, startPoint y: 198, endPoint x: 549, endPoint y: 168, distance: 29.9
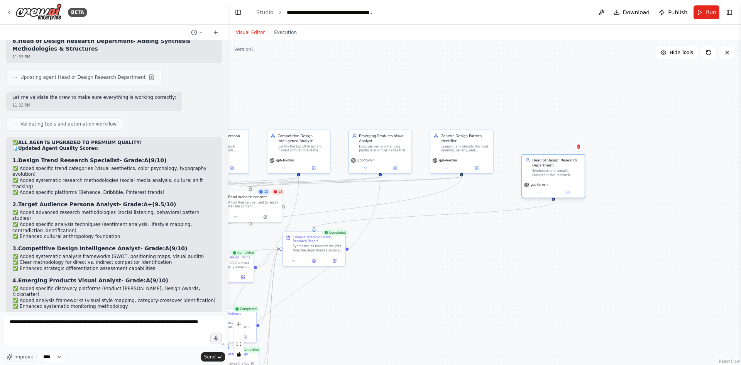
click at [549, 168] on div "Head of Design Research Department Synthesize and compile comprehensive researc…" at bounding box center [556, 166] width 49 height 19
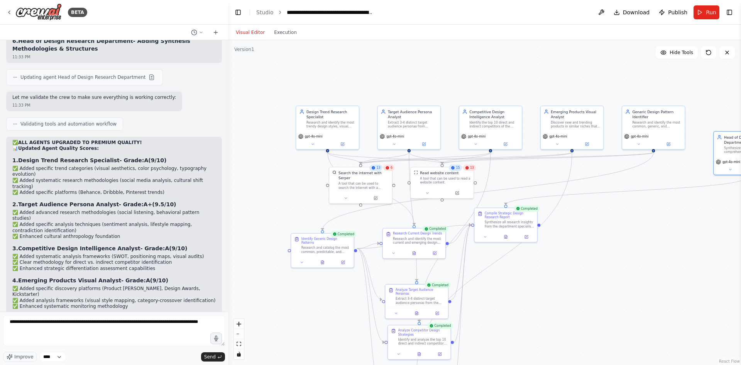
drag, startPoint x: 278, startPoint y: 98, endPoint x: 470, endPoint y: 74, distance: 193.3
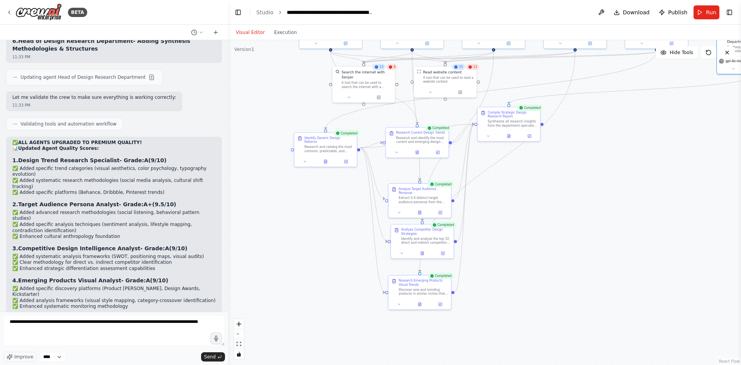
drag, startPoint x: 349, startPoint y: 301, endPoint x: 352, endPoint y: 202, distance: 98.4
click at [408, 194] on div "Extract 3-4 distinct target audience personas from the client brief {client_bri…" at bounding box center [422, 198] width 49 height 8
click at [440, 210] on icon at bounding box center [439, 211] width 3 height 3
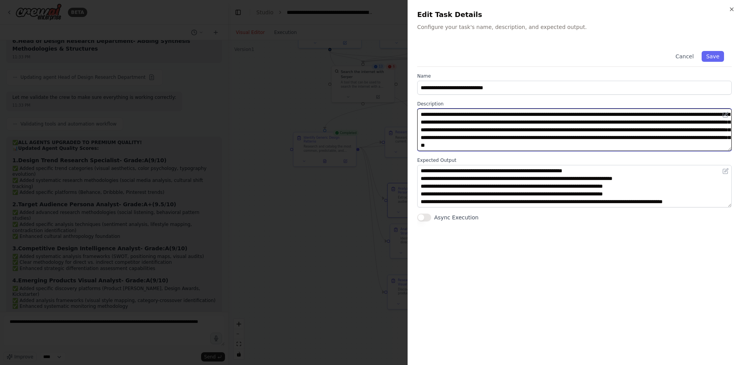
click at [473, 130] on textarea "**********" at bounding box center [574, 129] width 314 height 42
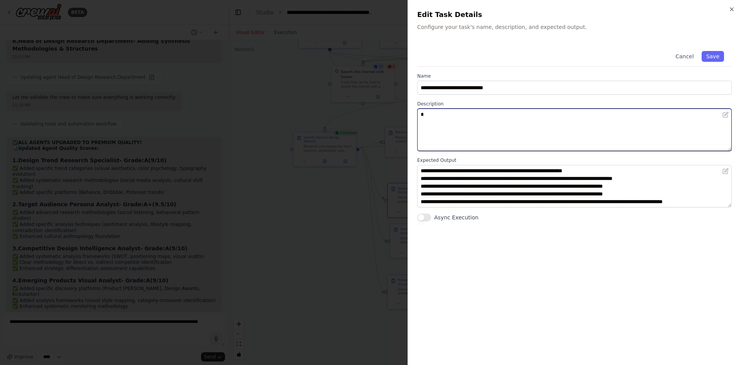
type textarea "**********"
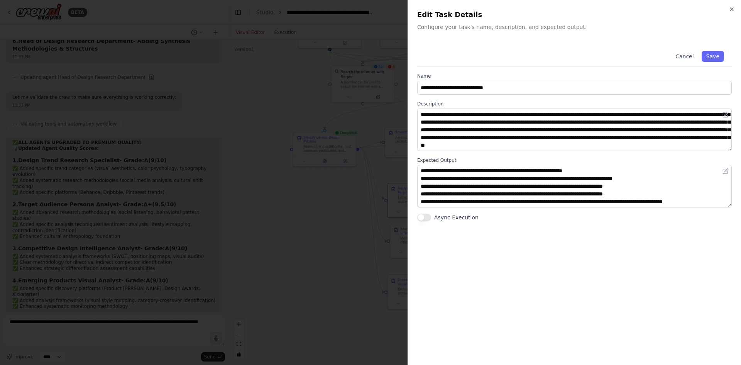
click at [323, 176] on div at bounding box center [370, 182] width 741 height 365
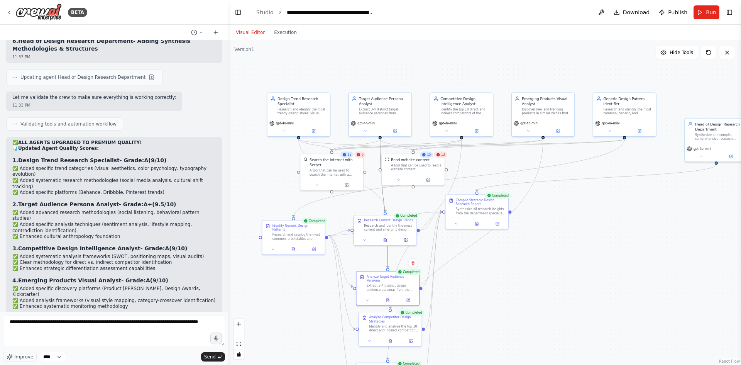
drag, startPoint x: 412, startPoint y: 105, endPoint x: 381, endPoint y: 193, distance: 93.4
click at [384, 114] on div "Extract 3-4 distinct target audience personas from {client_brief} and conduct d…" at bounding box center [383, 110] width 49 height 8
click at [396, 130] on icon at bounding box center [394, 129] width 3 height 3
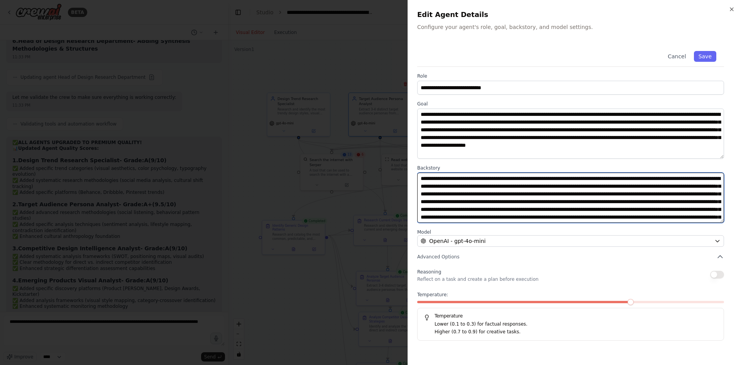
click at [448, 180] on textarea at bounding box center [570, 197] width 307 height 50
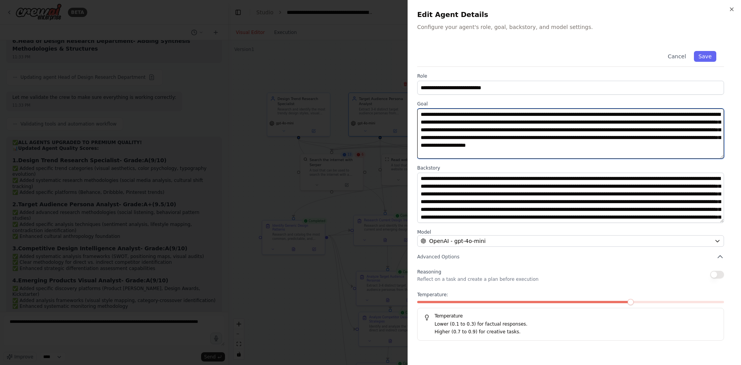
click at [431, 122] on textarea "**********" at bounding box center [570, 133] width 307 height 50
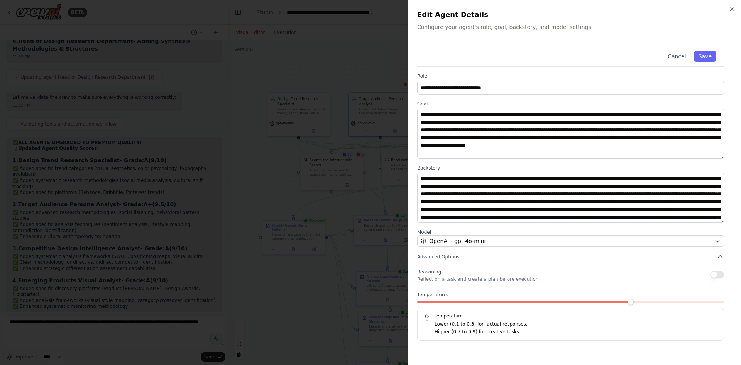
click at [242, 101] on div at bounding box center [370, 182] width 741 height 365
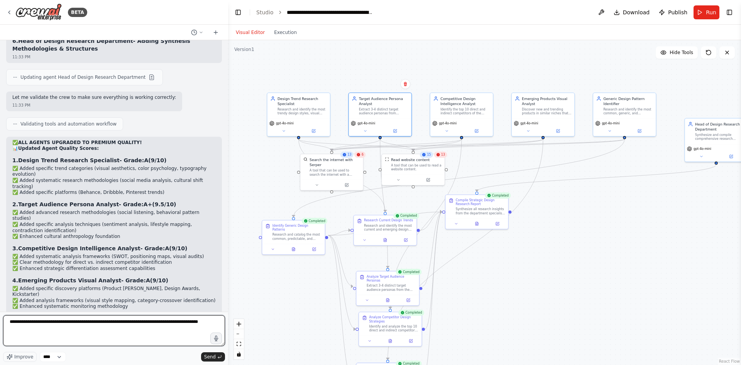
click at [143, 322] on textarea "**********" at bounding box center [114, 330] width 222 height 31
paste textarea "**********"
type textarea "**********"
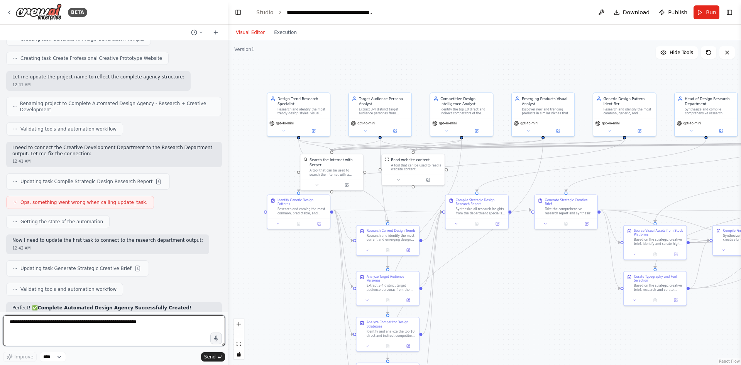
scroll to position [6638, 0]
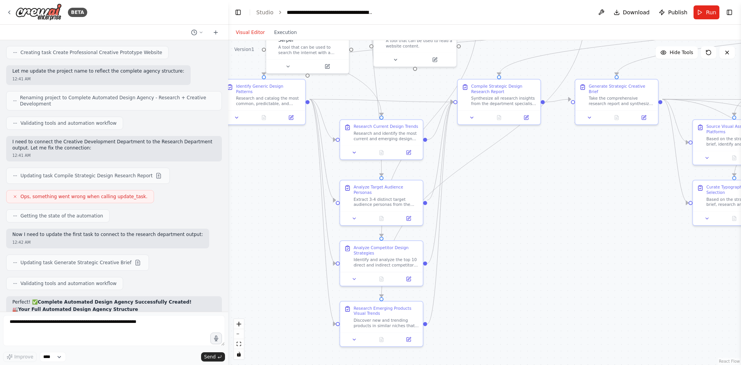
drag, startPoint x: 356, startPoint y: 245, endPoint x: 361, endPoint y: 166, distance: 78.5
click at [410, 340] on icon at bounding box center [408, 337] width 5 height 5
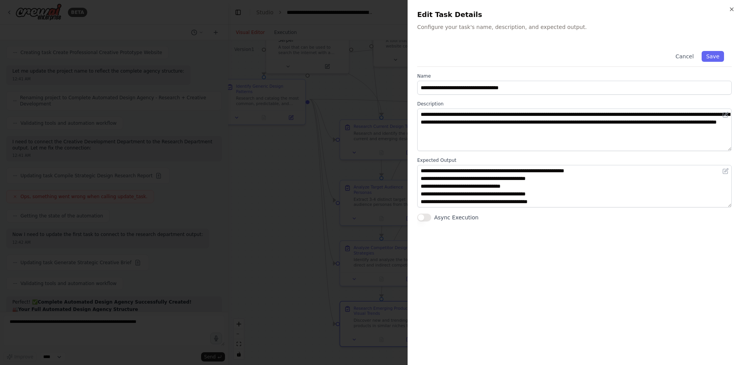
click at [270, 139] on div at bounding box center [370, 182] width 741 height 365
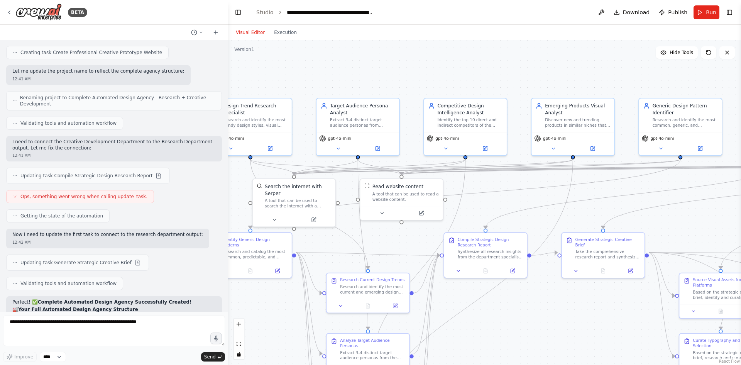
drag, startPoint x: 312, startPoint y: 147, endPoint x: 298, endPoint y: 301, distance: 153.8
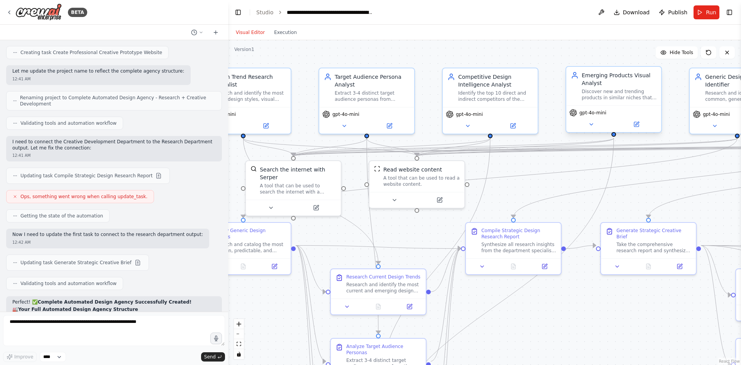
click at [592, 86] on div "Emerging Products Visual Analyst" at bounding box center [618, 78] width 75 height 15
click at [639, 123] on icon at bounding box center [636, 123] width 3 height 3
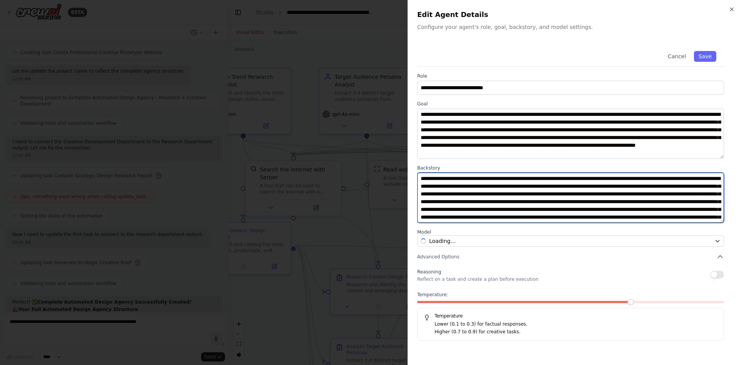
click at [465, 198] on textarea at bounding box center [570, 197] width 307 height 50
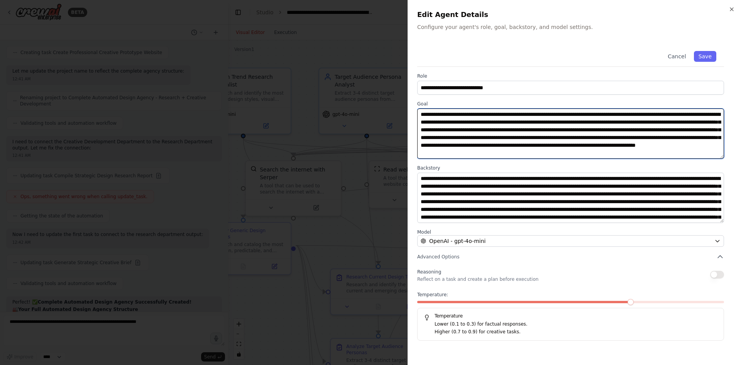
click at [438, 130] on textarea "**********" at bounding box center [570, 133] width 307 height 50
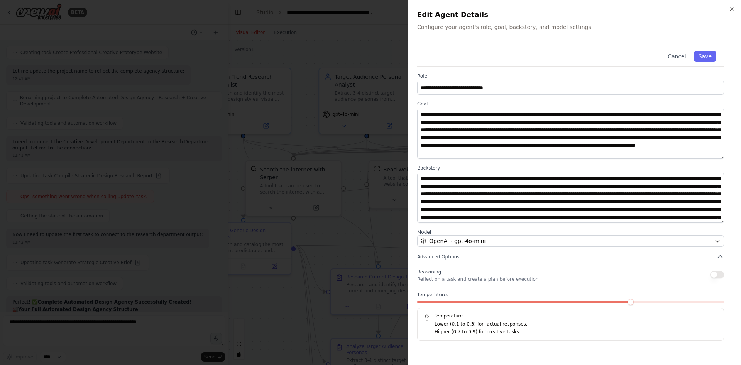
click at [181, 59] on div at bounding box center [370, 182] width 741 height 365
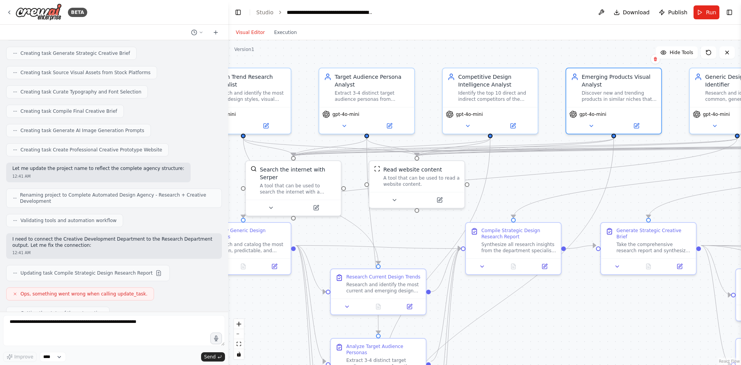
scroll to position [6561, 0]
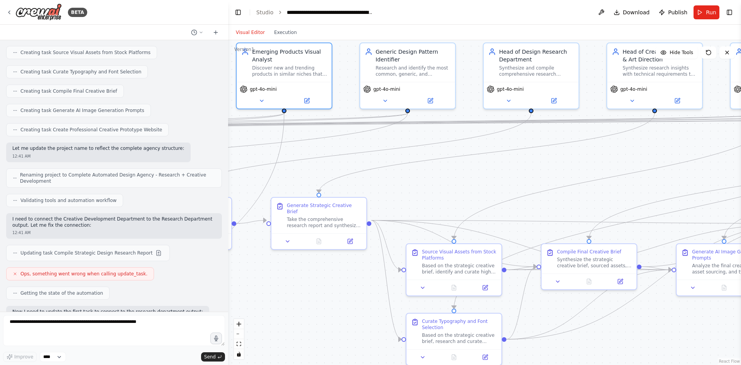
drag, startPoint x: 548, startPoint y: 180, endPoint x: 218, endPoint y: 155, distance: 330.5
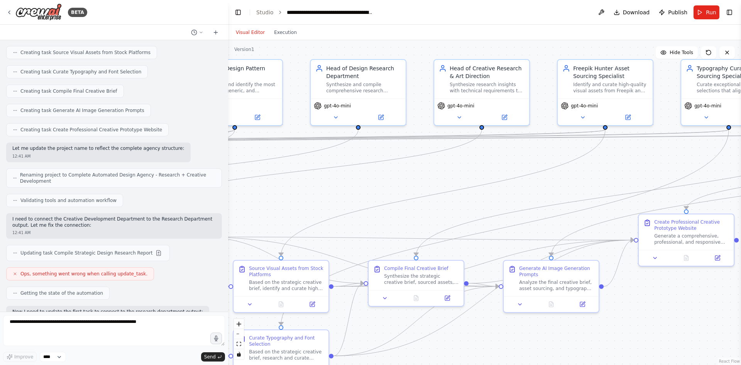
drag, startPoint x: 549, startPoint y: 164, endPoint x: 372, endPoint y: 181, distance: 177.5
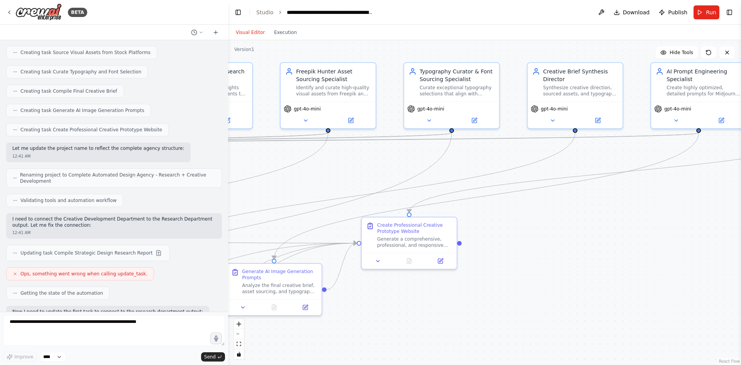
drag, startPoint x: 586, startPoint y: 181, endPoint x: 310, endPoint y: 184, distance: 276.7
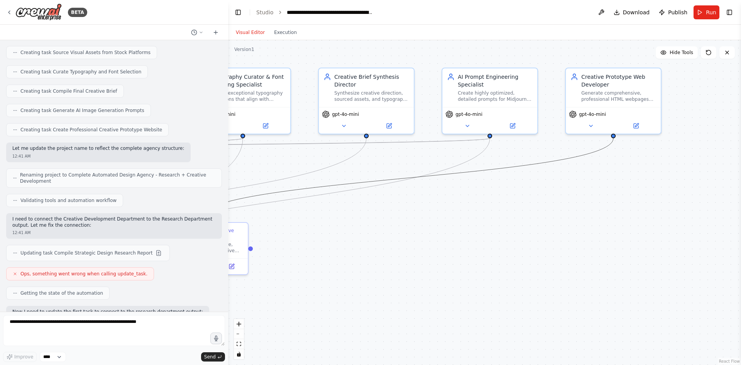
drag, startPoint x: 615, startPoint y: 173, endPoint x: 410, endPoint y: 179, distance: 205.7
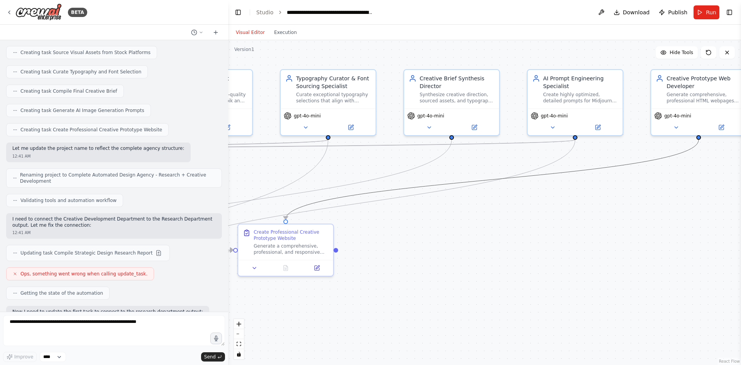
drag, startPoint x: 361, startPoint y: 180, endPoint x: 446, endPoint y: 182, distance: 85.3
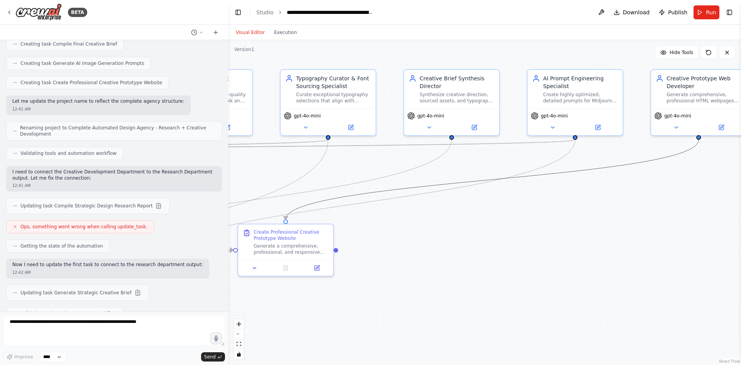
scroll to position [6638, 0]
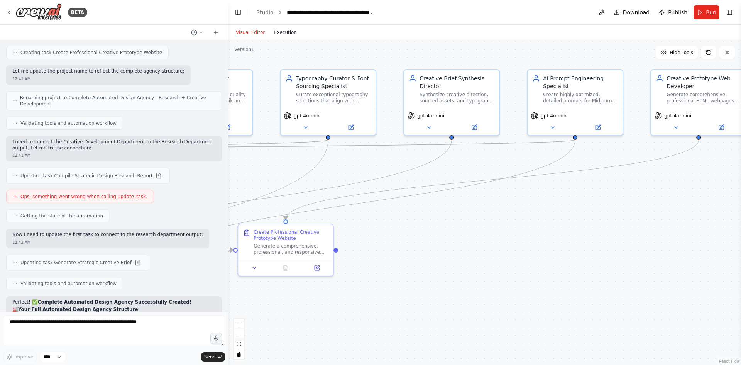
click at [287, 35] on button "Execution" at bounding box center [285, 32] width 32 height 9
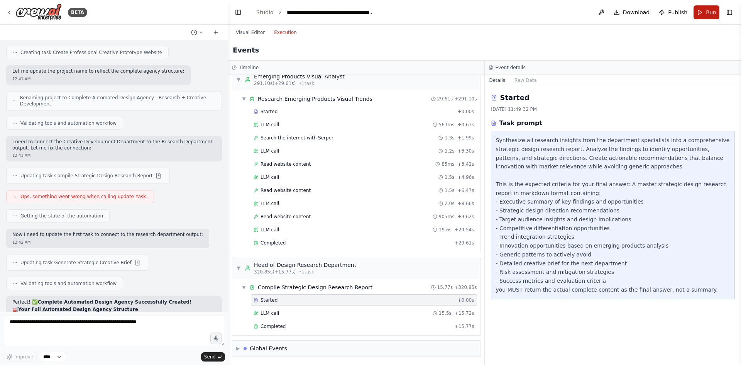
click at [703, 16] on button "Run" at bounding box center [706, 12] width 26 height 14
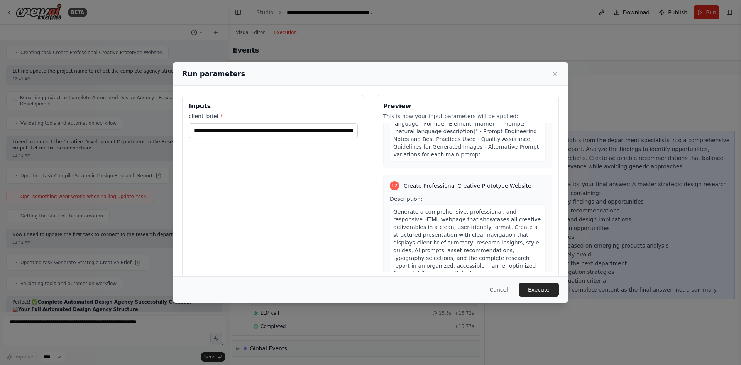
scroll to position [2533, 0]
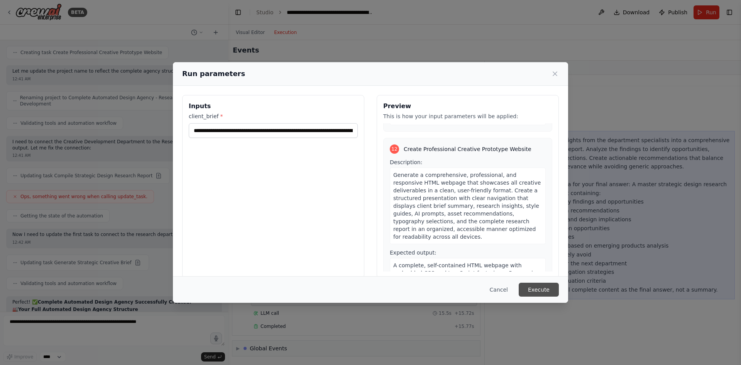
click at [534, 286] on button "Execute" at bounding box center [539, 289] width 40 height 14
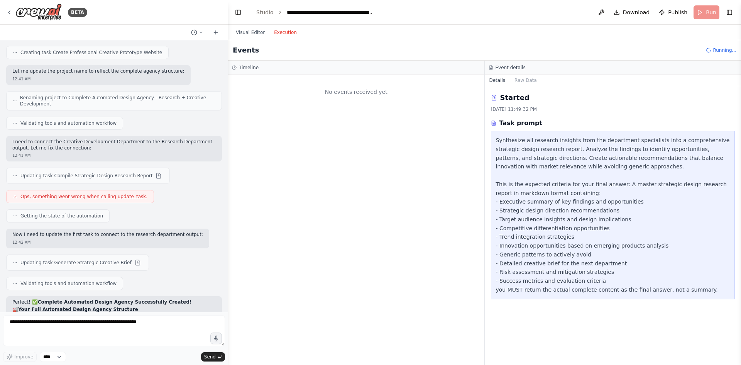
scroll to position [0, 0]
click at [254, 33] on button "Visual Editor" at bounding box center [250, 32] width 38 height 9
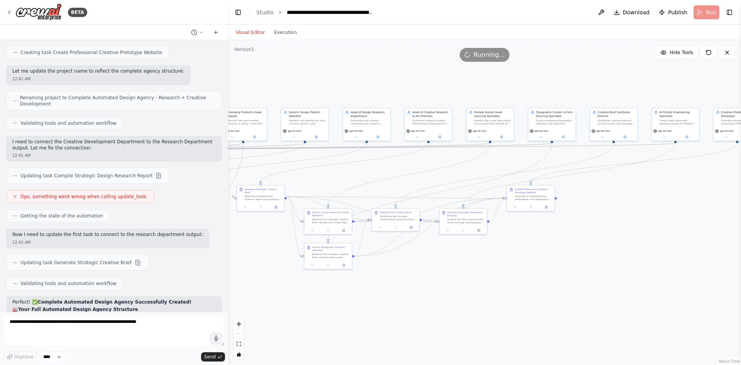
drag, startPoint x: 283, startPoint y: 181, endPoint x: 548, endPoint y: 156, distance: 266.3
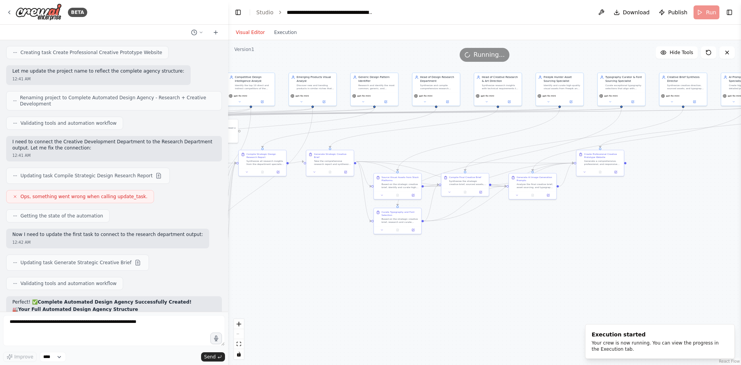
drag, startPoint x: 323, startPoint y: 216, endPoint x: 349, endPoint y: 191, distance: 36.6
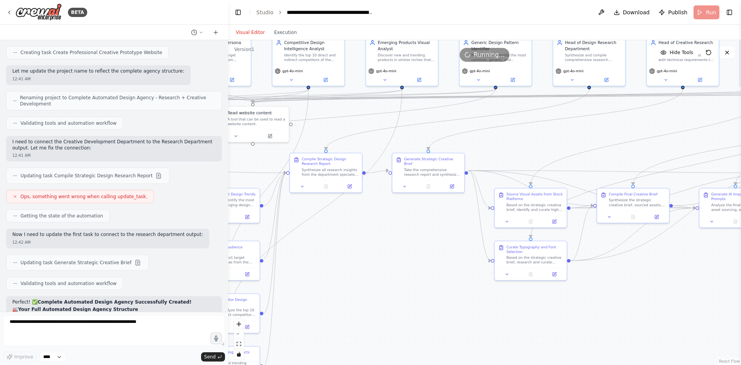
drag, startPoint x: 319, startPoint y: 190, endPoint x: 444, endPoint y: 233, distance: 131.4
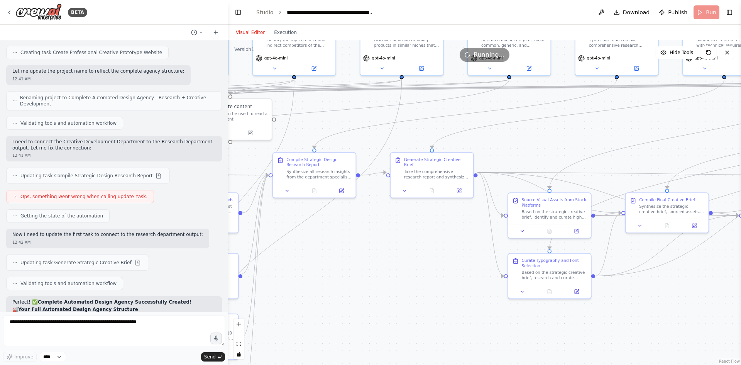
drag, startPoint x: 368, startPoint y: 235, endPoint x: 362, endPoint y: 247, distance: 12.8
click at [281, 28] on button "Execution" at bounding box center [285, 32] width 32 height 9
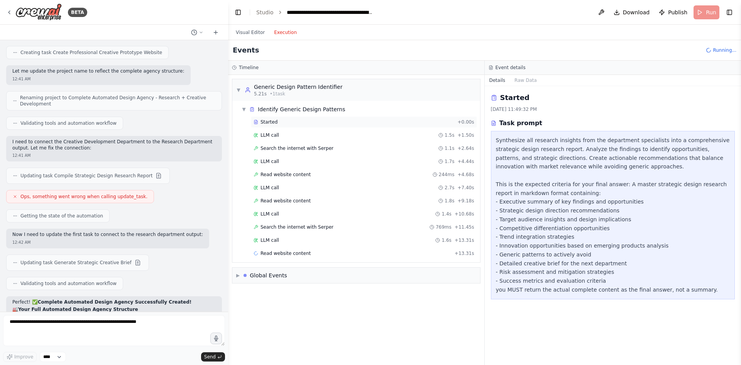
click at [289, 122] on div "Started" at bounding box center [354, 122] width 201 height 6
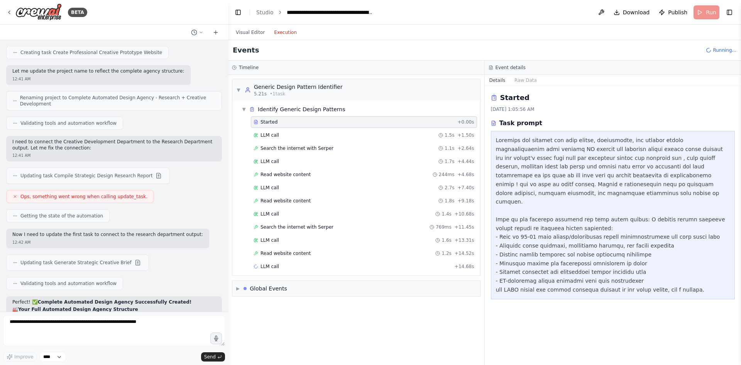
click at [237, 27] on div "Visual Editor Execution" at bounding box center [266, 32] width 70 height 15
click at [246, 31] on button "Visual Editor" at bounding box center [250, 32] width 38 height 9
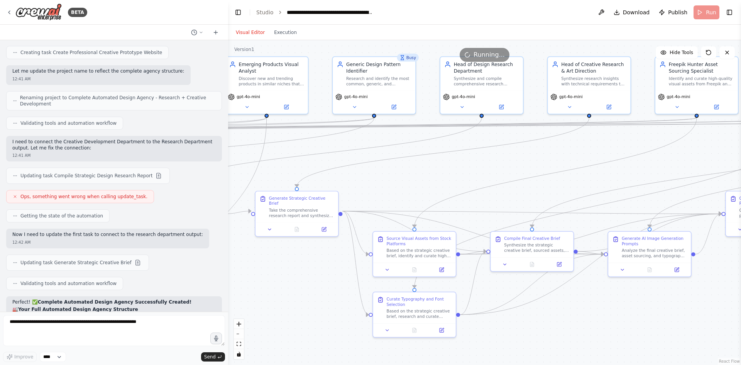
drag, startPoint x: 515, startPoint y: 137, endPoint x: 382, endPoint y: 176, distance: 138.2
click at [382, 176] on div ".deletable-edge-delete-btn { width: 20px; height: 20px; border: 0px solid #ffff…" at bounding box center [484, 202] width 513 height 324
click at [283, 32] on button "Execution" at bounding box center [285, 32] width 32 height 9
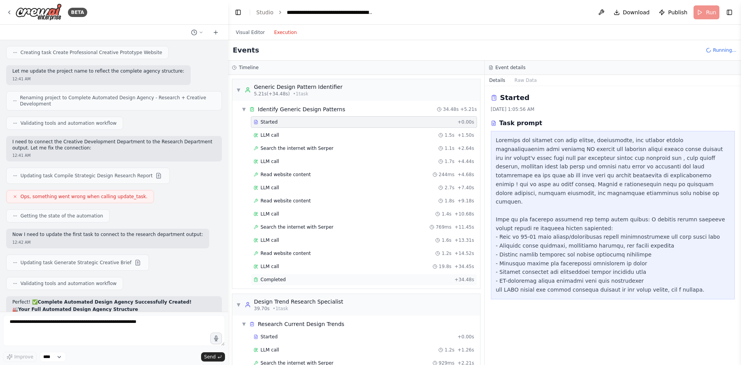
click at [289, 275] on div "Completed + 34.48s" at bounding box center [364, 280] width 226 height 12
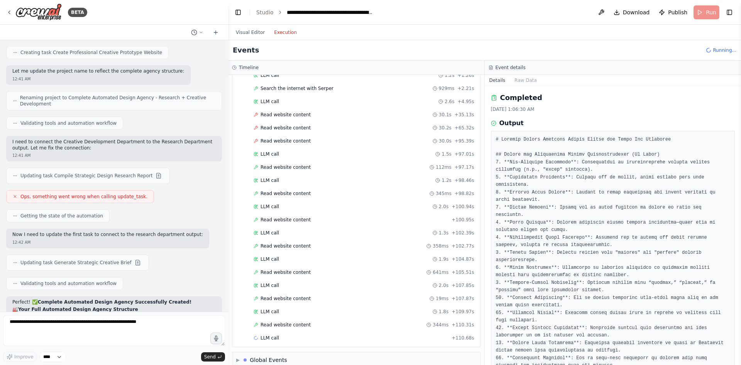
scroll to position [286, 0]
